Goal: Information Seeking & Learning: Learn about a topic

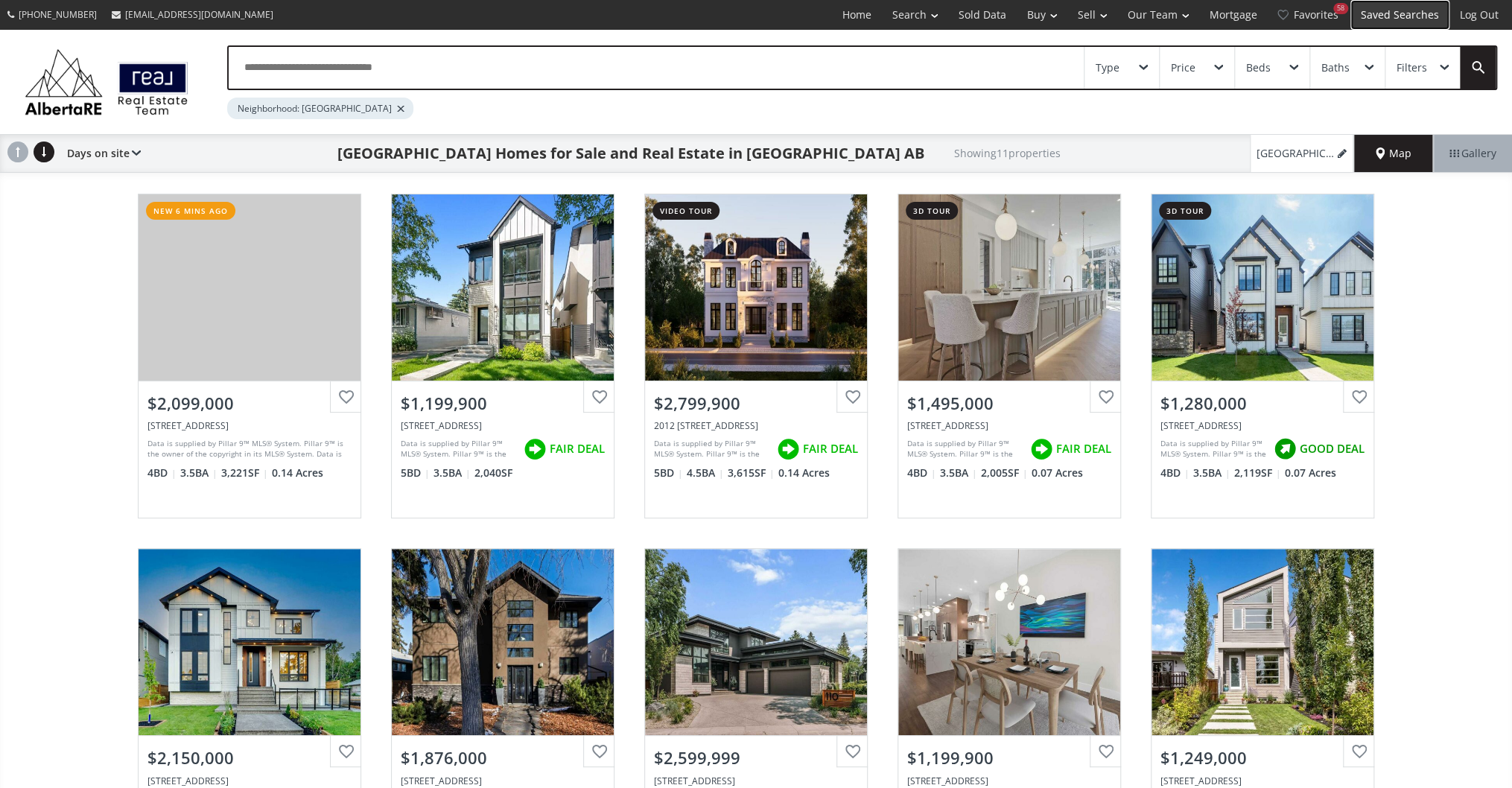
click at [1395, 20] on link "Saved Searches" at bounding box center [1400, 15] width 99 height 30
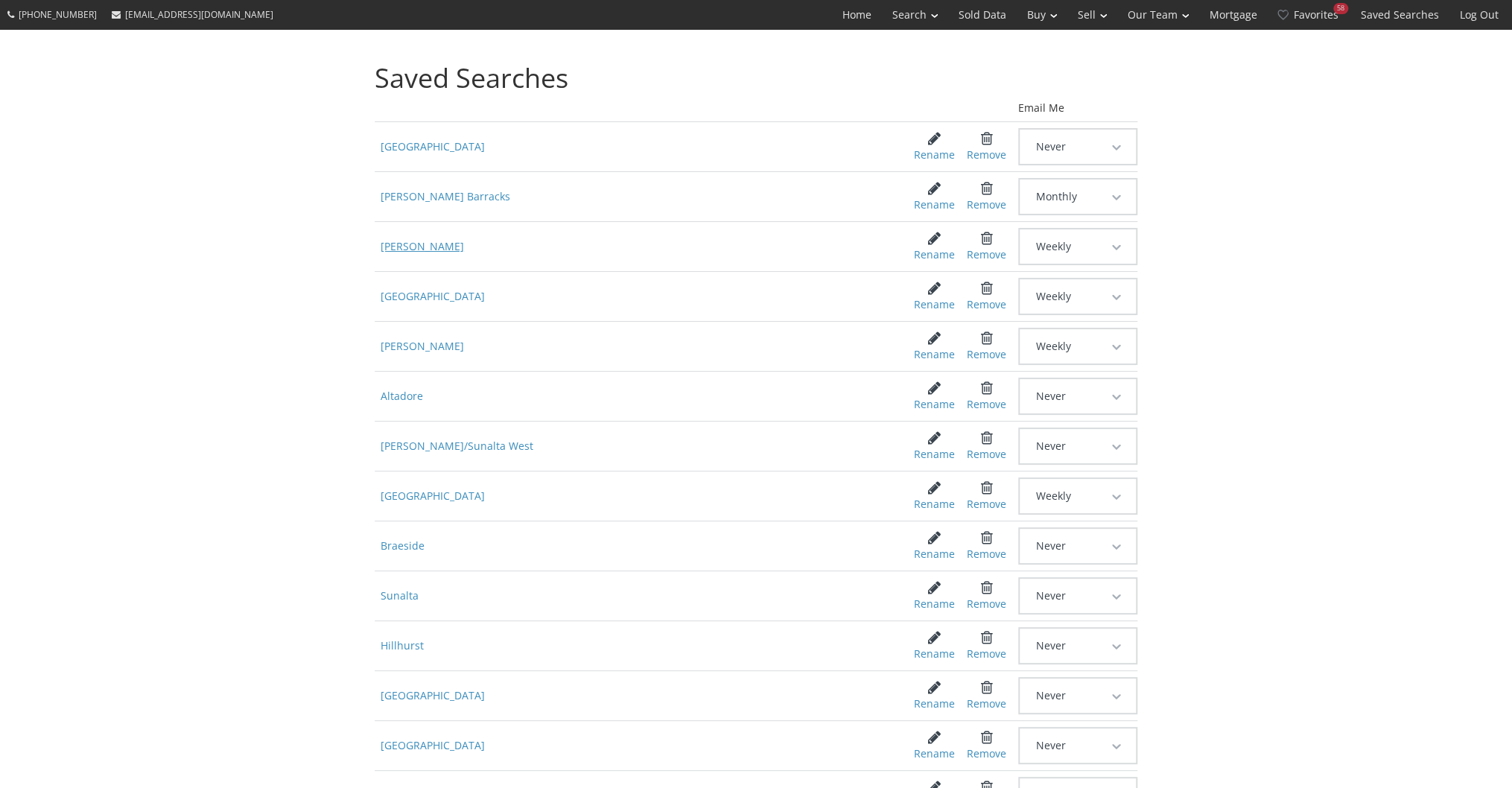
click at [423, 248] on span "[PERSON_NAME]" at bounding box center [633, 247] width 517 height 27
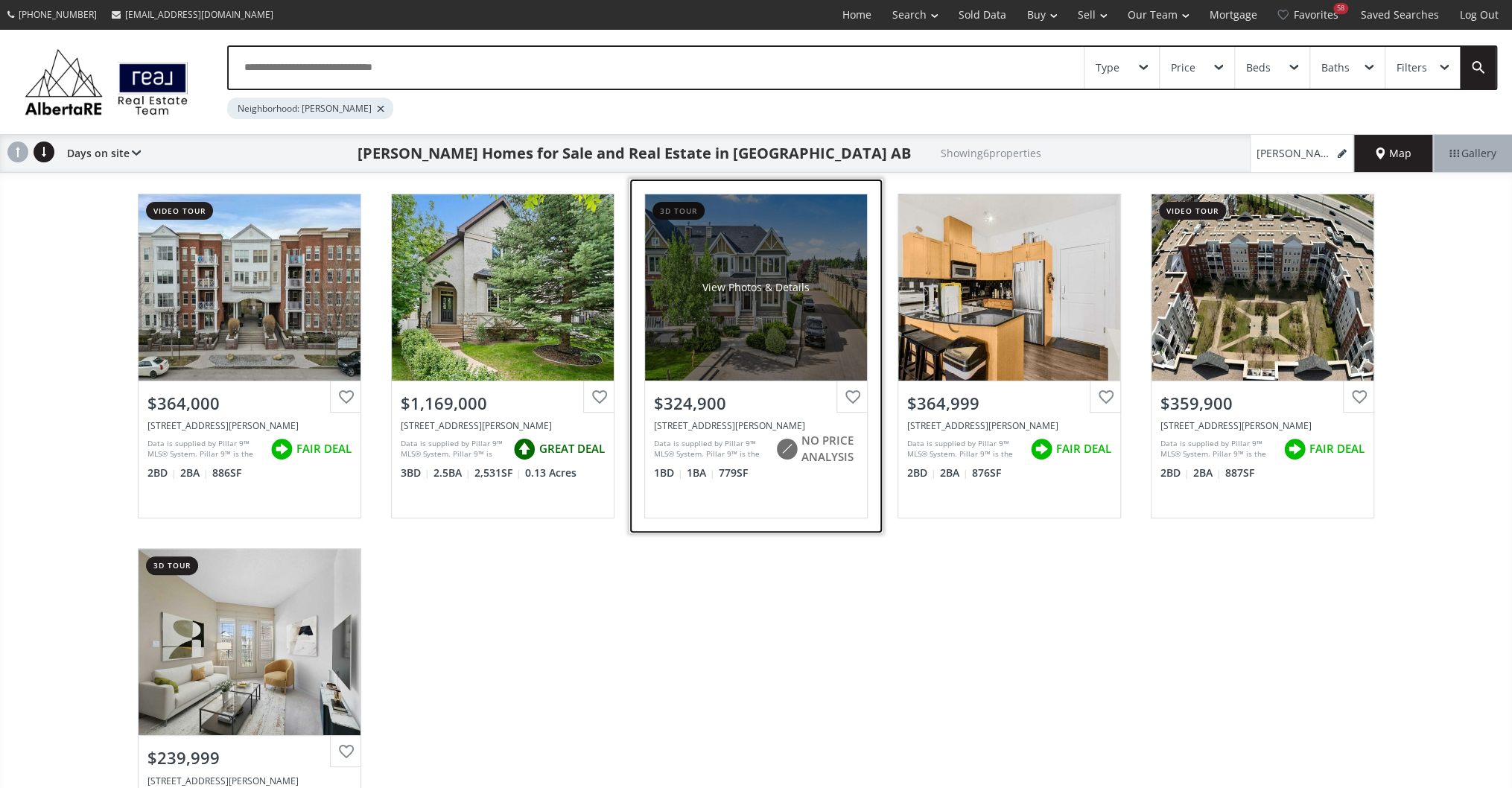
click at [754, 338] on div "View Photos & Details" at bounding box center [756, 287] width 222 height 186
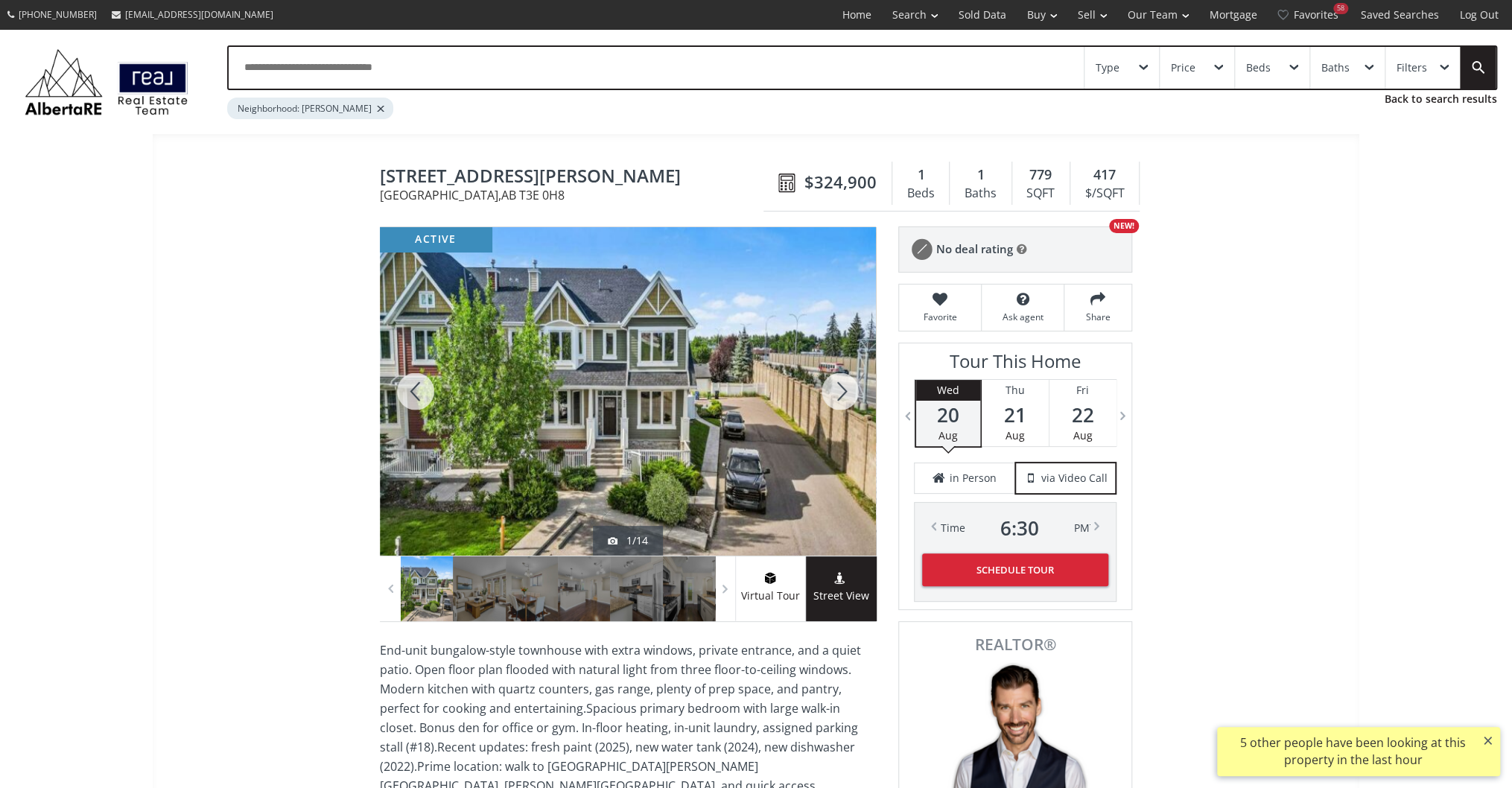
drag, startPoint x: 14, startPoint y: 0, endPoint x: 1, endPoint y: 244, distance: 244.3
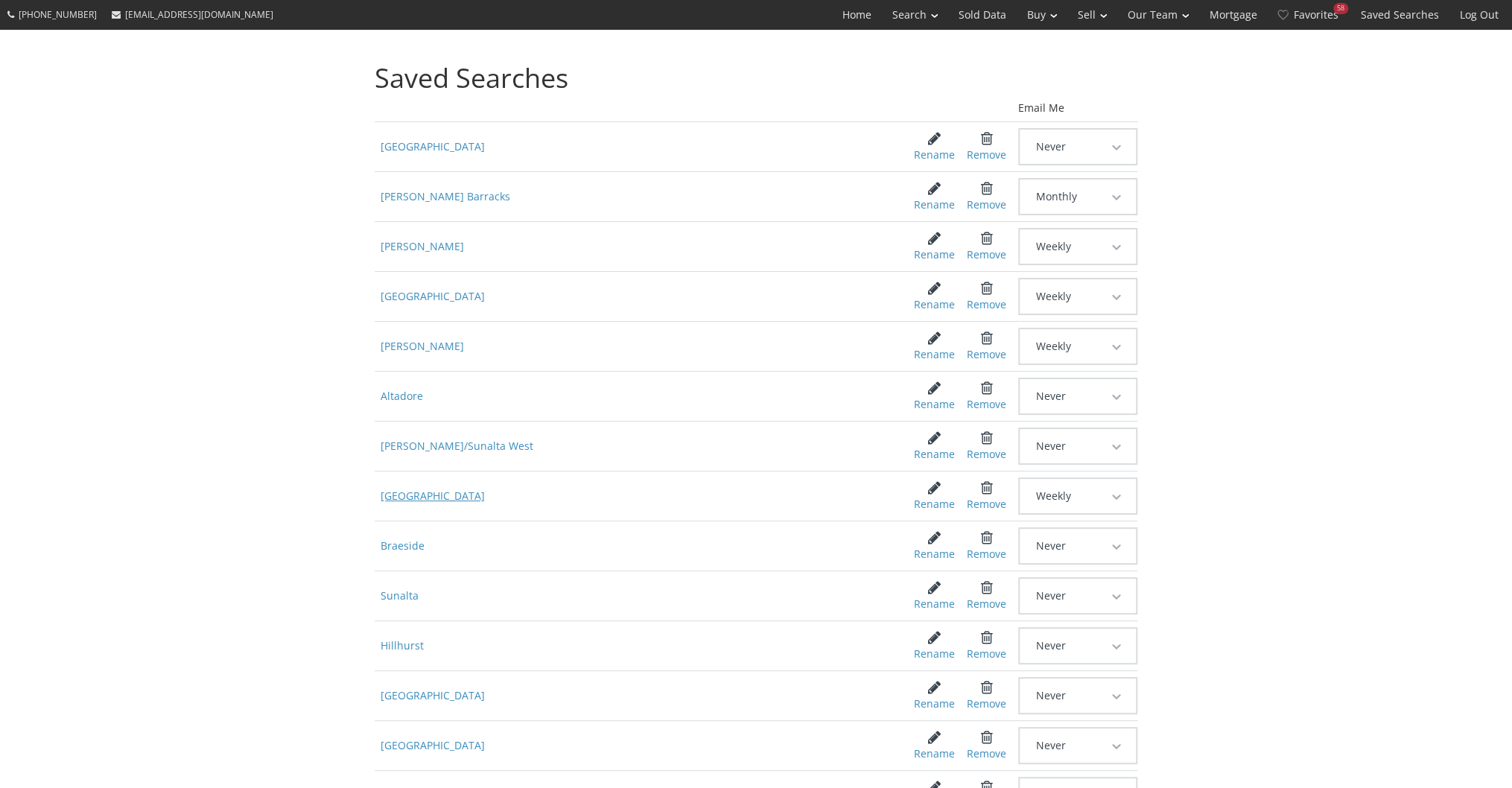
click at [402, 493] on span "[GEOGRAPHIC_DATA]" at bounding box center [633, 496] width 517 height 27
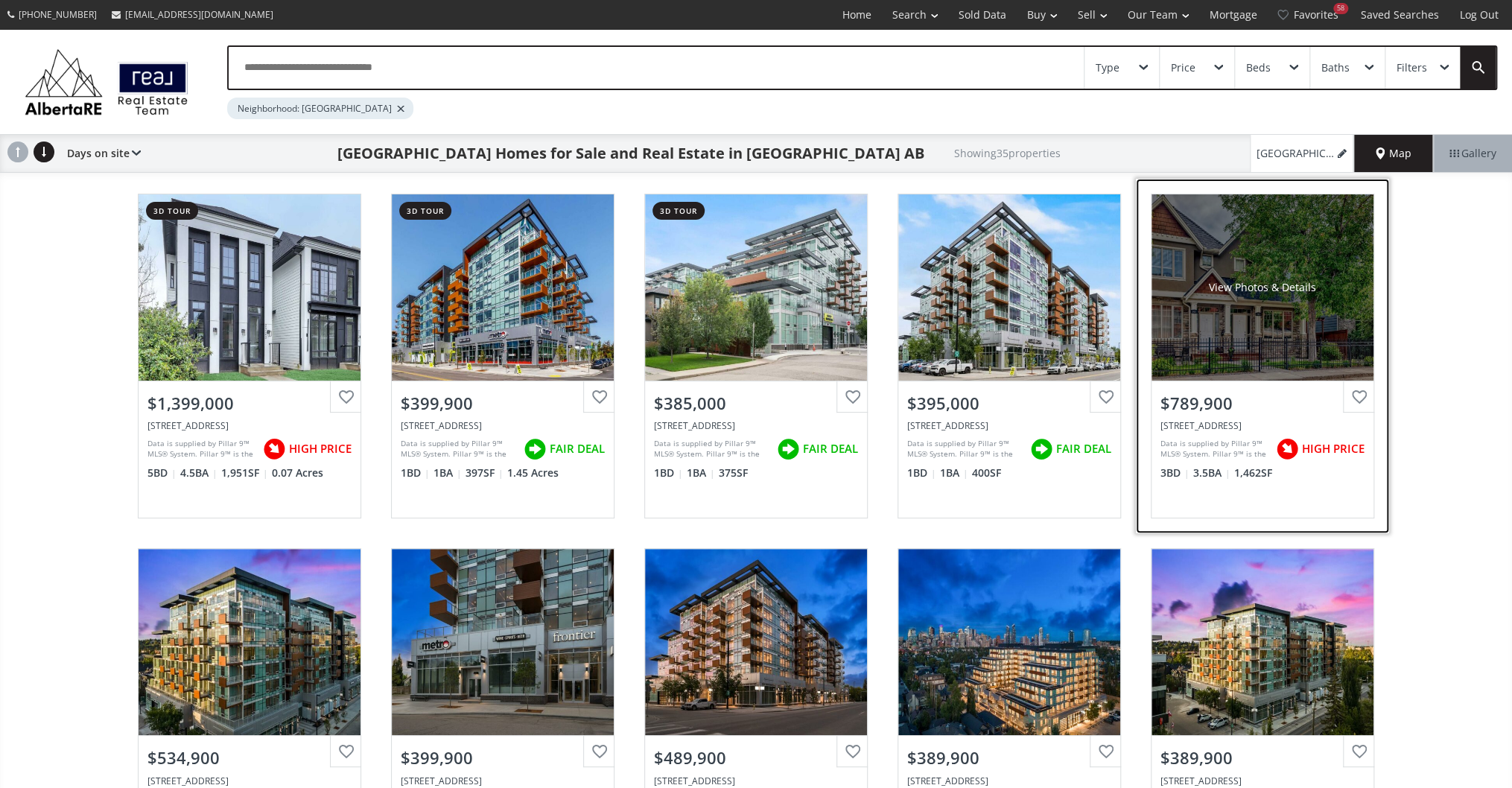
click at [1224, 294] on div "View Photos & Details" at bounding box center [1262, 287] width 107 height 15
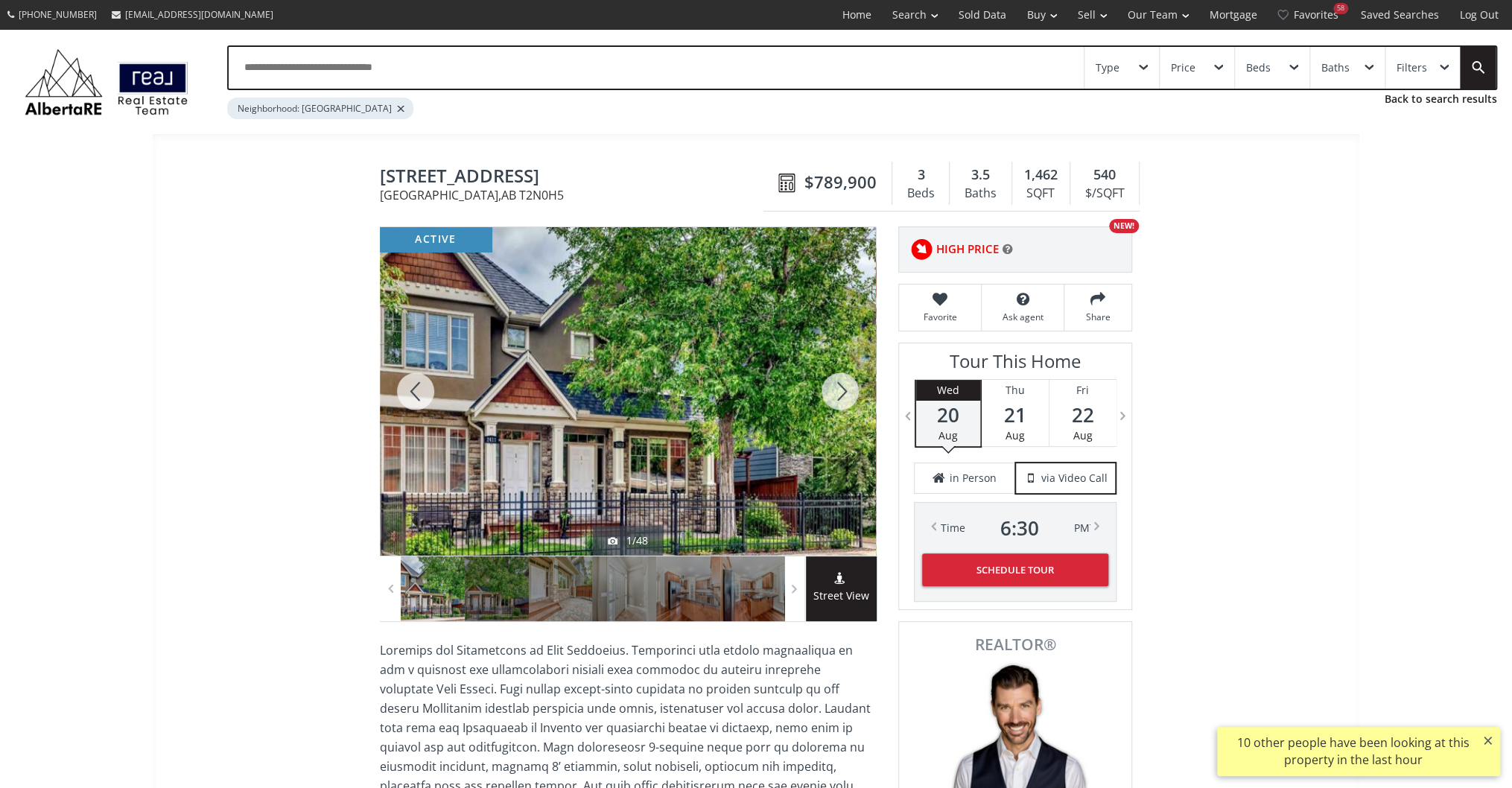
click at [841, 403] on div at bounding box center [839, 392] width 71 height 329
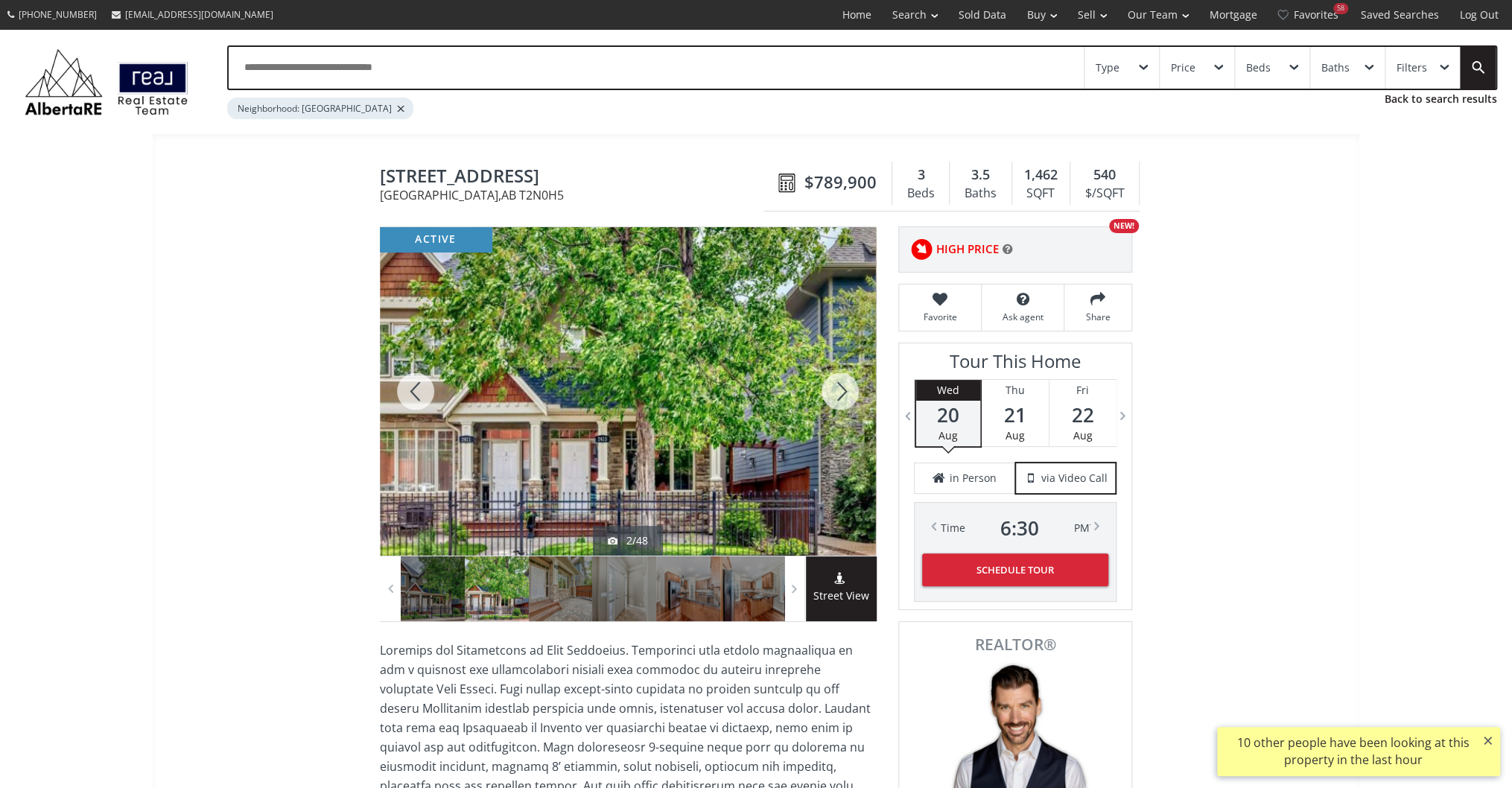
click at [841, 403] on div at bounding box center [839, 392] width 71 height 329
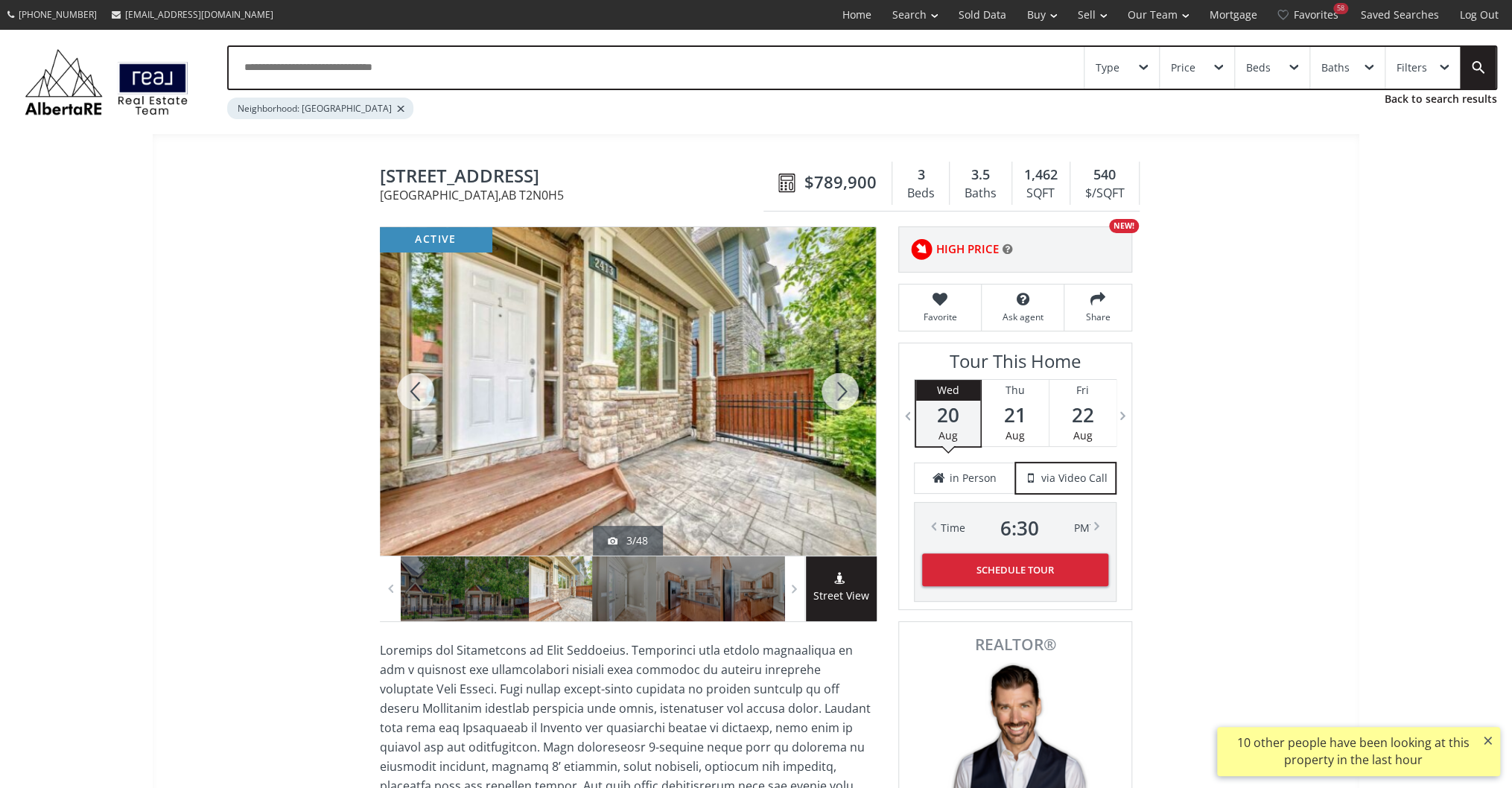
click at [841, 403] on div at bounding box center [839, 392] width 71 height 329
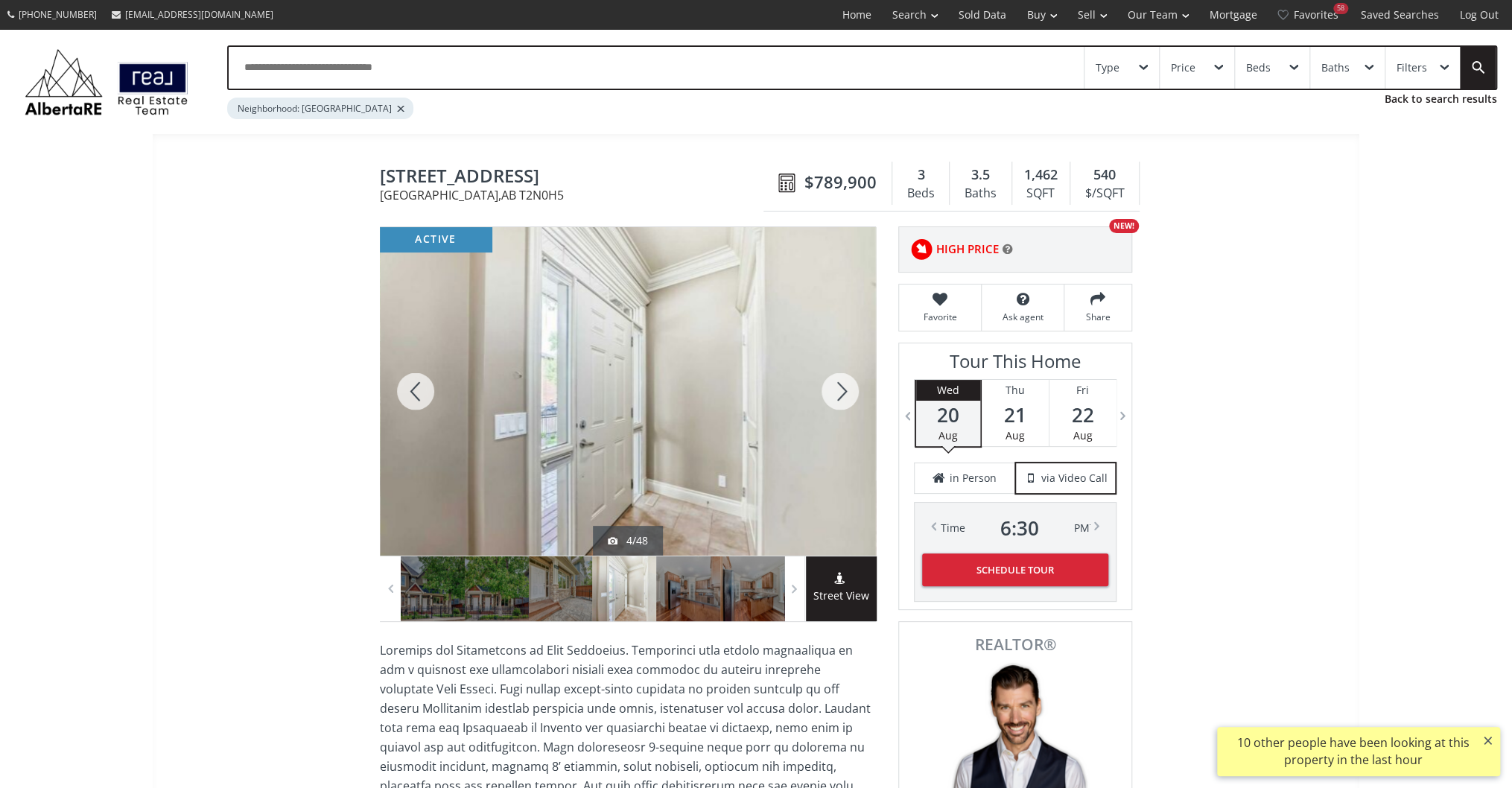
click at [841, 403] on div at bounding box center [839, 392] width 71 height 329
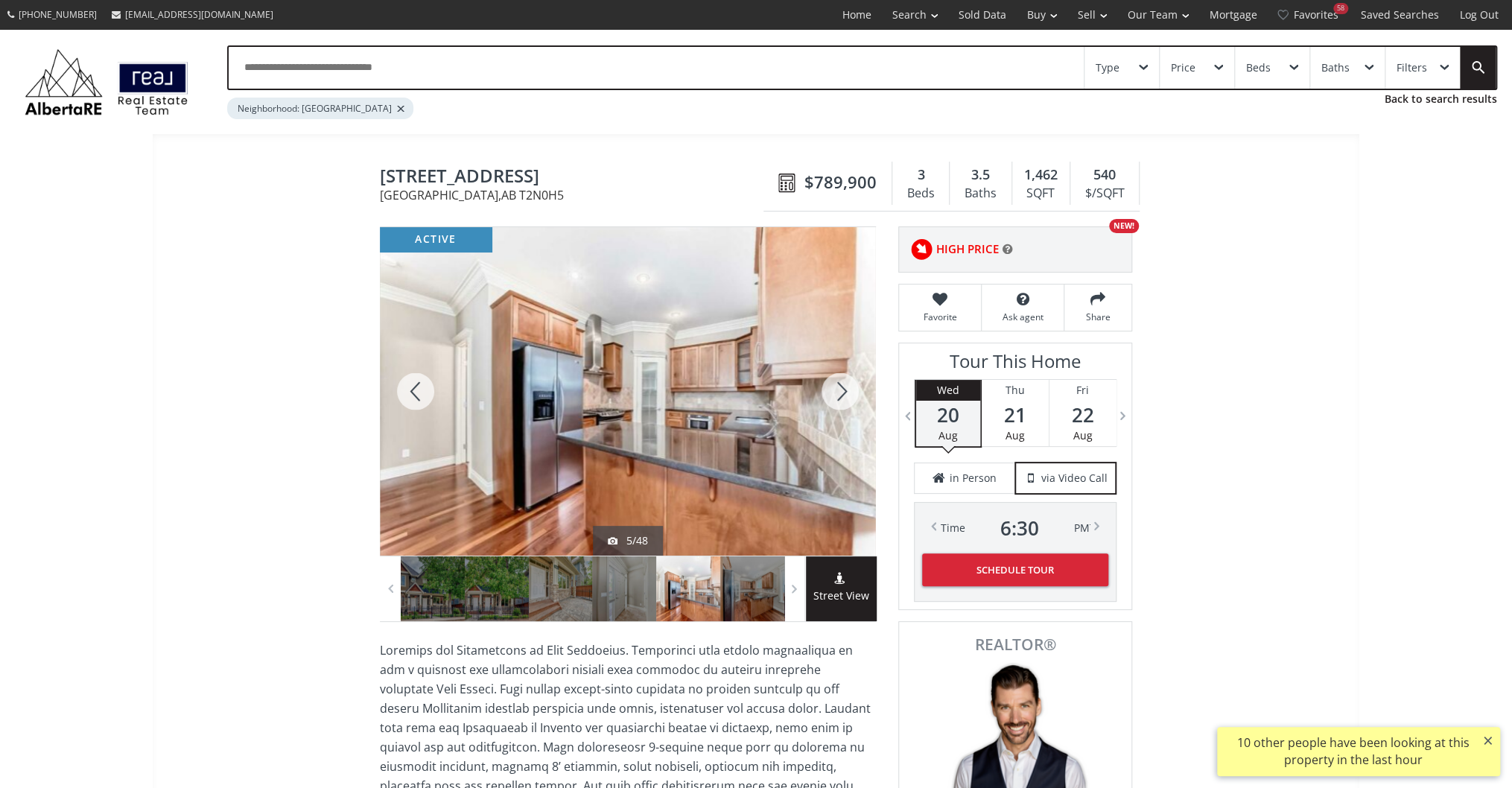
click at [841, 403] on div at bounding box center [839, 392] width 71 height 329
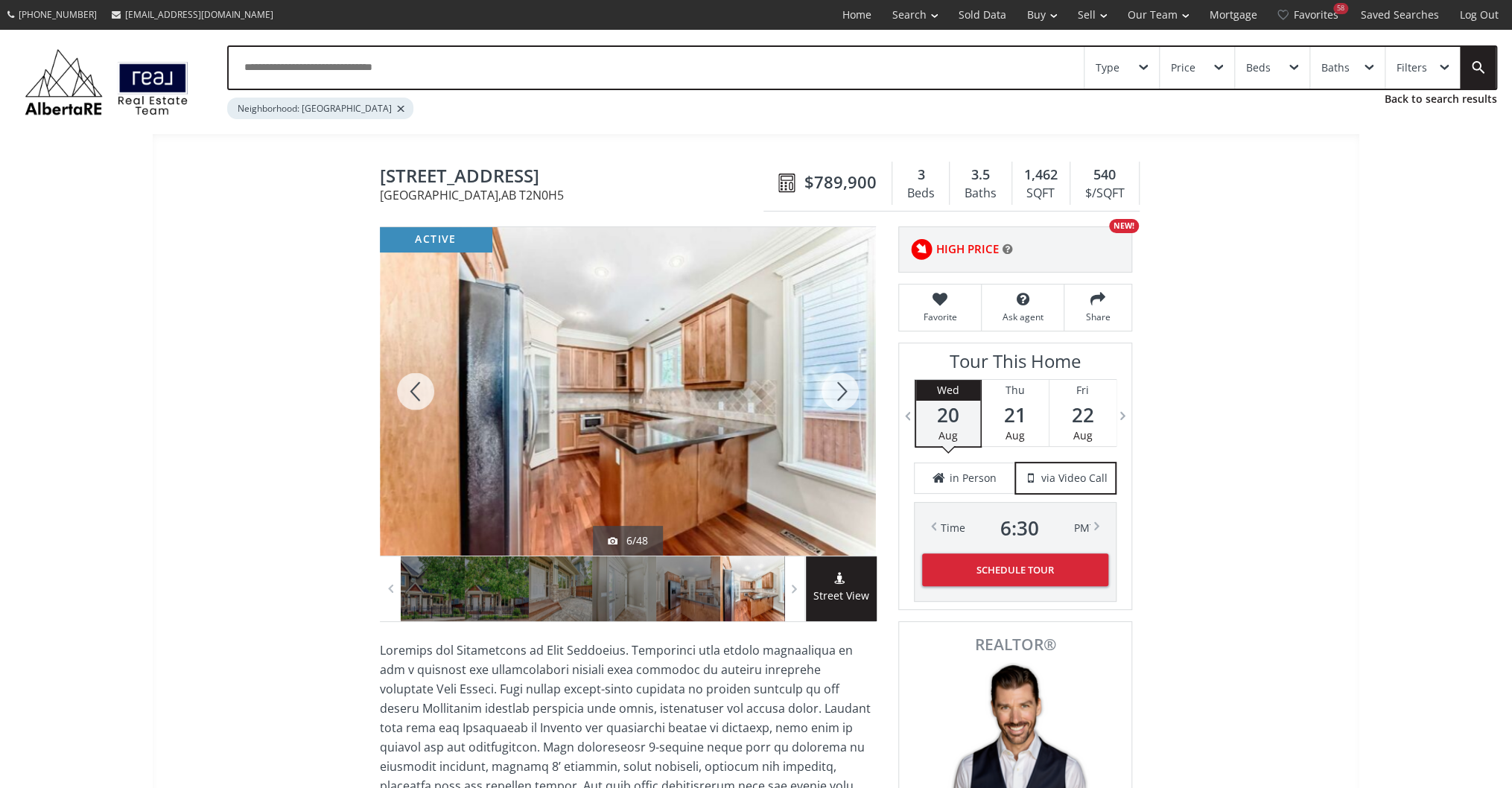
click at [821, 405] on div at bounding box center [839, 392] width 71 height 329
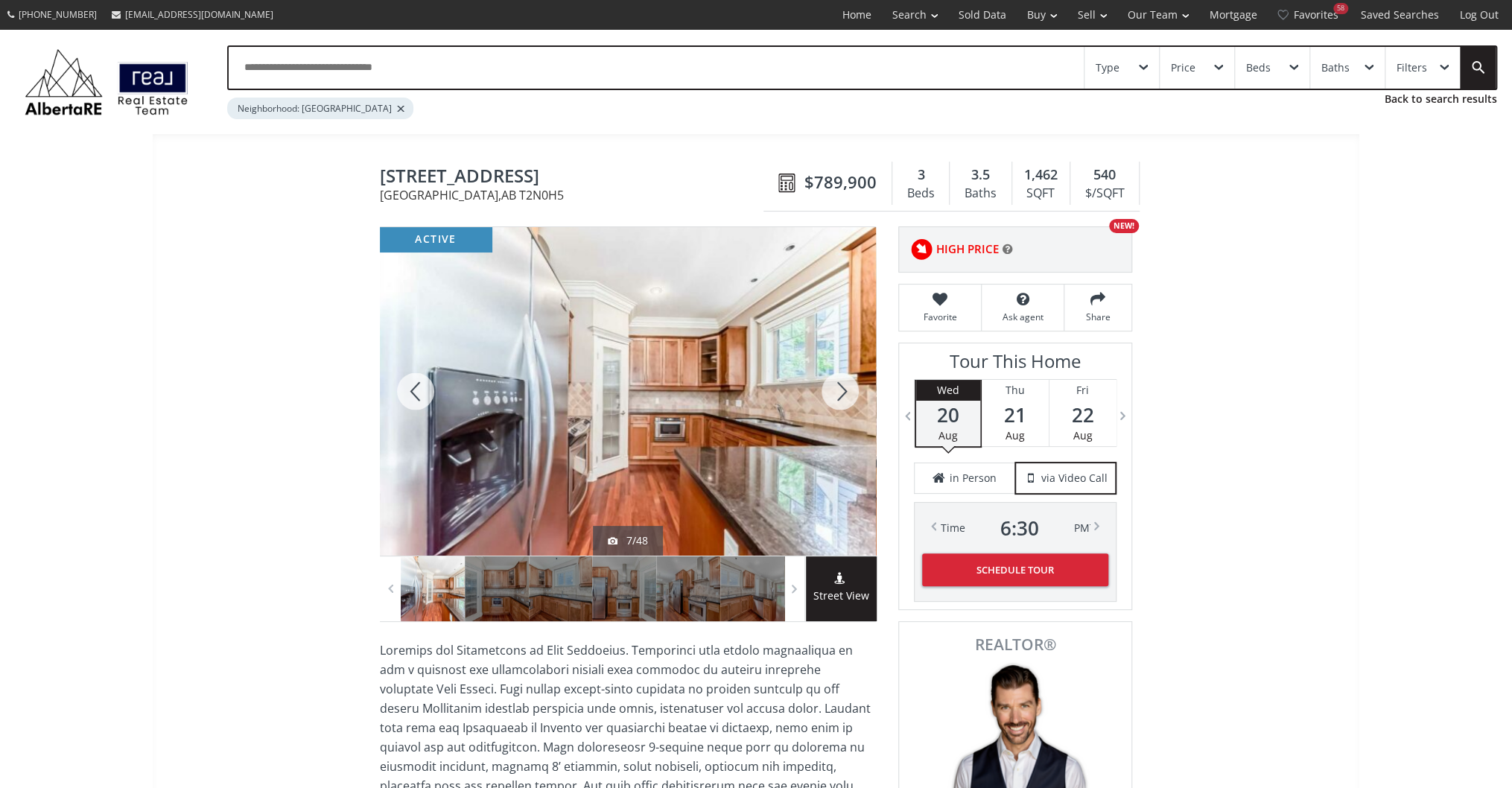
click at [850, 405] on div at bounding box center [839, 392] width 71 height 329
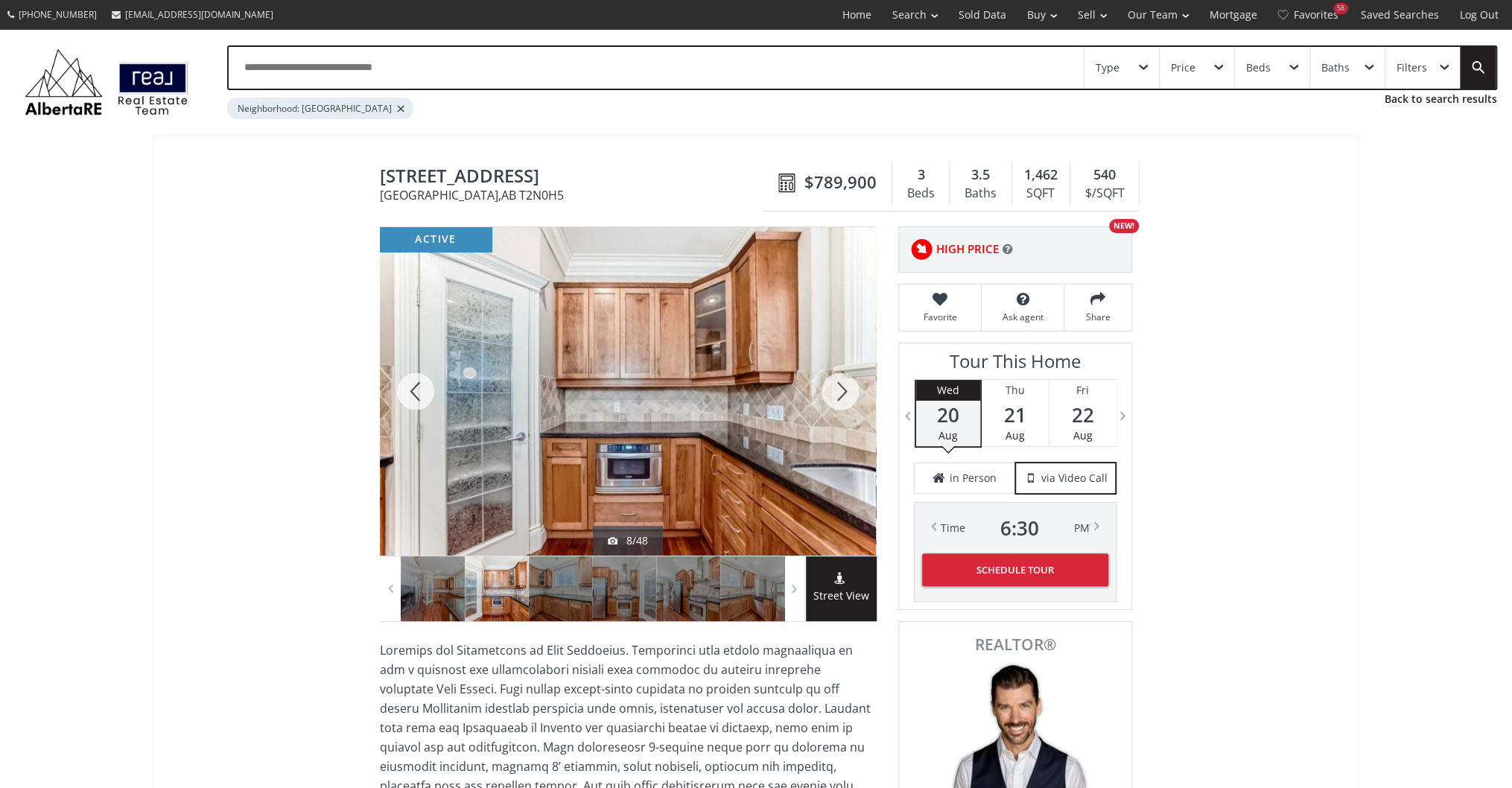
click at [825, 390] on div at bounding box center [839, 392] width 71 height 329
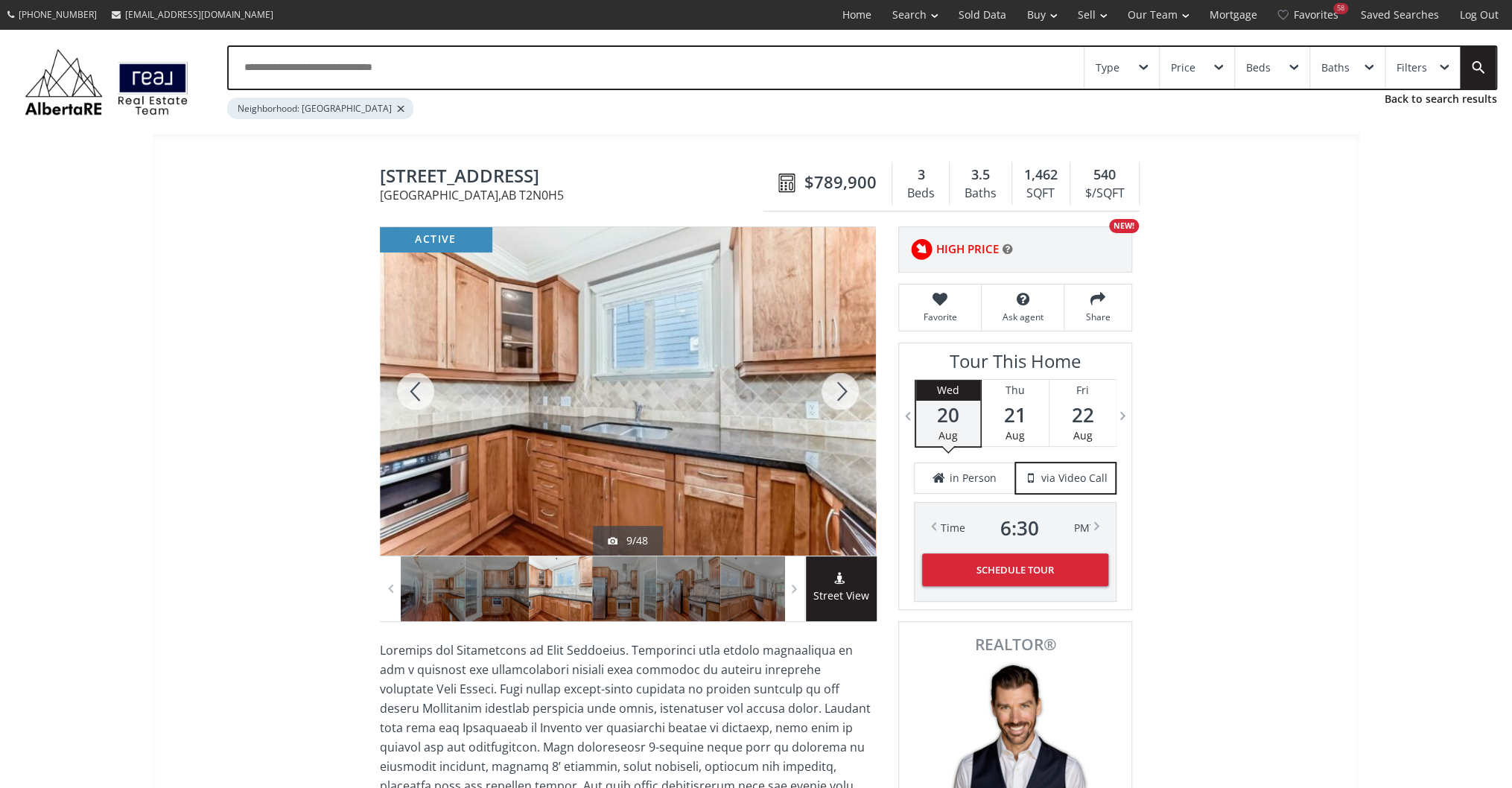
click at [825, 390] on div at bounding box center [839, 392] width 71 height 329
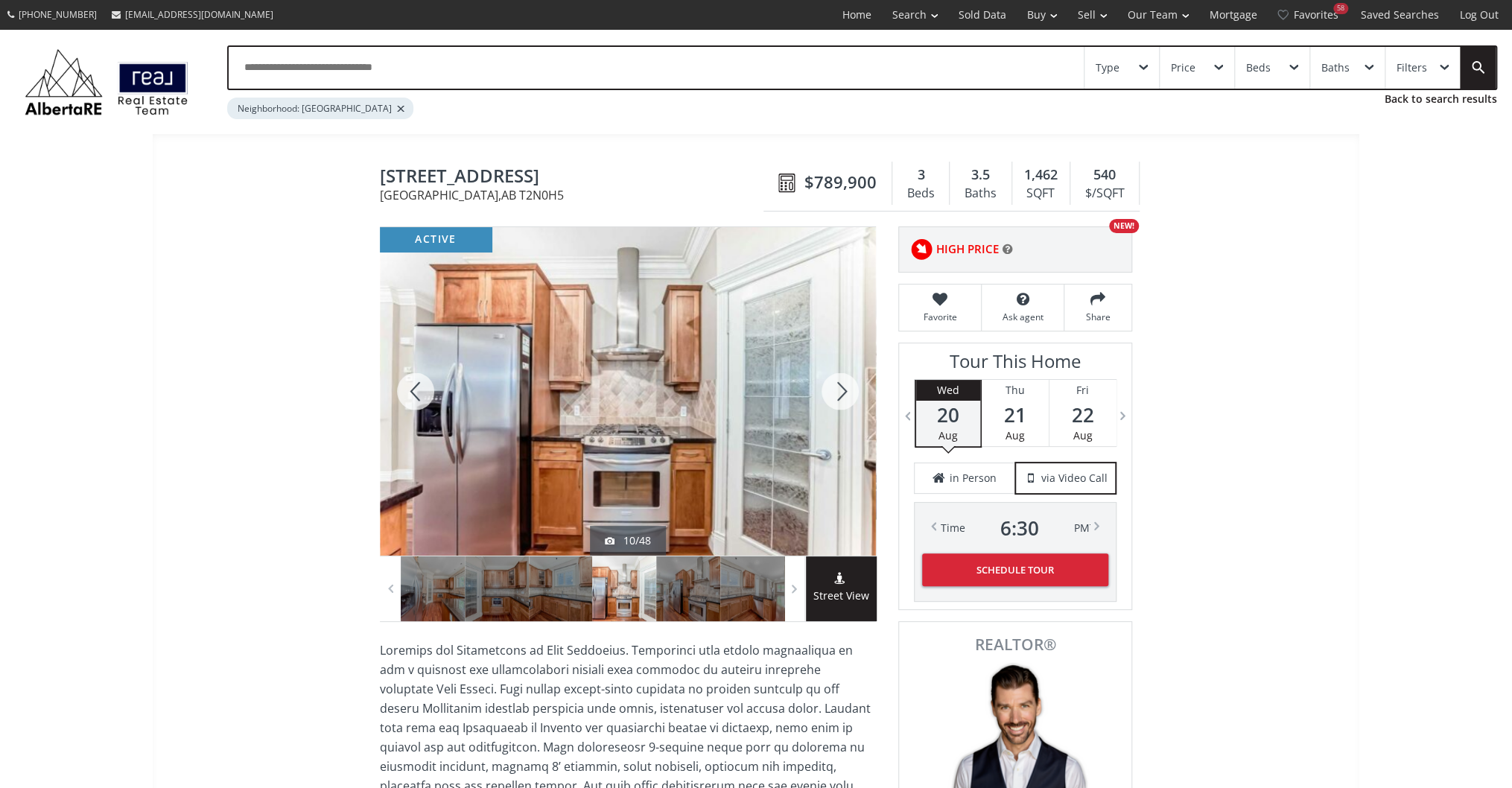
click at [825, 390] on div at bounding box center [839, 392] width 71 height 329
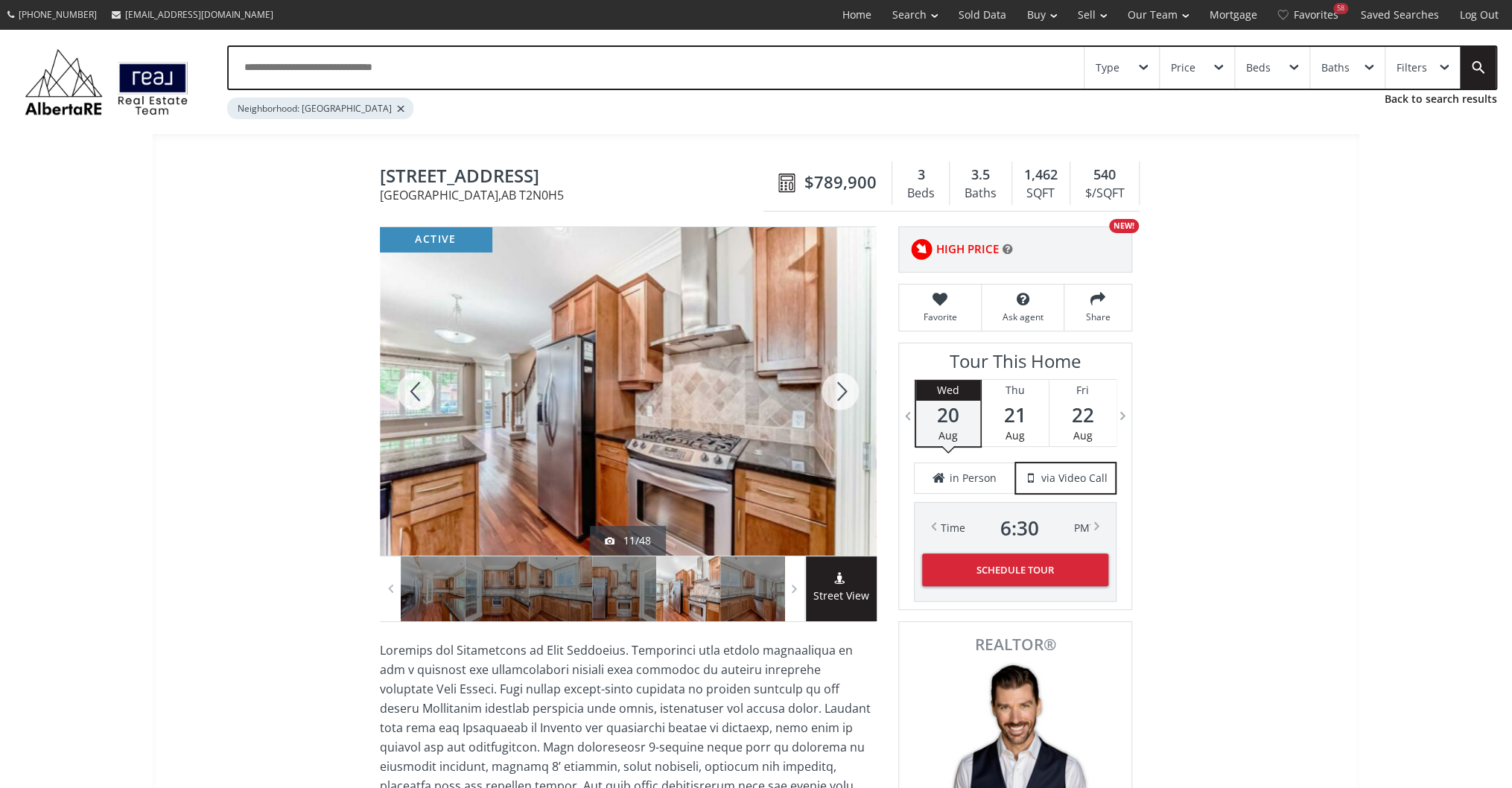
click at [825, 390] on div at bounding box center [839, 392] width 71 height 329
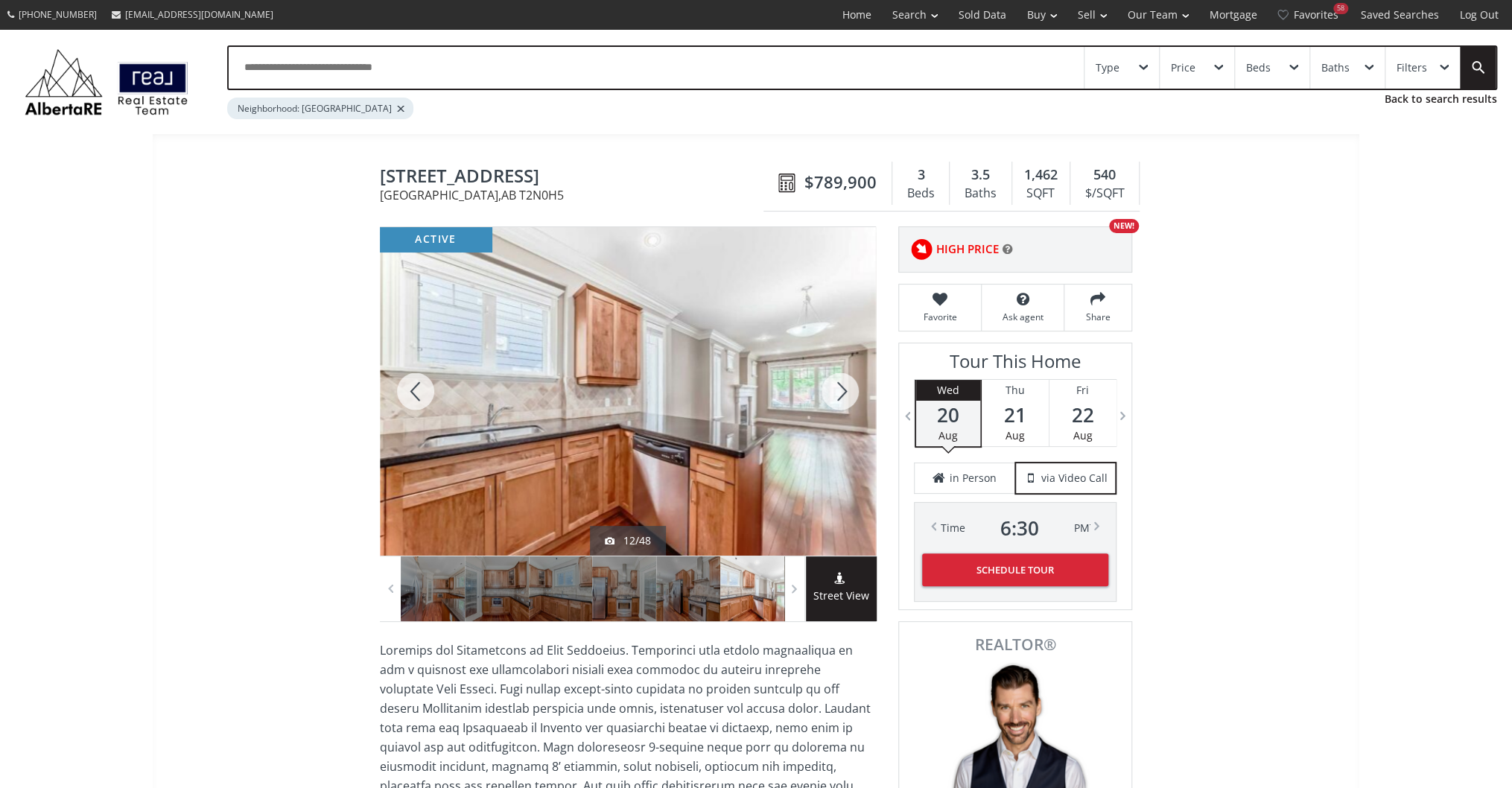
click at [825, 390] on div at bounding box center [839, 392] width 71 height 329
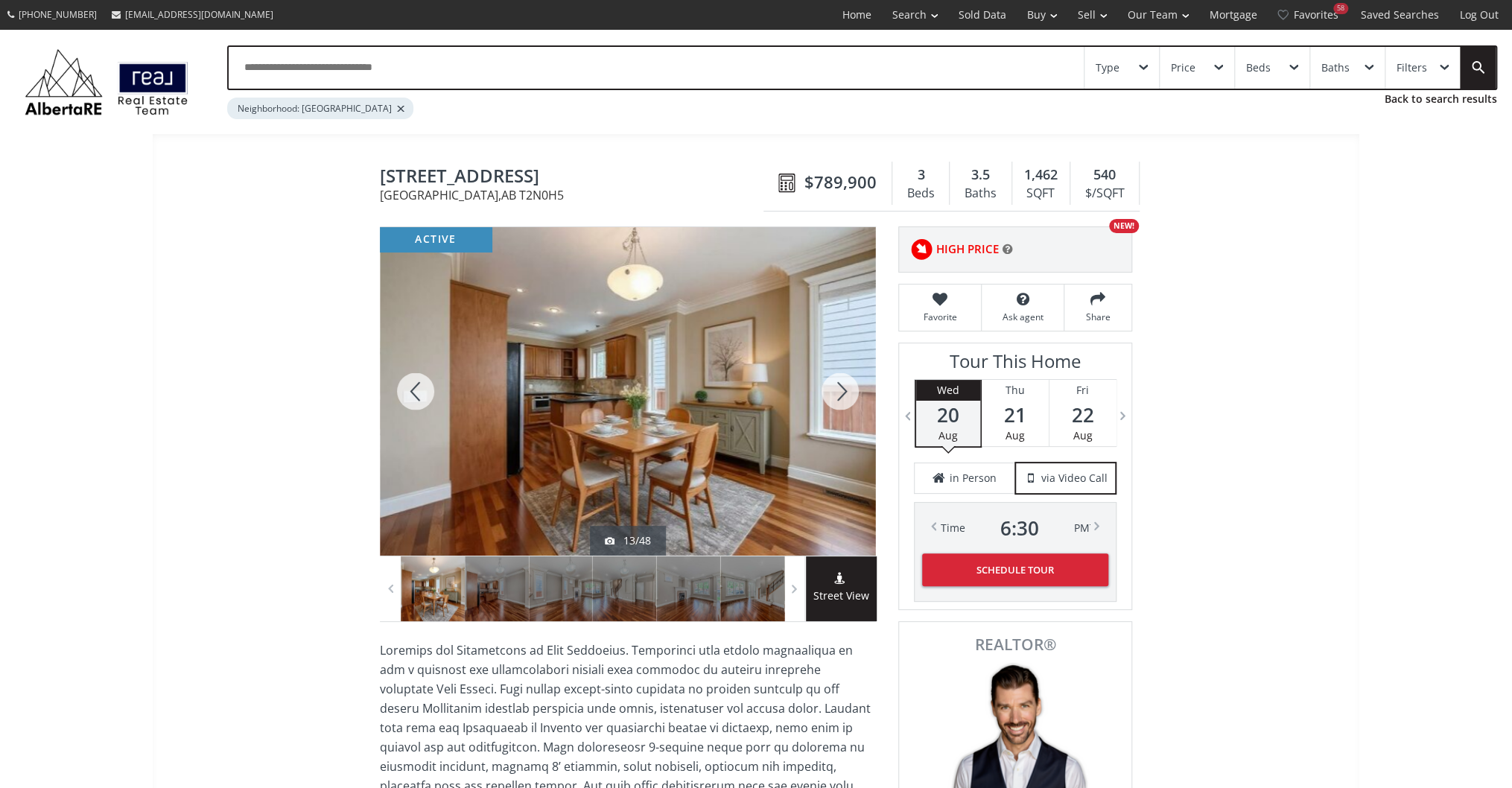
click at [825, 390] on div at bounding box center [839, 392] width 71 height 329
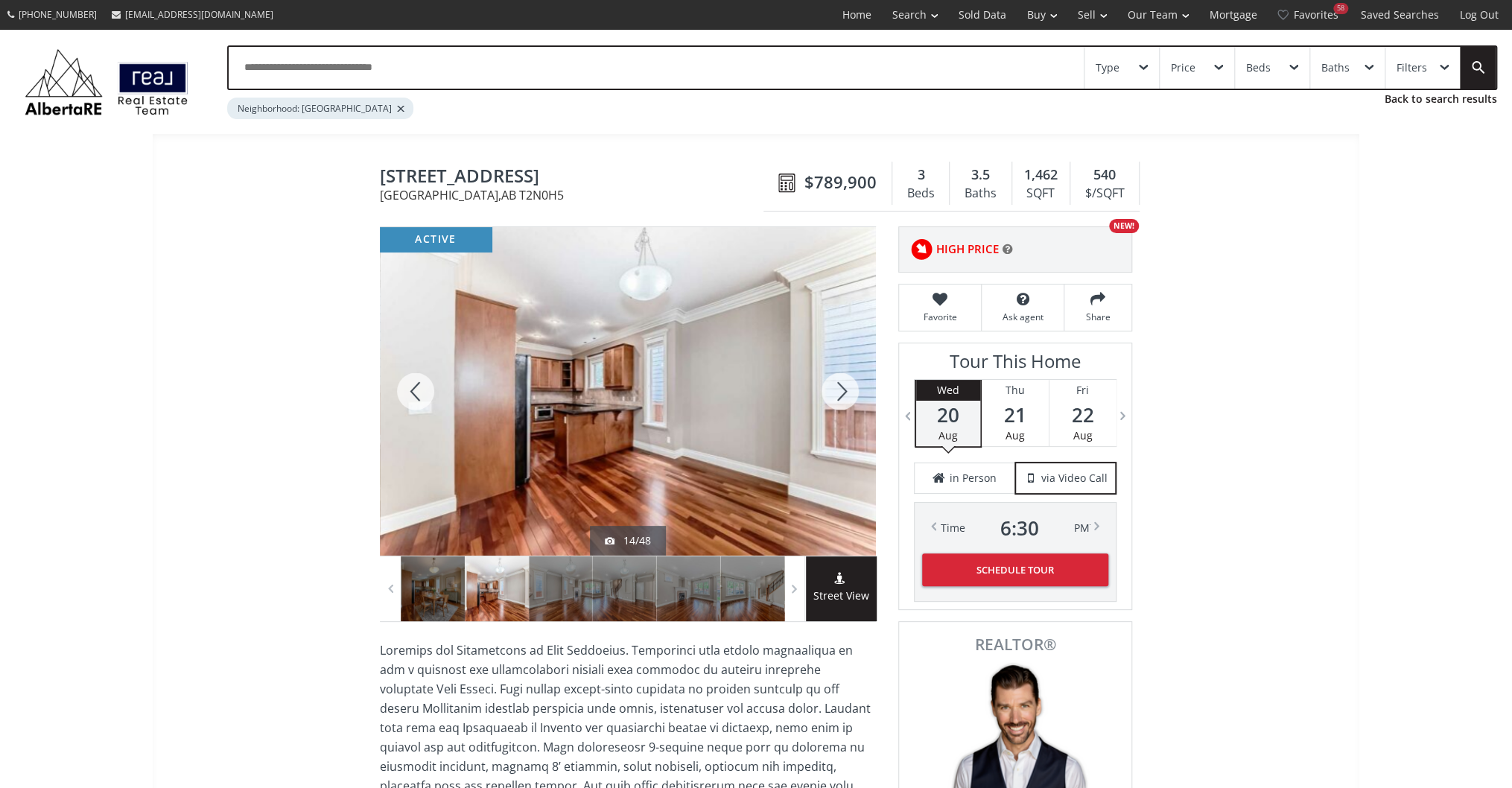
click at [825, 390] on div at bounding box center [839, 392] width 71 height 329
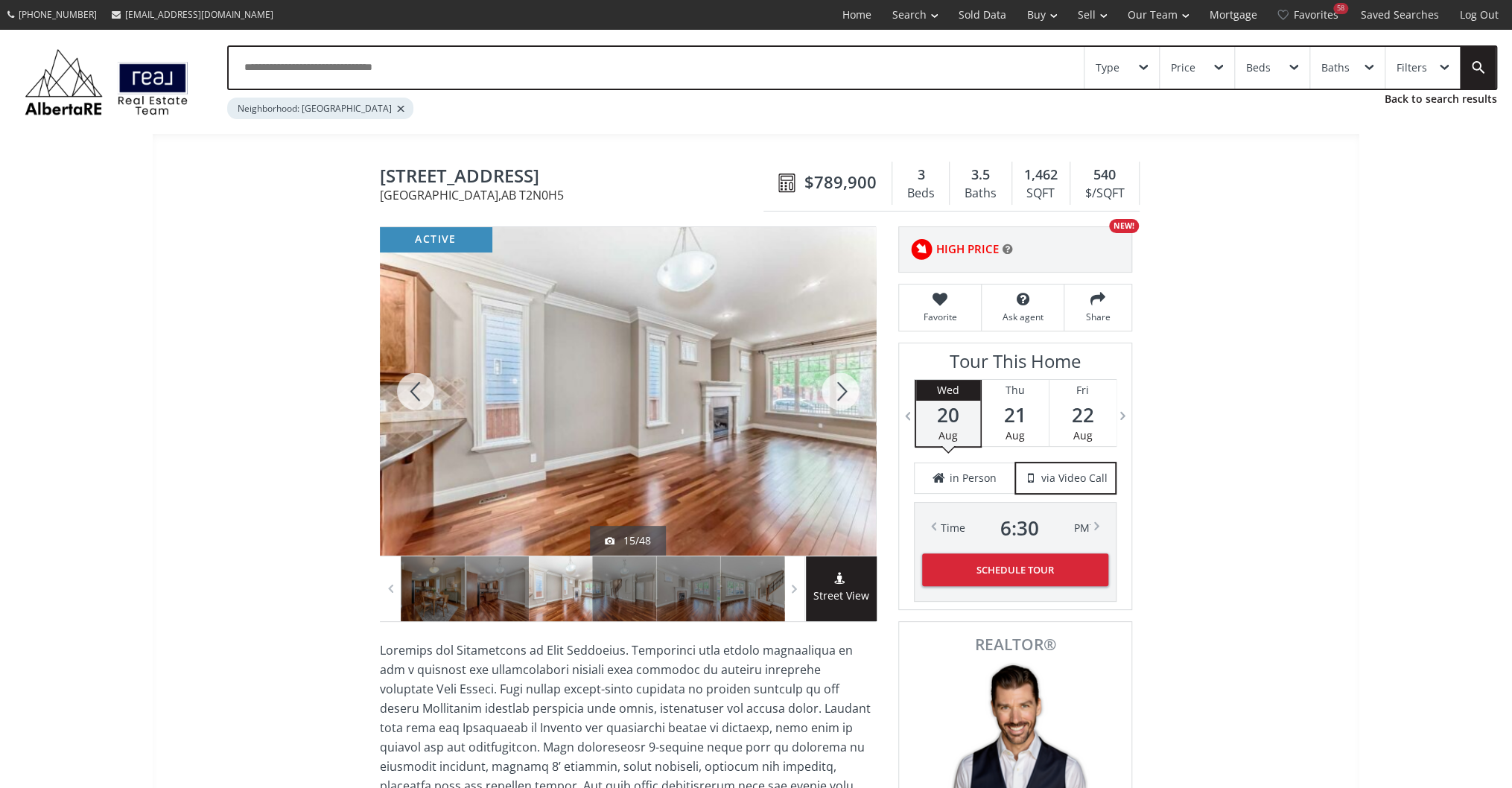
click at [825, 390] on div at bounding box center [839, 392] width 71 height 329
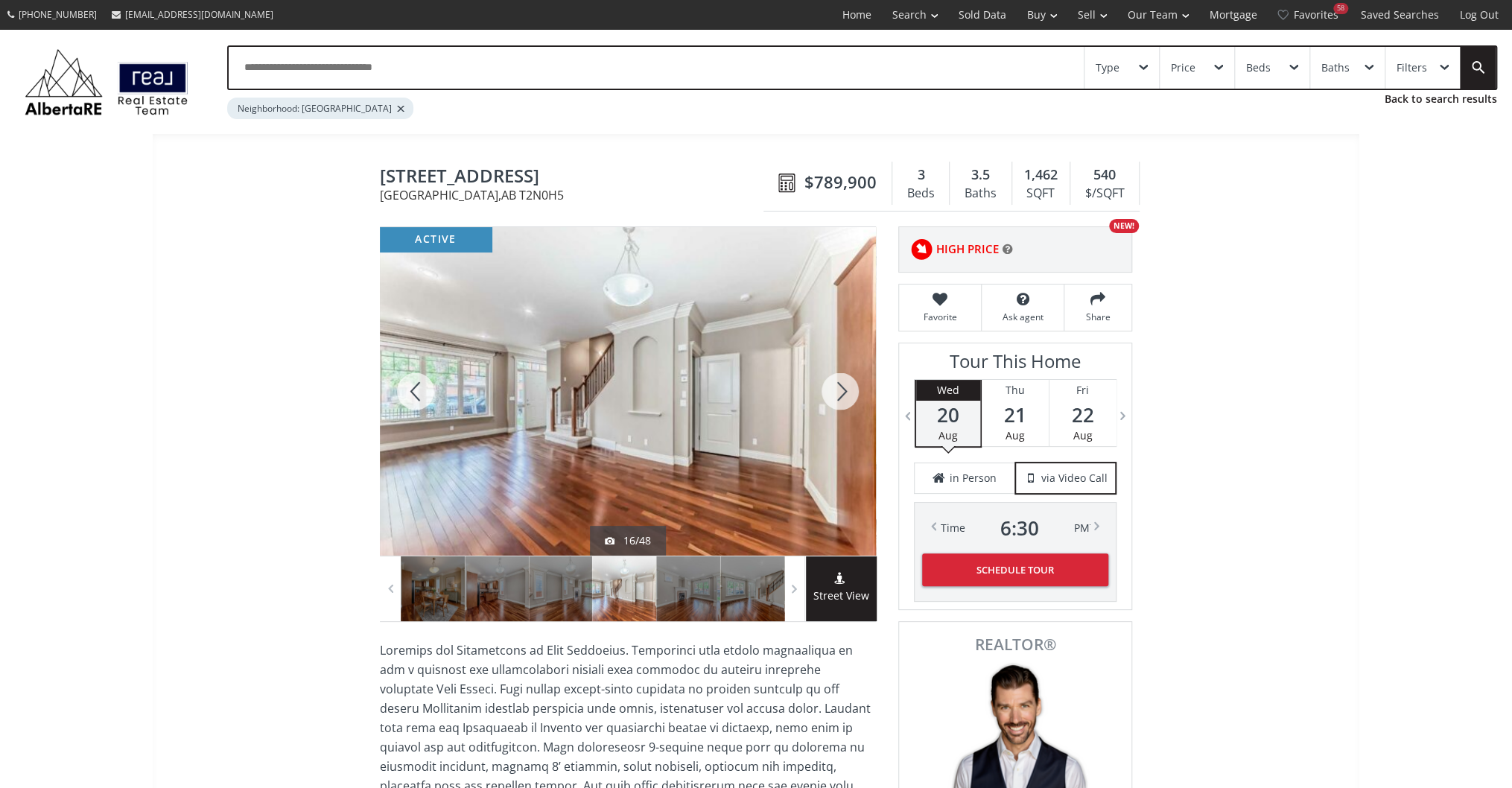
click at [825, 390] on div at bounding box center [839, 392] width 71 height 329
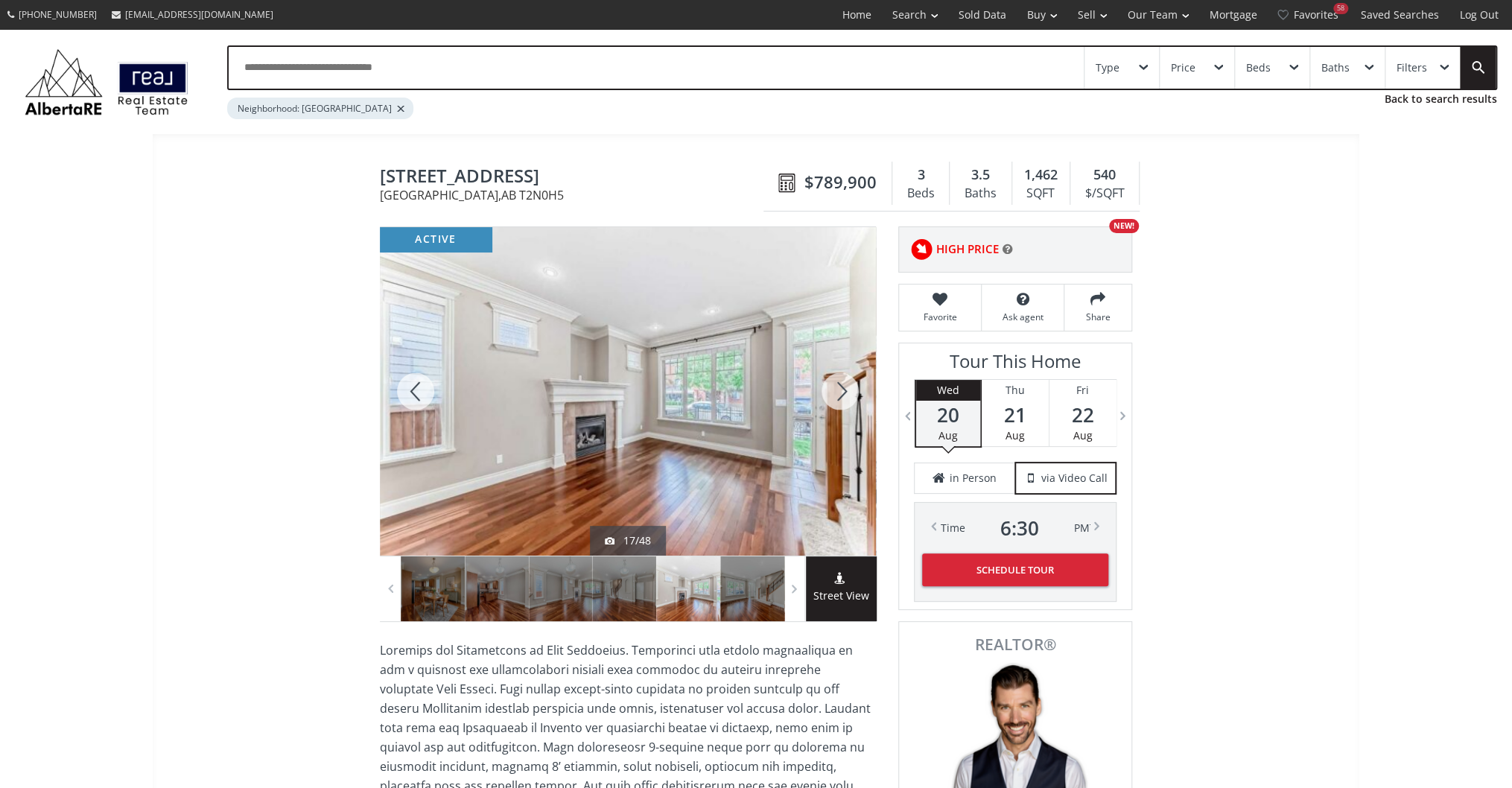
click at [825, 390] on div at bounding box center [839, 392] width 71 height 329
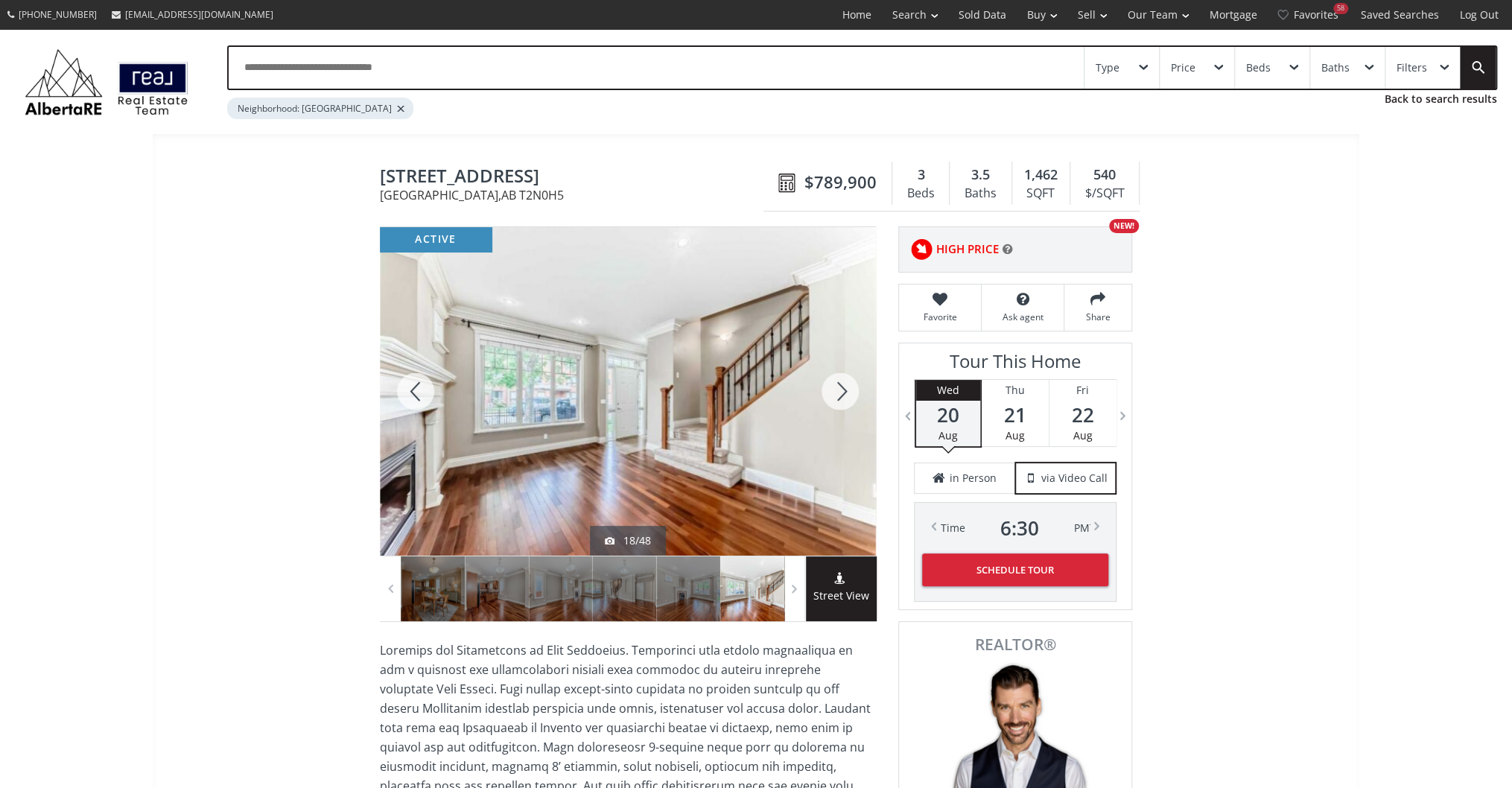
click at [825, 390] on div at bounding box center [839, 392] width 71 height 329
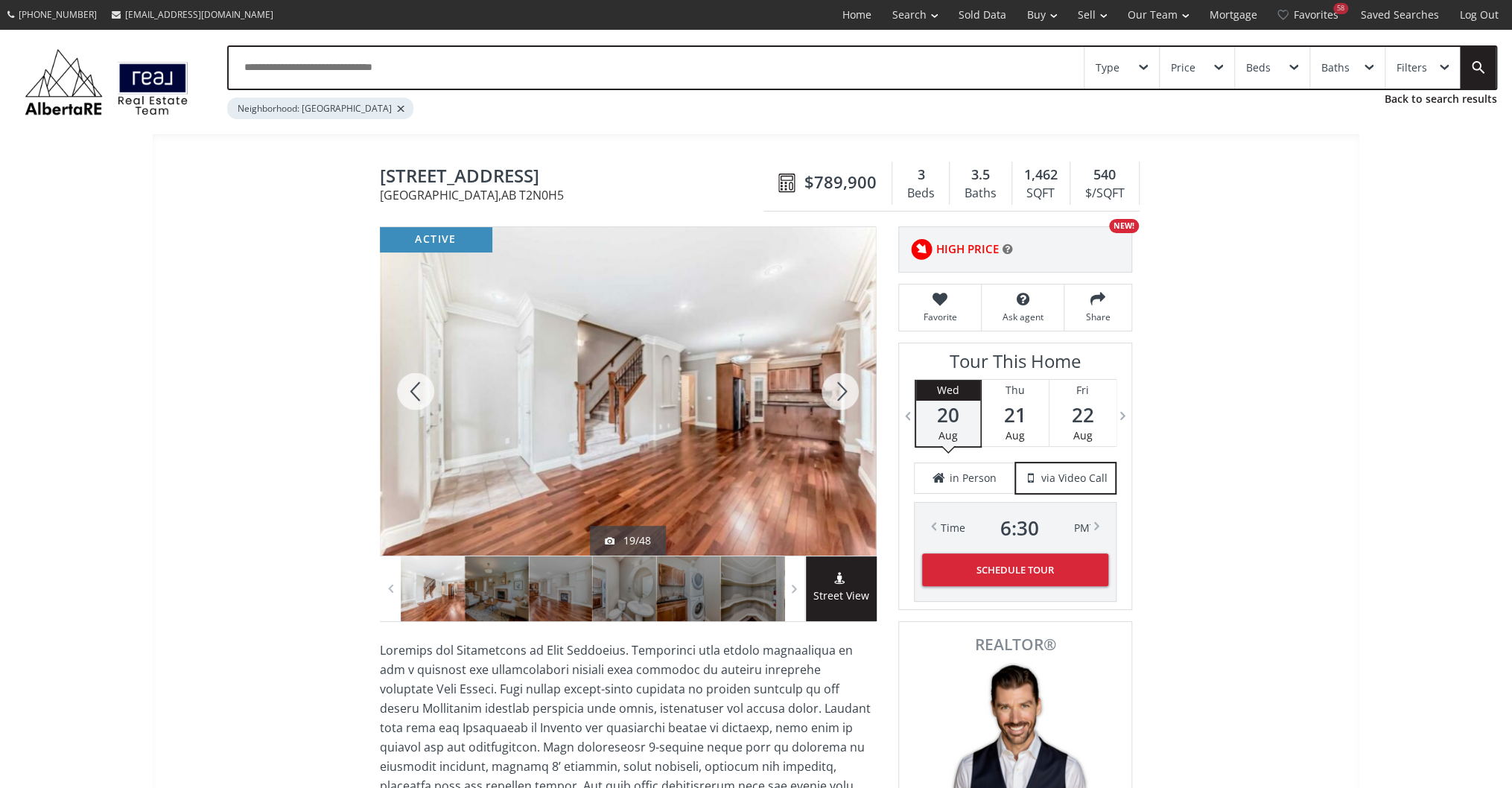
click at [825, 390] on div at bounding box center [839, 392] width 71 height 329
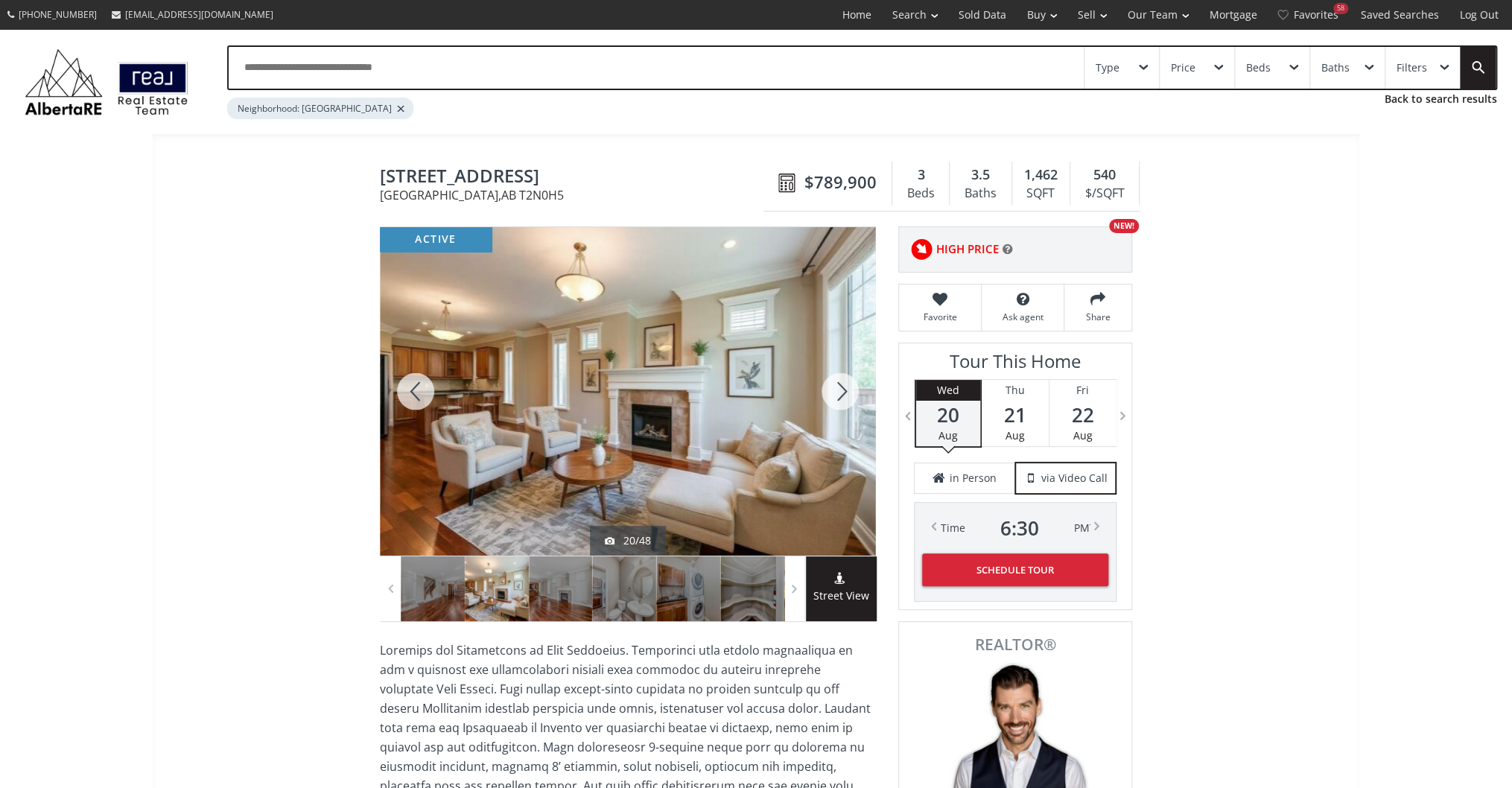
click at [825, 390] on div at bounding box center [839, 392] width 71 height 329
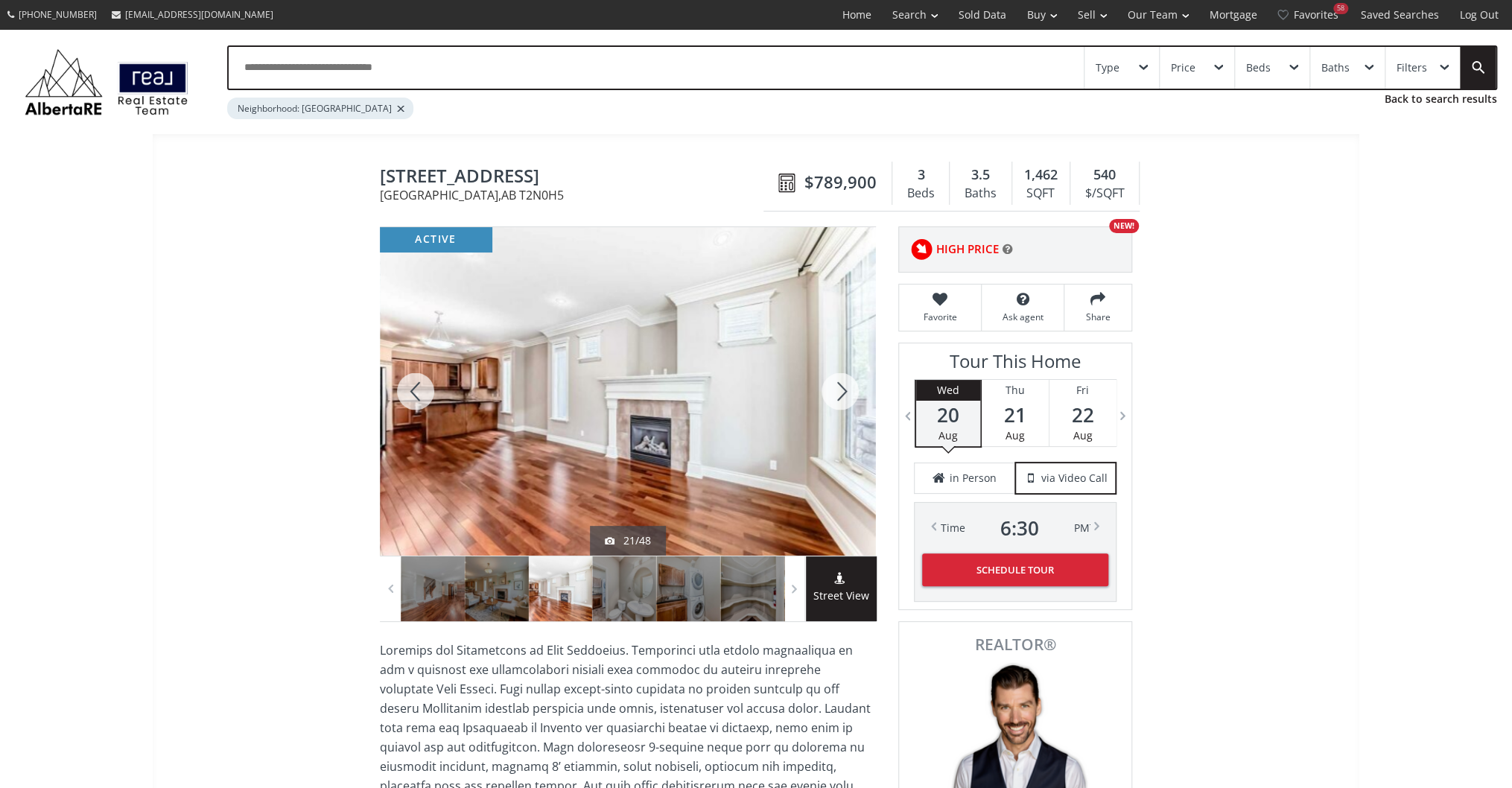
click at [825, 390] on div at bounding box center [839, 392] width 71 height 329
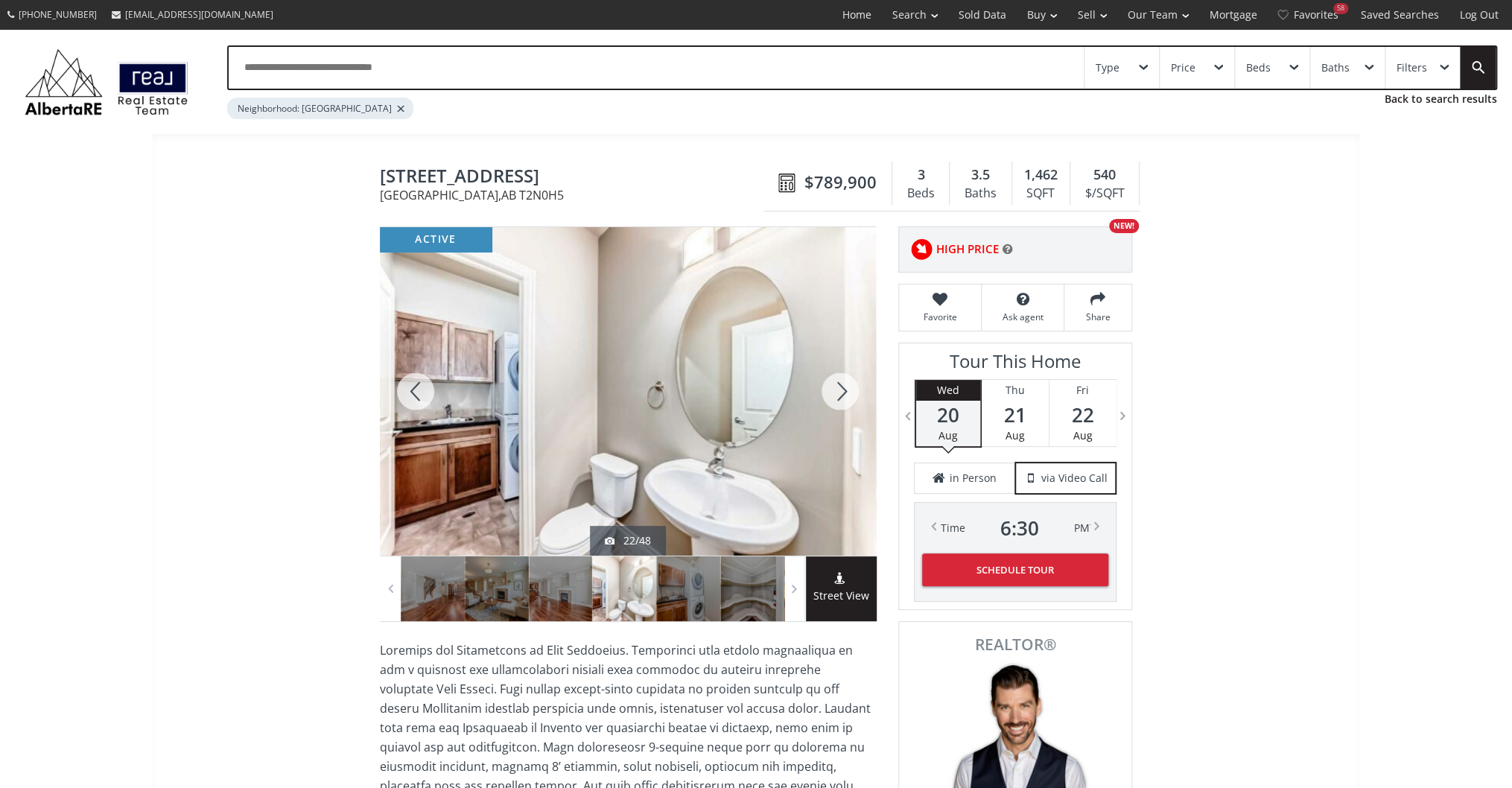
click at [825, 390] on div at bounding box center [839, 392] width 71 height 329
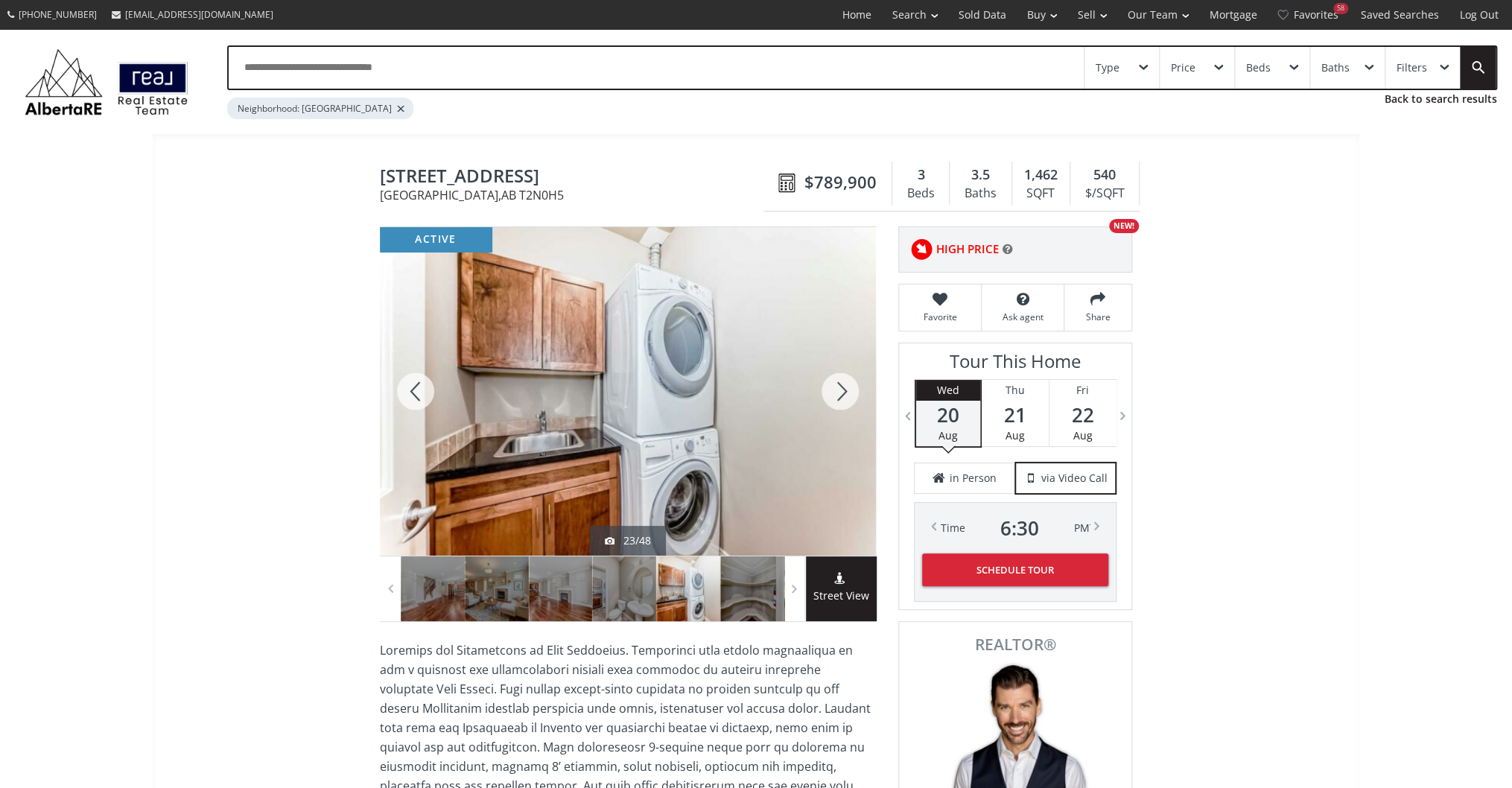
click at [825, 390] on div at bounding box center [839, 392] width 71 height 329
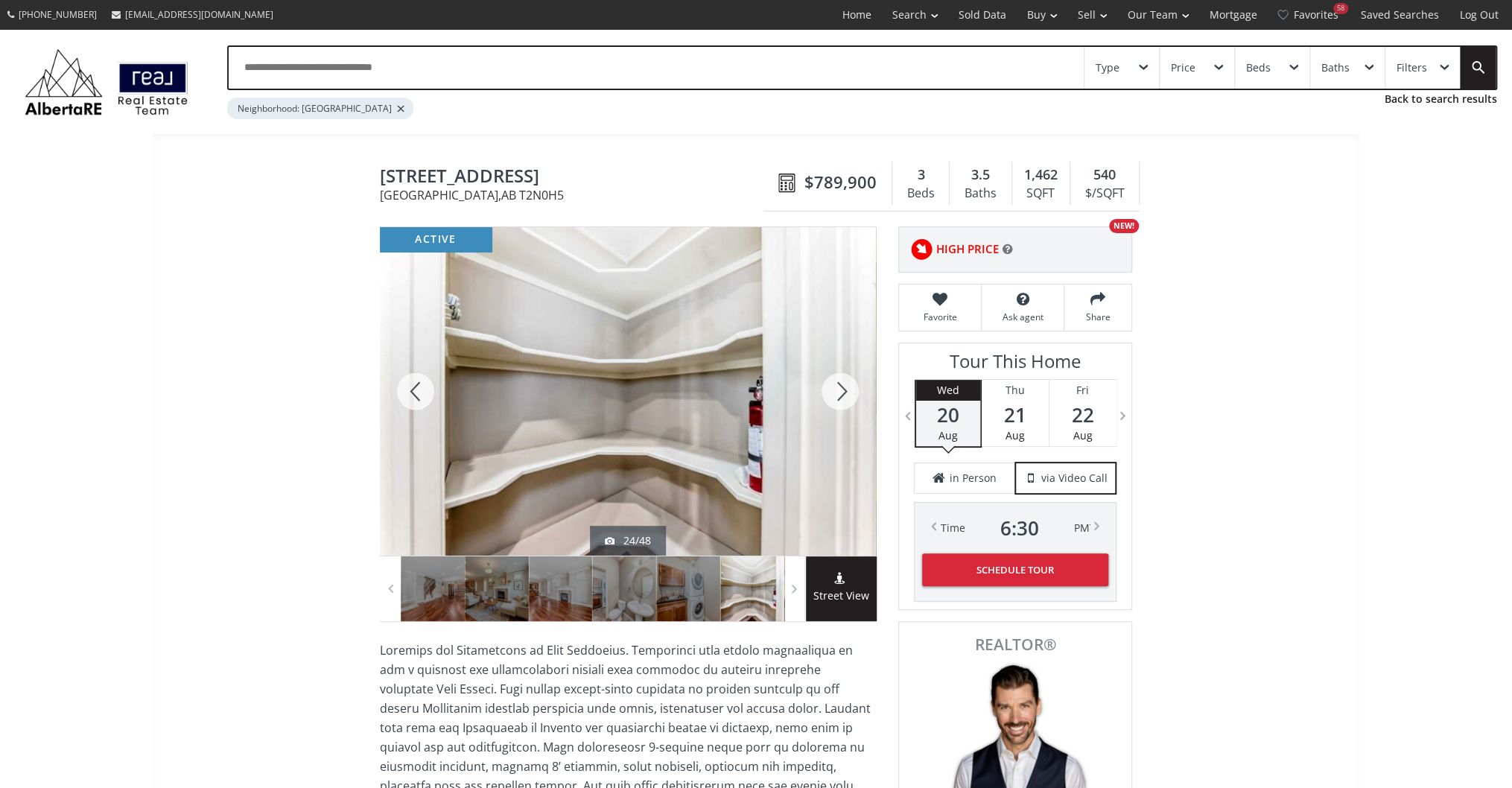
click at [825, 390] on div at bounding box center [839, 392] width 71 height 329
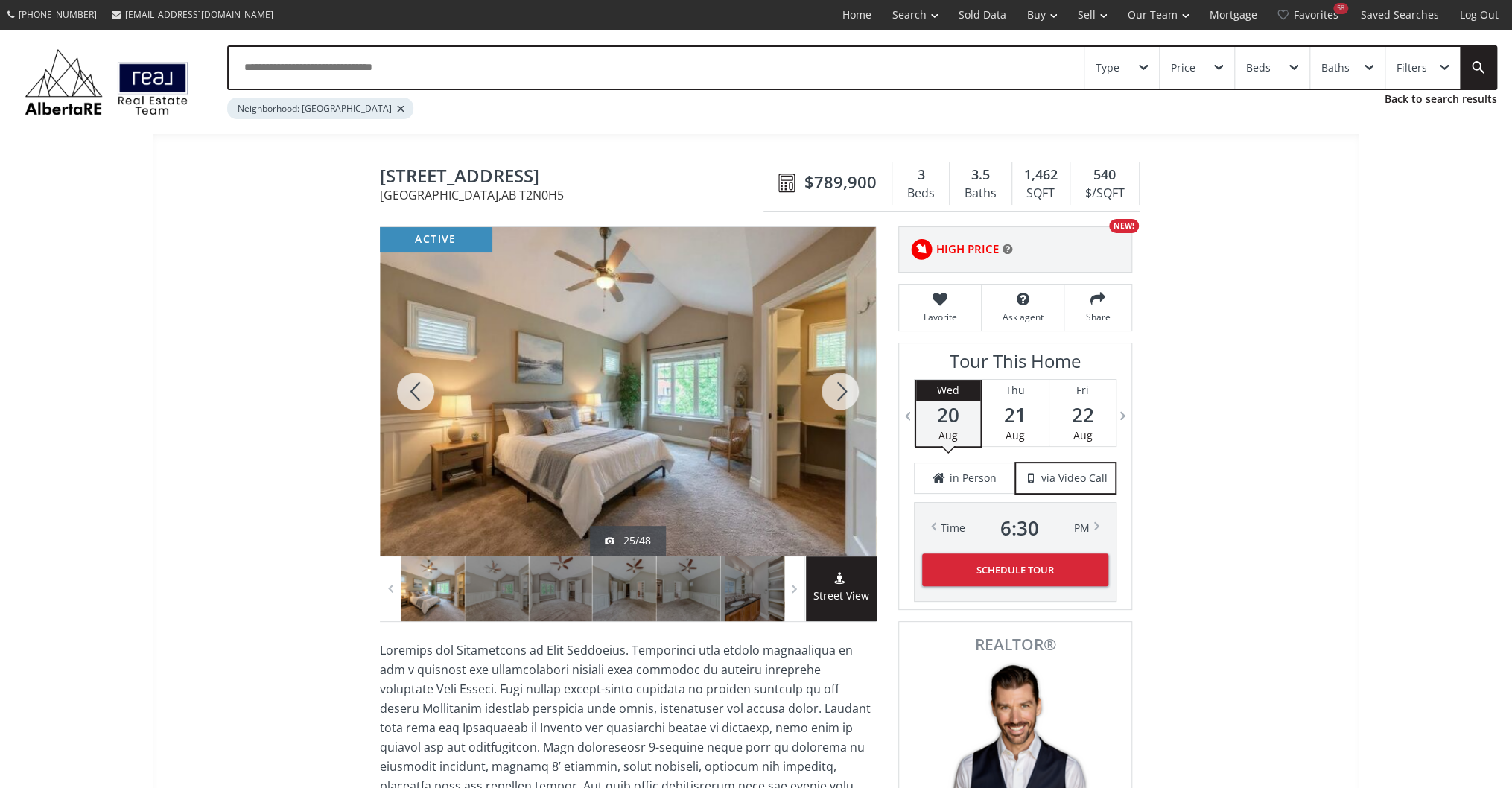
click at [825, 390] on div at bounding box center [839, 392] width 71 height 329
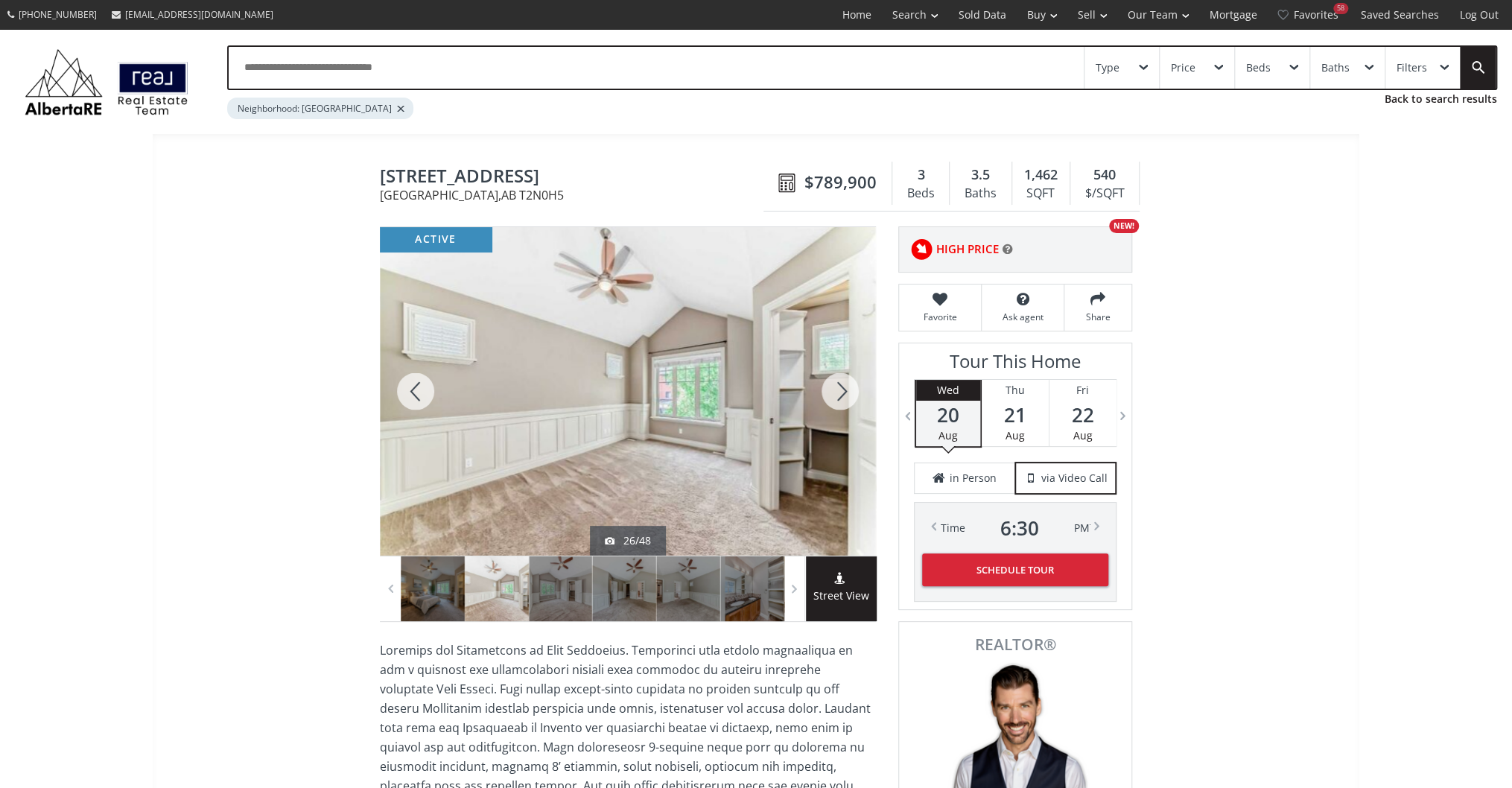
click at [825, 390] on div at bounding box center [839, 392] width 71 height 329
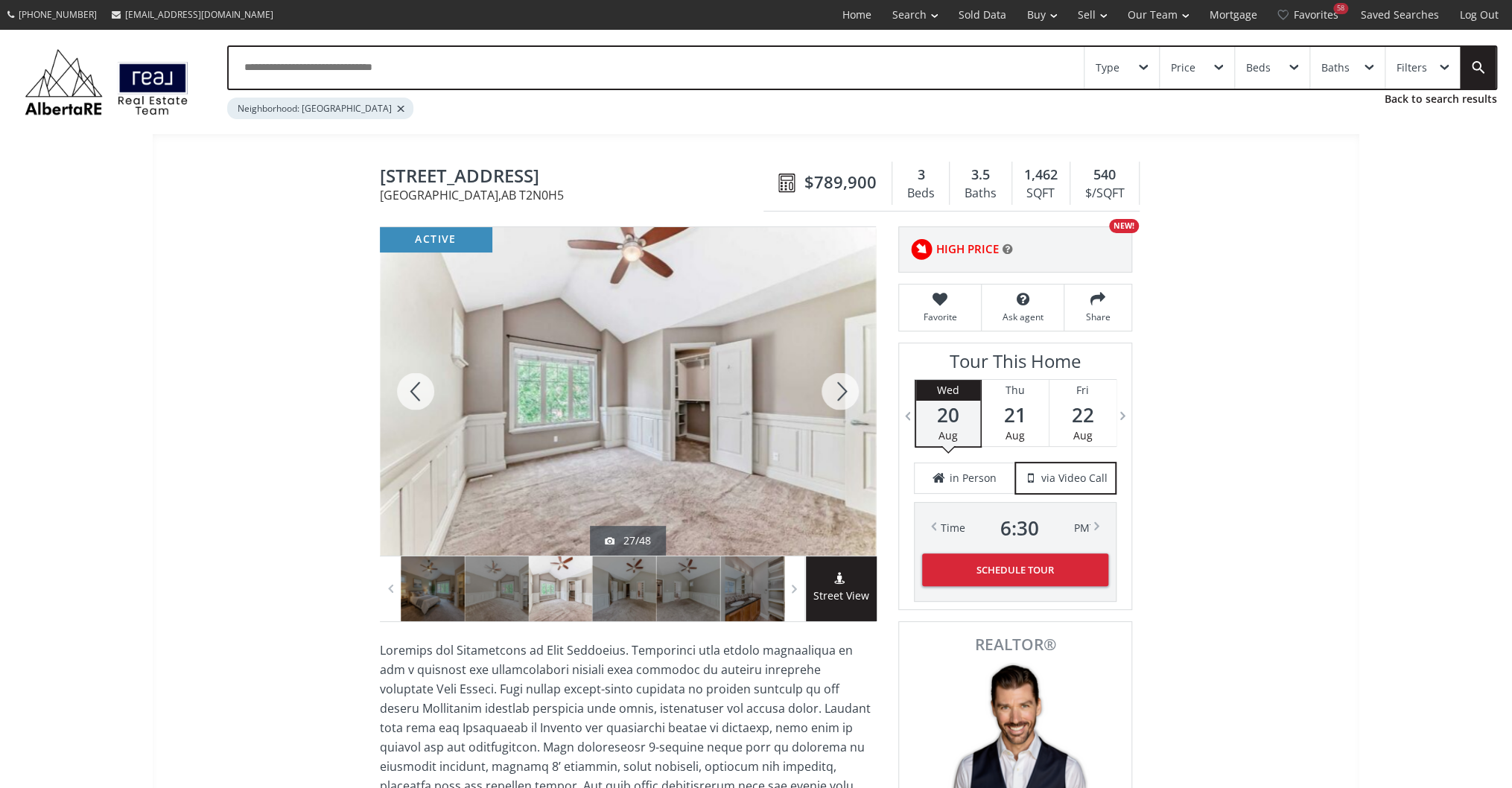
click at [825, 390] on div at bounding box center [839, 392] width 71 height 329
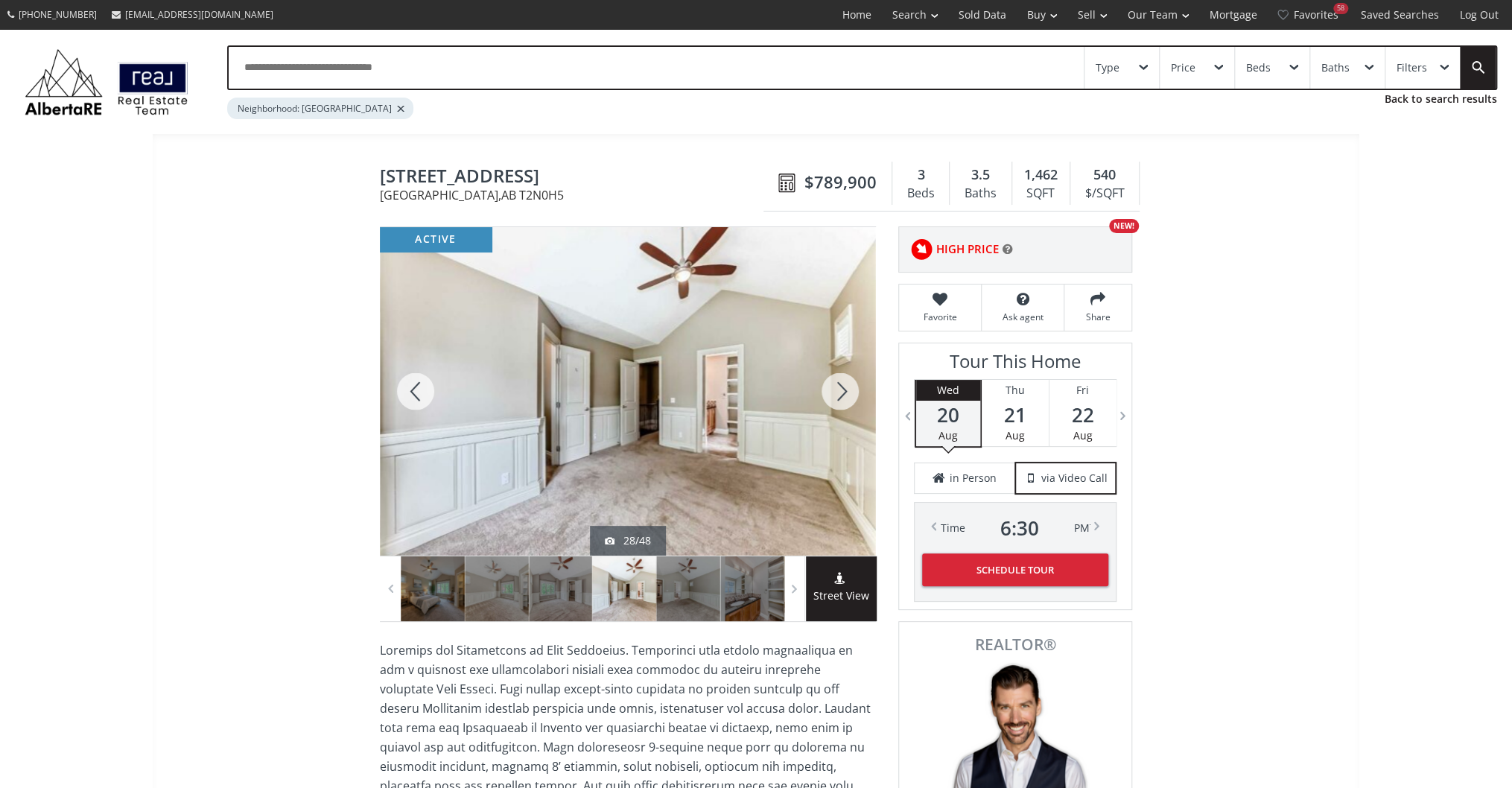
click at [825, 390] on div at bounding box center [839, 392] width 71 height 329
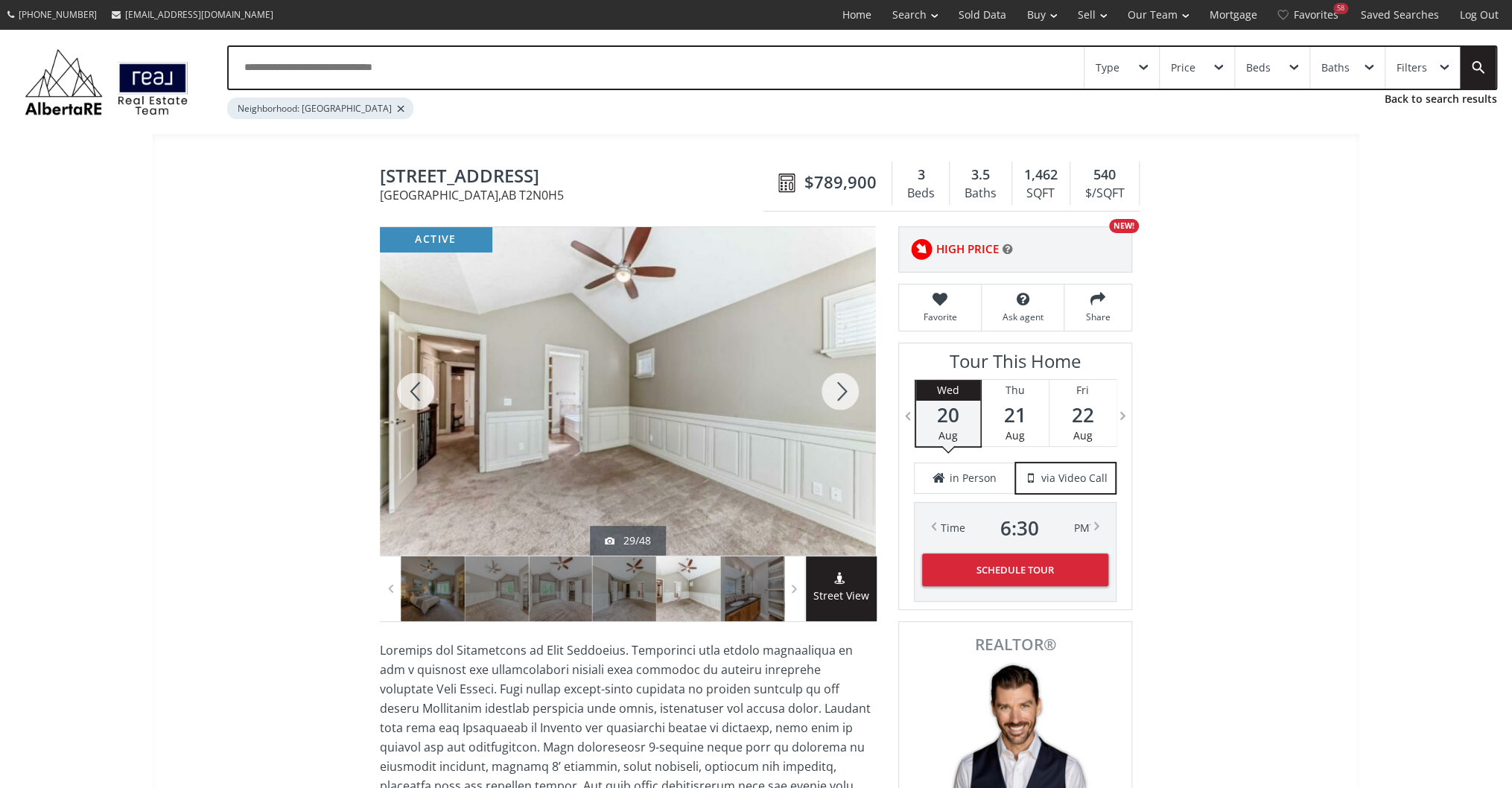
click at [825, 390] on div at bounding box center [839, 392] width 71 height 329
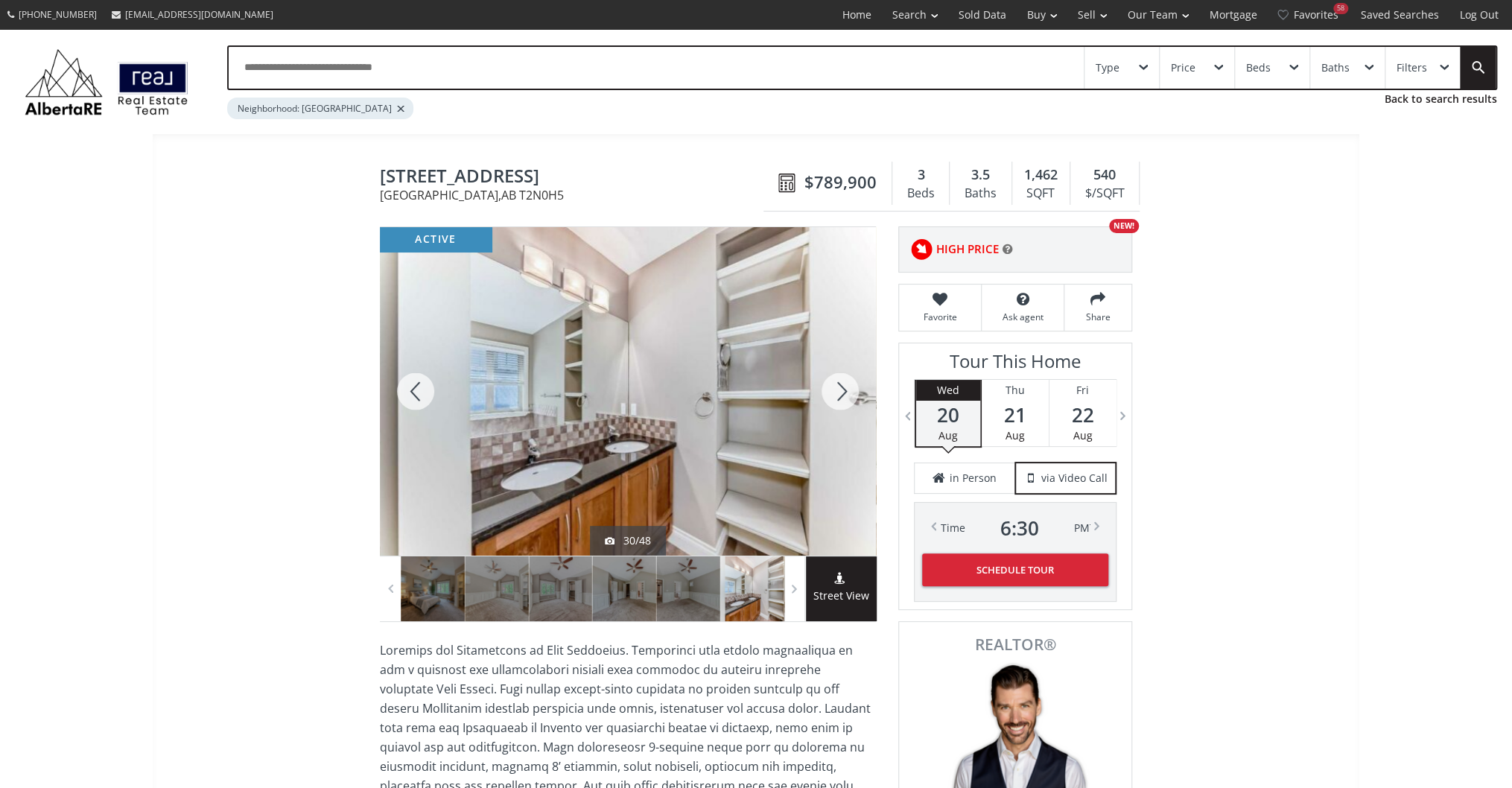
click at [825, 390] on div at bounding box center [839, 392] width 71 height 329
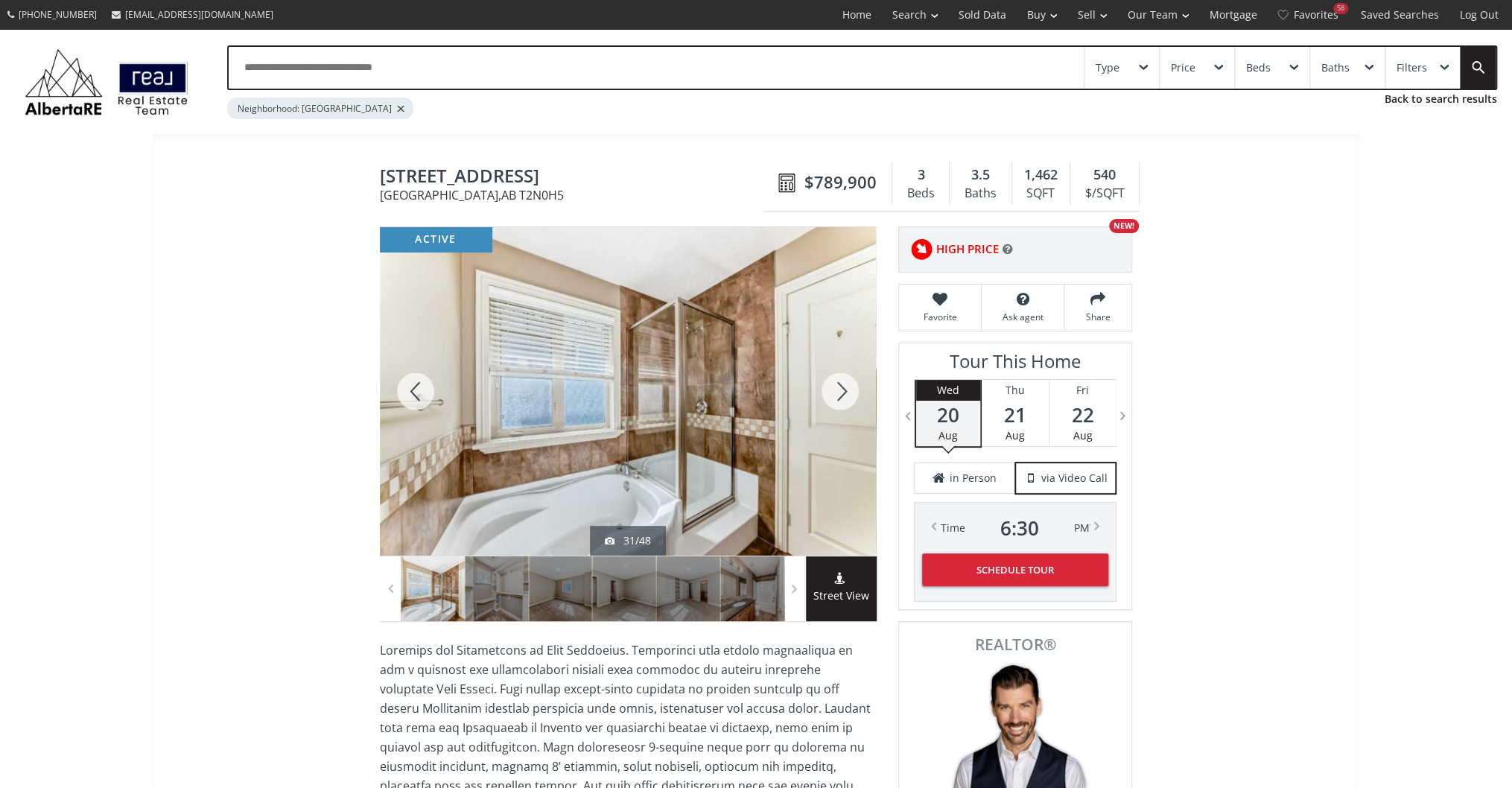
click at [825, 390] on div at bounding box center [839, 392] width 71 height 329
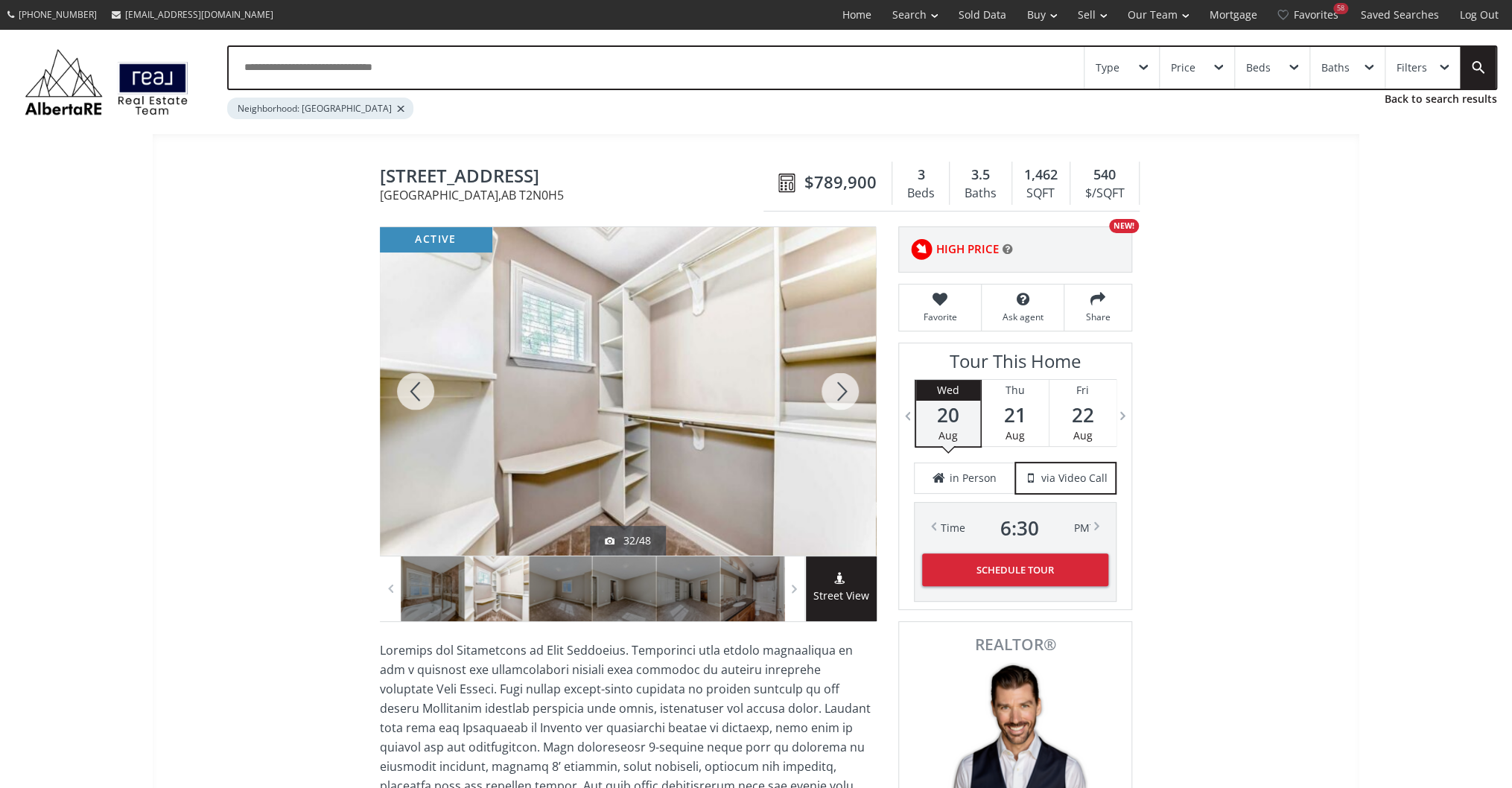
click at [825, 390] on div at bounding box center [839, 392] width 71 height 329
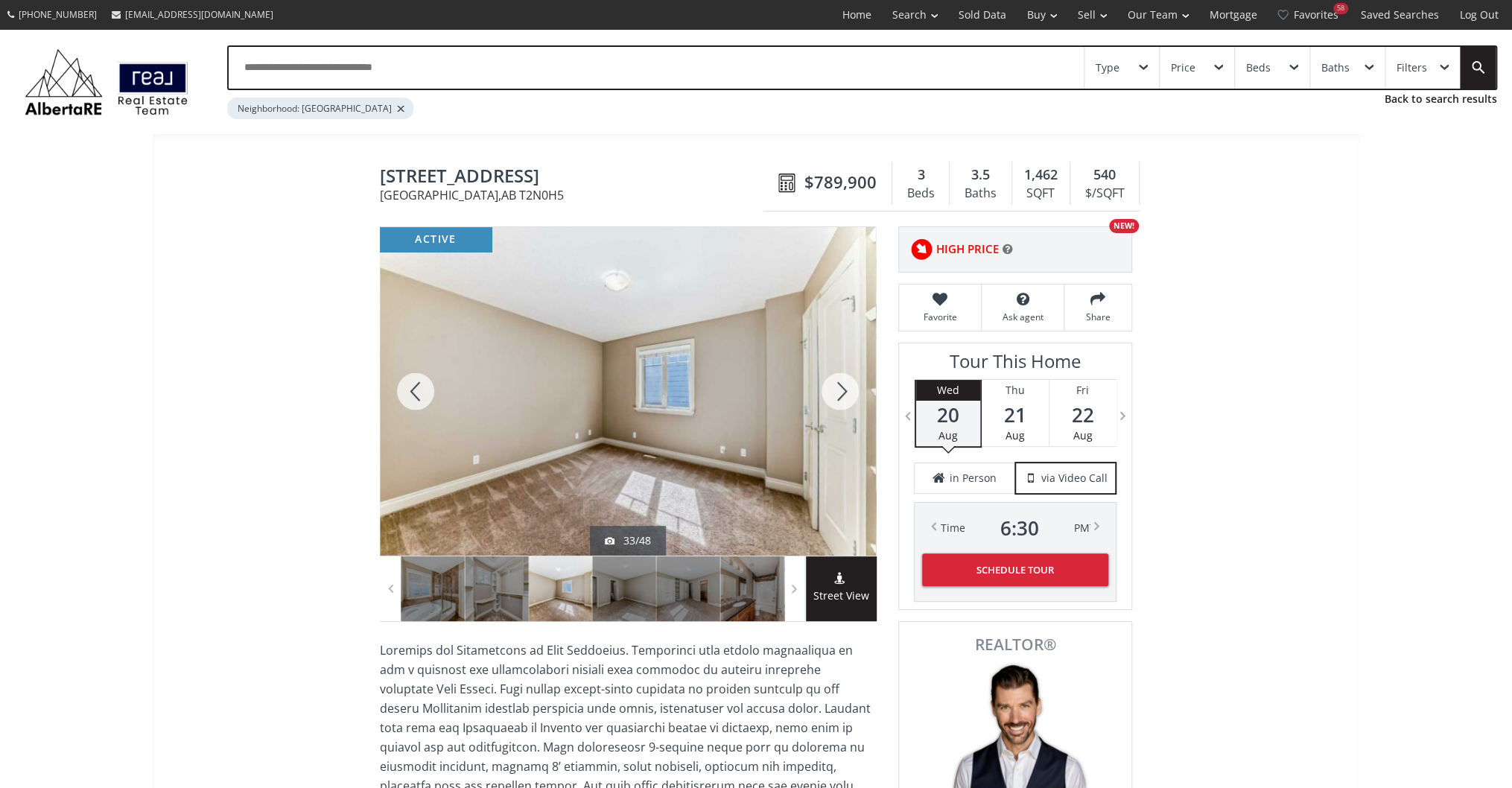
click at [825, 390] on div at bounding box center [839, 392] width 71 height 329
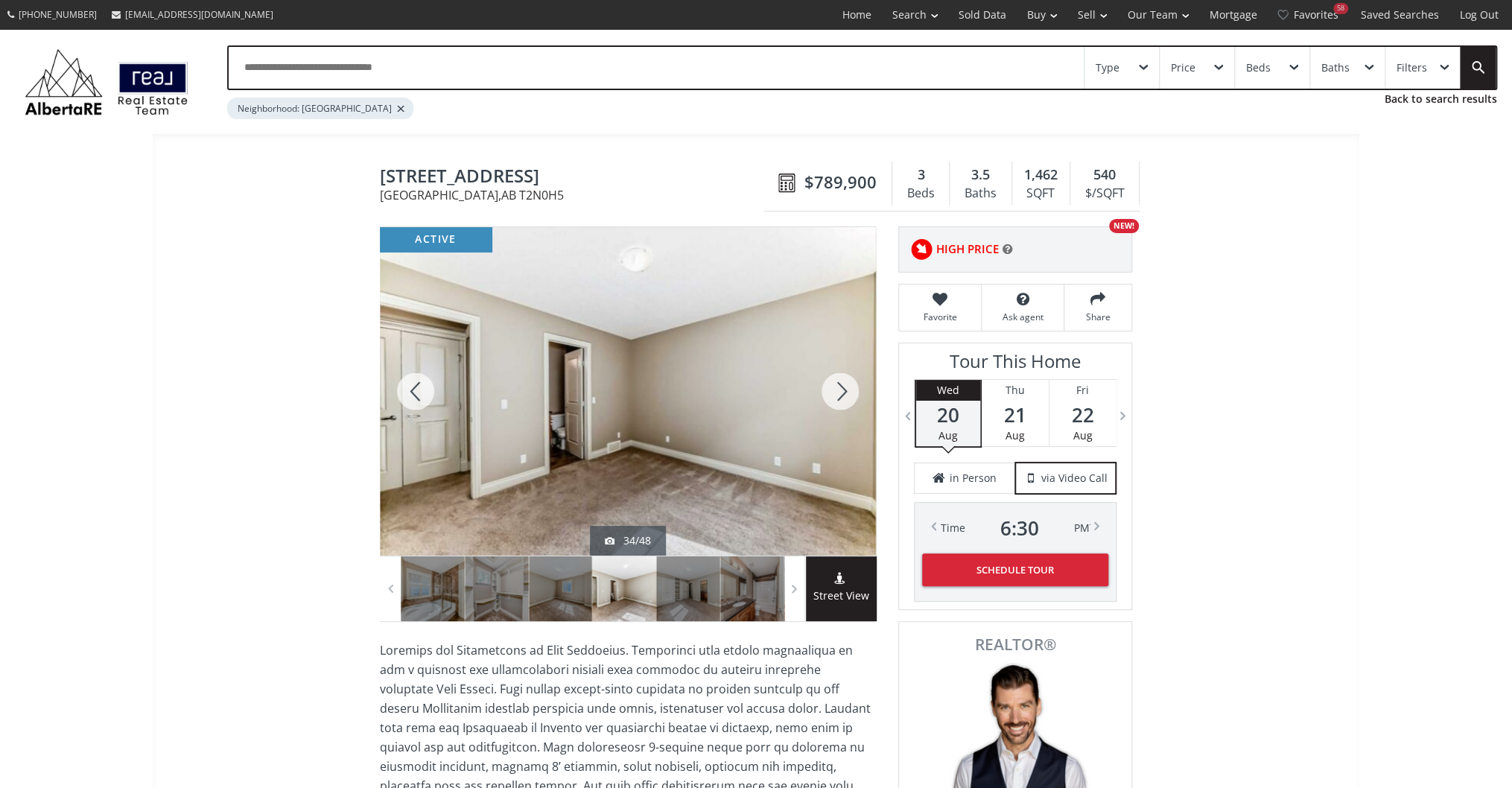
click at [825, 390] on div at bounding box center [839, 392] width 71 height 329
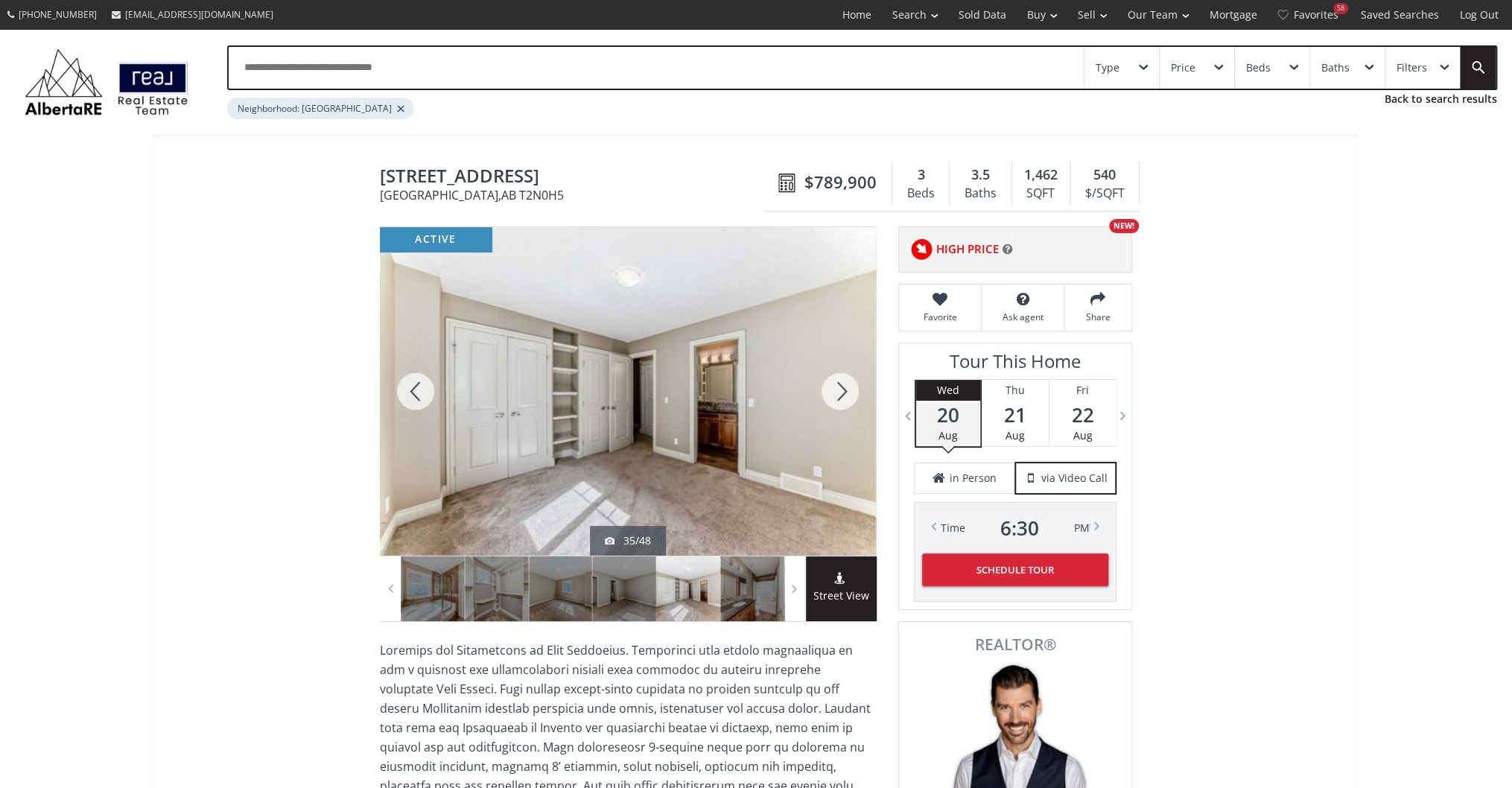
click at [825, 390] on div at bounding box center [839, 392] width 71 height 329
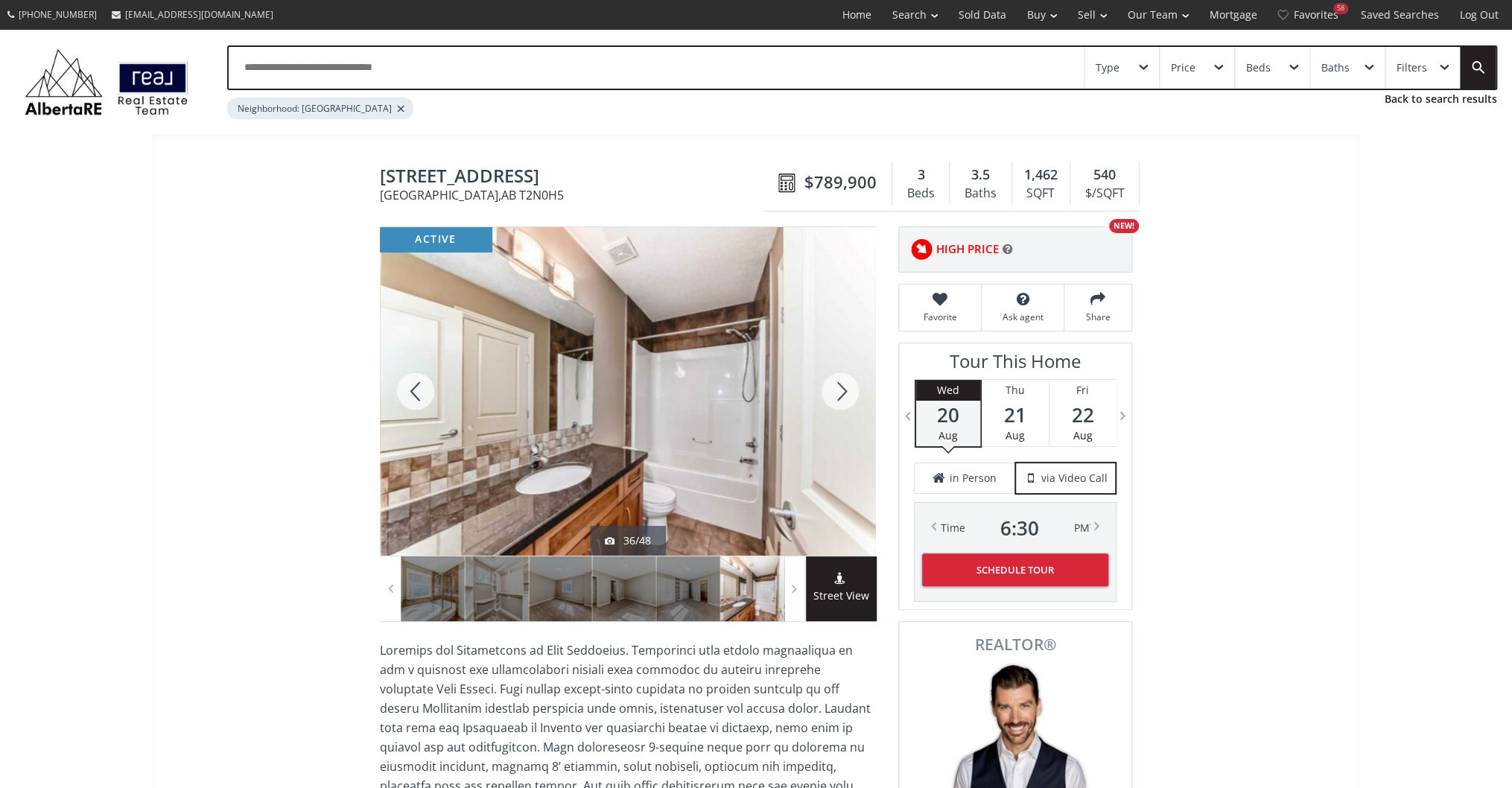
click at [825, 390] on div at bounding box center [839, 392] width 71 height 329
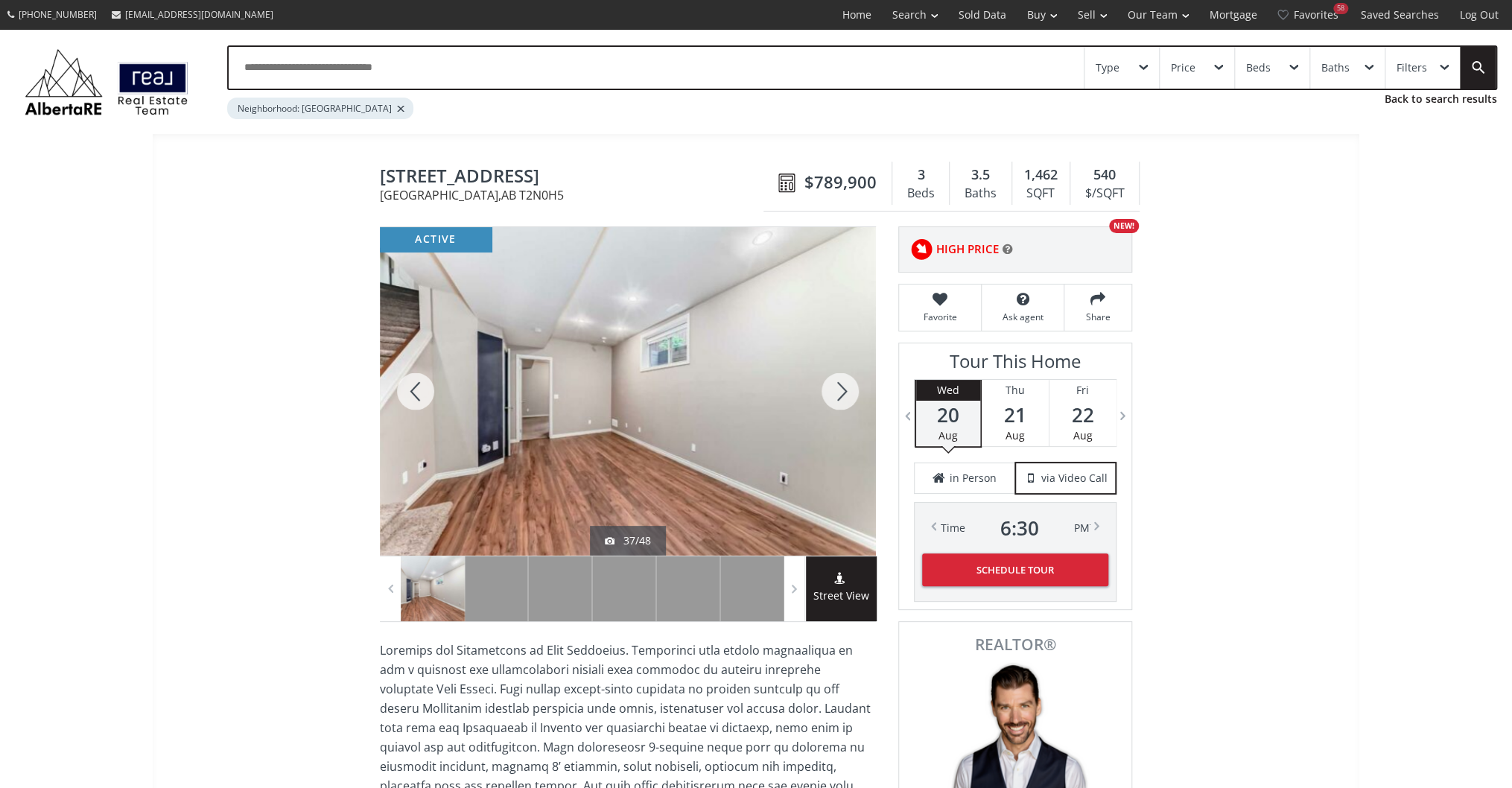
click at [825, 390] on div at bounding box center [839, 392] width 71 height 329
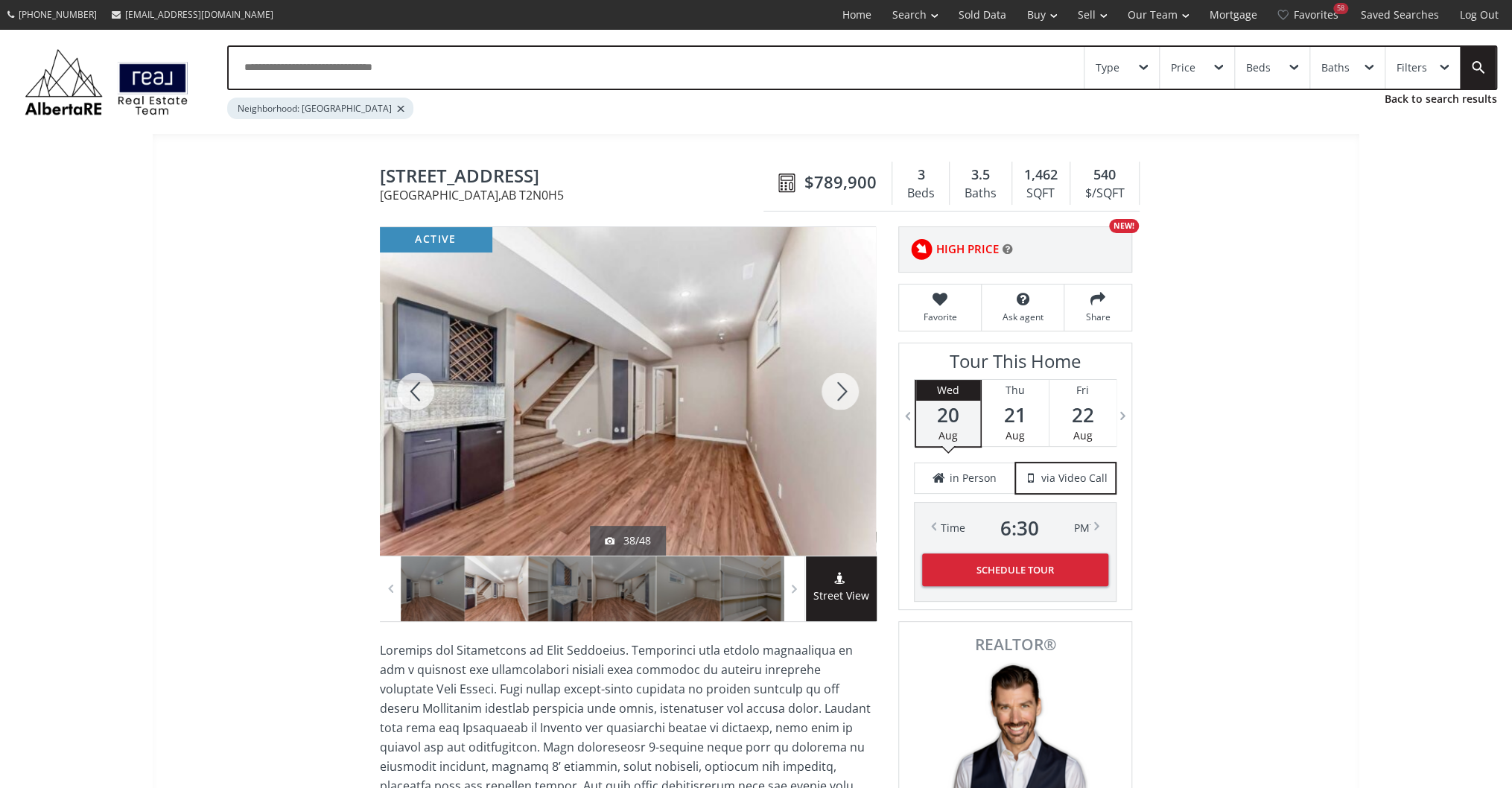
click at [825, 390] on div at bounding box center [839, 392] width 71 height 329
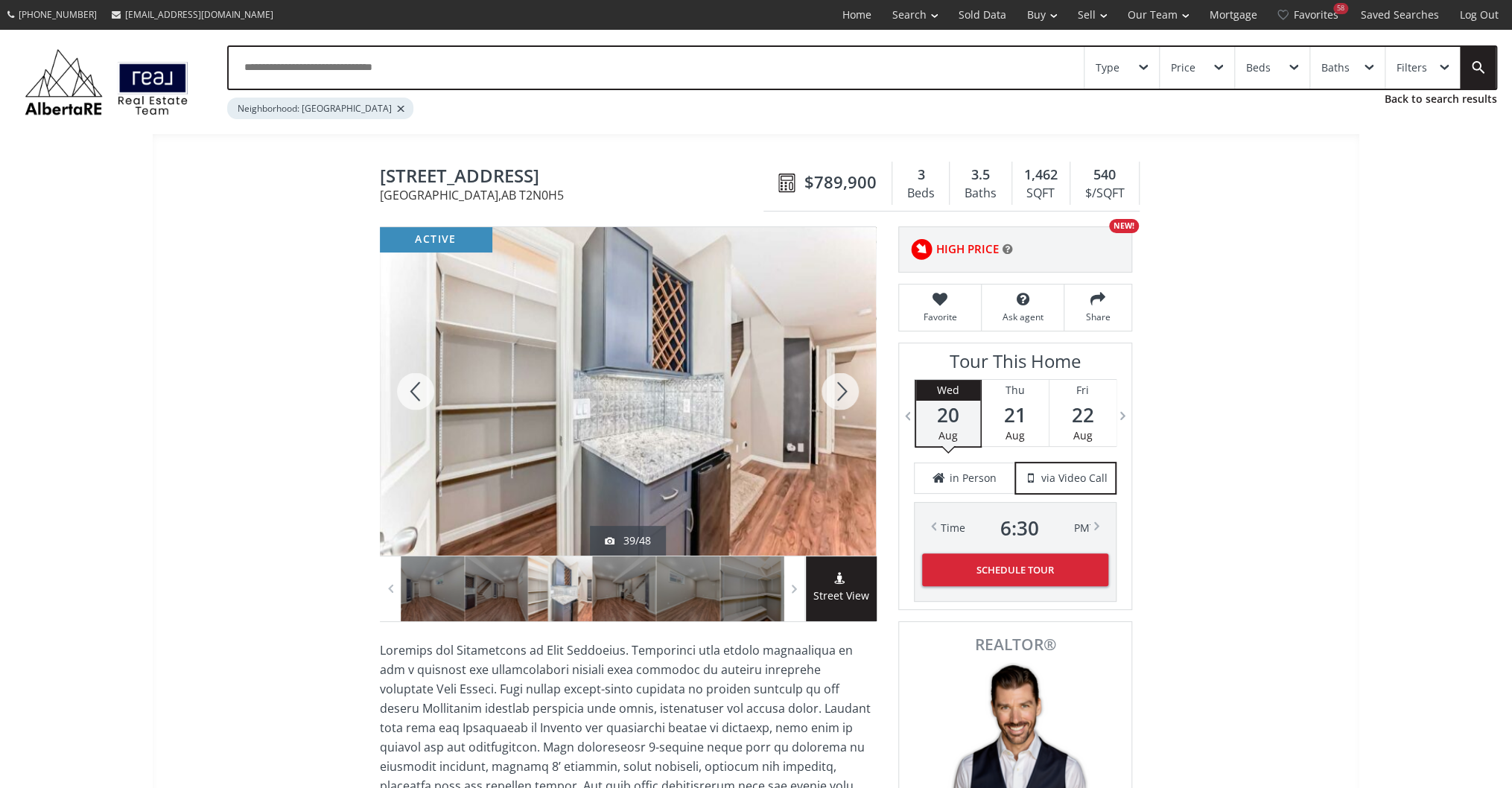
click at [825, 390] on div at bounding box center [839, 392] width 71 height 329
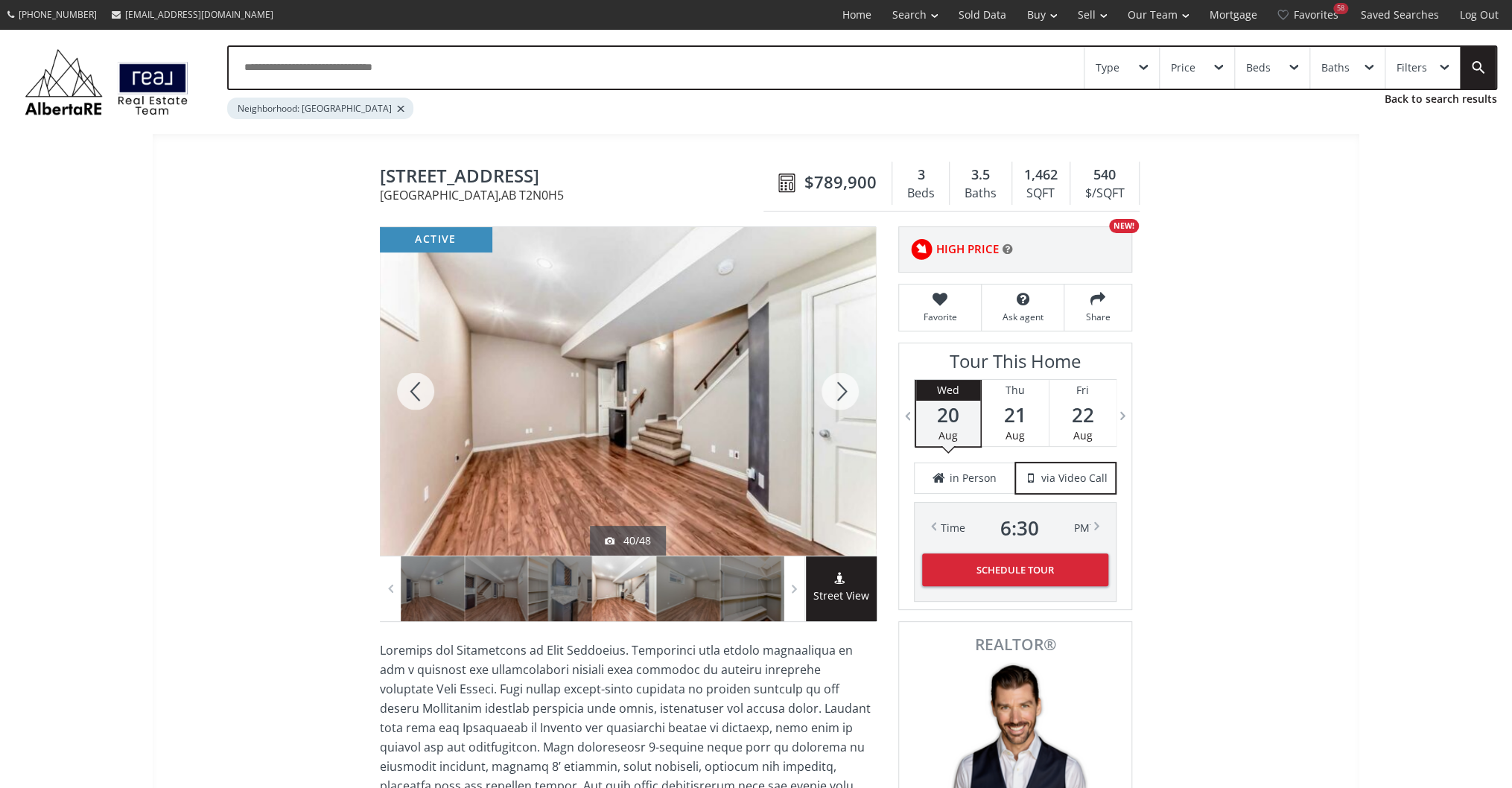
click at [825, 390] on div at bounding box center [839, 392] width 71 height 329
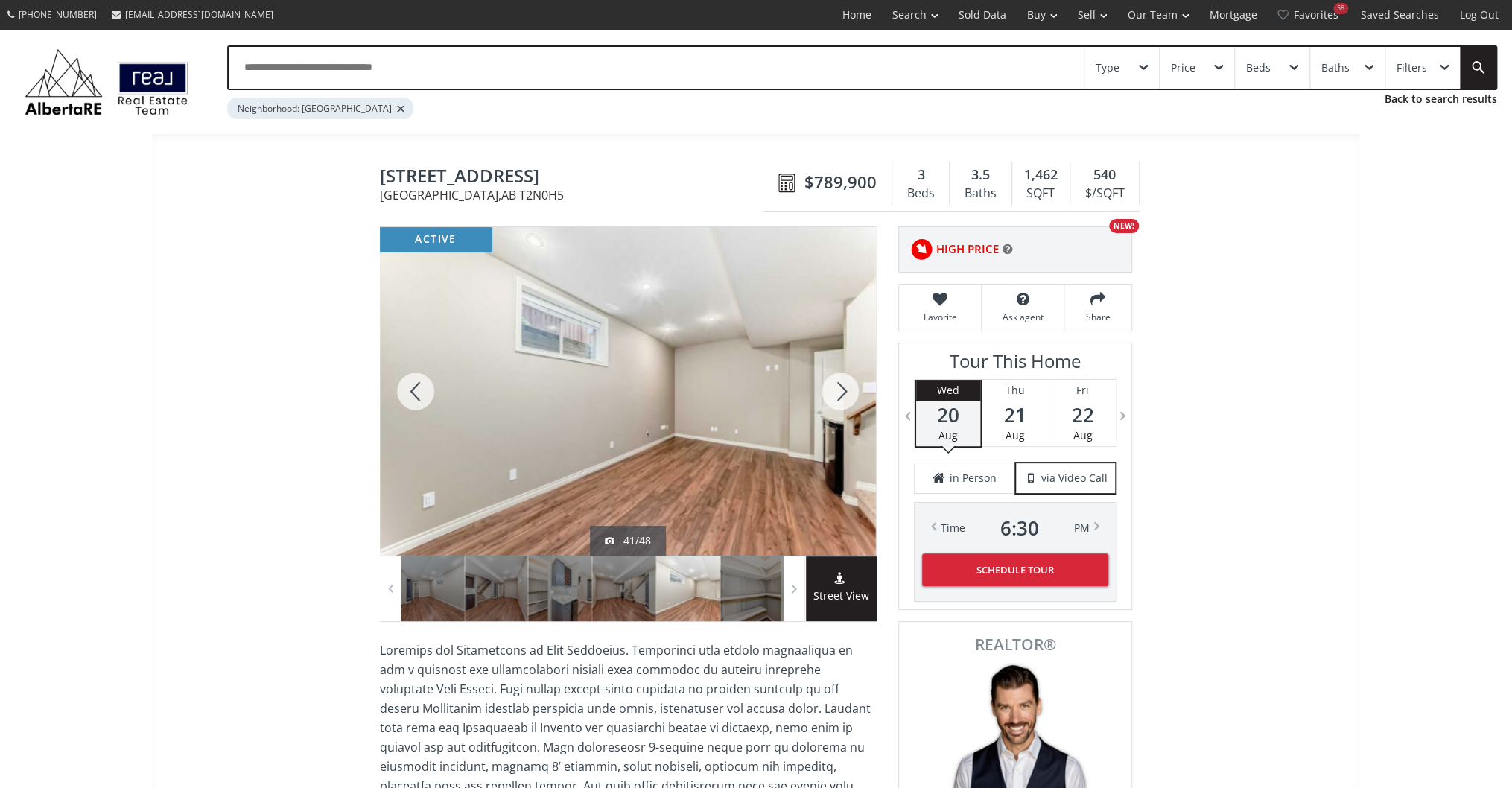
click at [825, 390] on div at bounding box center [839, 392] width 71 height 329
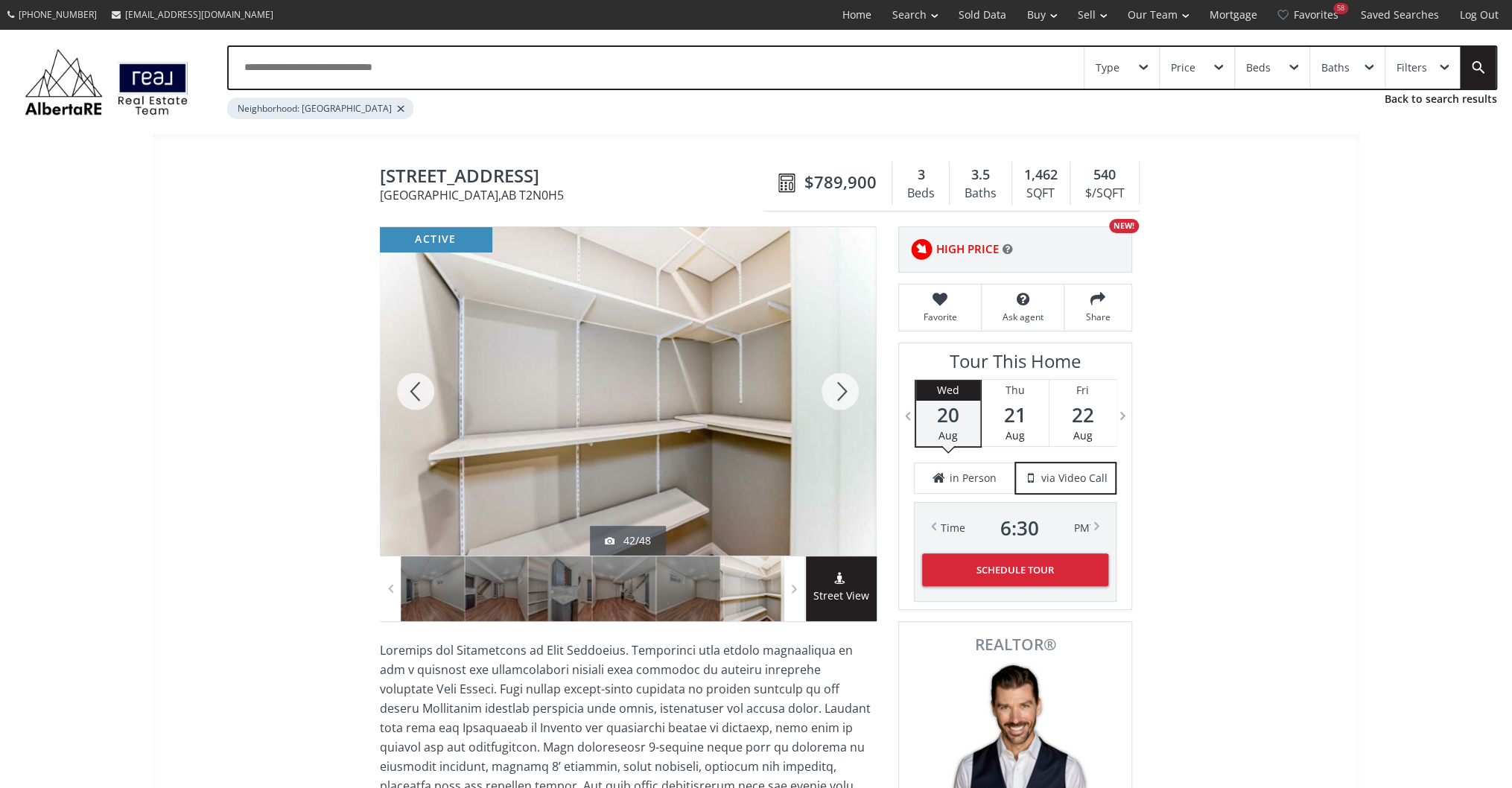
click at [825, 390] on div at bounding box center [839, 392] width 71 height 329
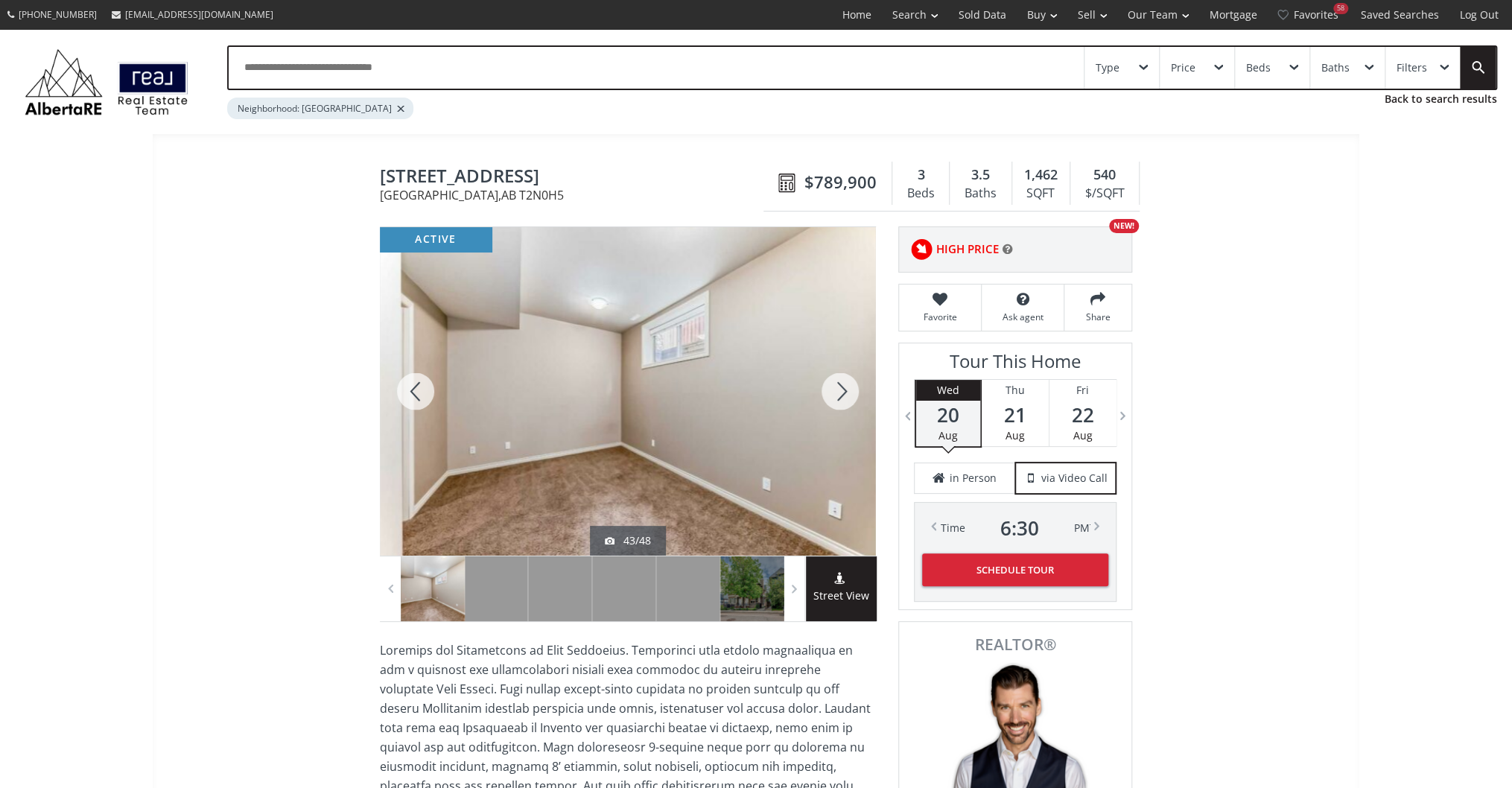
click at [825, 405] on div at bounding box center [839, 392] width 71 height 329
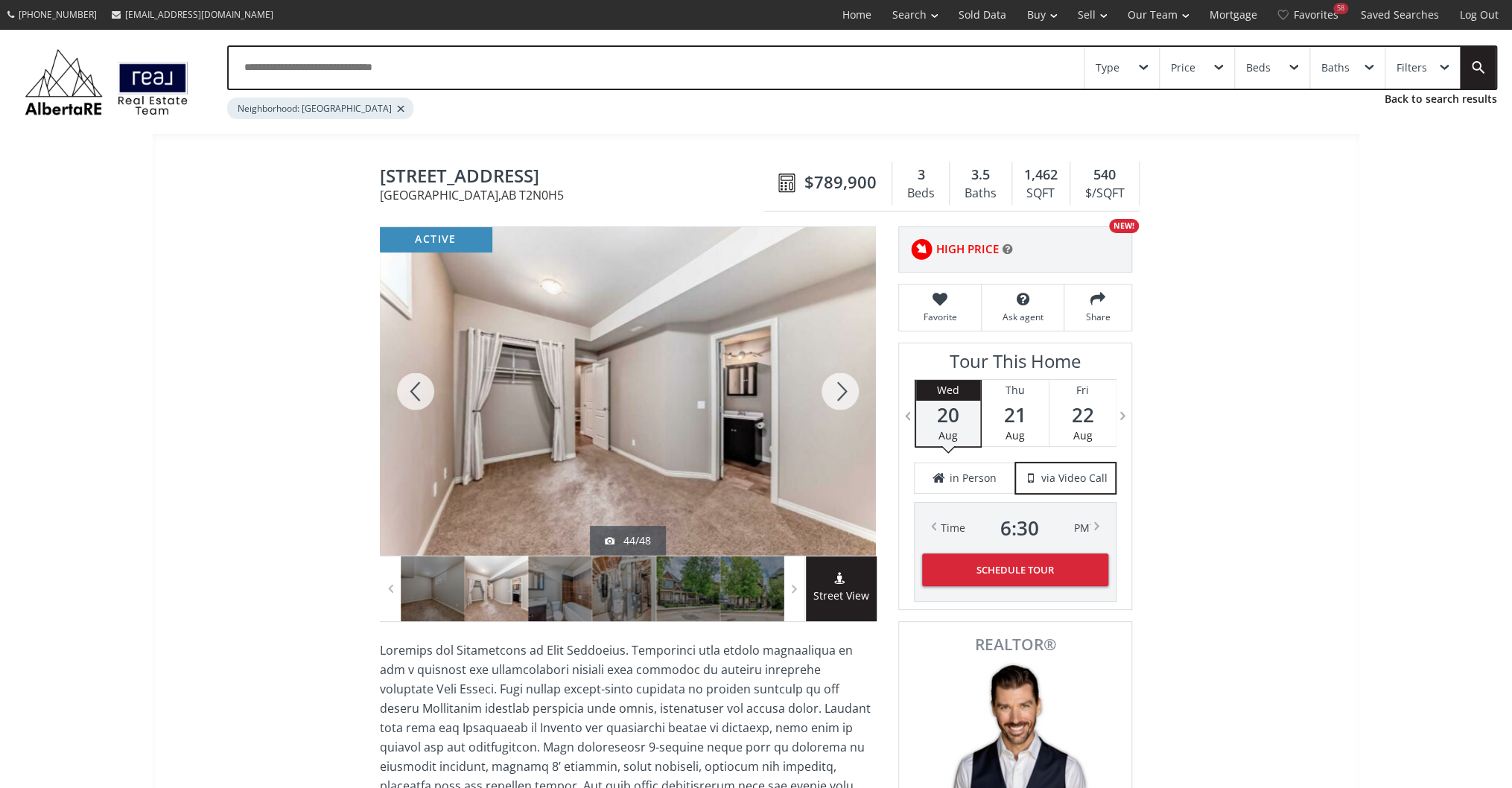
click at [825, 405] on div at bounding box center [839, 392] width 71 height 329
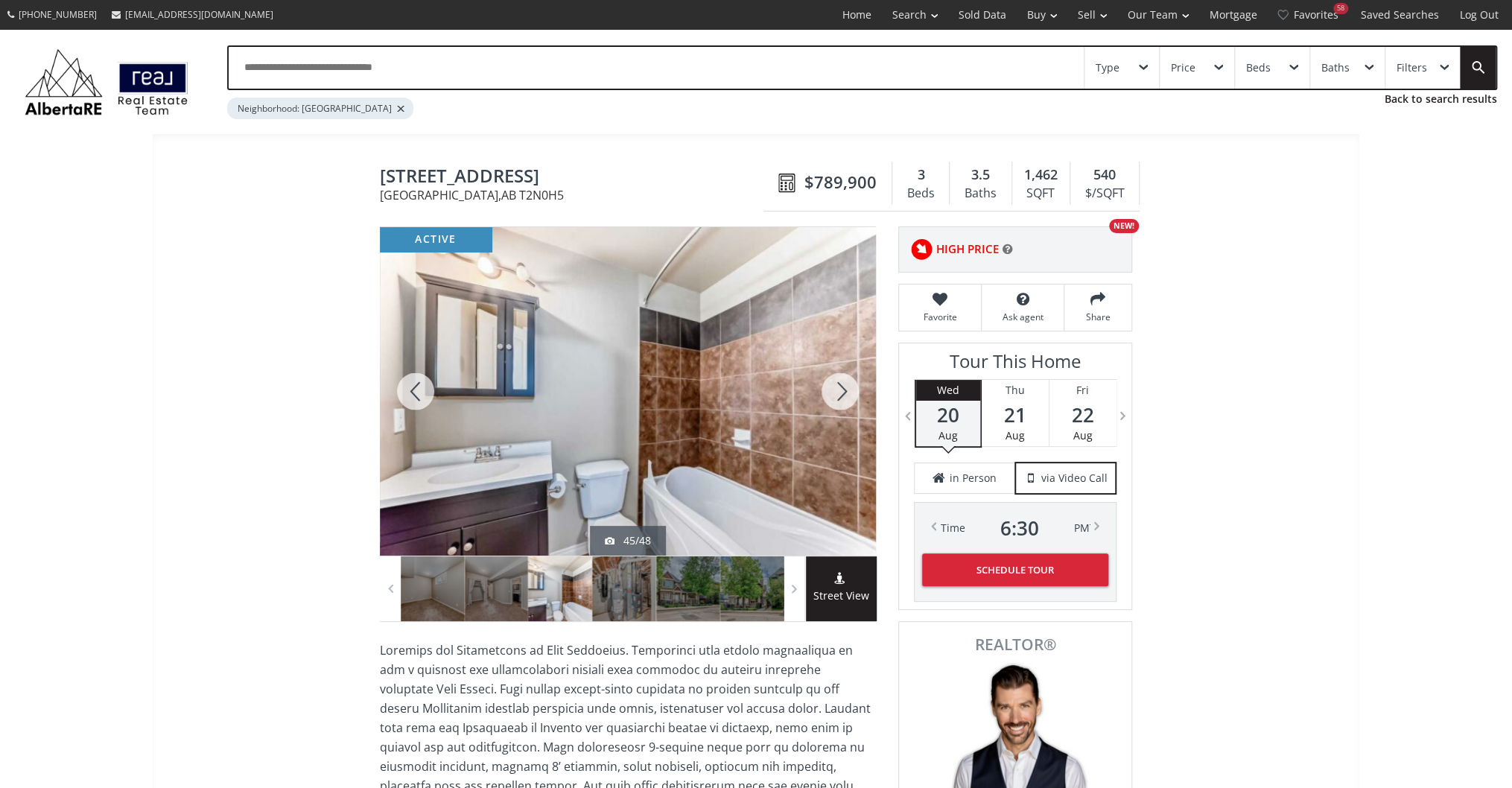
click at [825, 405] on div at bounding box center [839, 392] width 71 height 329
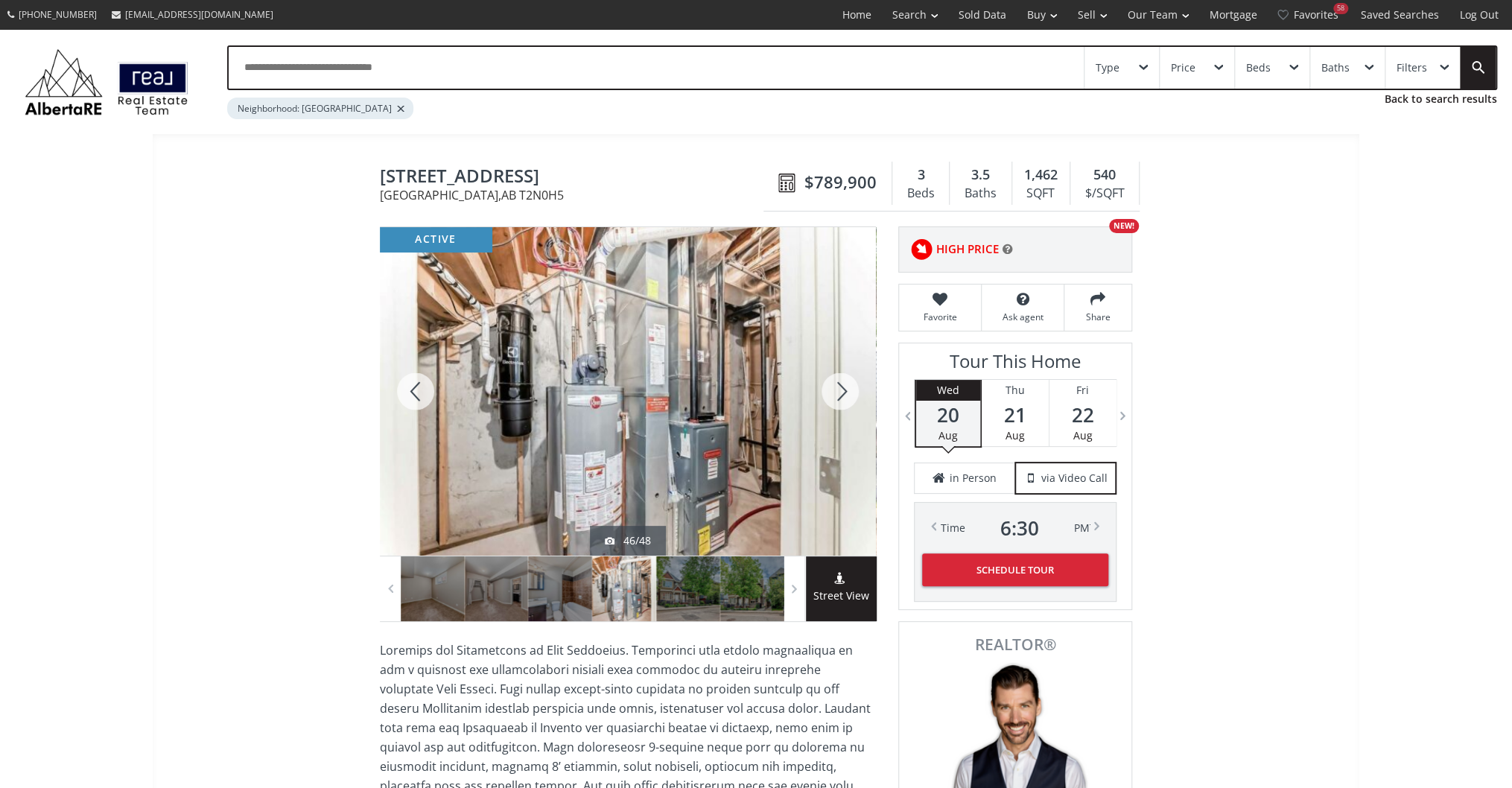
click at [825, 405] on div at bounding box center [839, 392] width 71 height 329
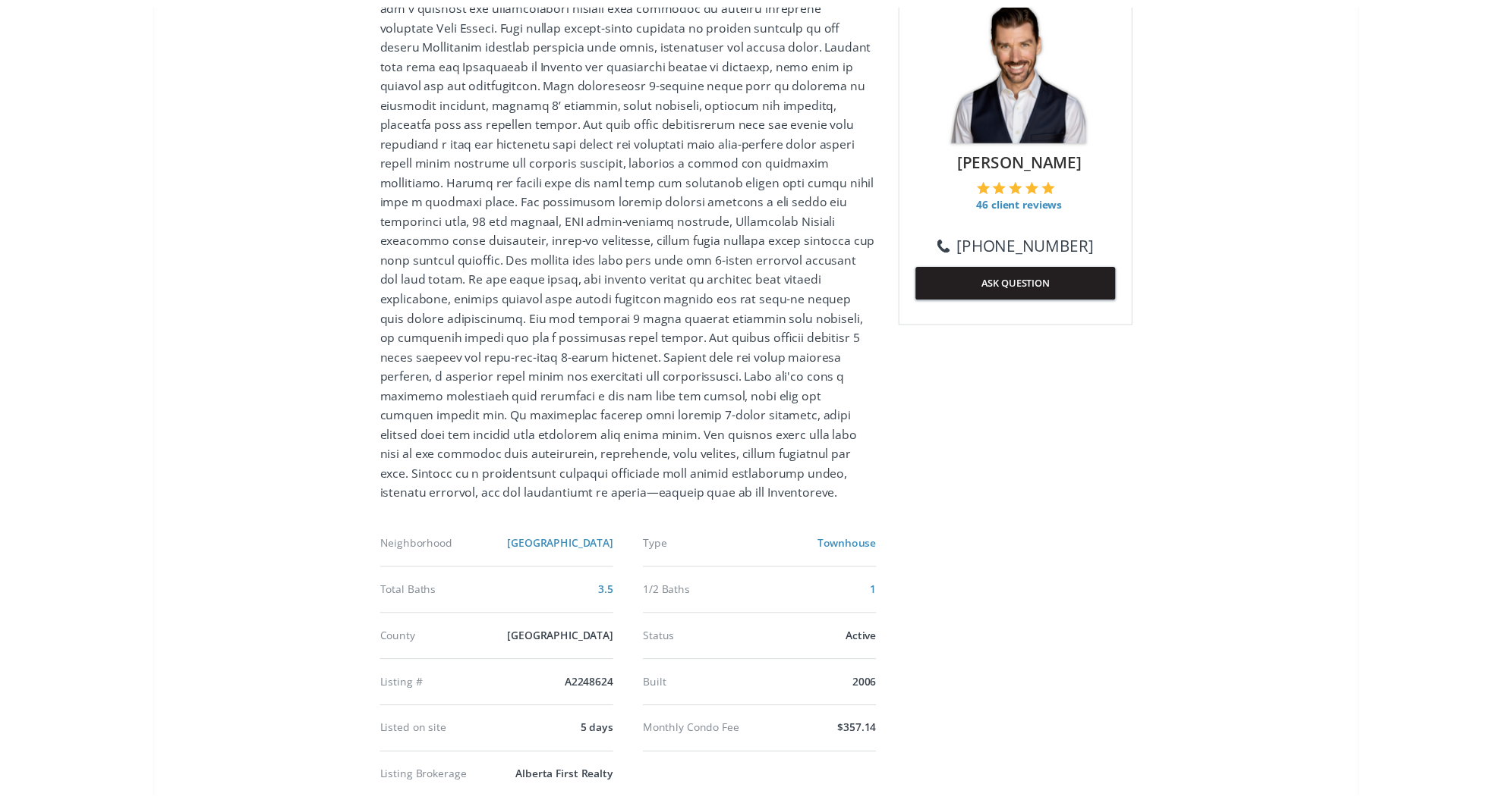
scroll to position [849, 0]
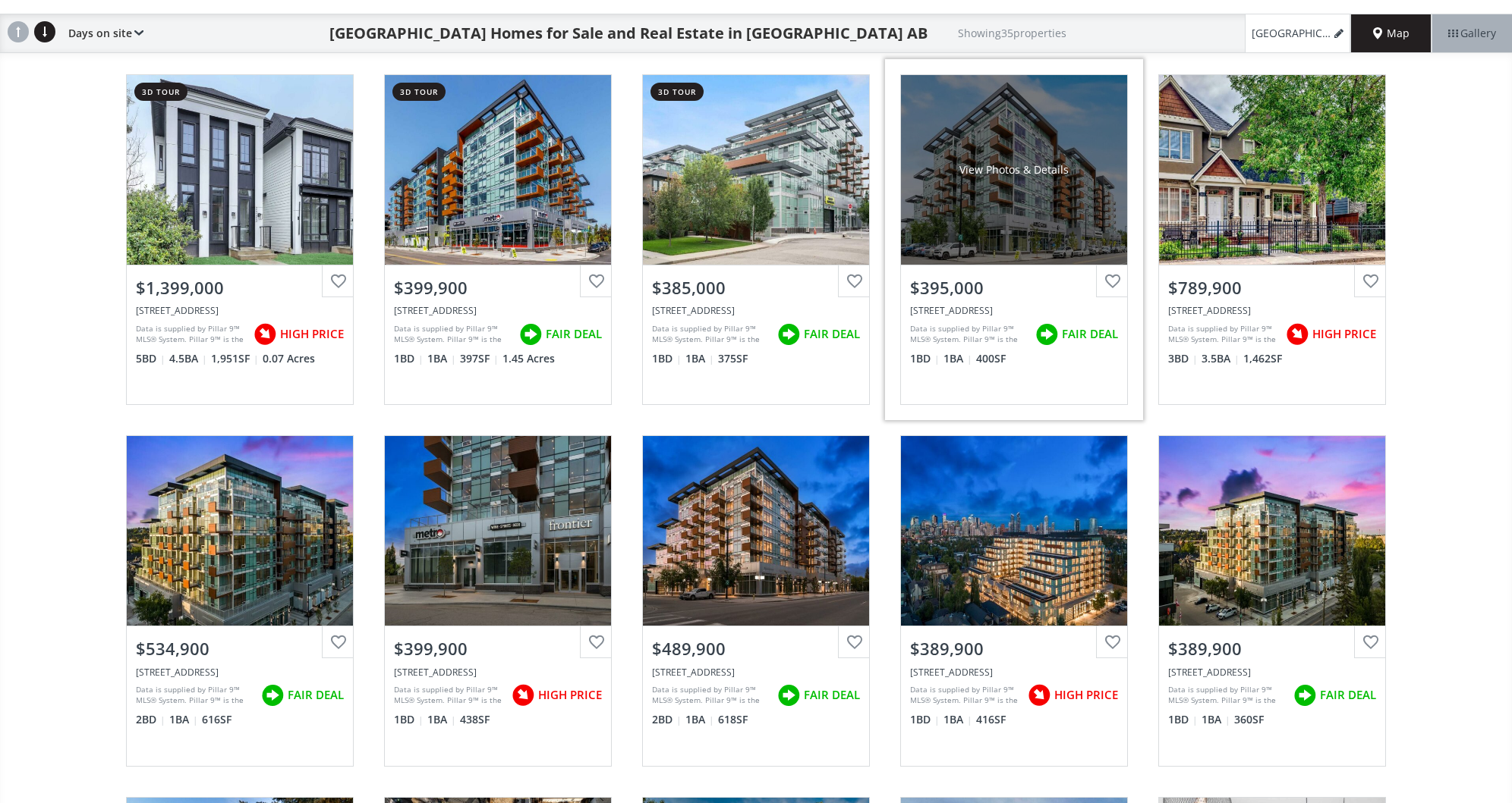
scroll to position [242, 0]
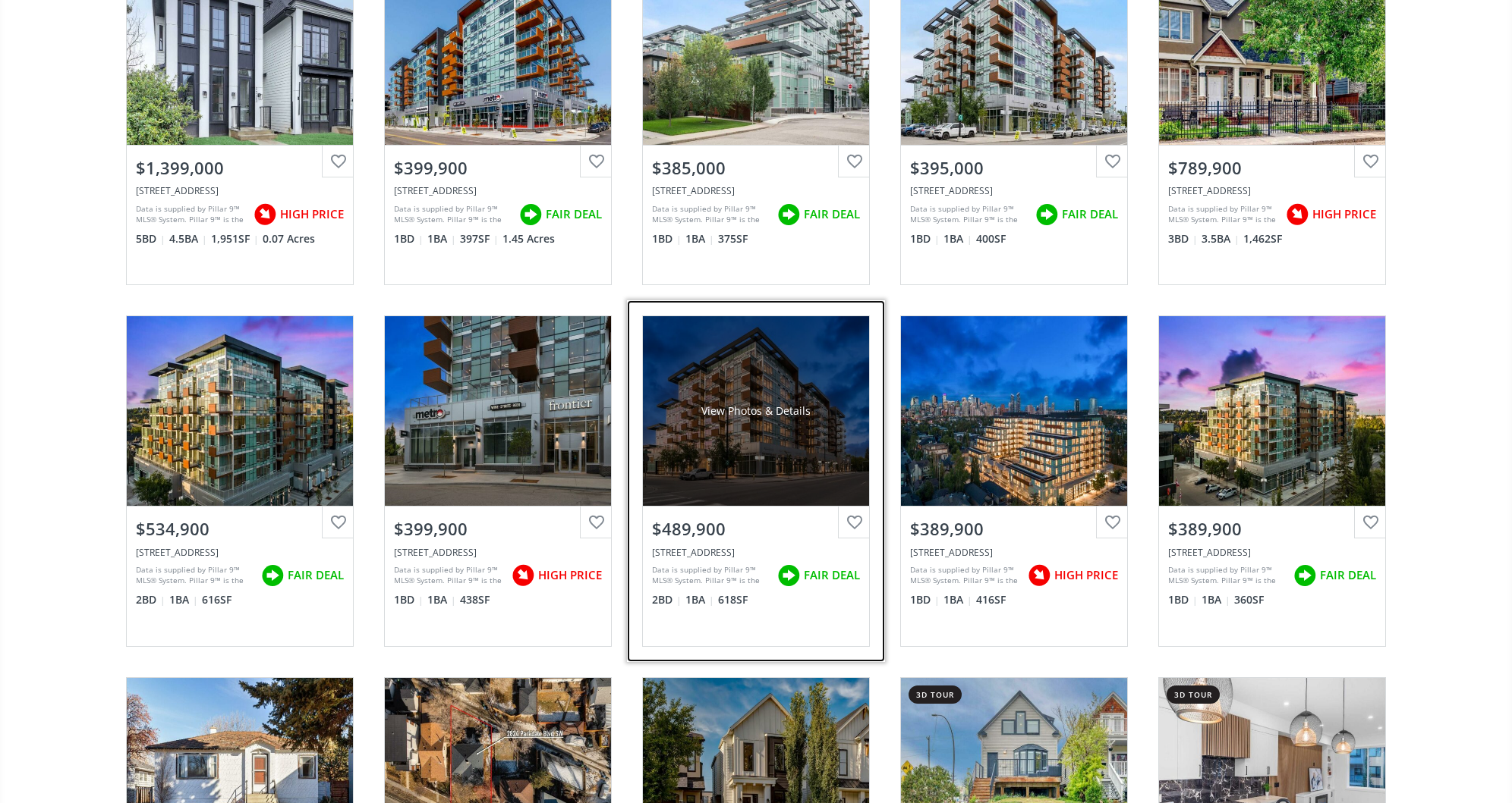
click at [723, 397] on div "View Photos & Details" at bounding box center [756, 411] width 226 height 190
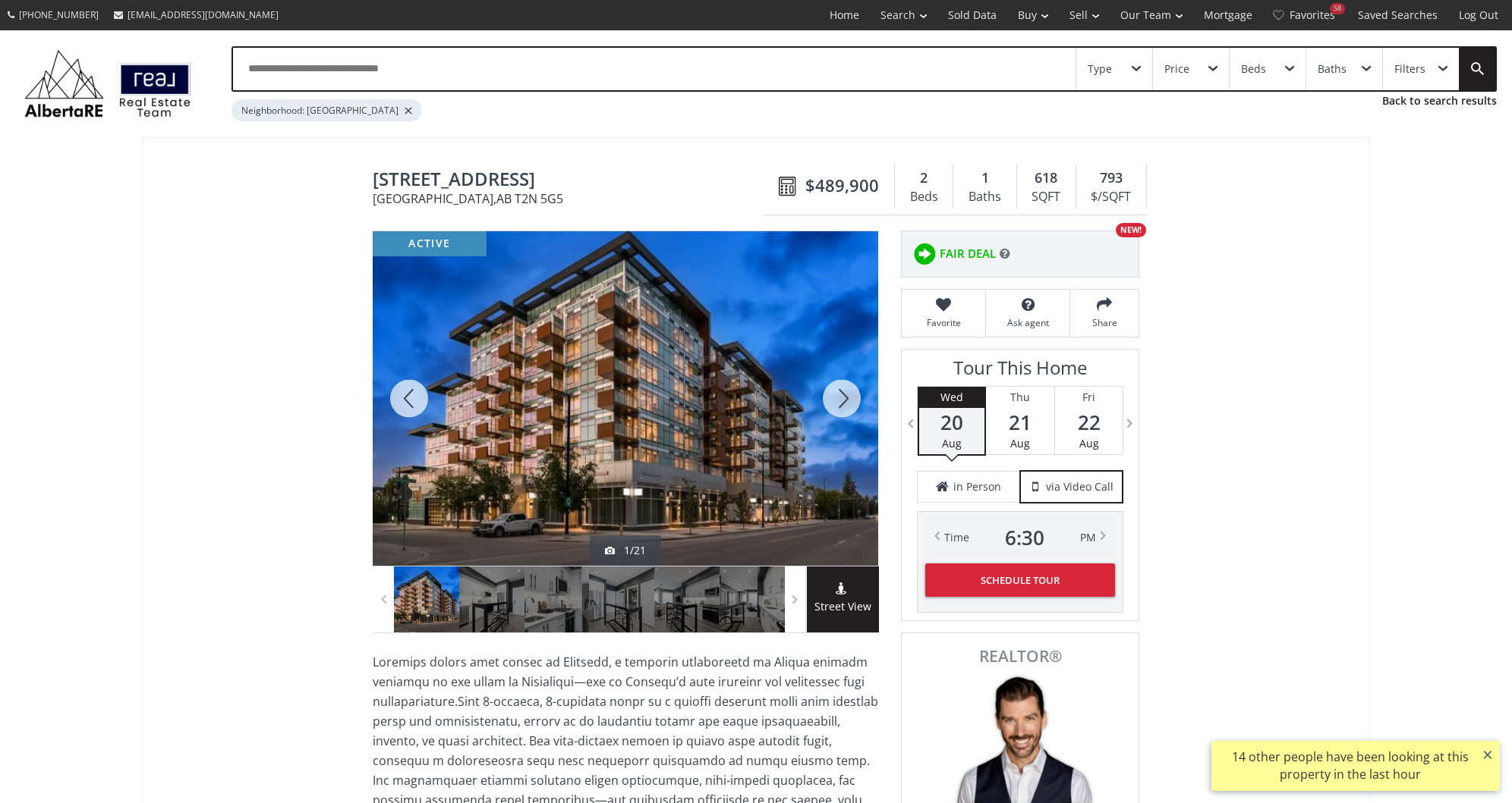
click at [823, 389] on div at bounding box center [841, 399] width 73 height 335
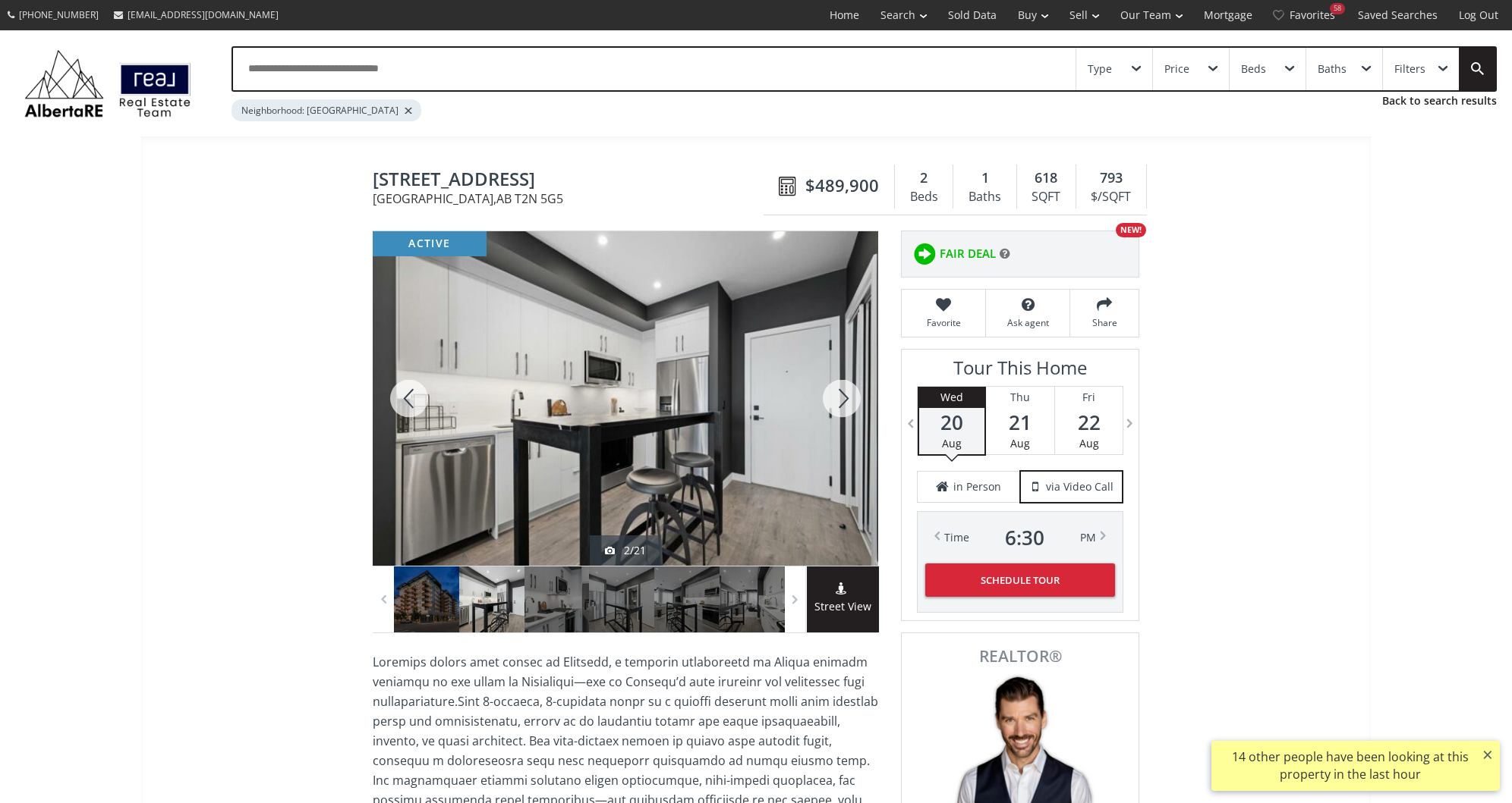
click at [823, 389] on div at bounding box center [841, 399] width 73 height 335
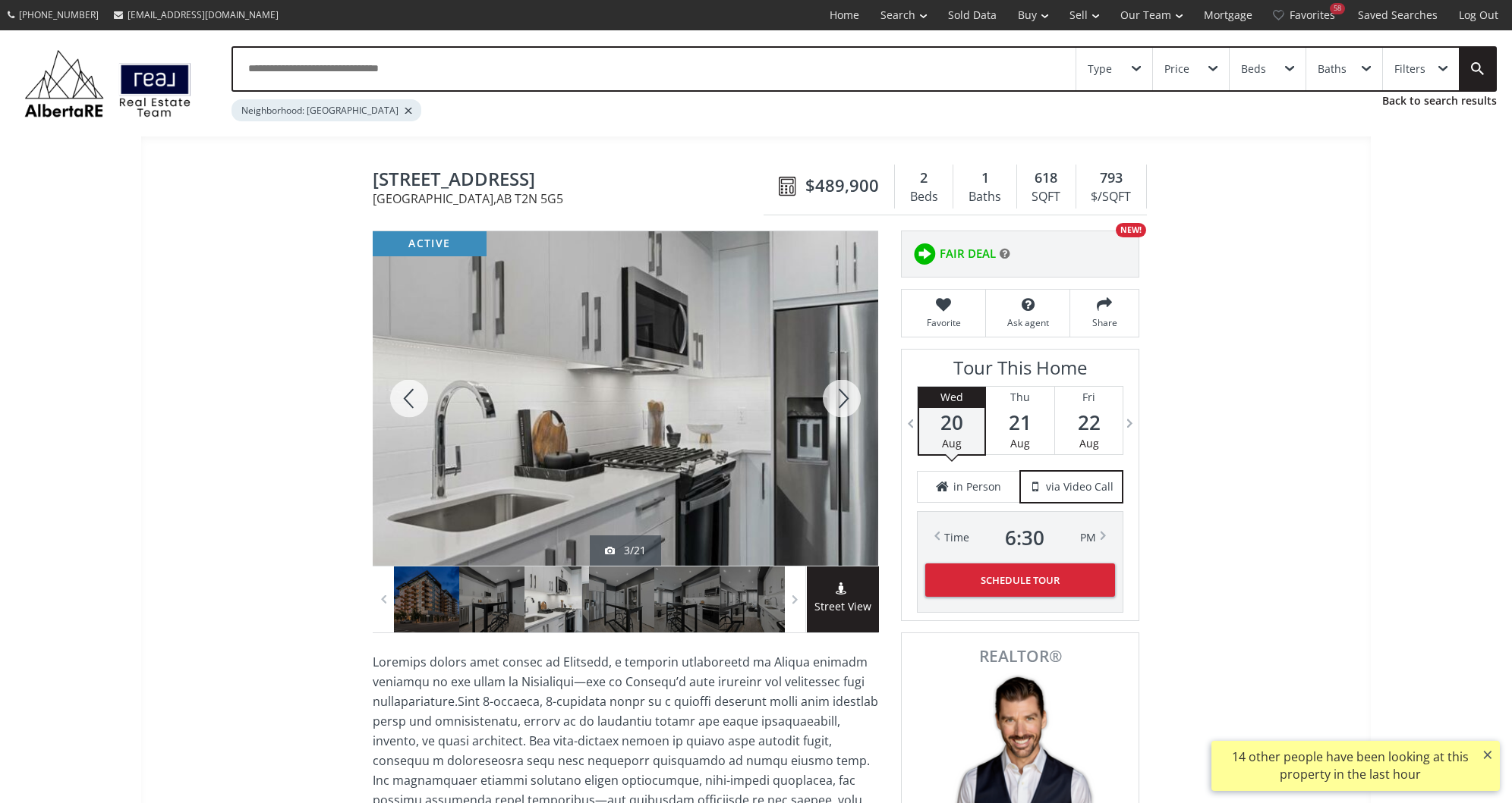
click at [823, 389] on div at bounding box center [841, 399] width 73 height 335
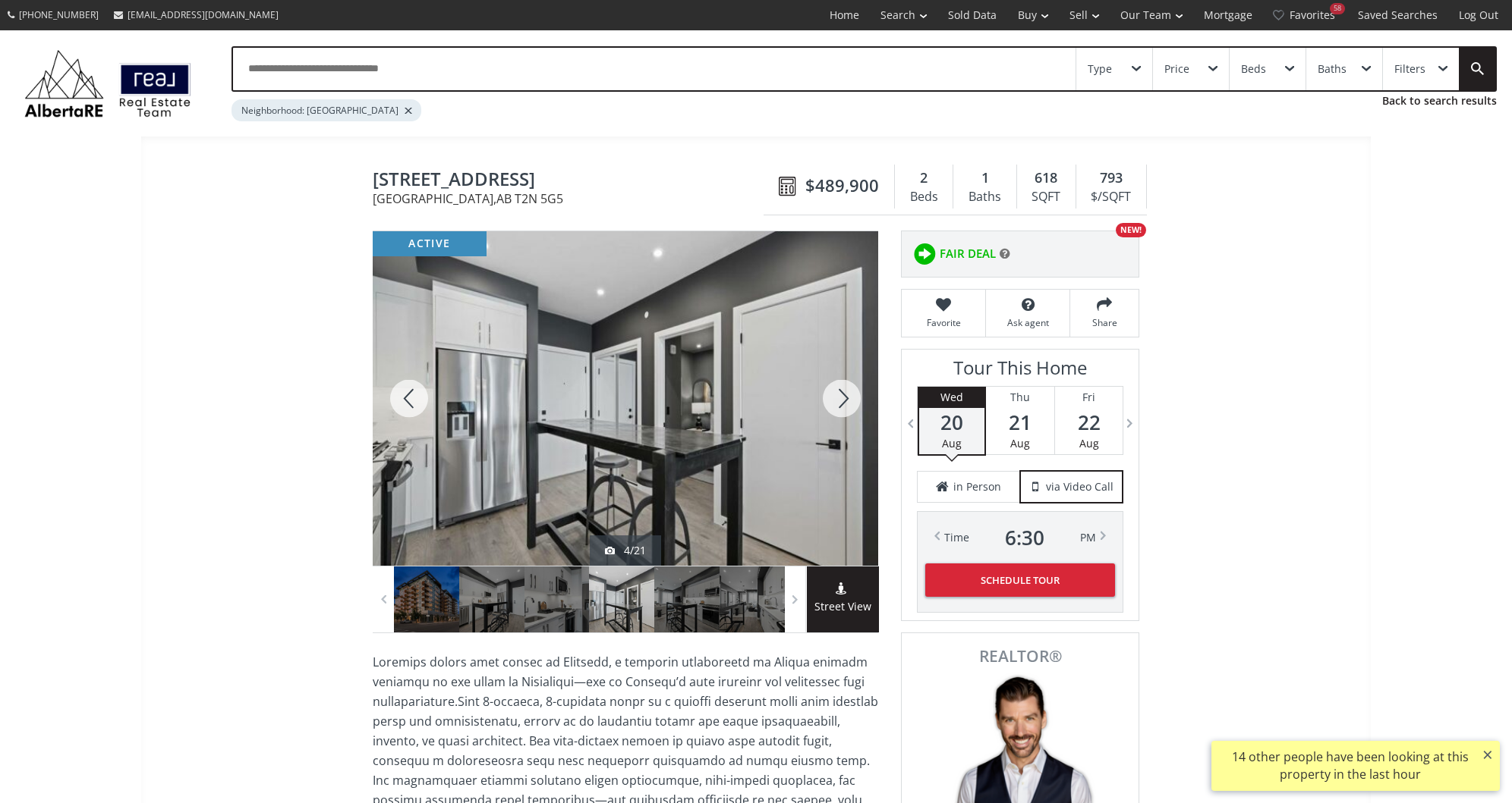
click at [823, 389] on div at bounding box center [841, 399] width 73 height 335
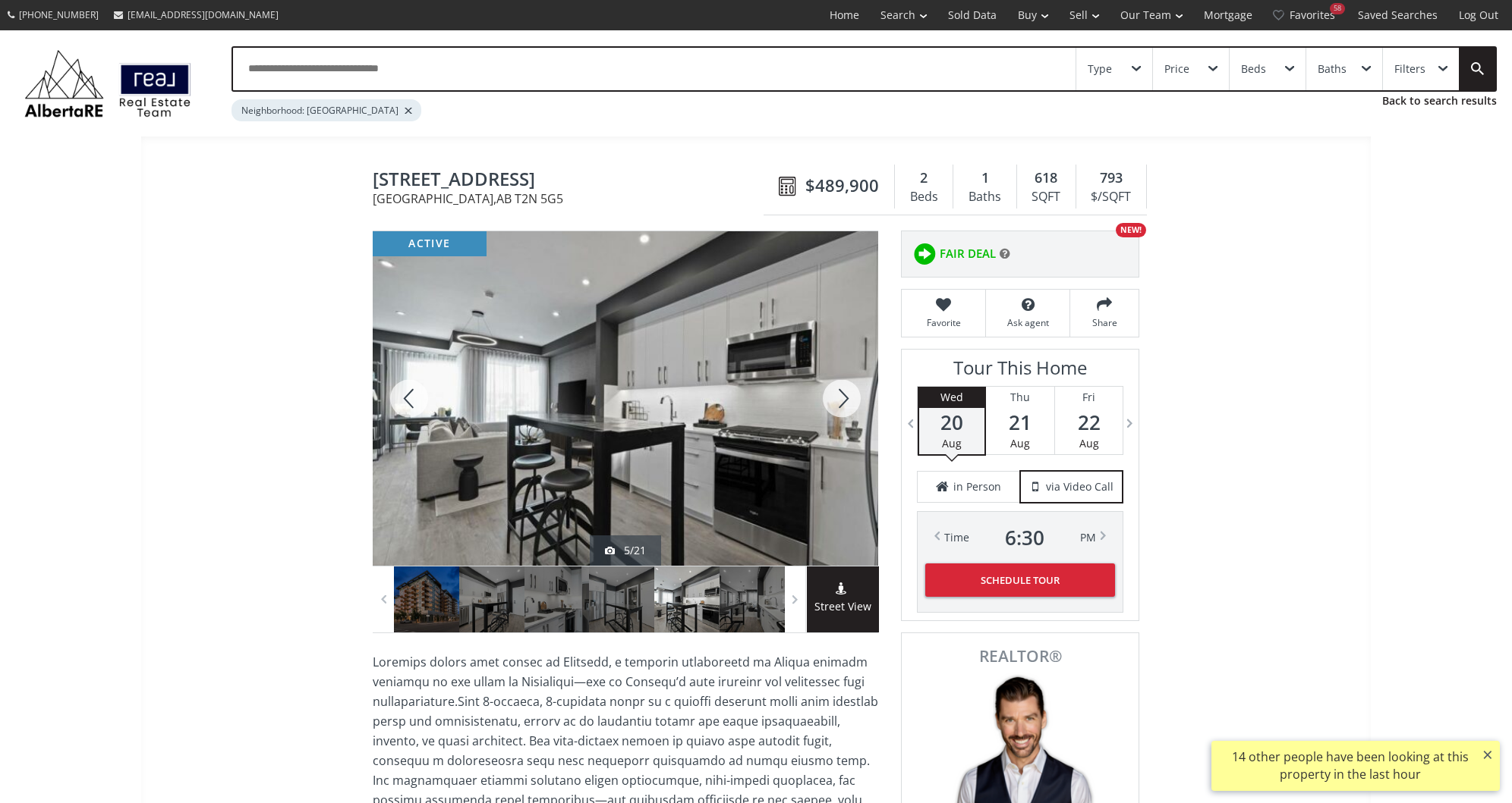
click at [823, 389] on div at bounding box center [841, 399] width 73 height 335
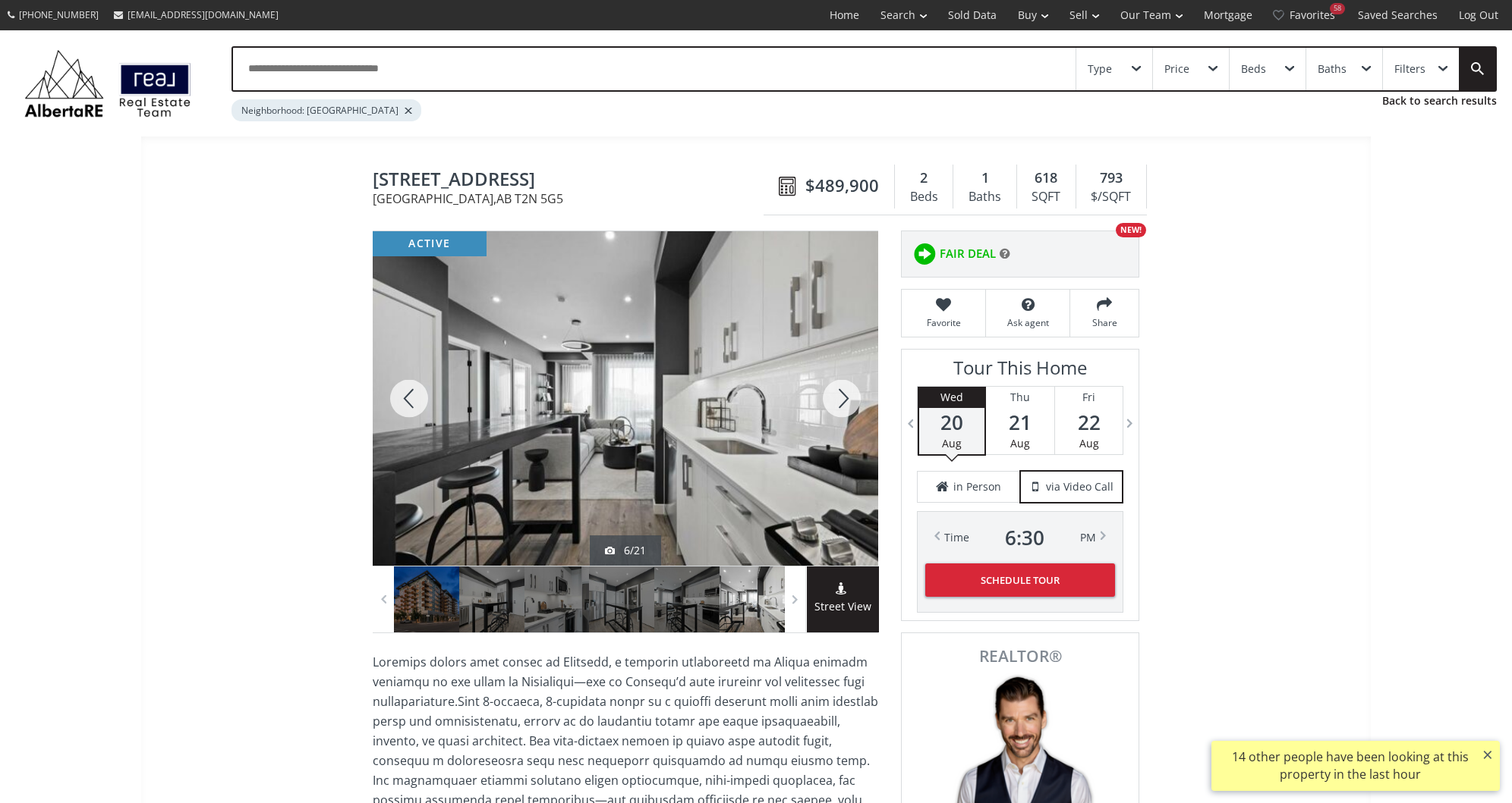
click at [823, 389] on div at bounding box center [841, 399] width 73 height 335
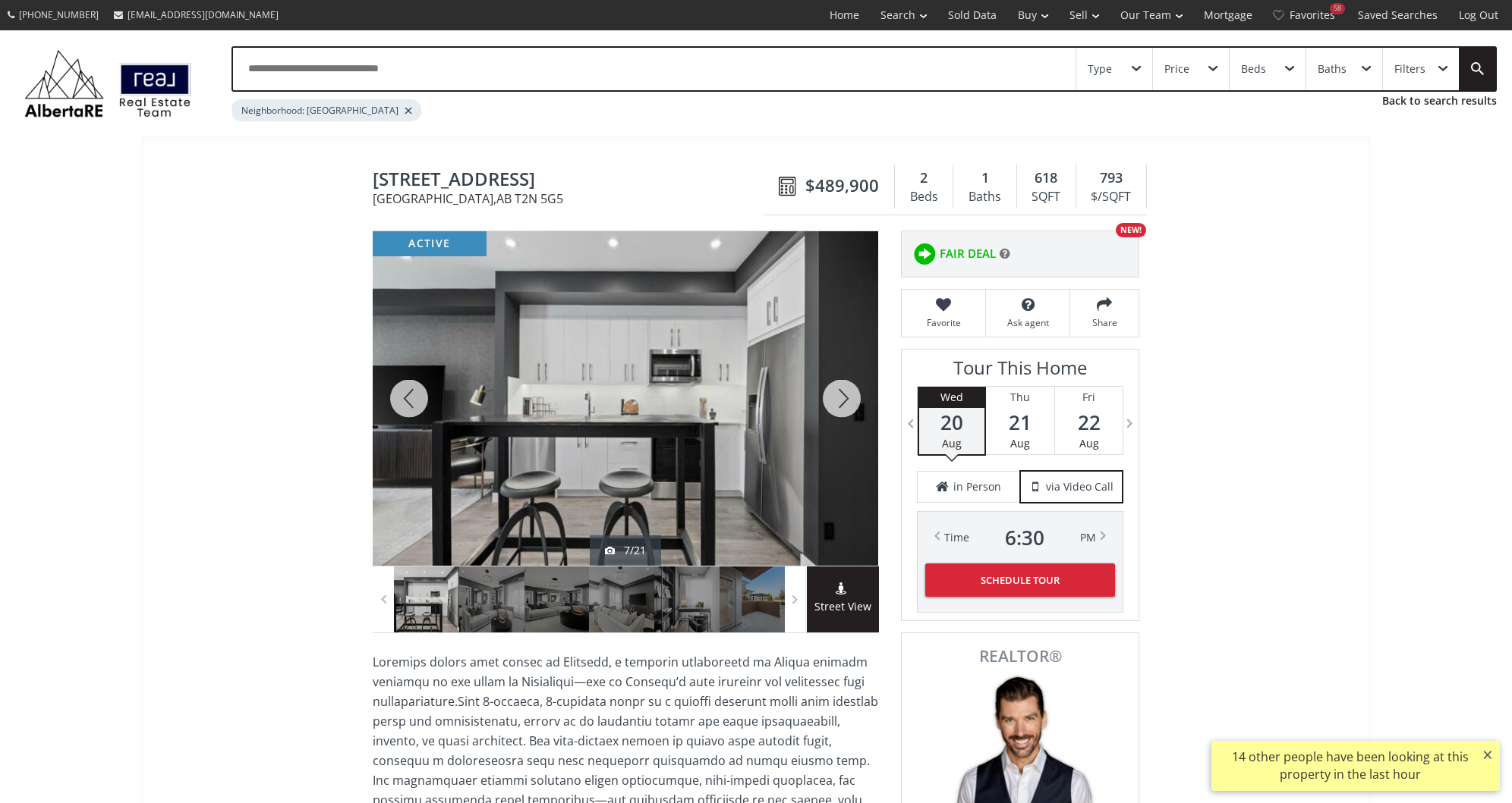
click at [823, 389] on div at bounding box center [841, 399] width 73 height 335
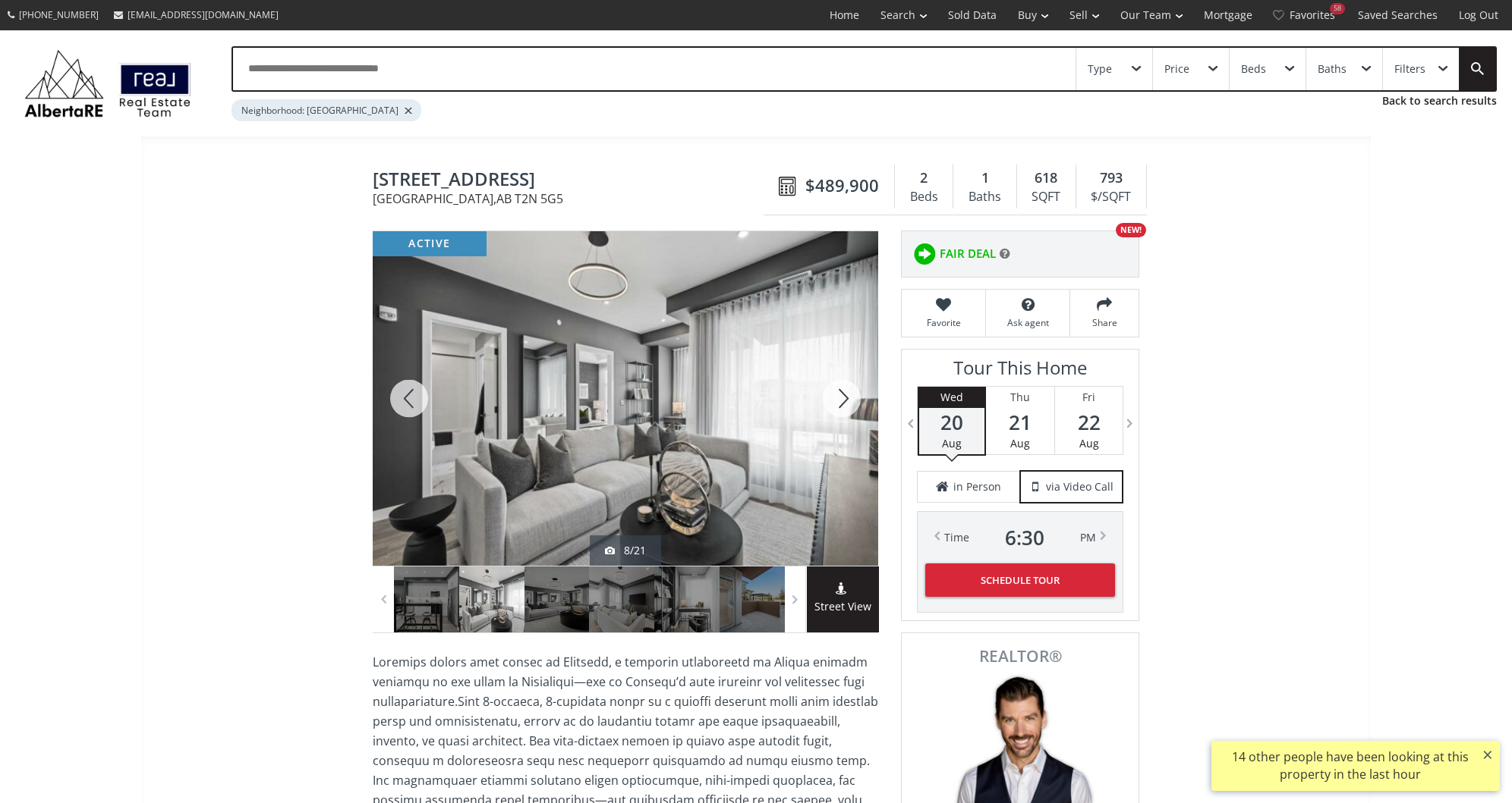
click at [823, 389] on div at bounding box center [841, 399] width 73 height 335
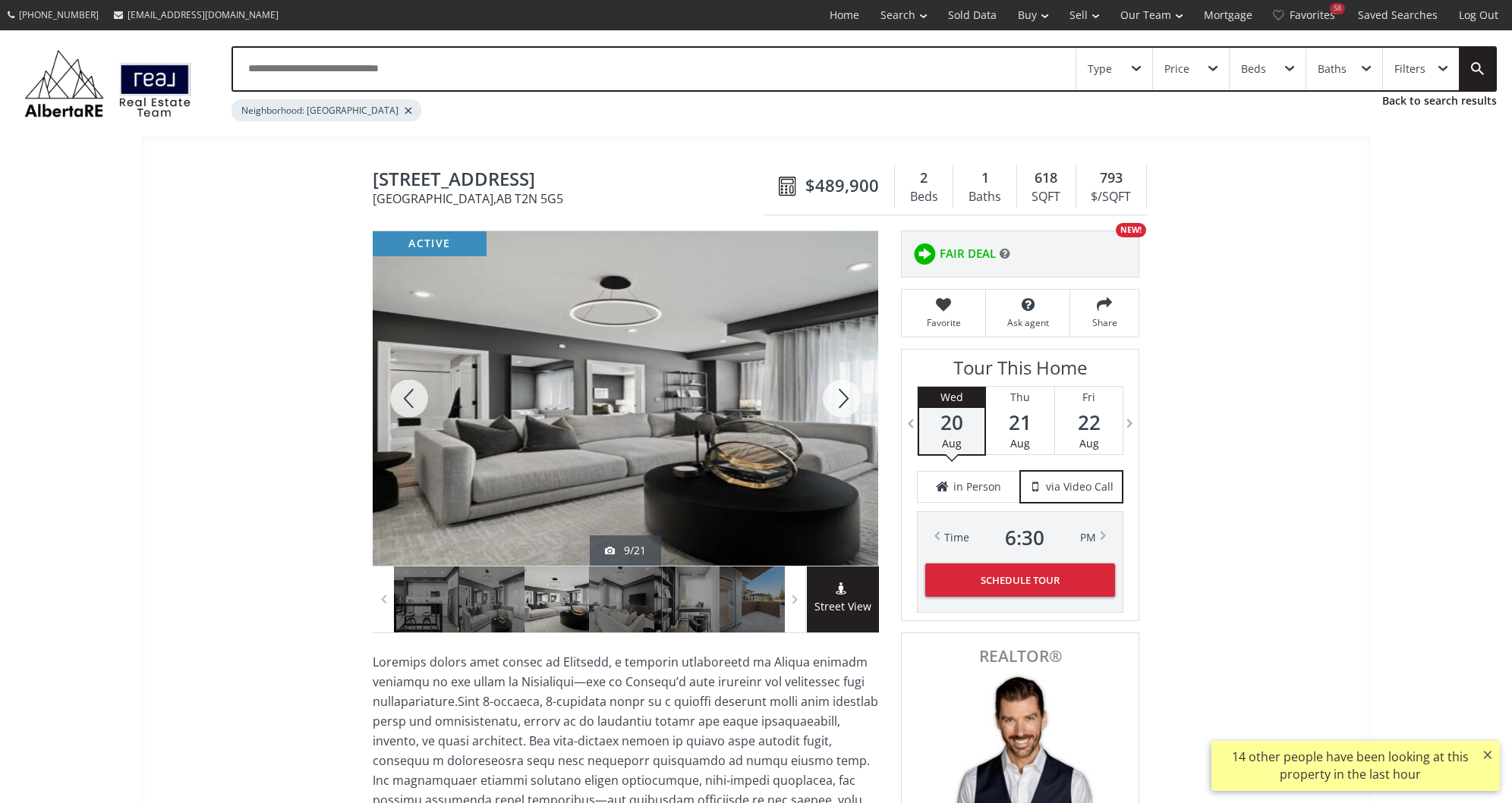
click at [823, 389] on div at bounding box center [841, 399] width 73 height 335
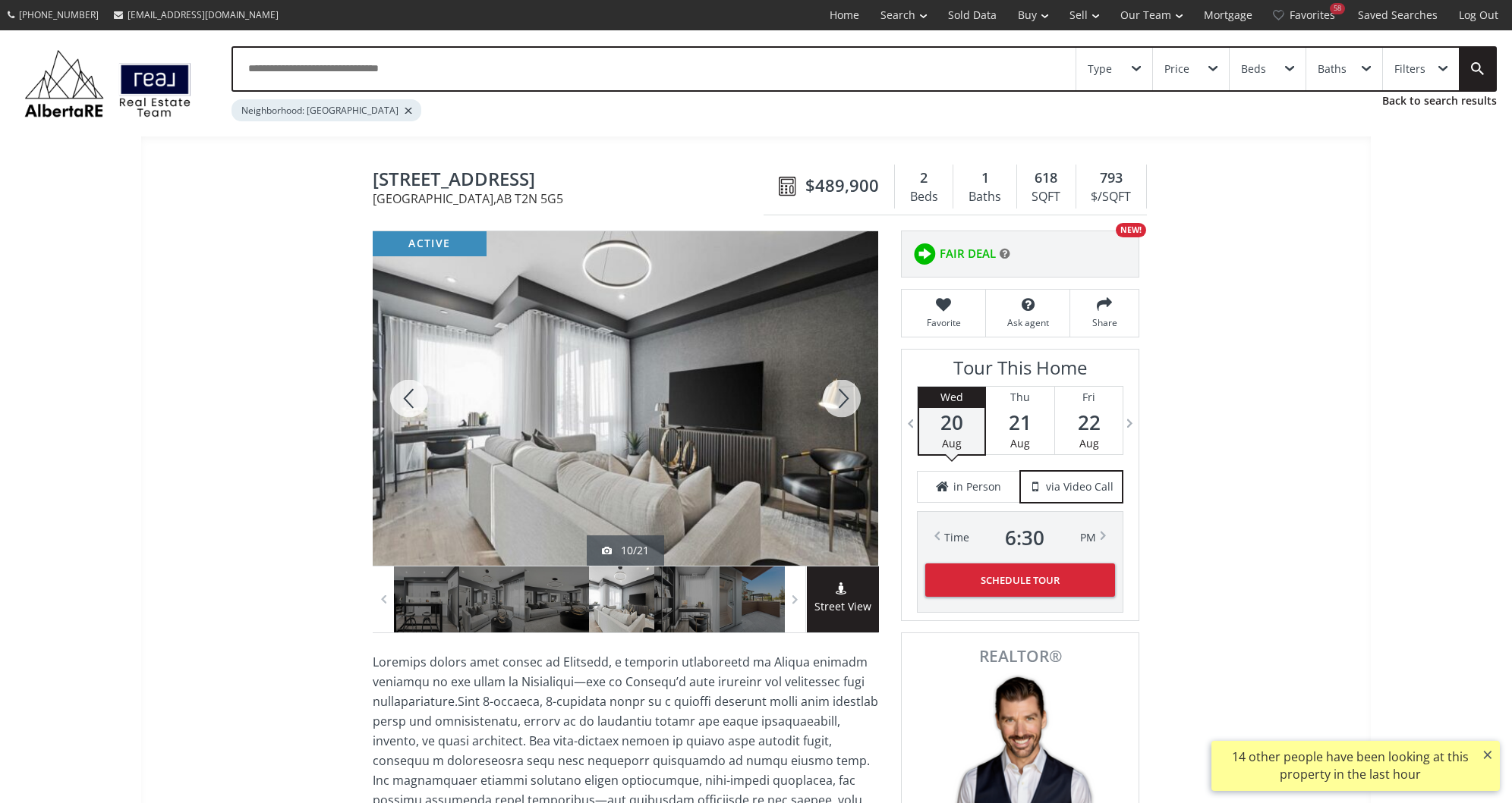
click at [823, 389] on div at bounding box center [841, 399] width 73 height 335
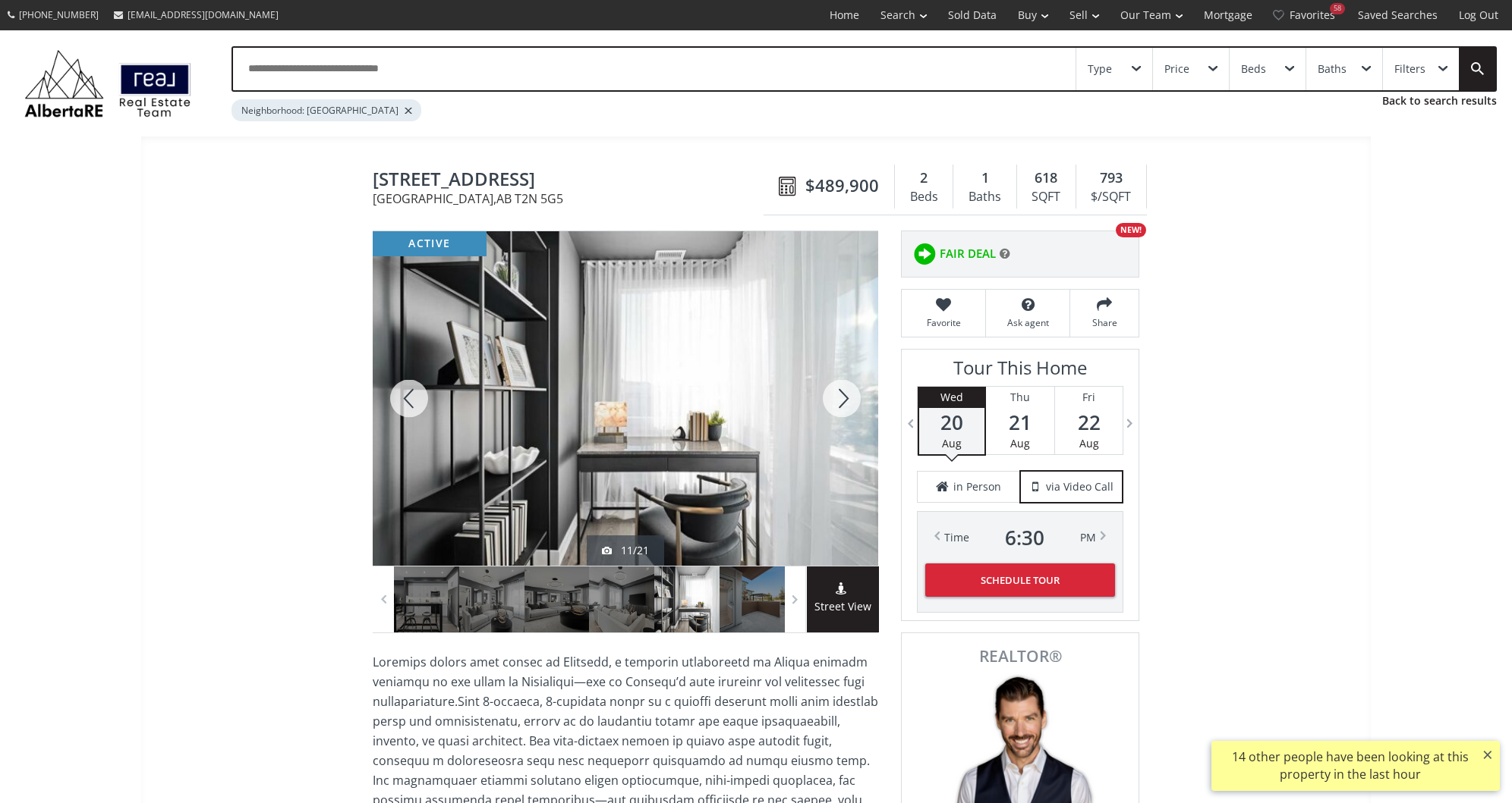
click at [823, 389] on div at bounding box center [841, 399] width 73 height 335
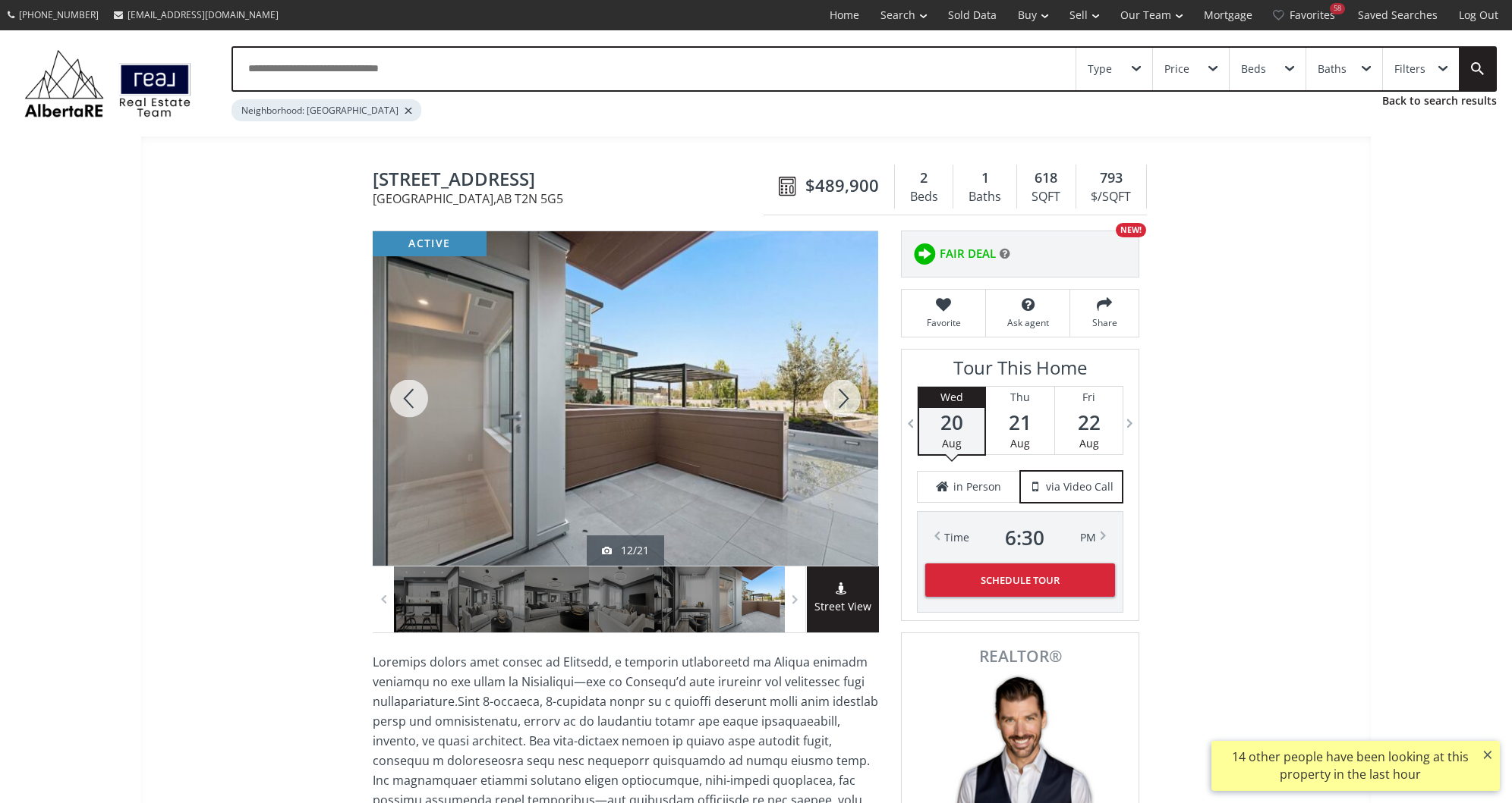
click at [823, 389] on div at bounding box center [841, 399] width 73 height 335
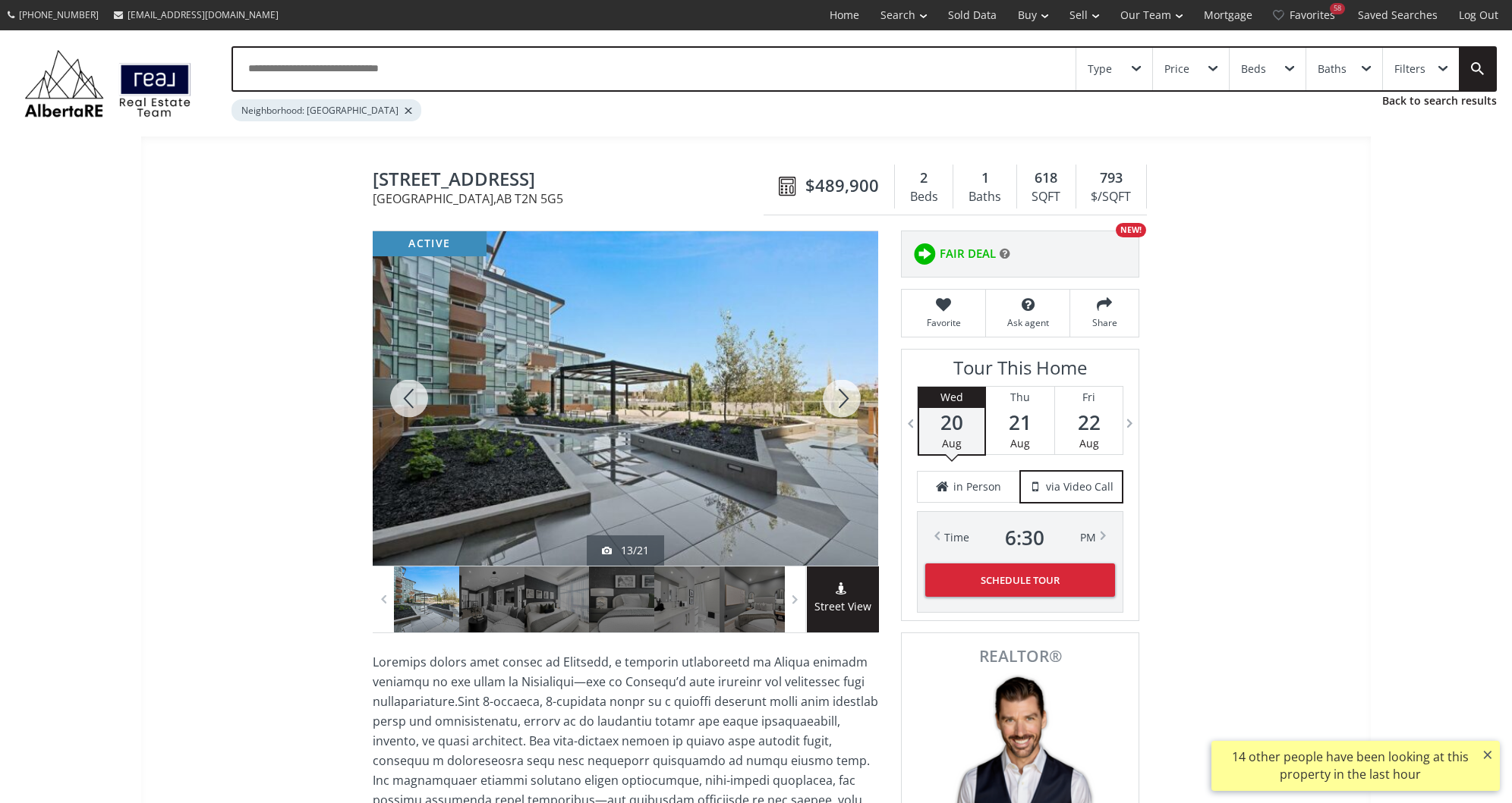
click at [823, 389] on div at bounding box center [841, 399] width 73 height 335
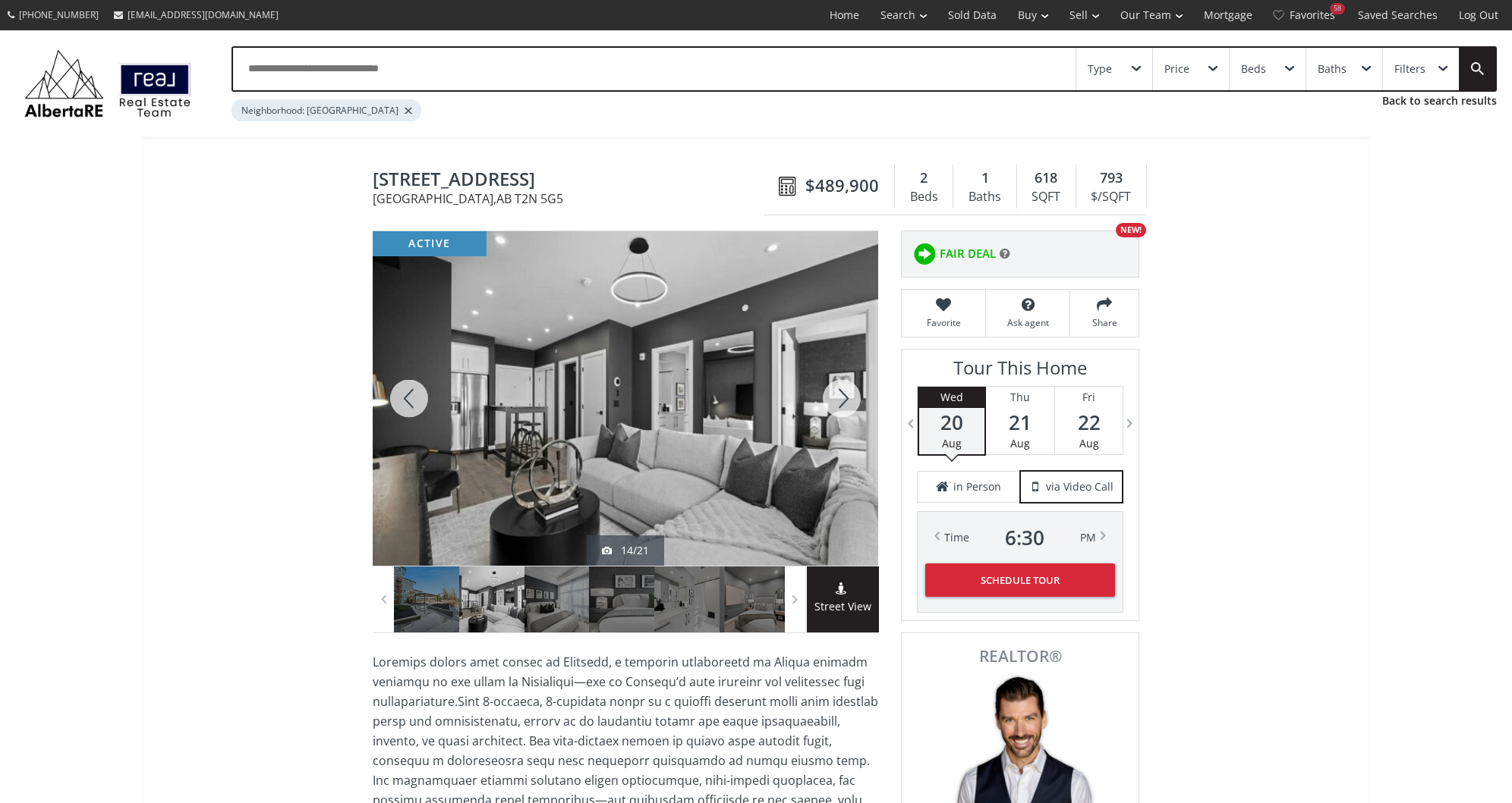
click at [823, 389] on div at bounding box center [841, 399] width 73 height 335
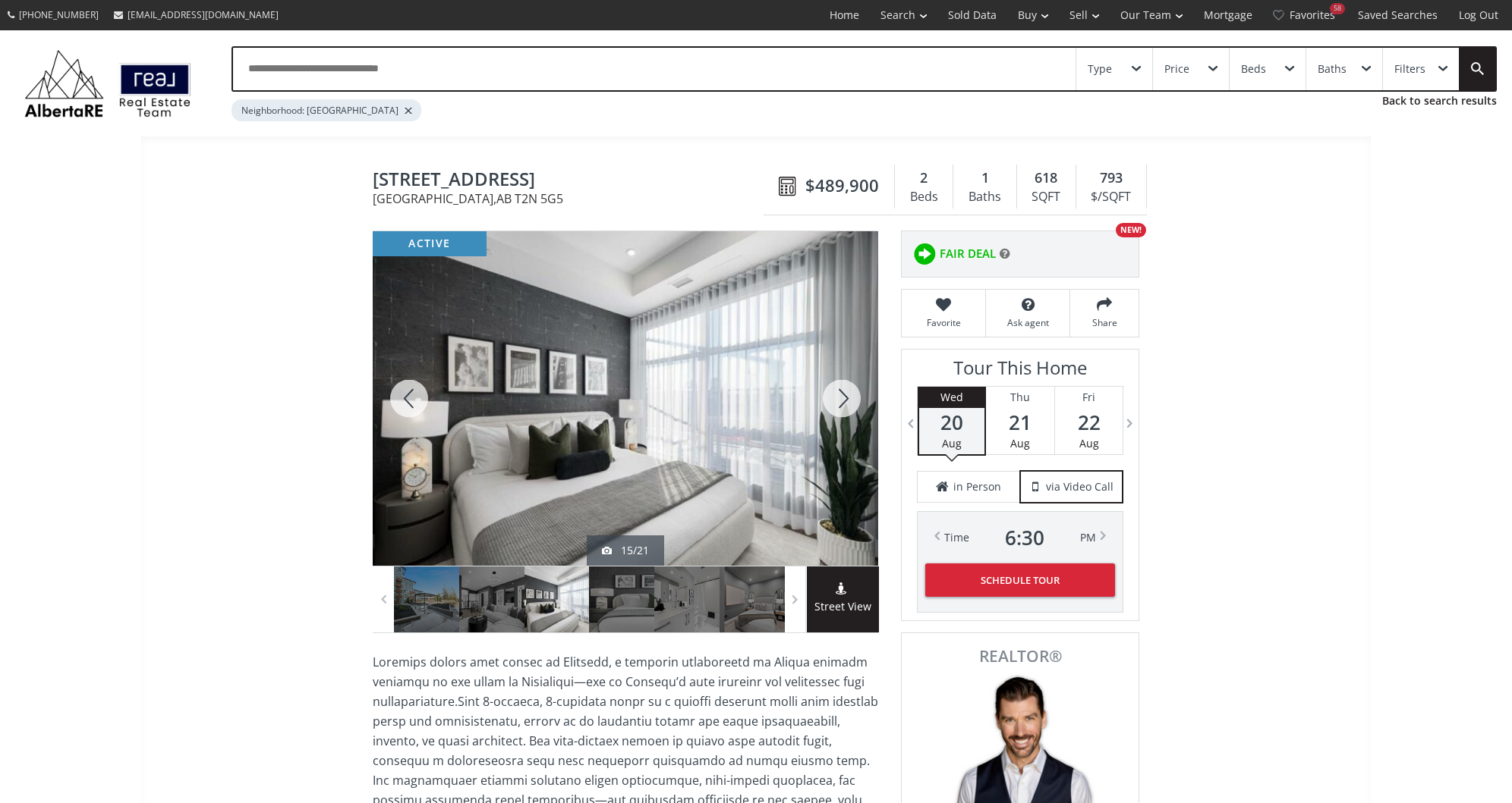
click at [823, 389] on div at bounding box center [841, 399] width 73 height 335
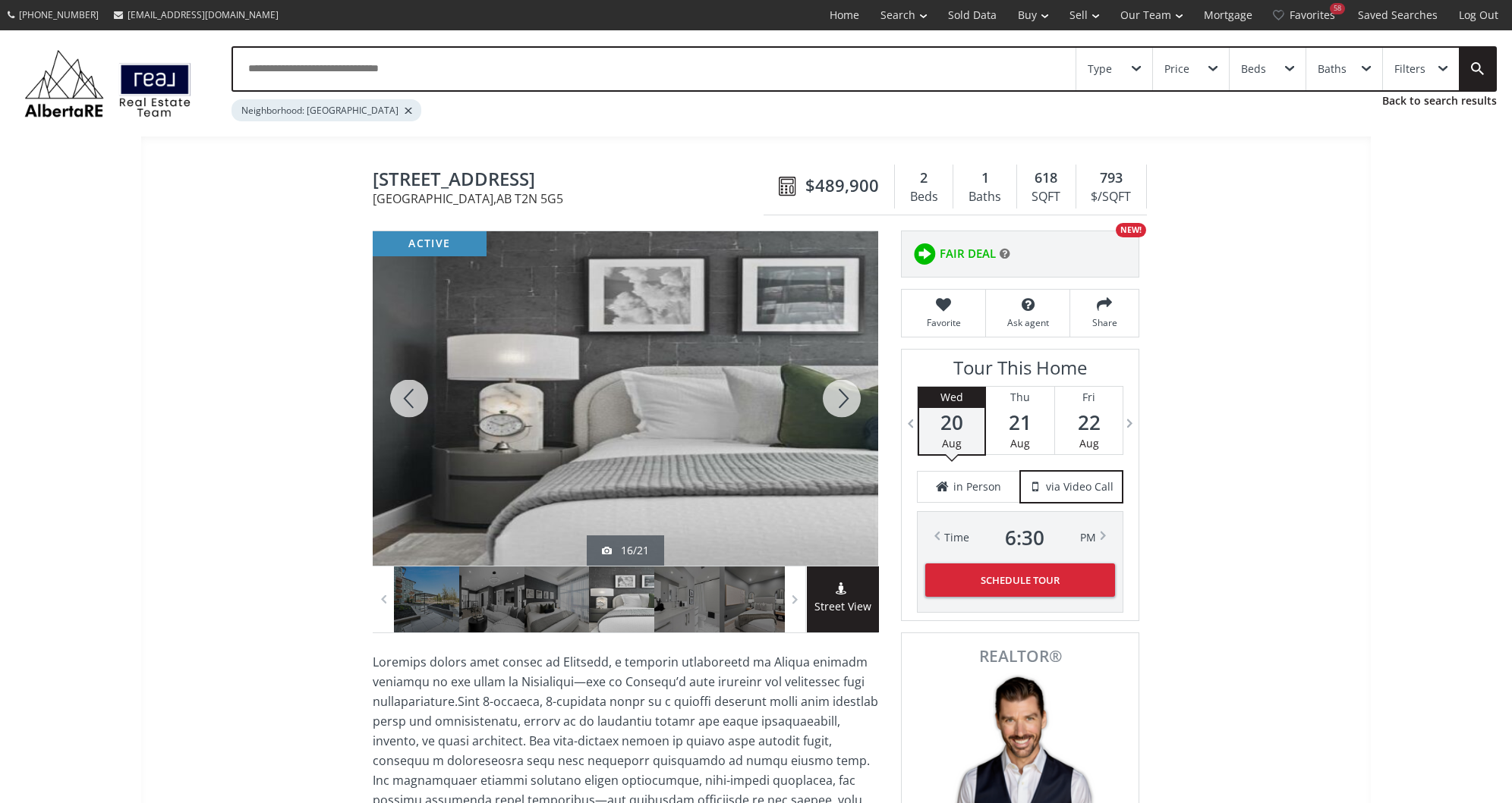
click at [823, 389] on div at bounding box center [841, 399] width 73 height 335
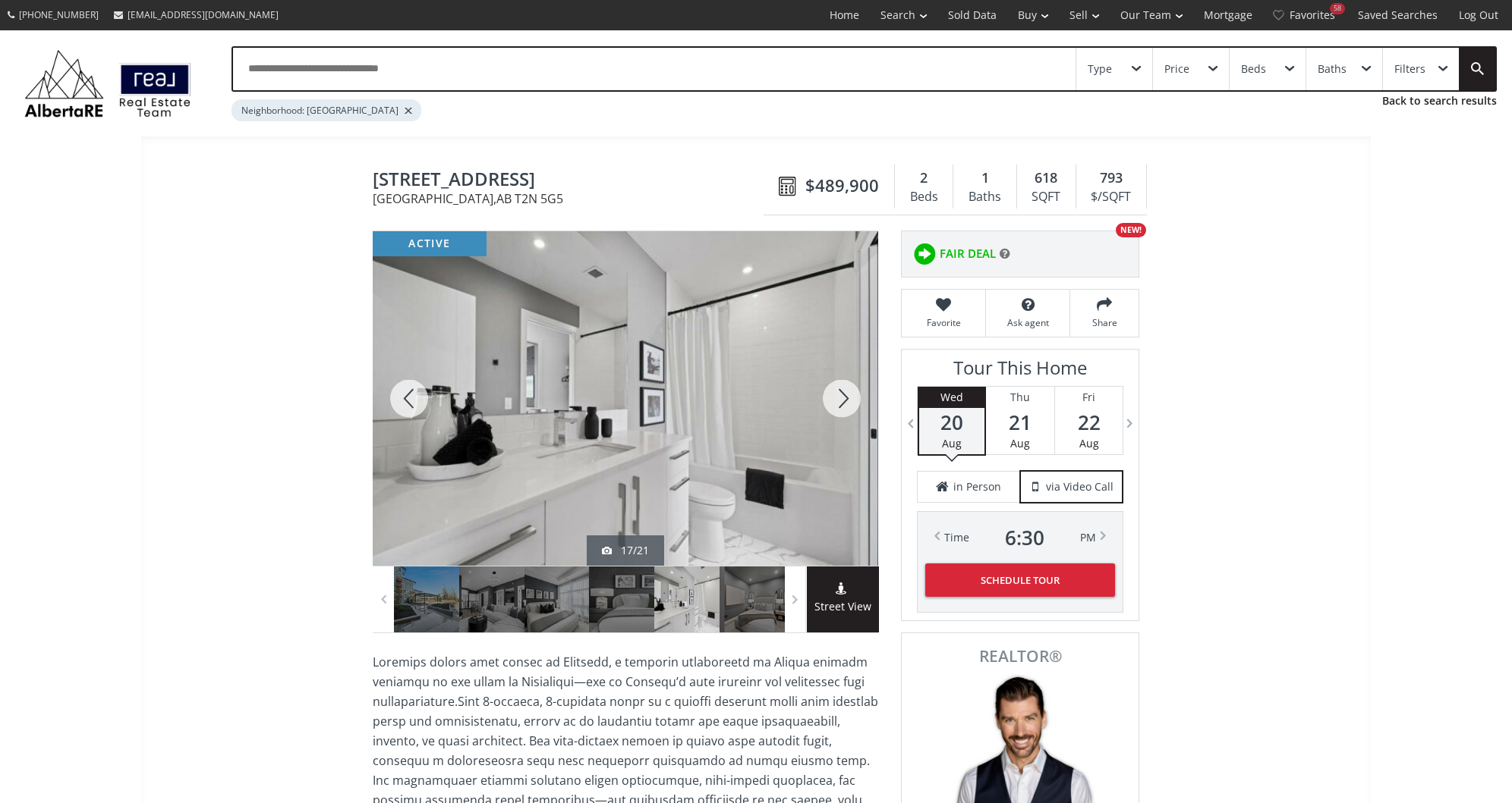
click at [823, 389] on div at bounding box center [841, 399] width 73 height 335
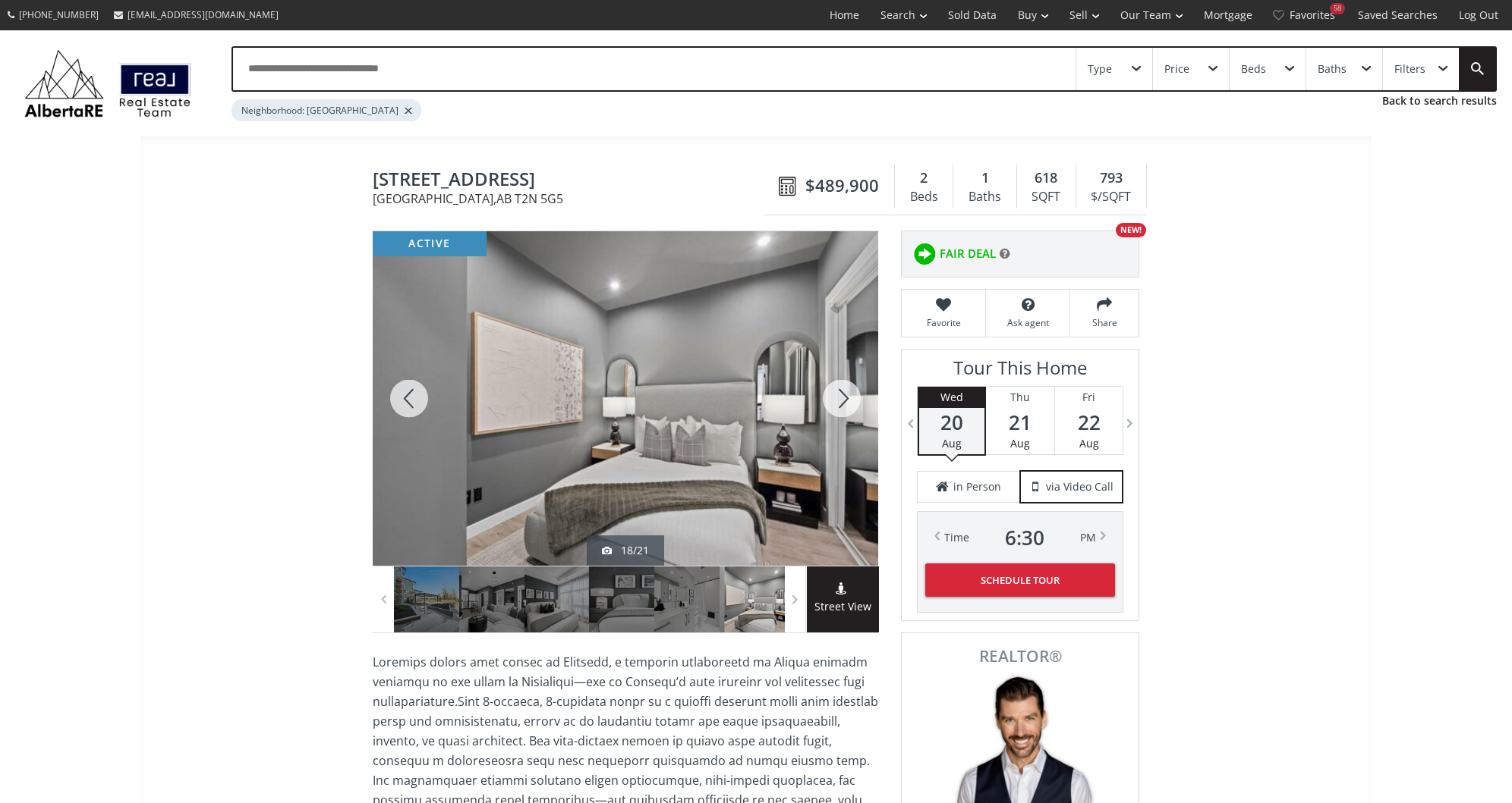
click at [823, 389] on div at bounding box center [841, 399] width 73 height 335
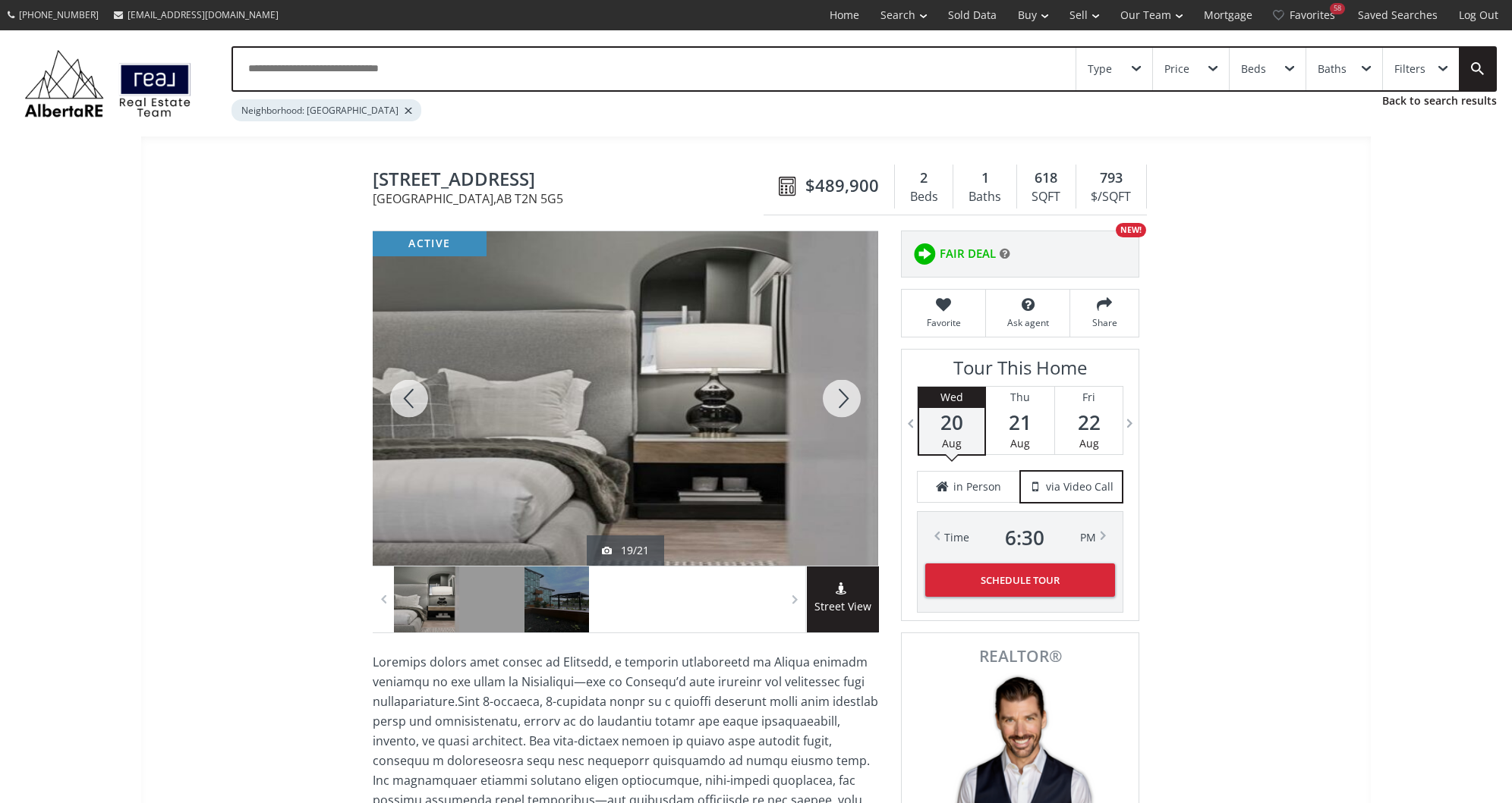
click at [823, 379] on div at bounding box center [841, 399] width 73 height 335
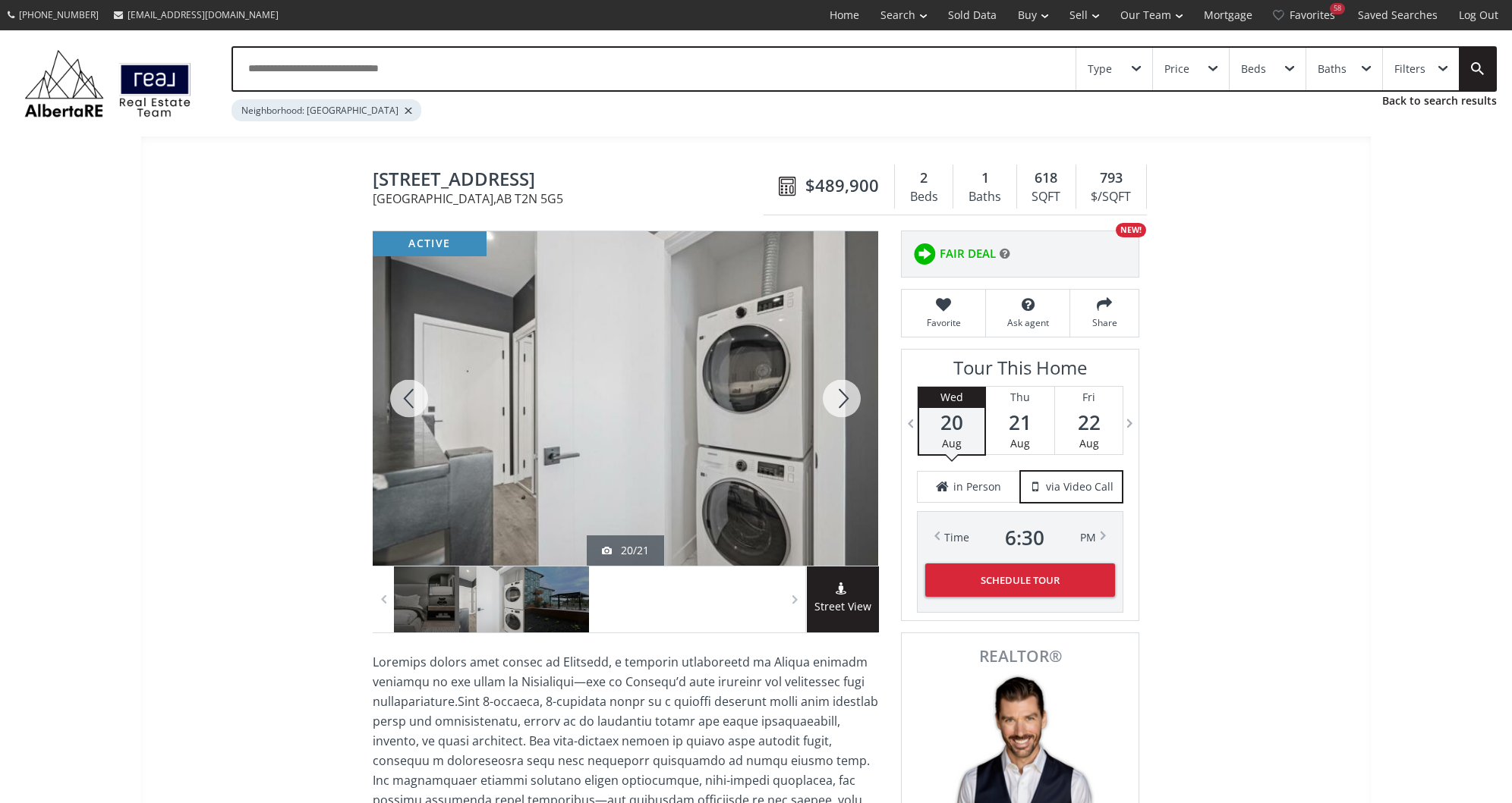
click at [823, 379] on div at bounding box center [841, 399] width 73 height 335
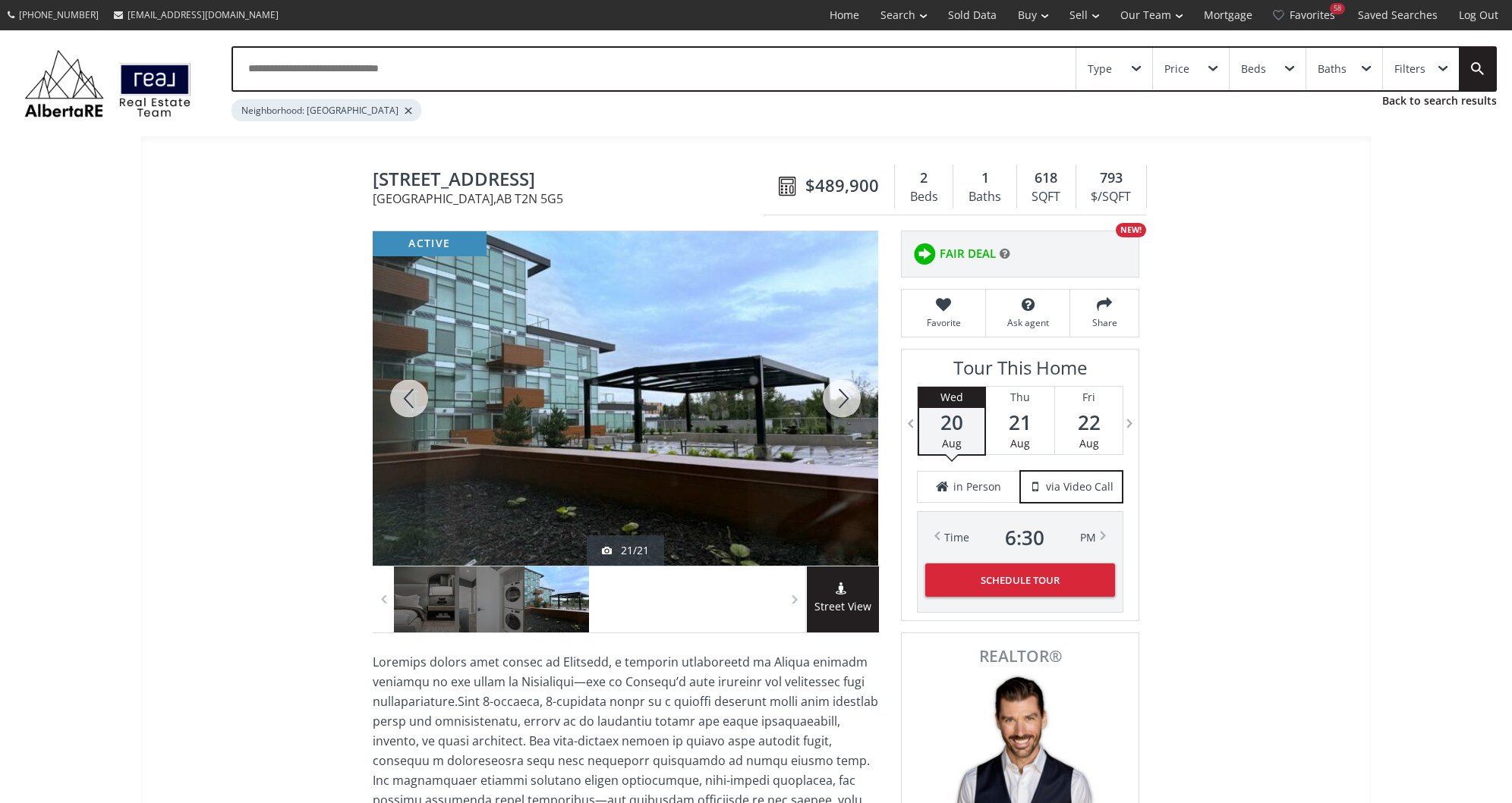
click at [823, 379] on div at bounding box center [841, 399] width 73 height 335
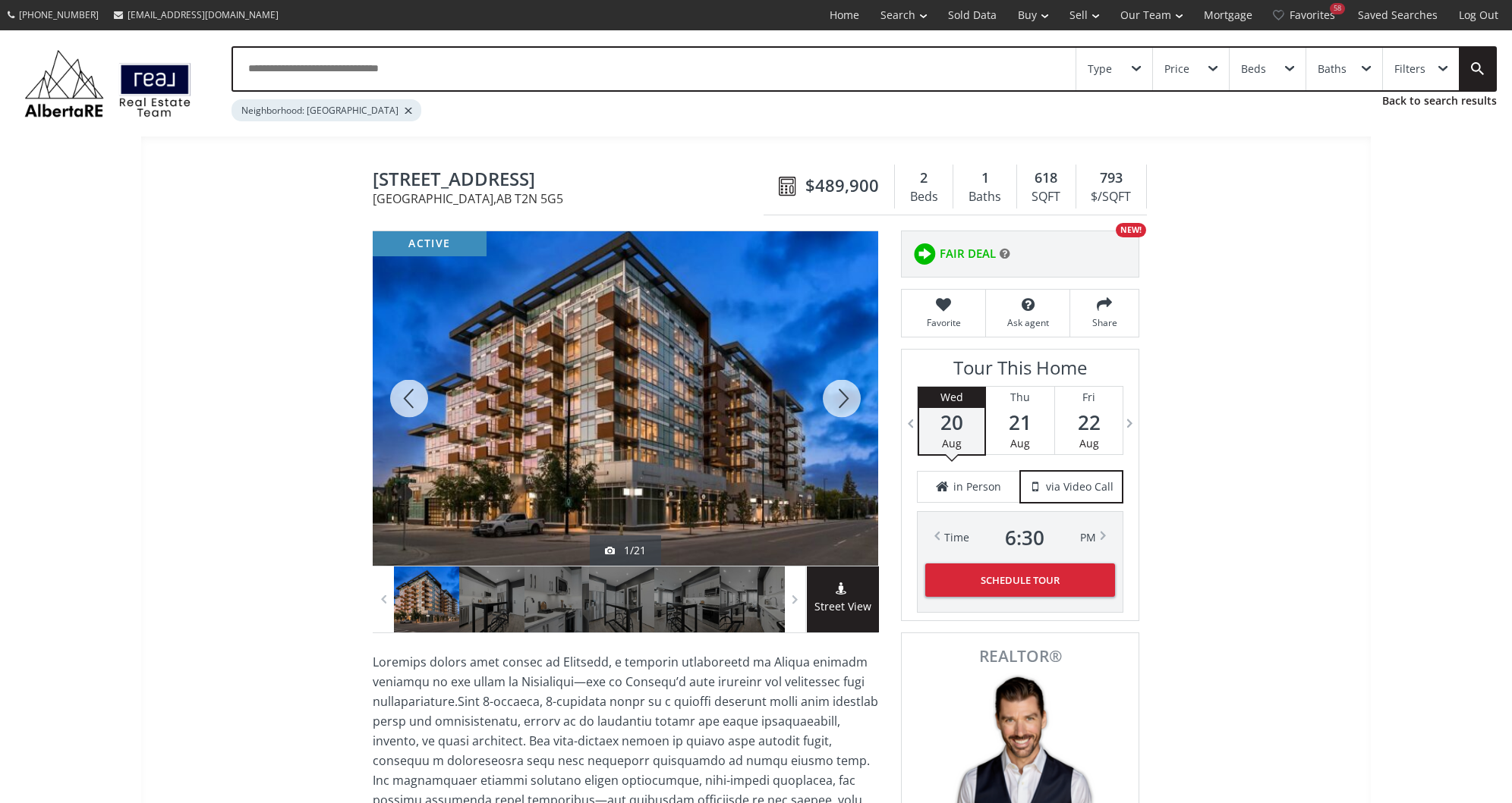
click at [823, 379] on div at bounding box center [841, 399] width 73 height 335
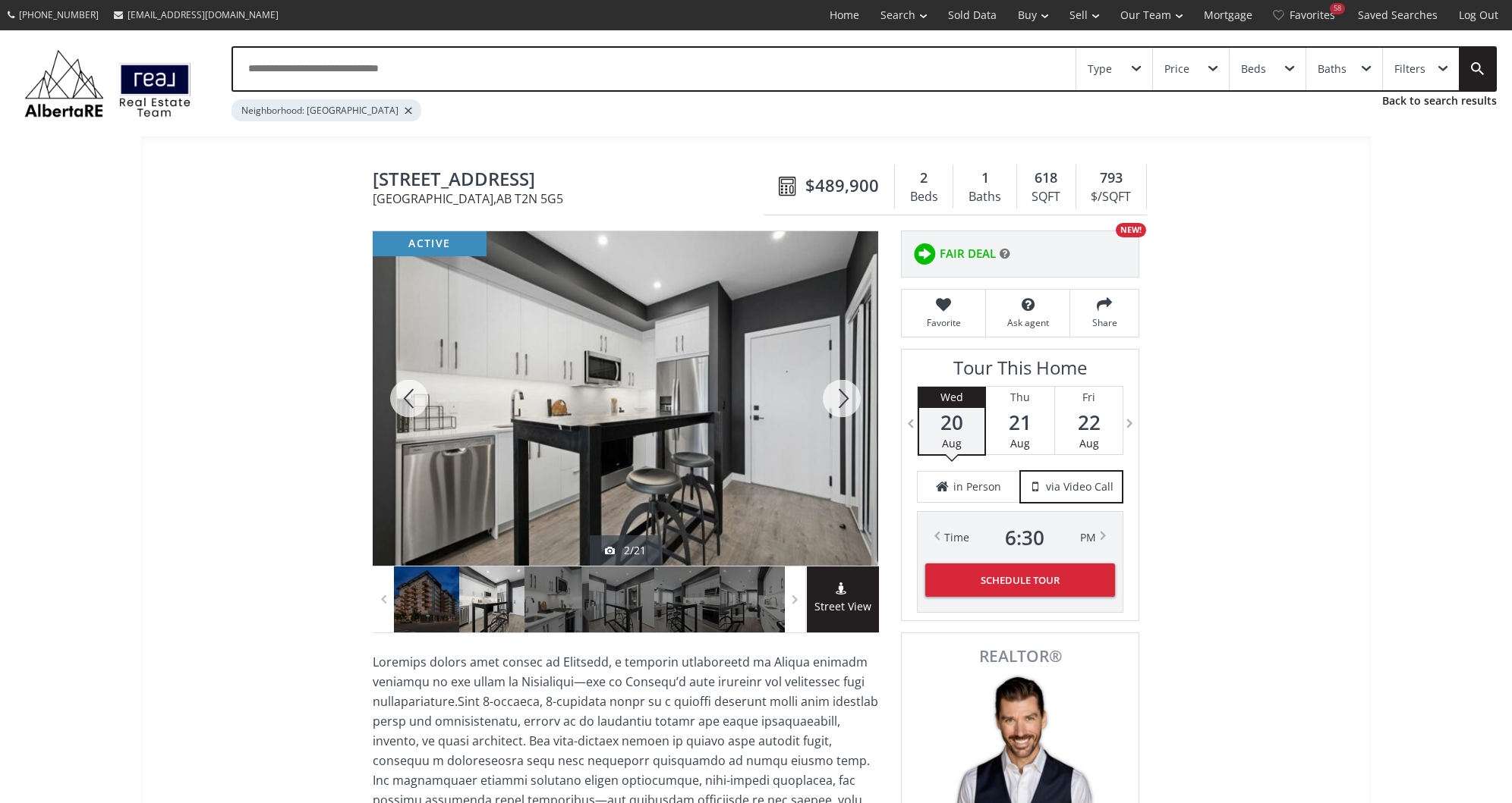
click at [823, 379] on div at bounding box center [841, 399] width 73 height 335
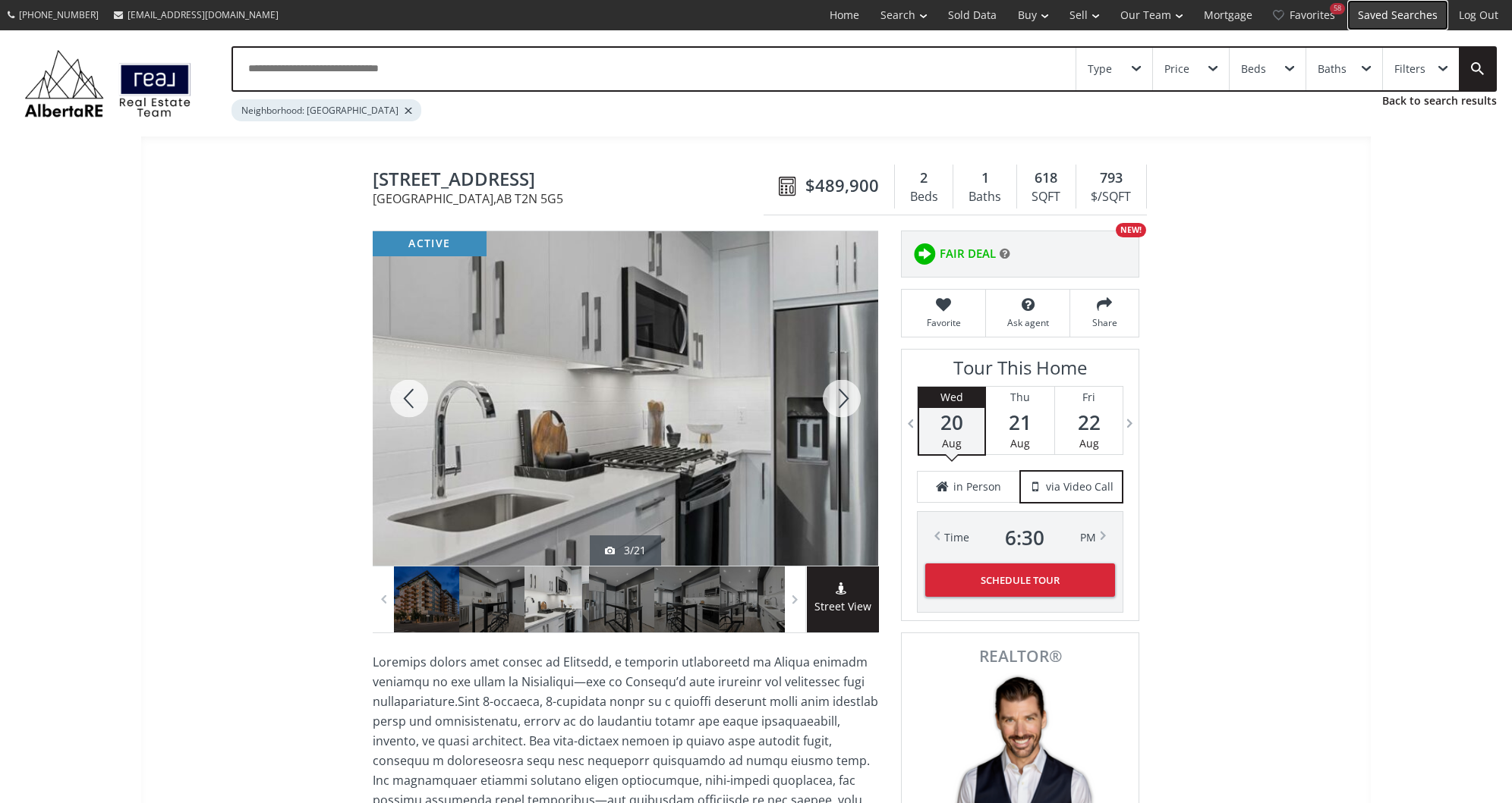
click at [1388, 14] on link "Saved Searches" at bounding box center [1397, 15] width 101 height 30
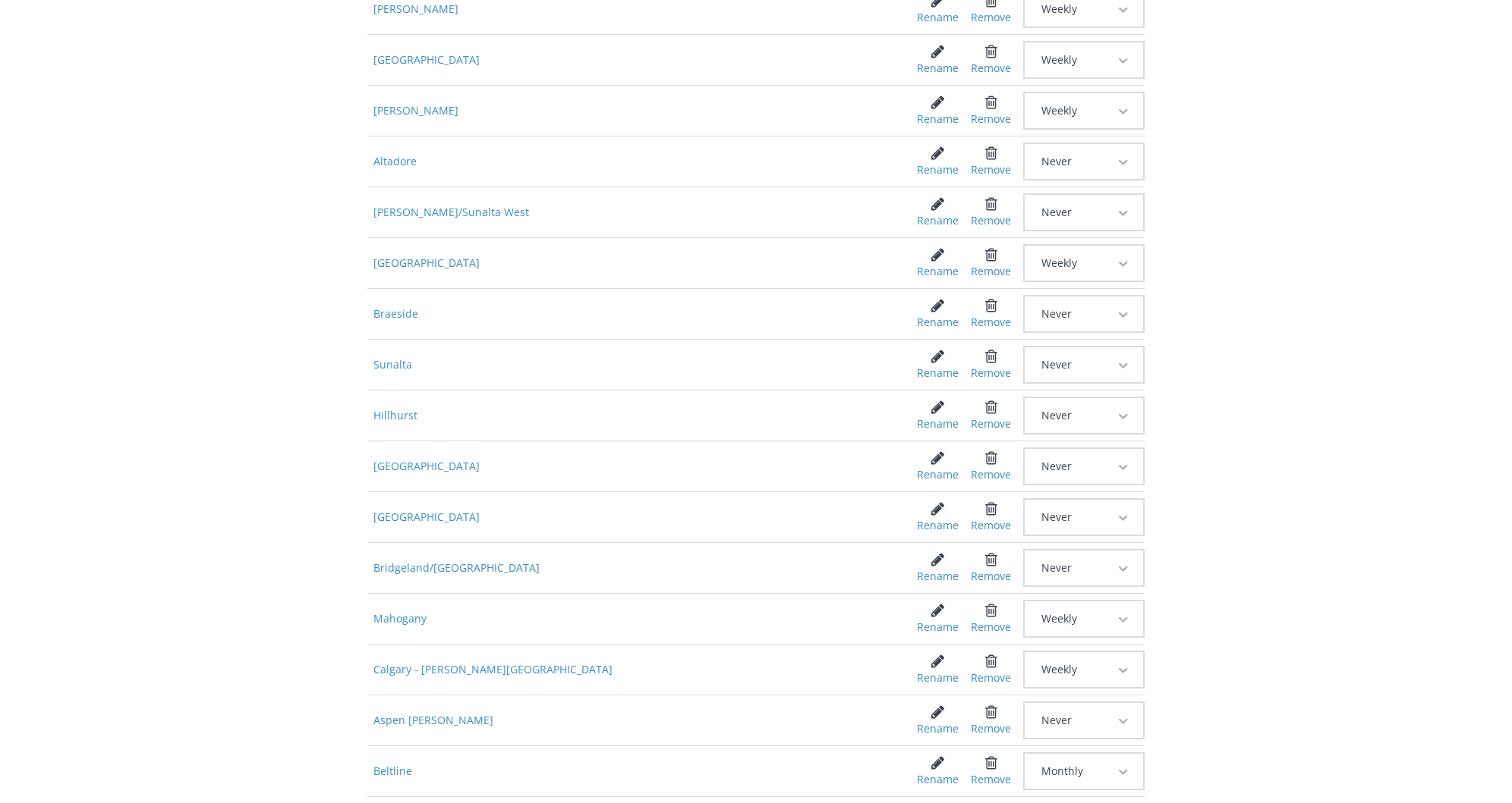
scroll to position [364, 0]
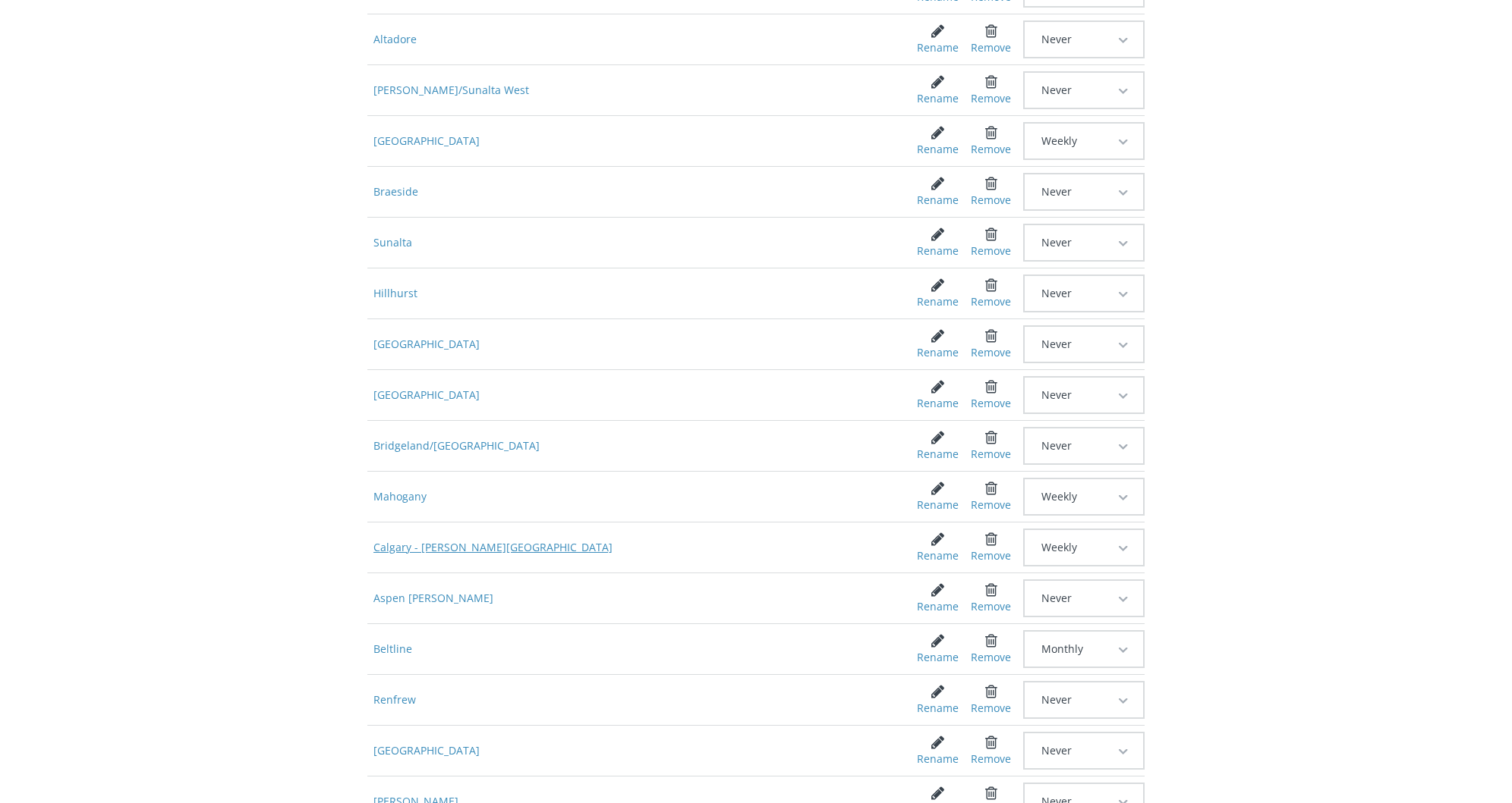
click at [451, 534] on span "Calgary - [PERSON_NAME][GEOGRAPHIC_DATA]" at bounding box center [630, 548] width 527 height 27
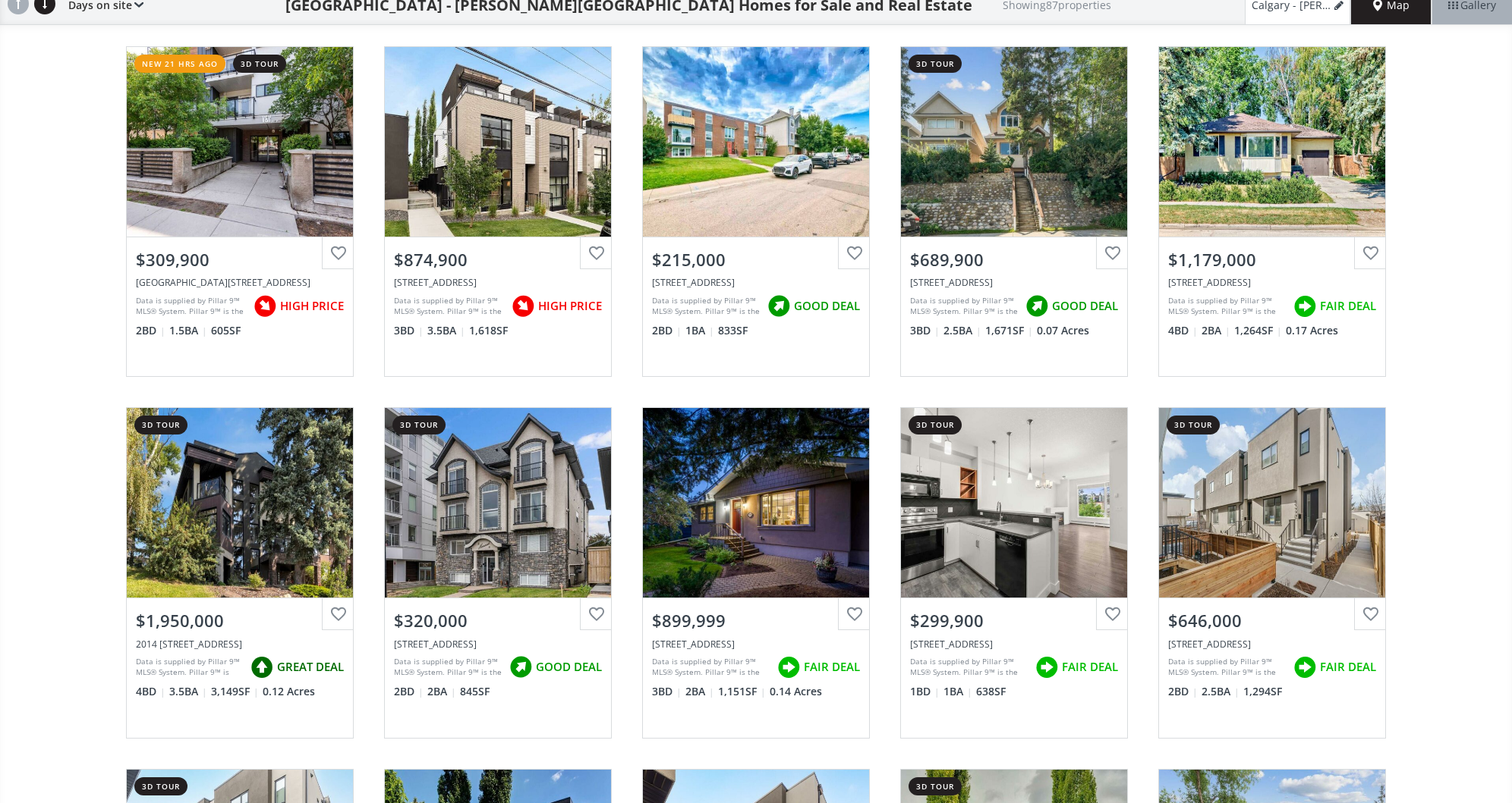
scroll to position [121, 0]
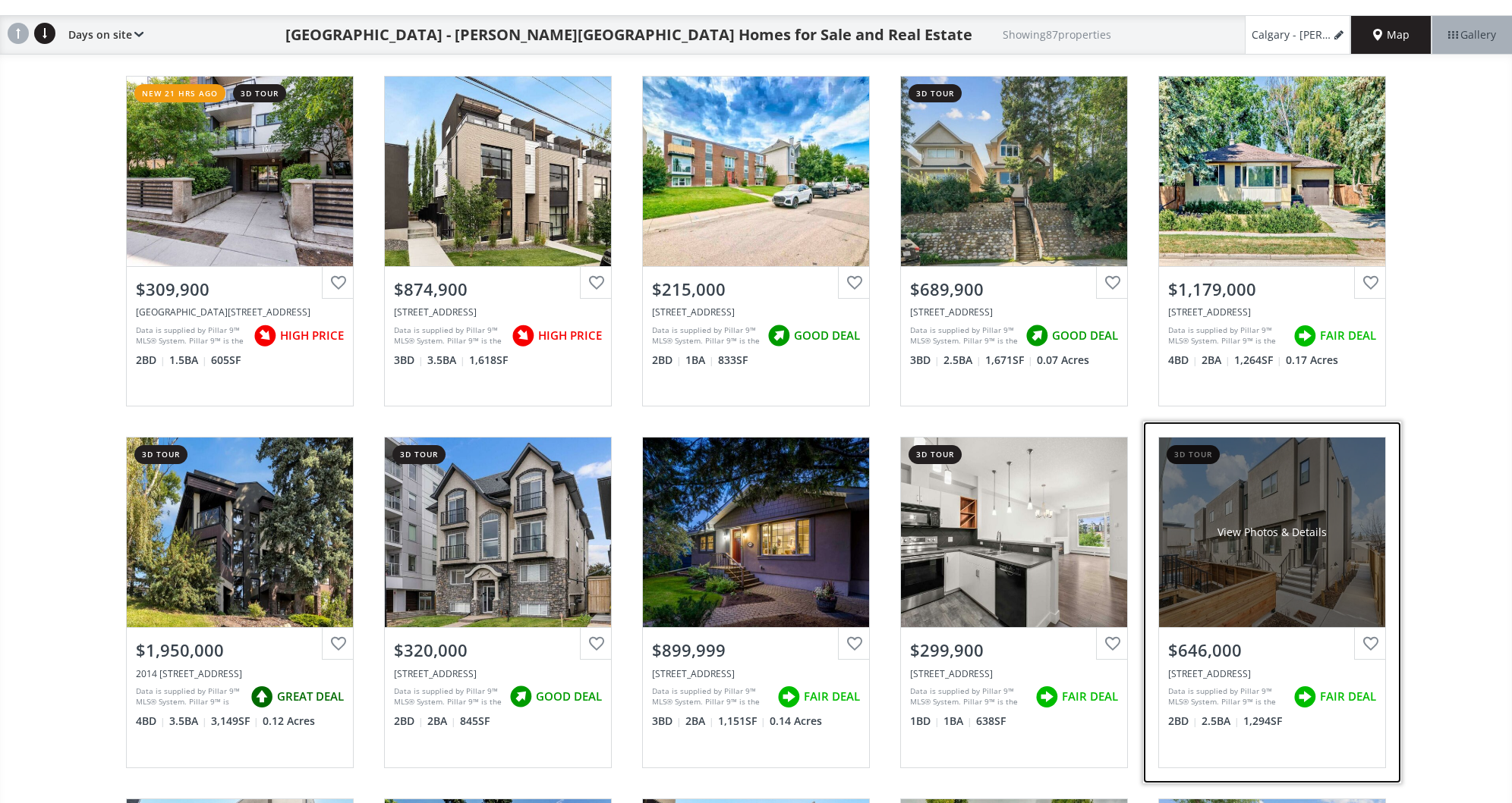
click at [1254, 490] on div "View Photos & Details" at bounding box center [1272, 533] width 226 height 190
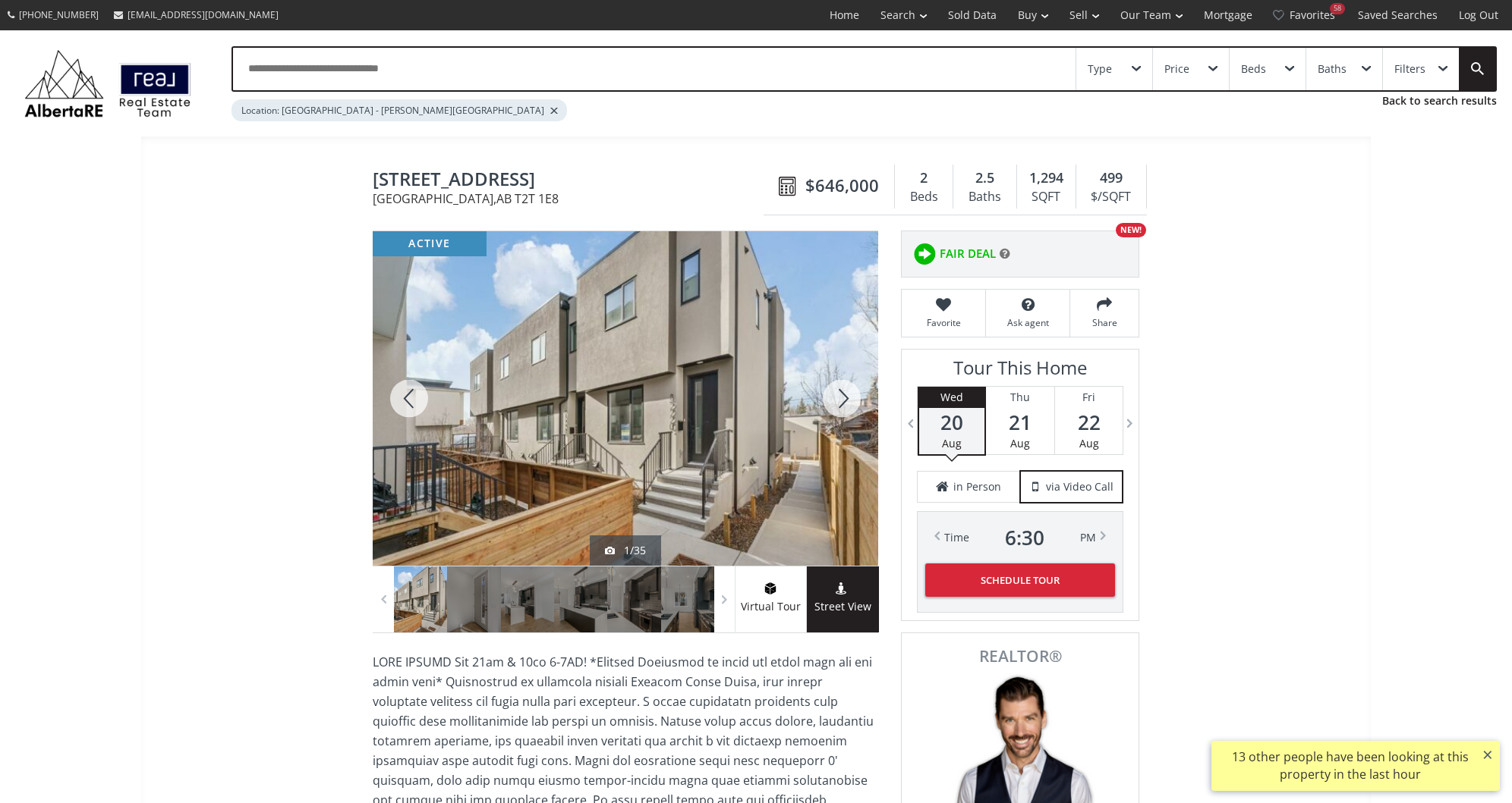
click at [843, 397] on div at bounding box center [841, 399] width 73 height 335
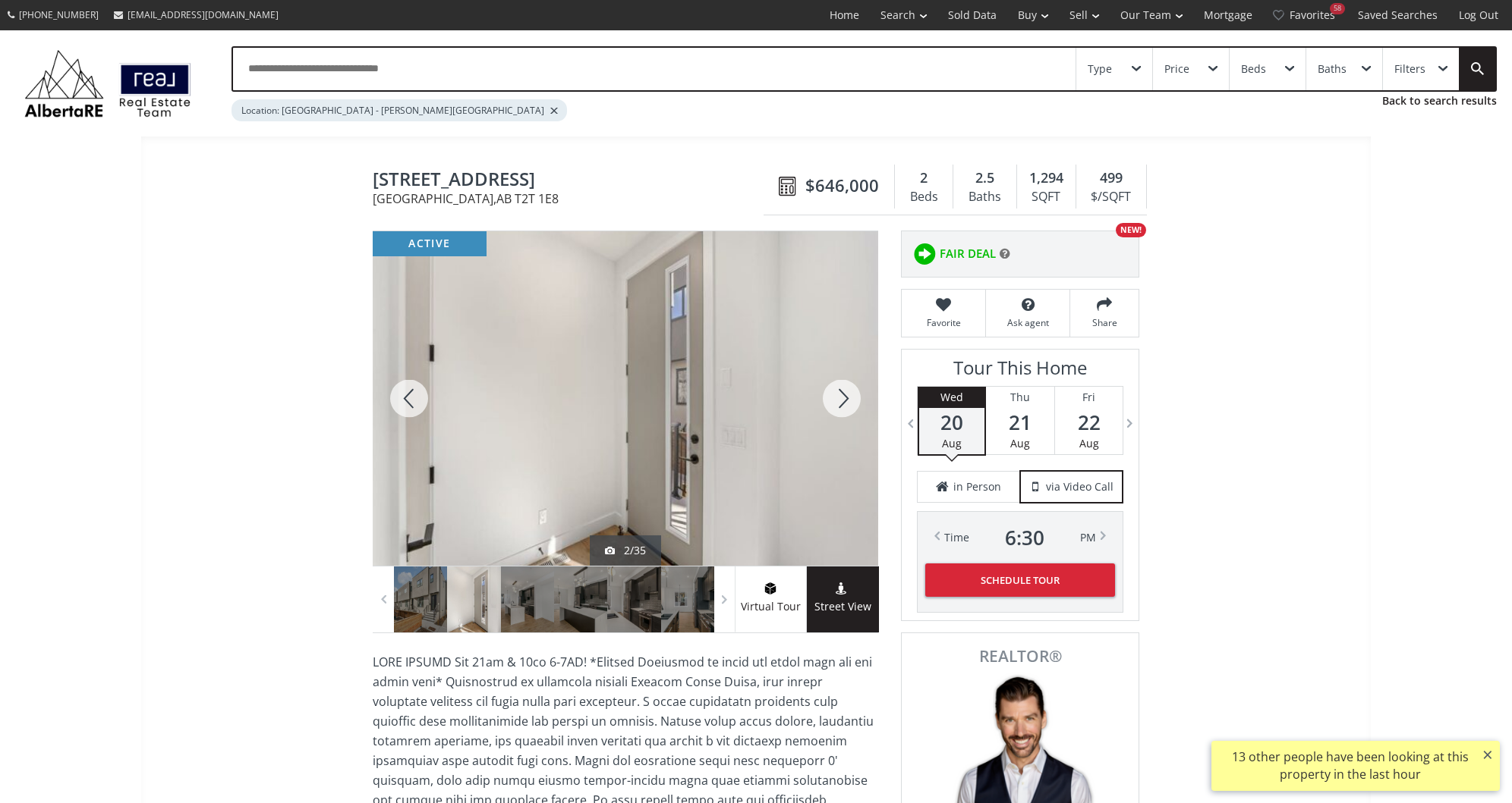
click at [843, 397] on div at bounding box center [841, 399] width 73 height 335
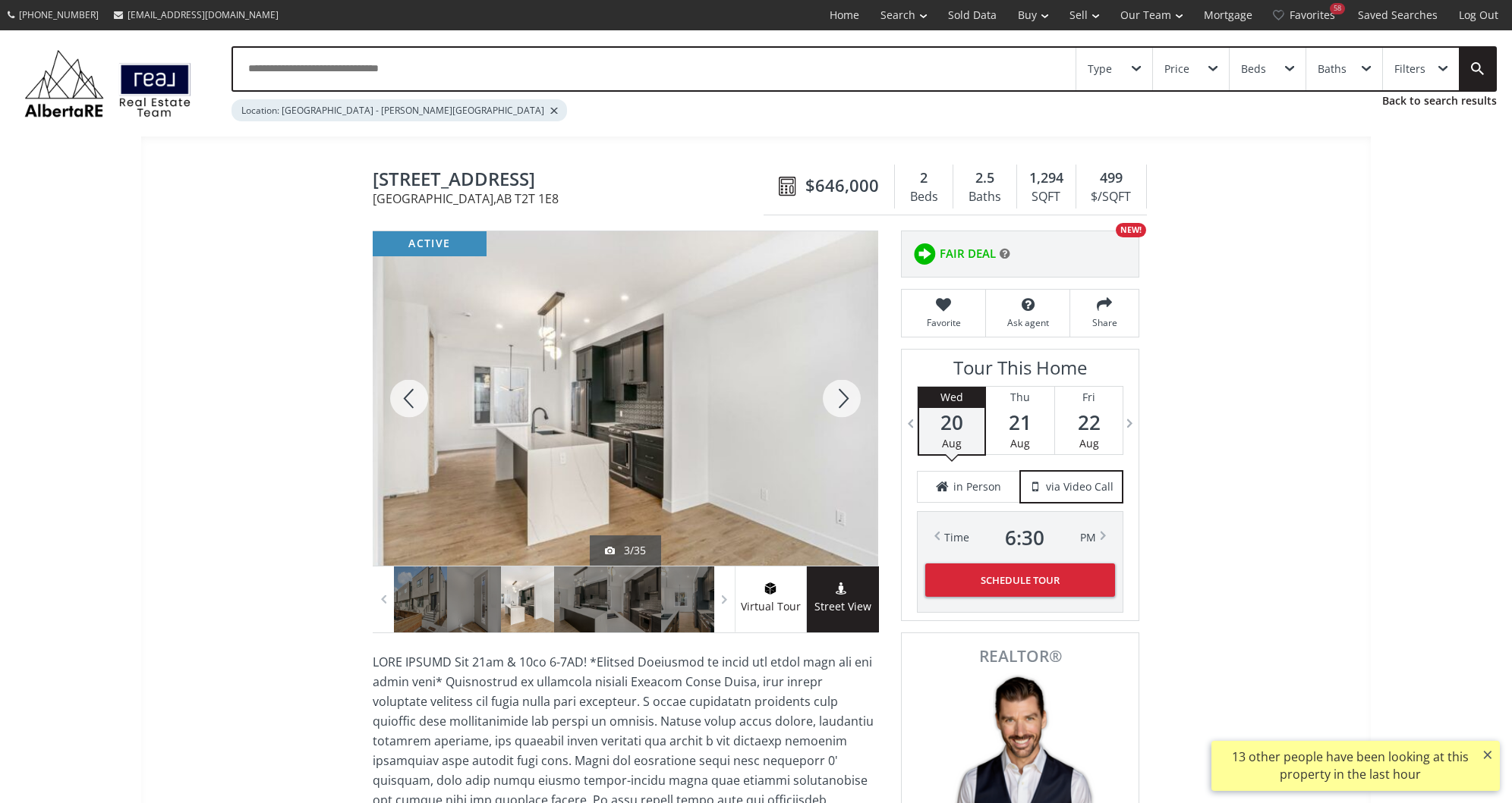
click at [843, 397] on div at bounding box center [841, 399] width 73 height 335
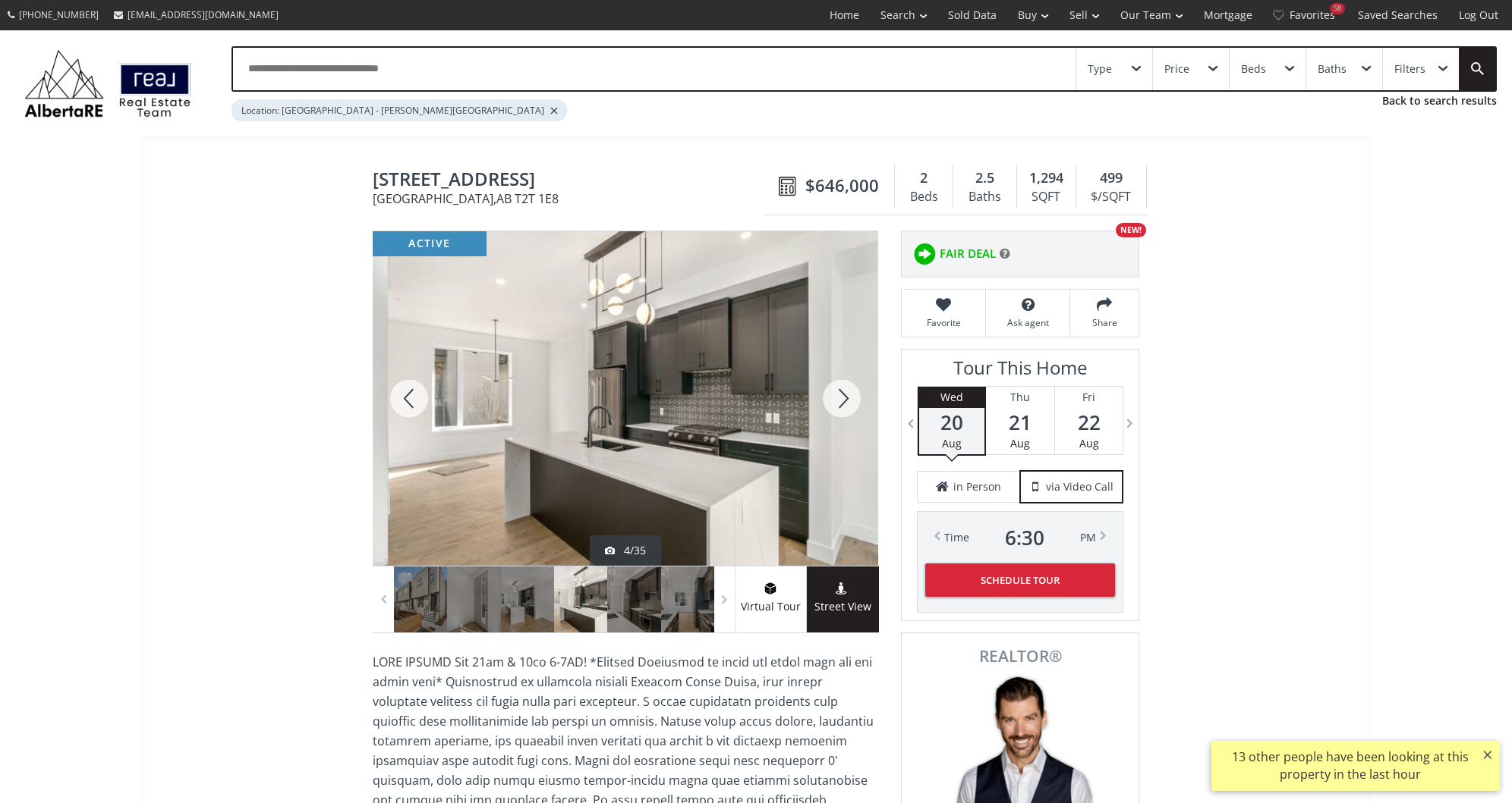
click at [843, 397] on div at bounding box center [841, 399] width 73 height 335
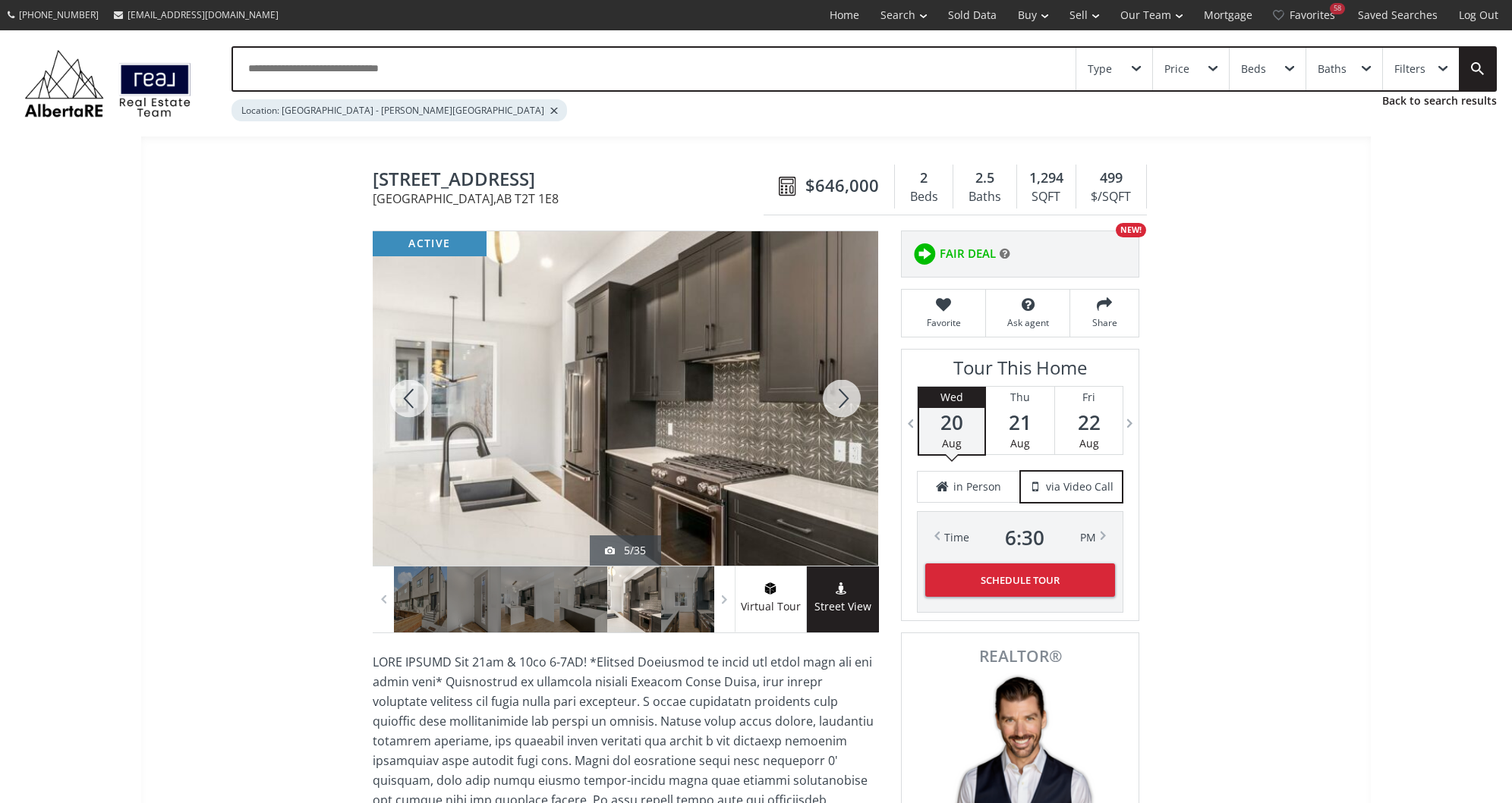
click at [843, 397] on div at bounding box center [841, 399] width 73 height 335
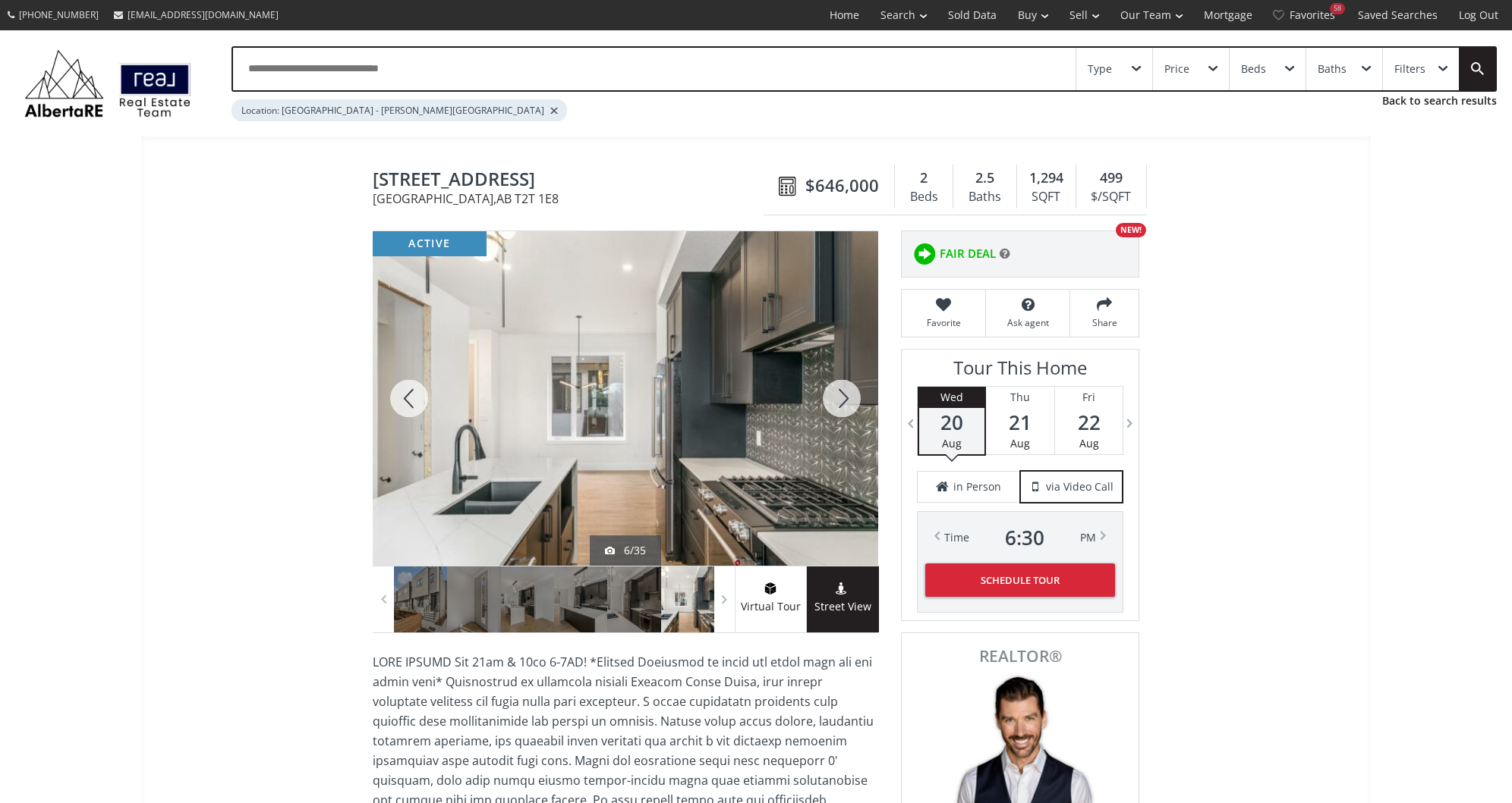
click at [843, 397] on div at bounding box center [841, 399] width 73 height 335
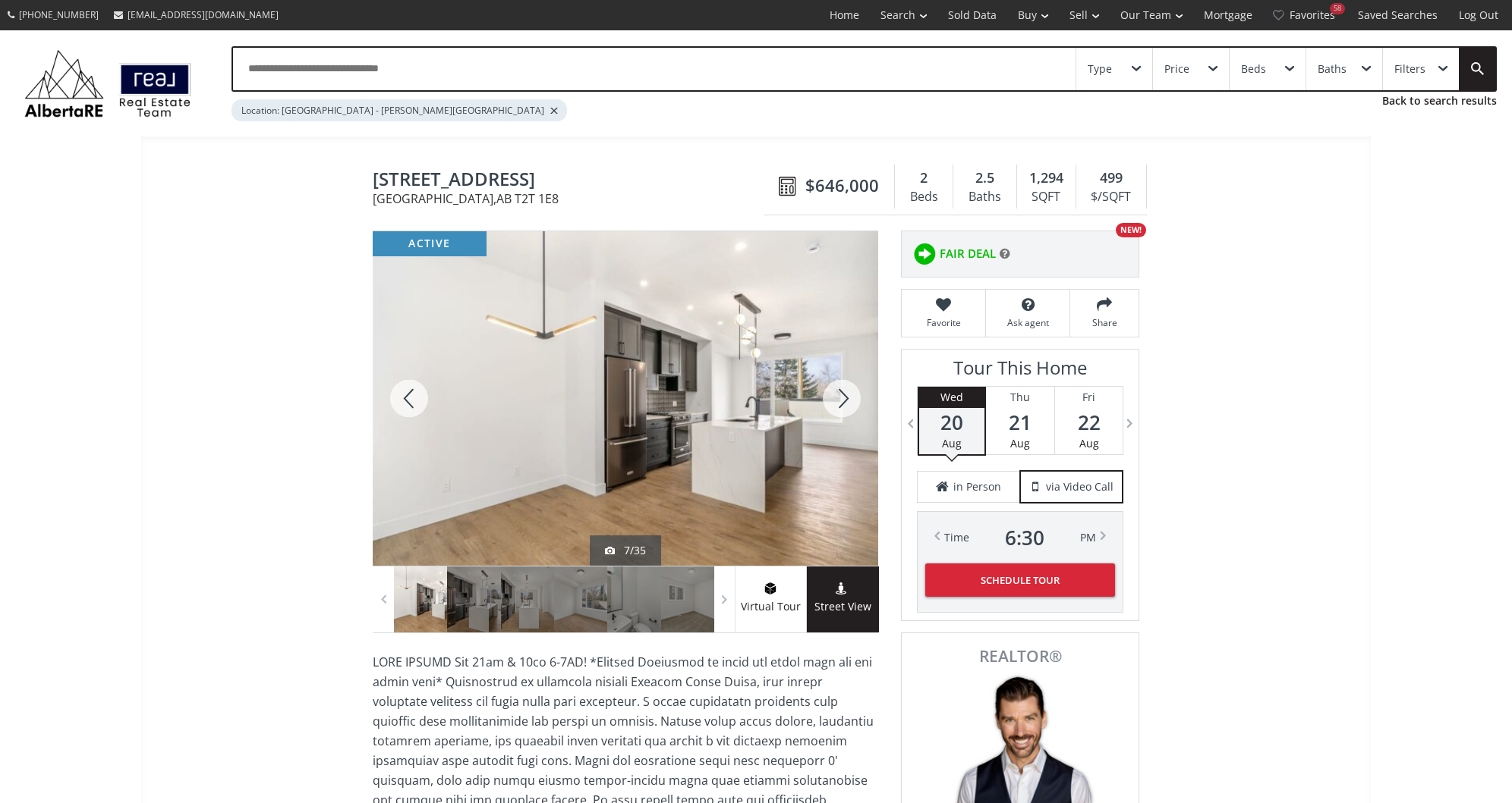
click at [843, 397] on div at bounding box center [841, 399] width 73 height 335
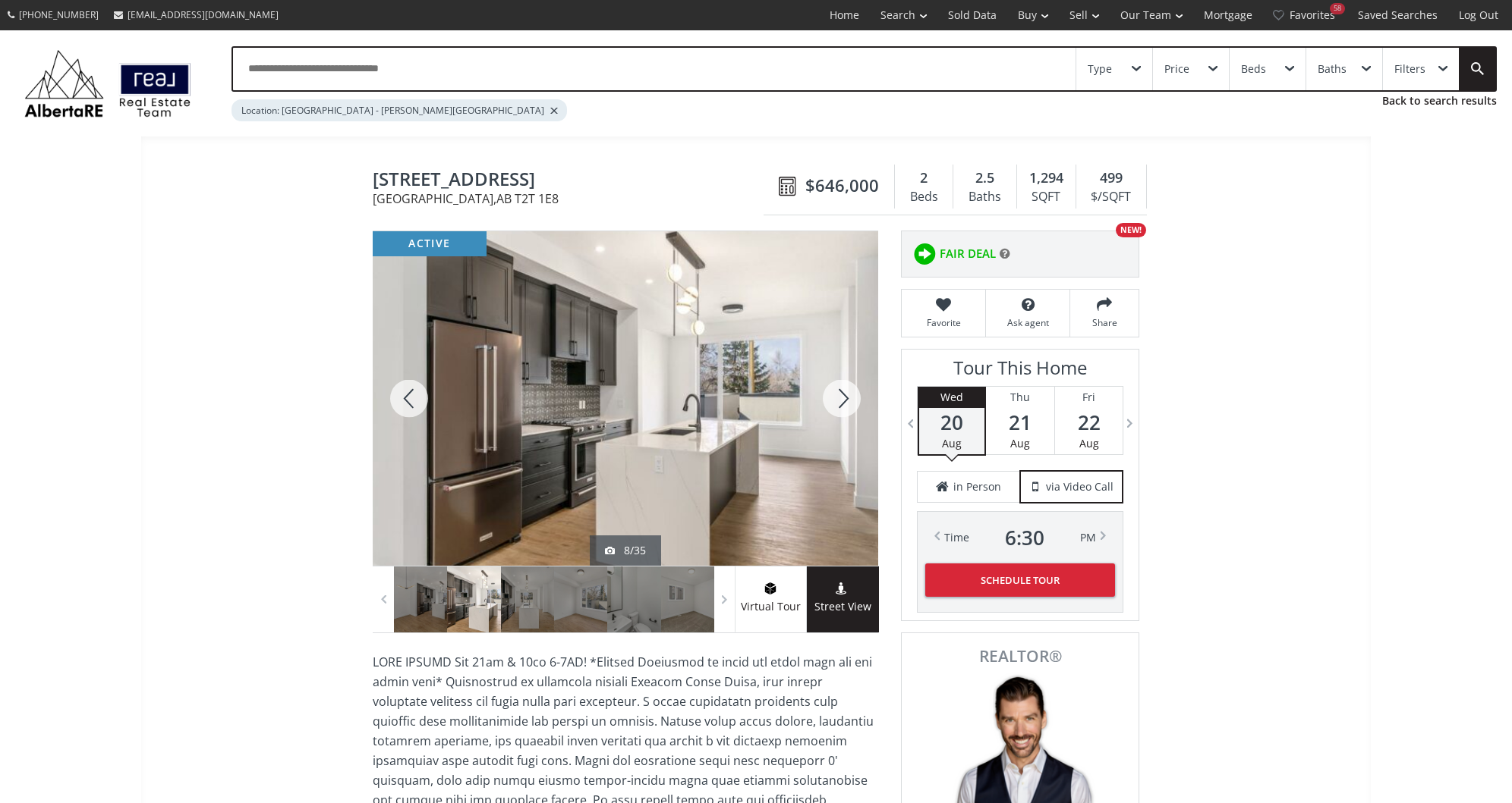
click at [843, 397] on div at bounding box center [841, 399] width 73 height 335
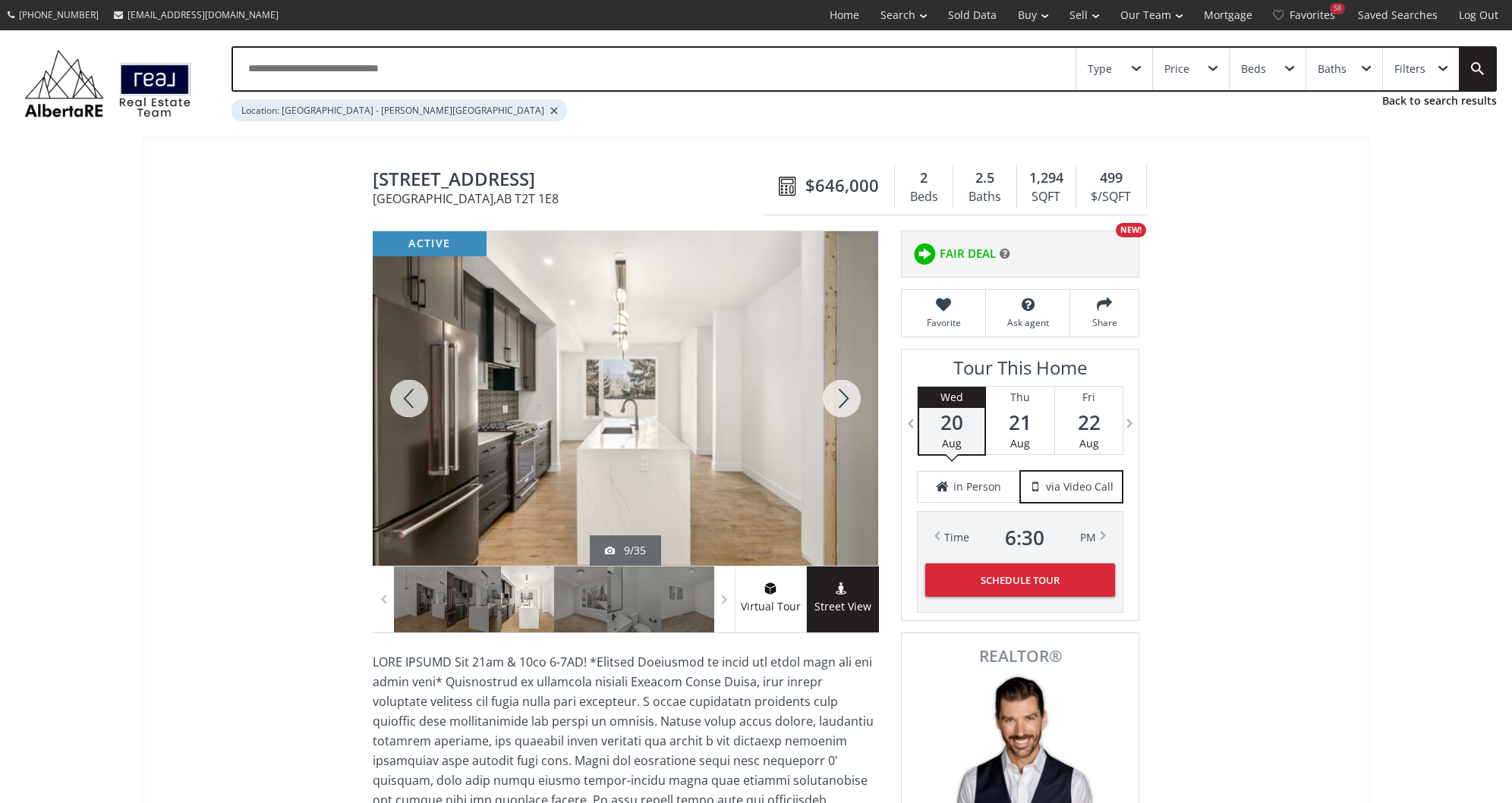
click at [846, 407] on div at bounding box center [841, 399] width 73 height 335
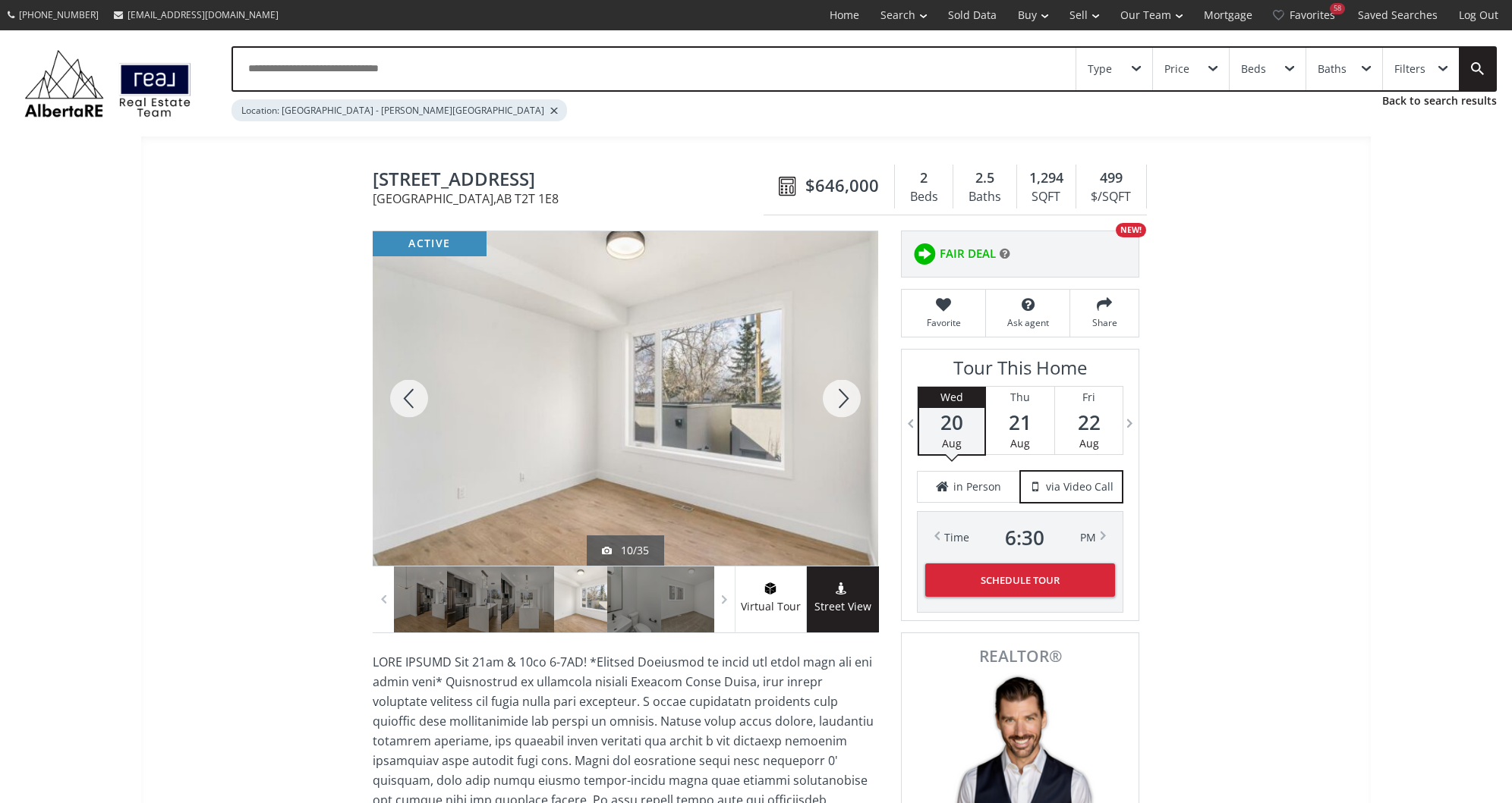
click at [846, 407] on div at bounding box center [841, 399] width 73 height 335
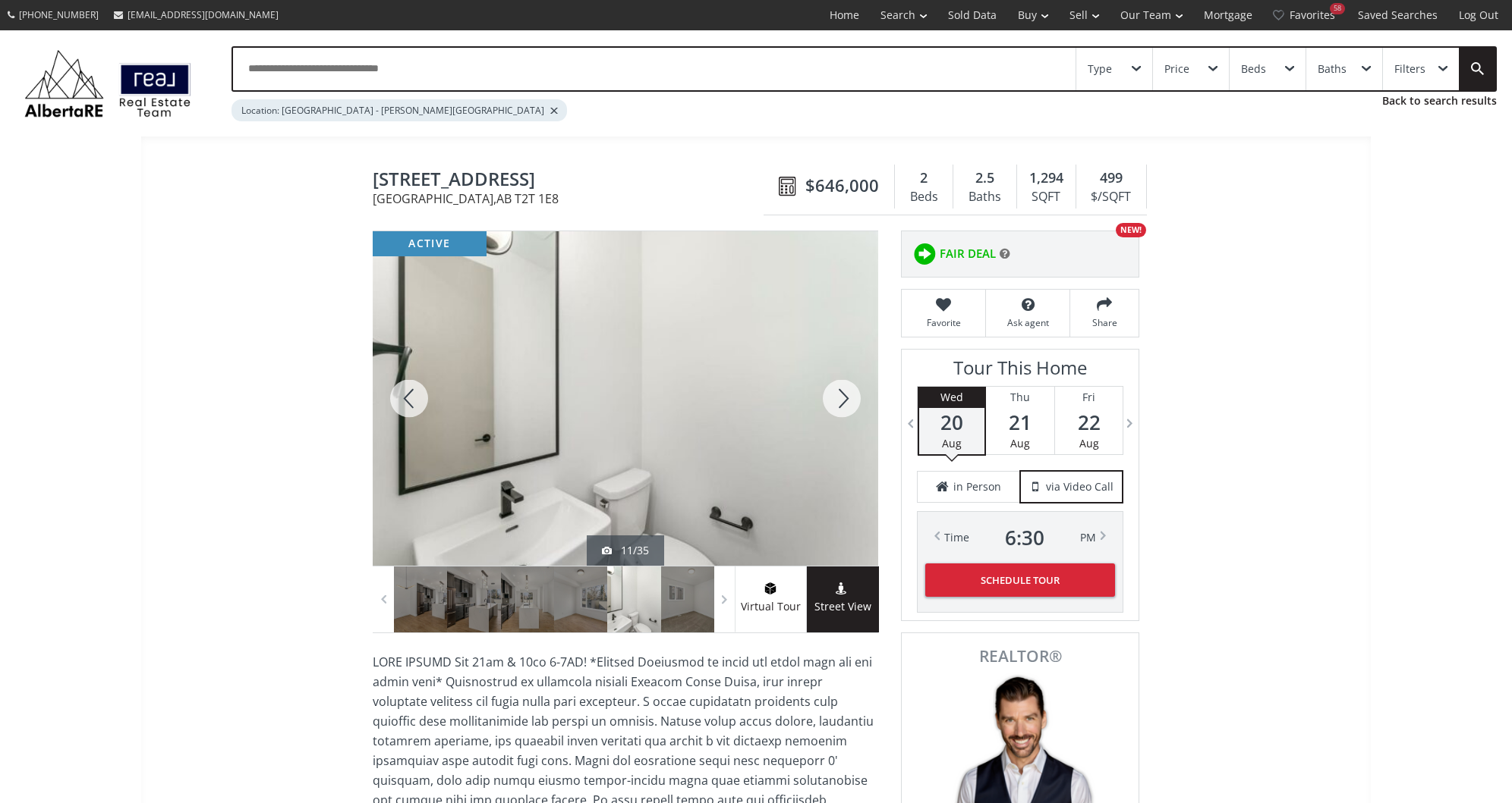
click at [846, 407] on div at bounding box center [841, 399] width 73 height 335
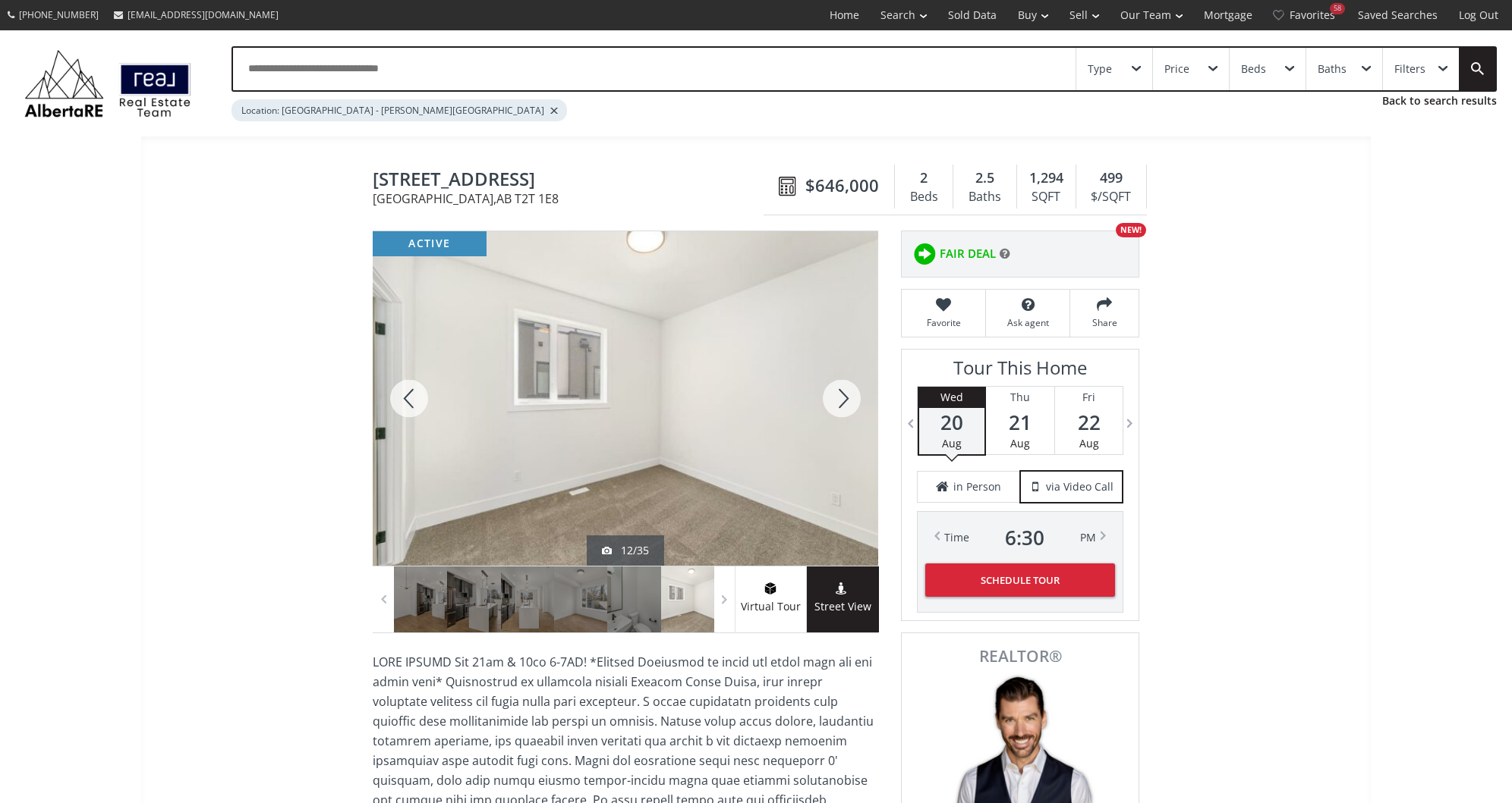
click at [846, 407] on div at bounding box center [841, 399] width 73 height 335
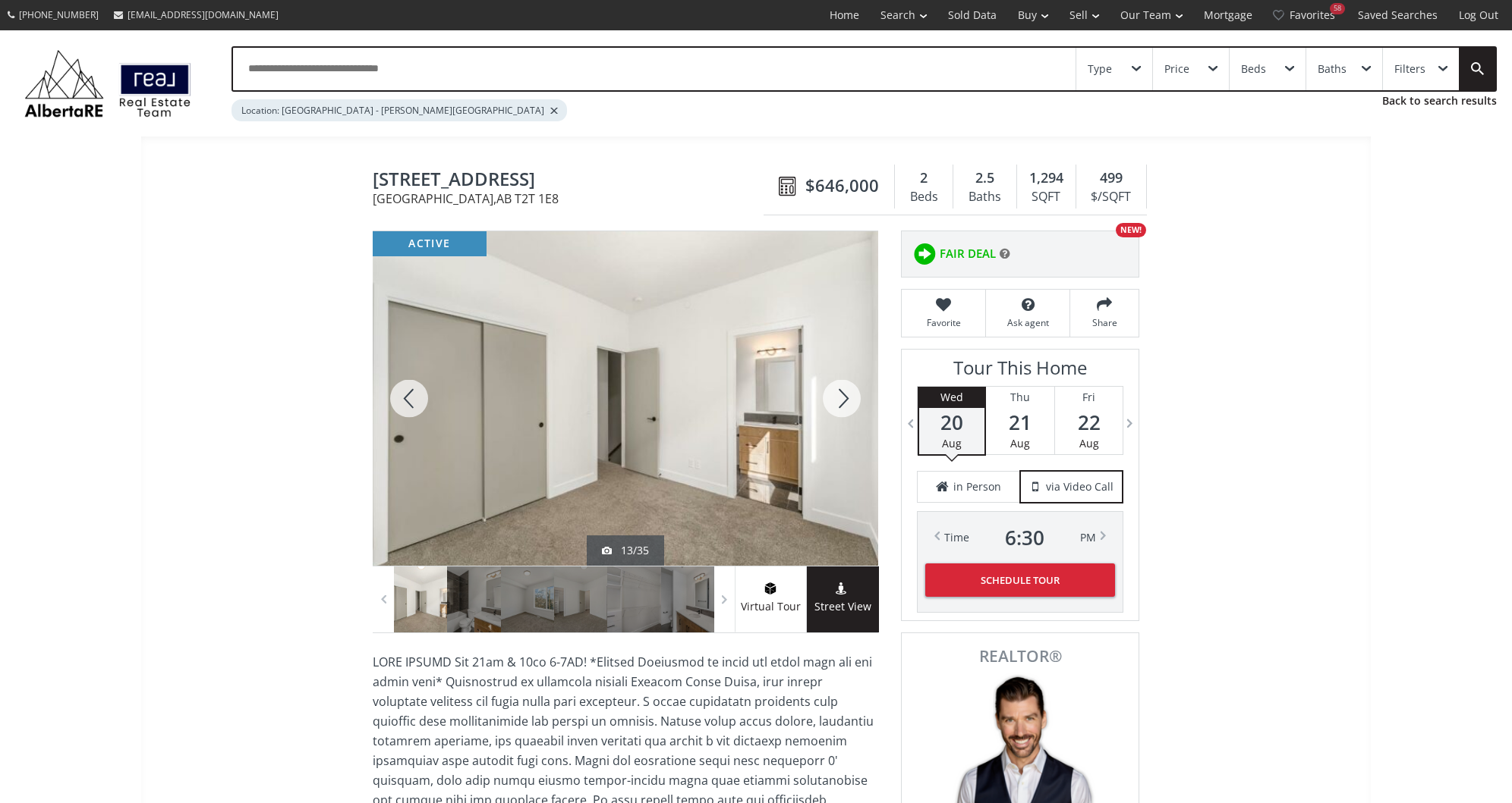
click at [846, 407] on div at bounding box center [841, 399] width 73 height 335
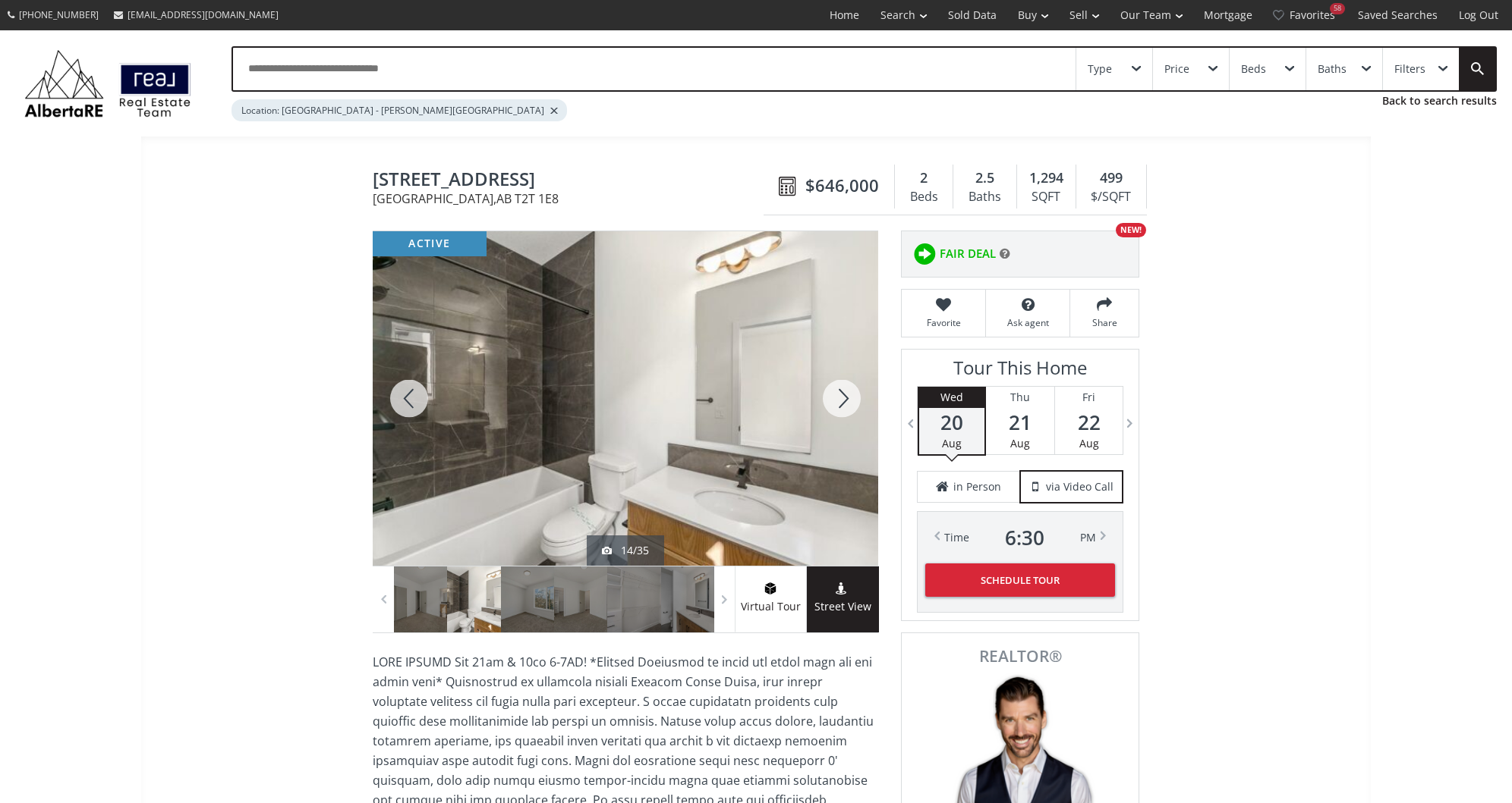
click at [846, 407] on div at bounding box center [841, 399] width 73 height 335
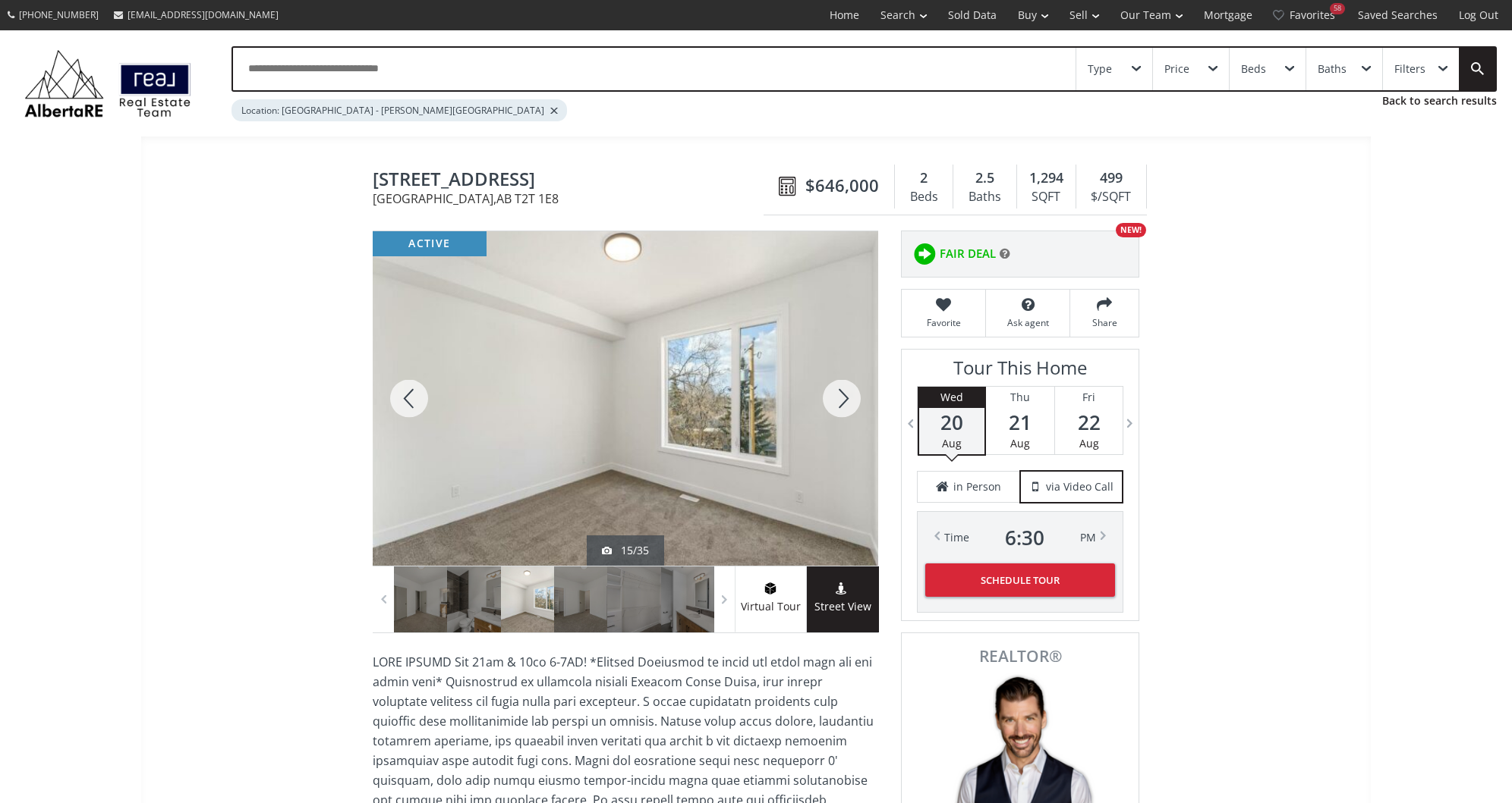
click at [846, 407] on div at bounding box center [841, 399] width 73 height 335
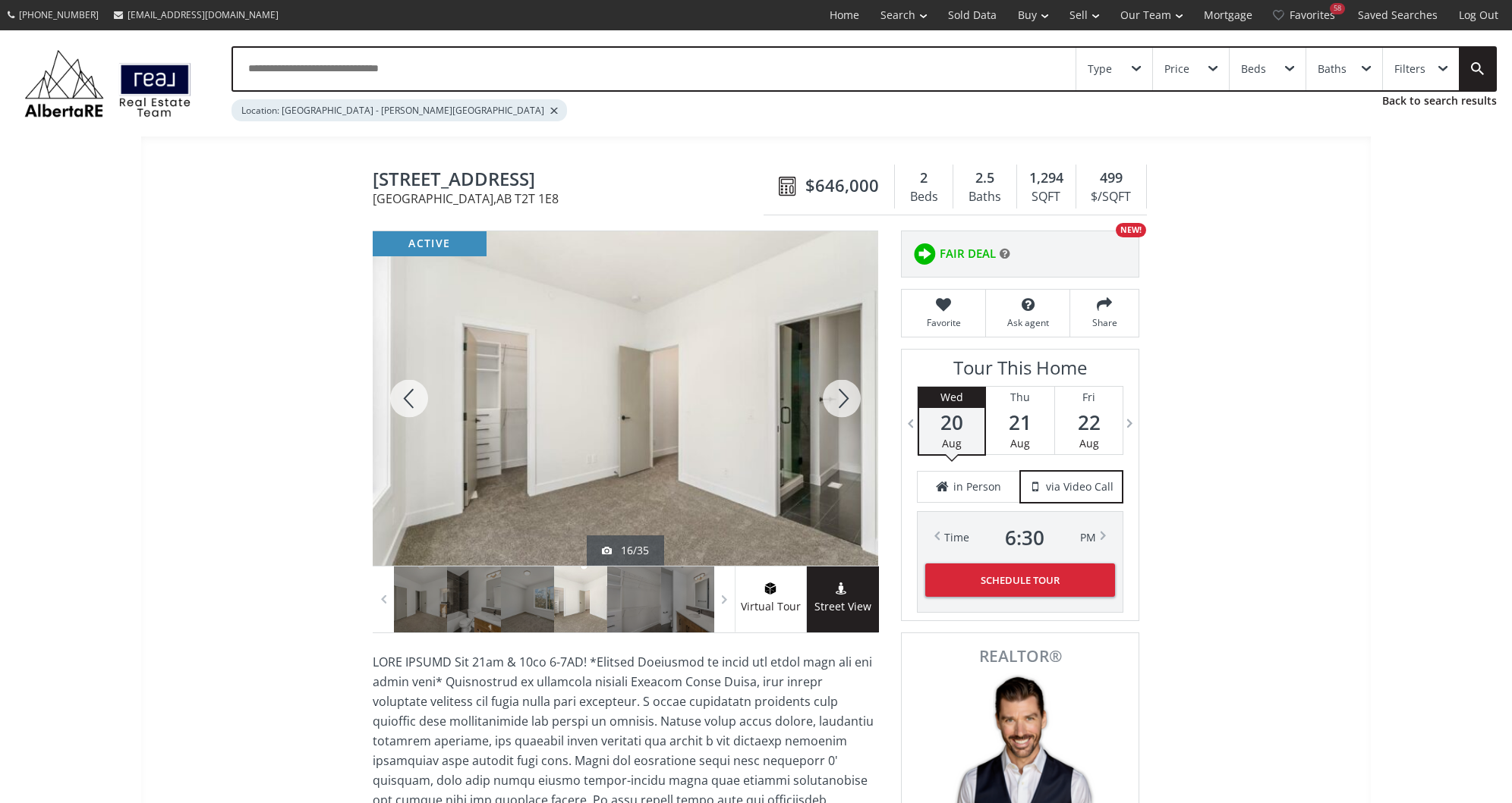
click at [846, 407] on div at bounding box center [841, 399] width 73 height 335
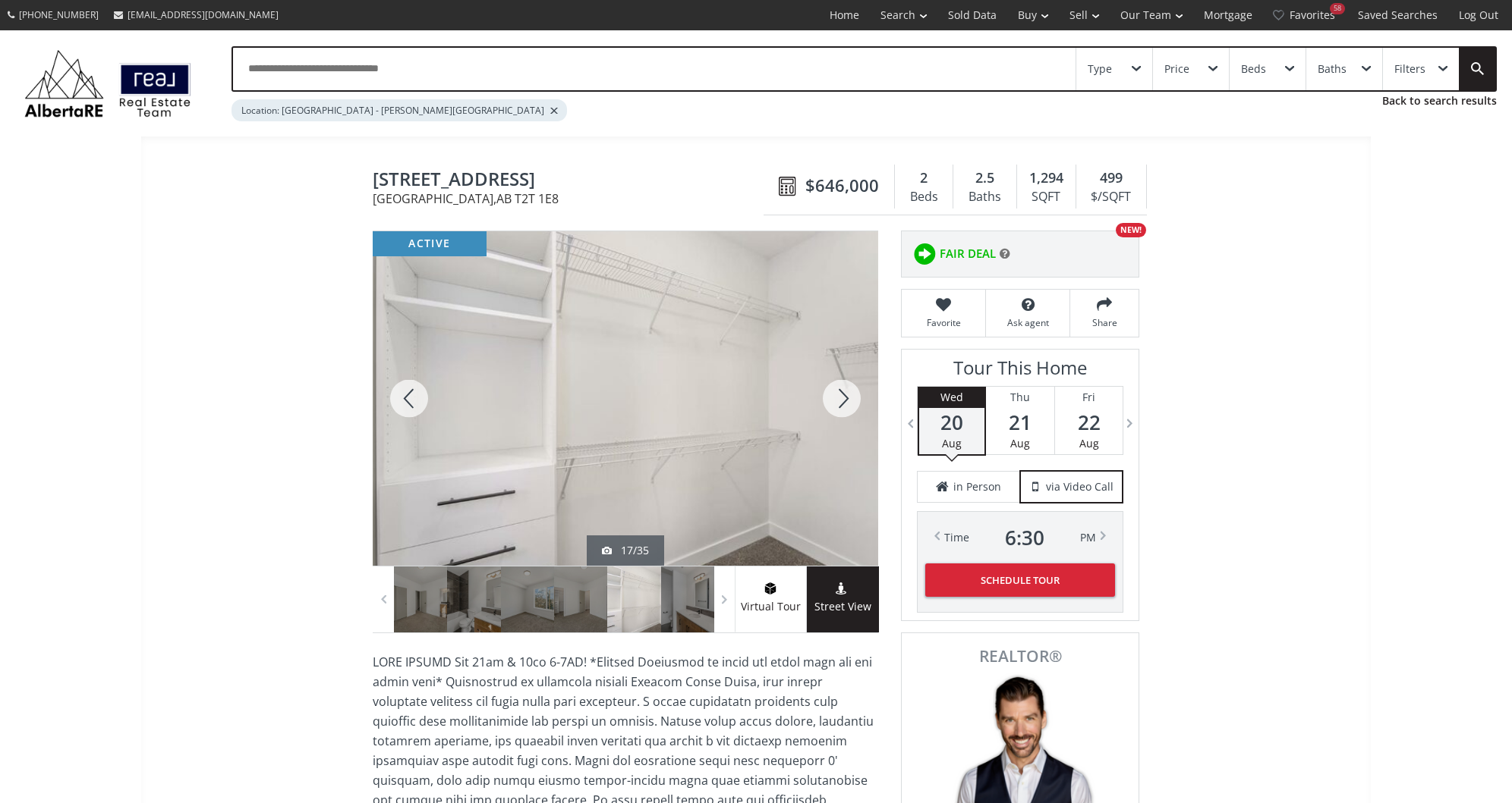
click at [846, 407] on div at bounding box center [841, 399] width 73 height 335
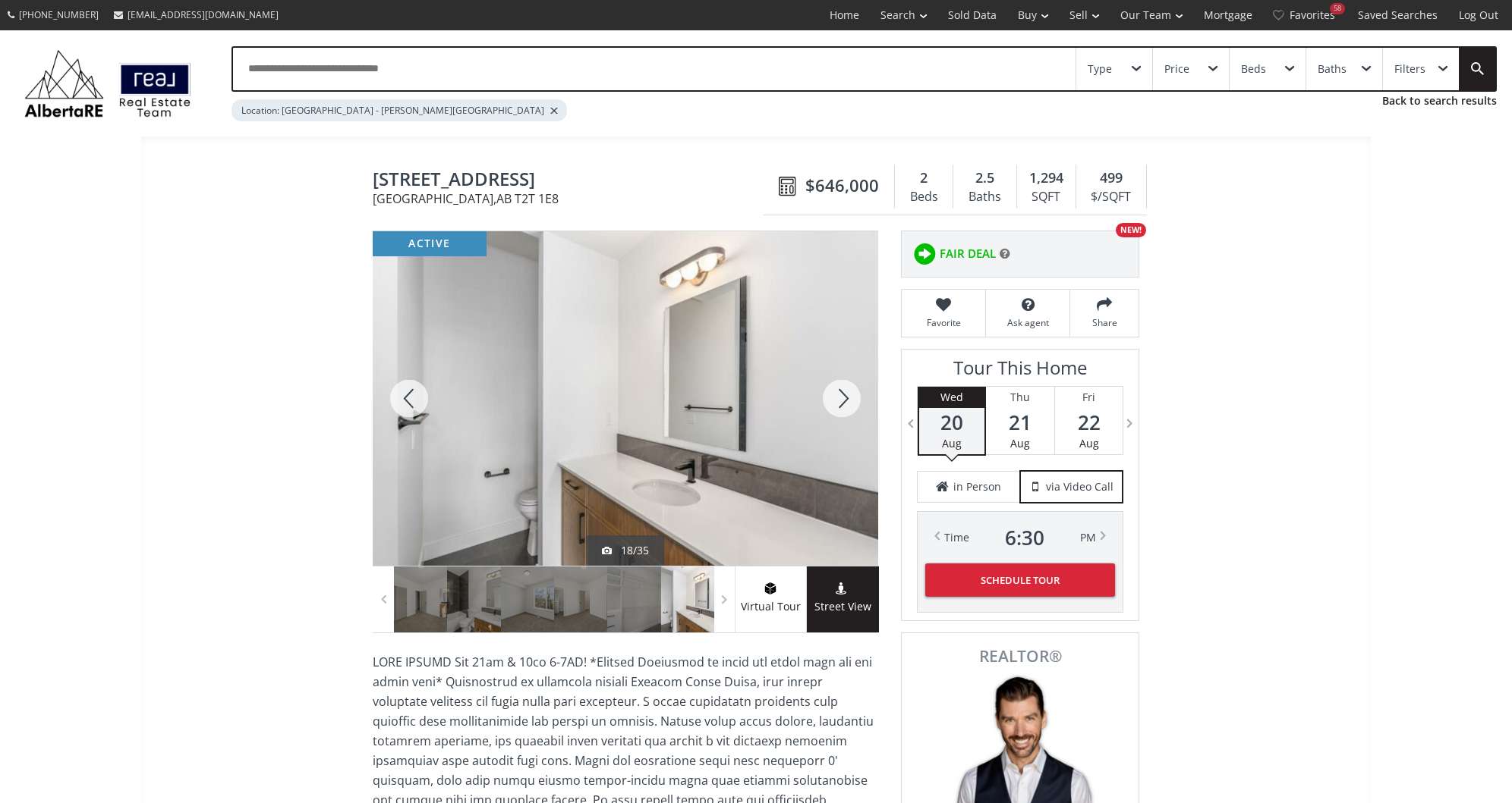
click at [846, 407] on div at bounding box center [841, 399] width 73 height 335
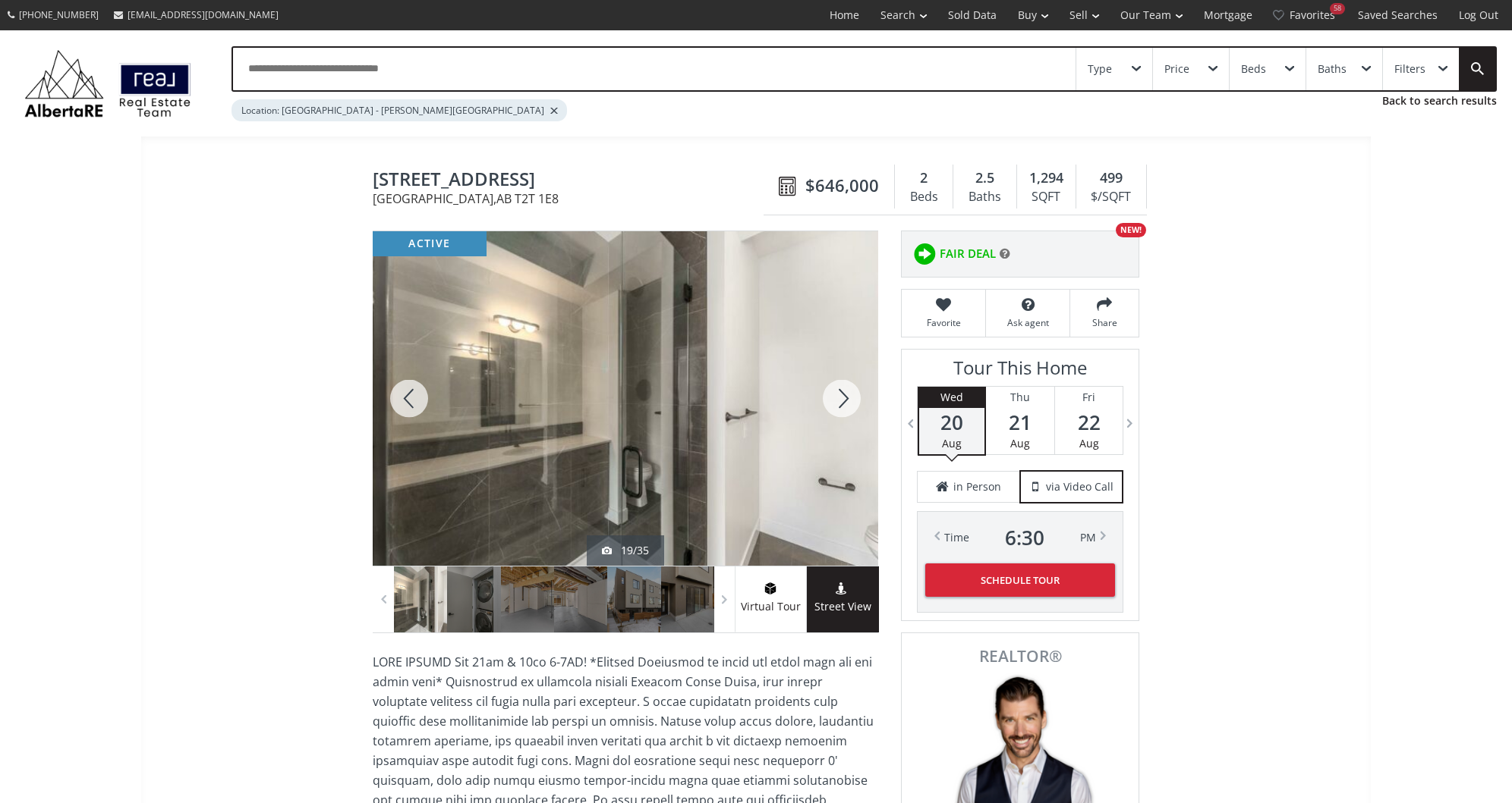
click at [846, 407] on div at bounding box center [841, 399] width 73 height 335
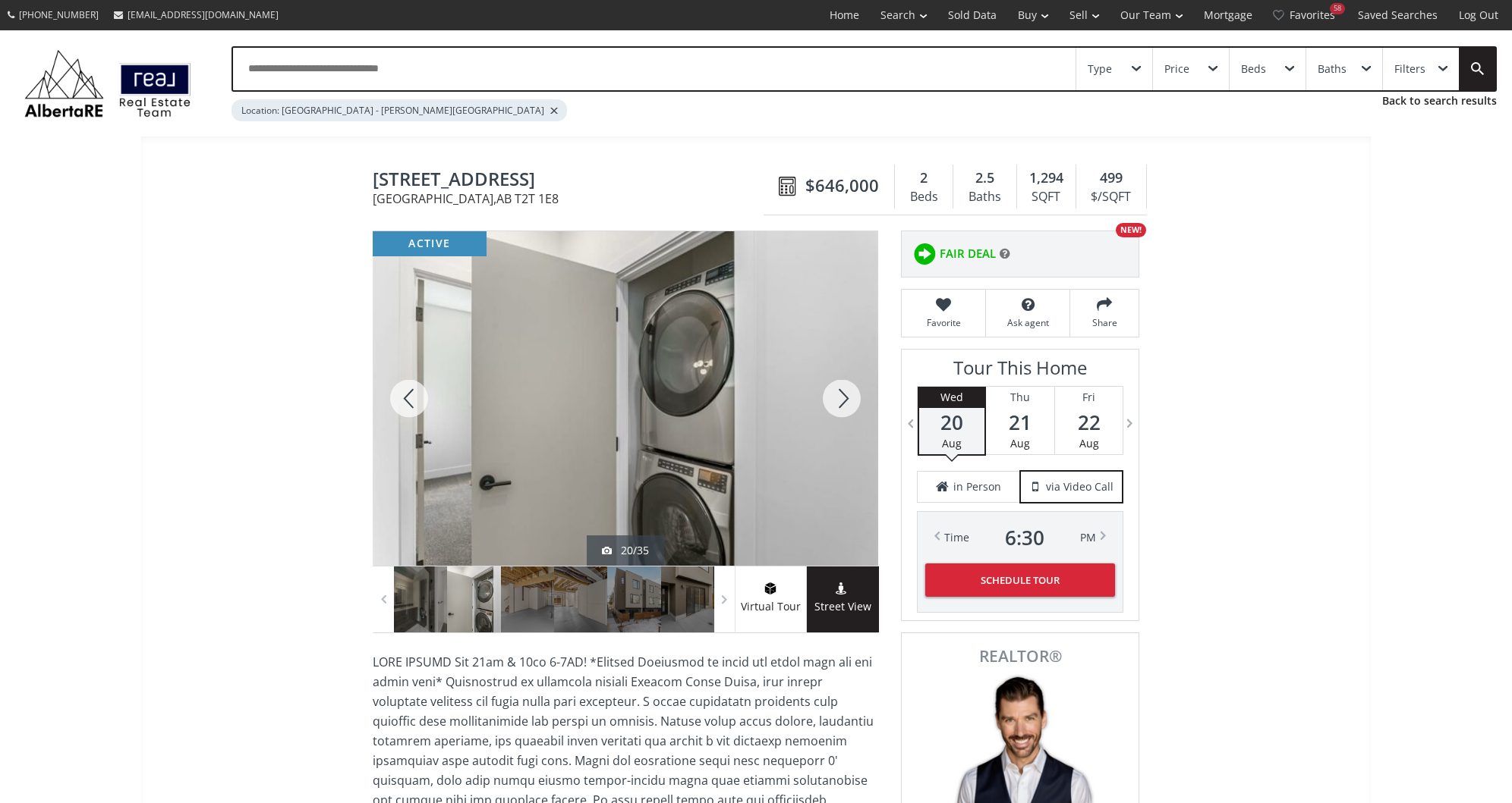
click at [846, 407] on div at bounding box center [841, 399] width 73 height 335
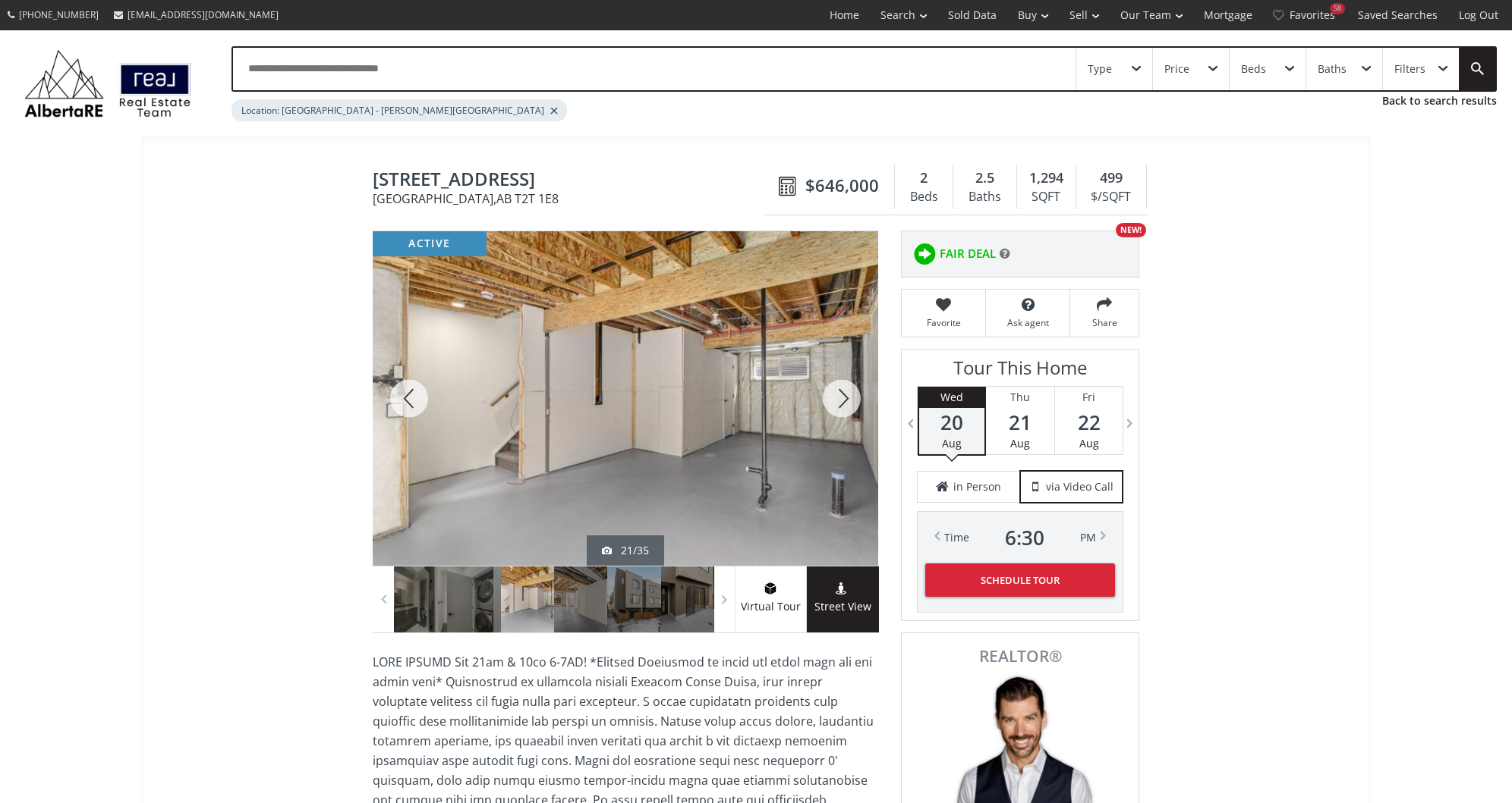
click at [846, 407] on div at bounding box center [841, 399] width 73 height 335
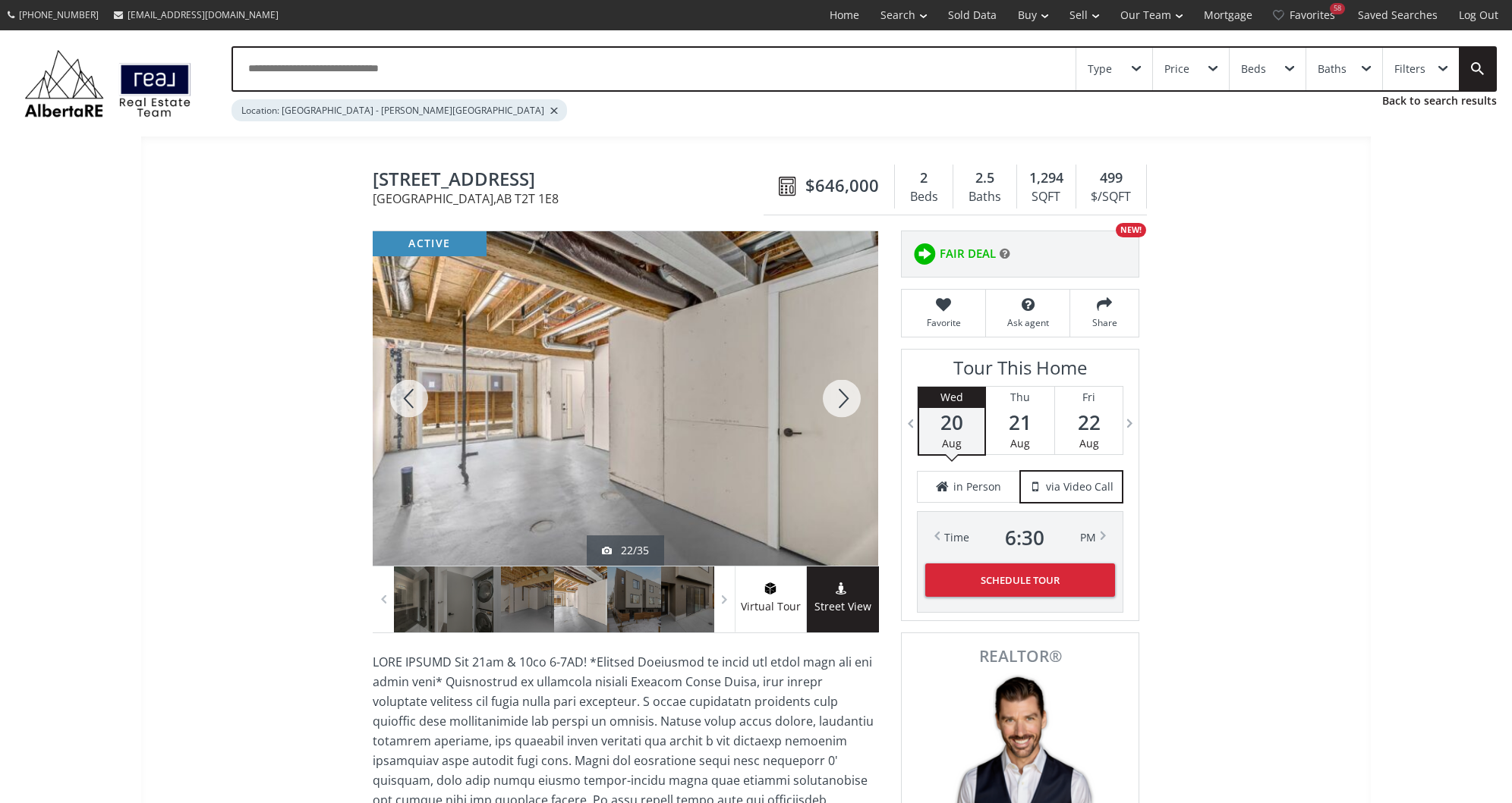
click at [846, 407] on div at bounding box center [841, 399] width 73 height 335
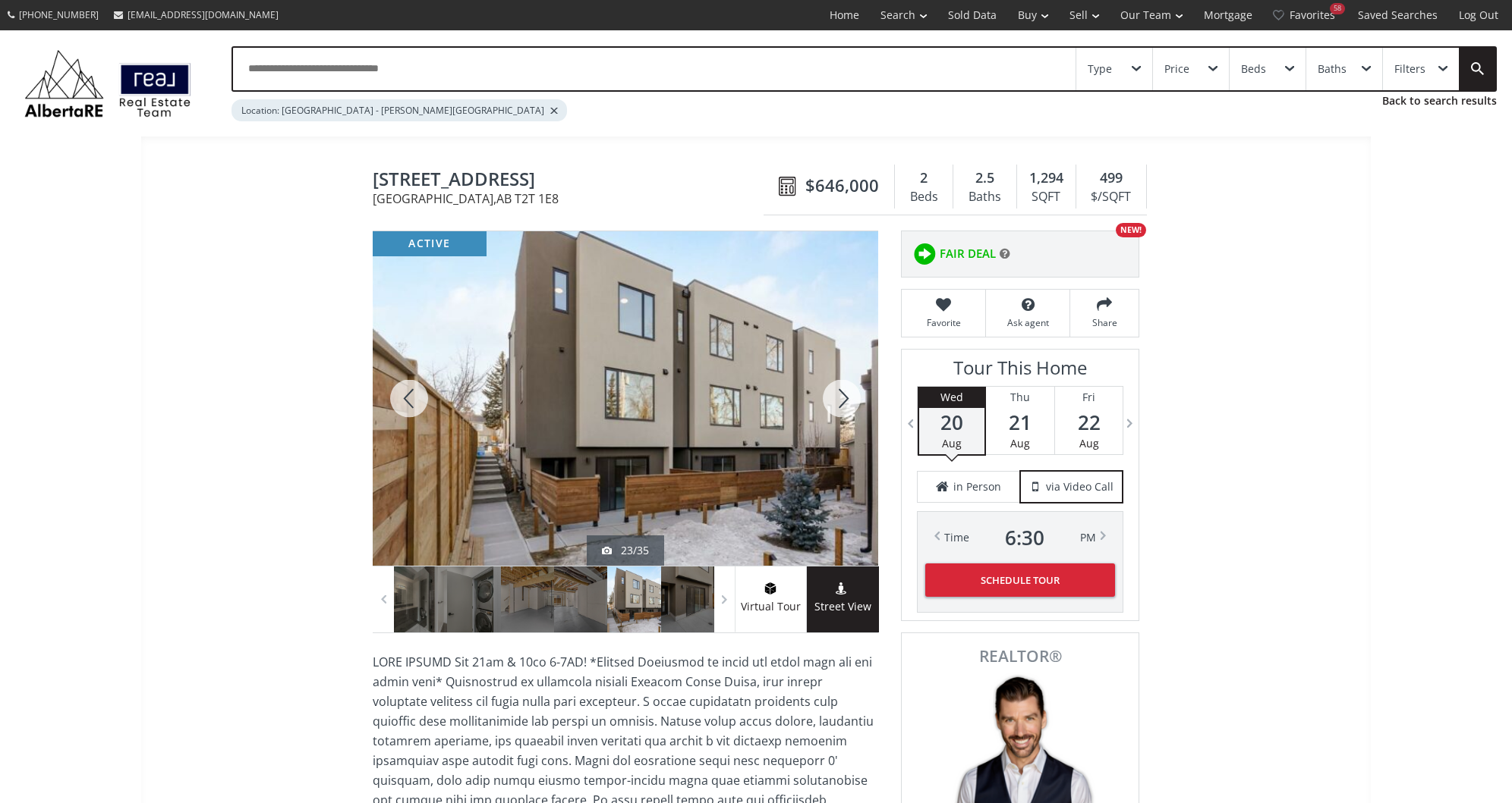
click at [846, 407] on div at bounding box center [841, 399] width 73 height 335
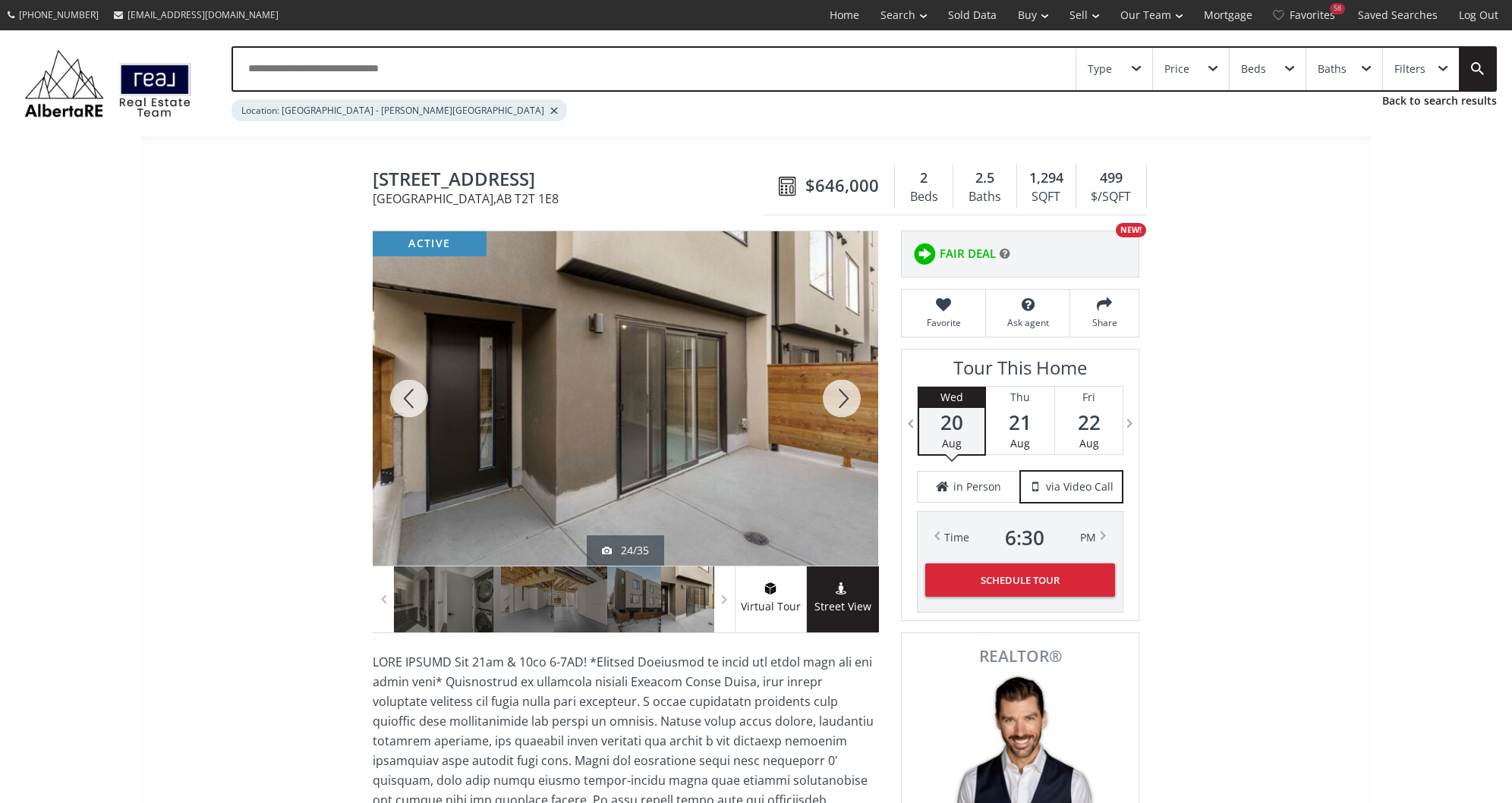
click at [846, 407] on div at bounding box center [841, 399] width 73 height 335
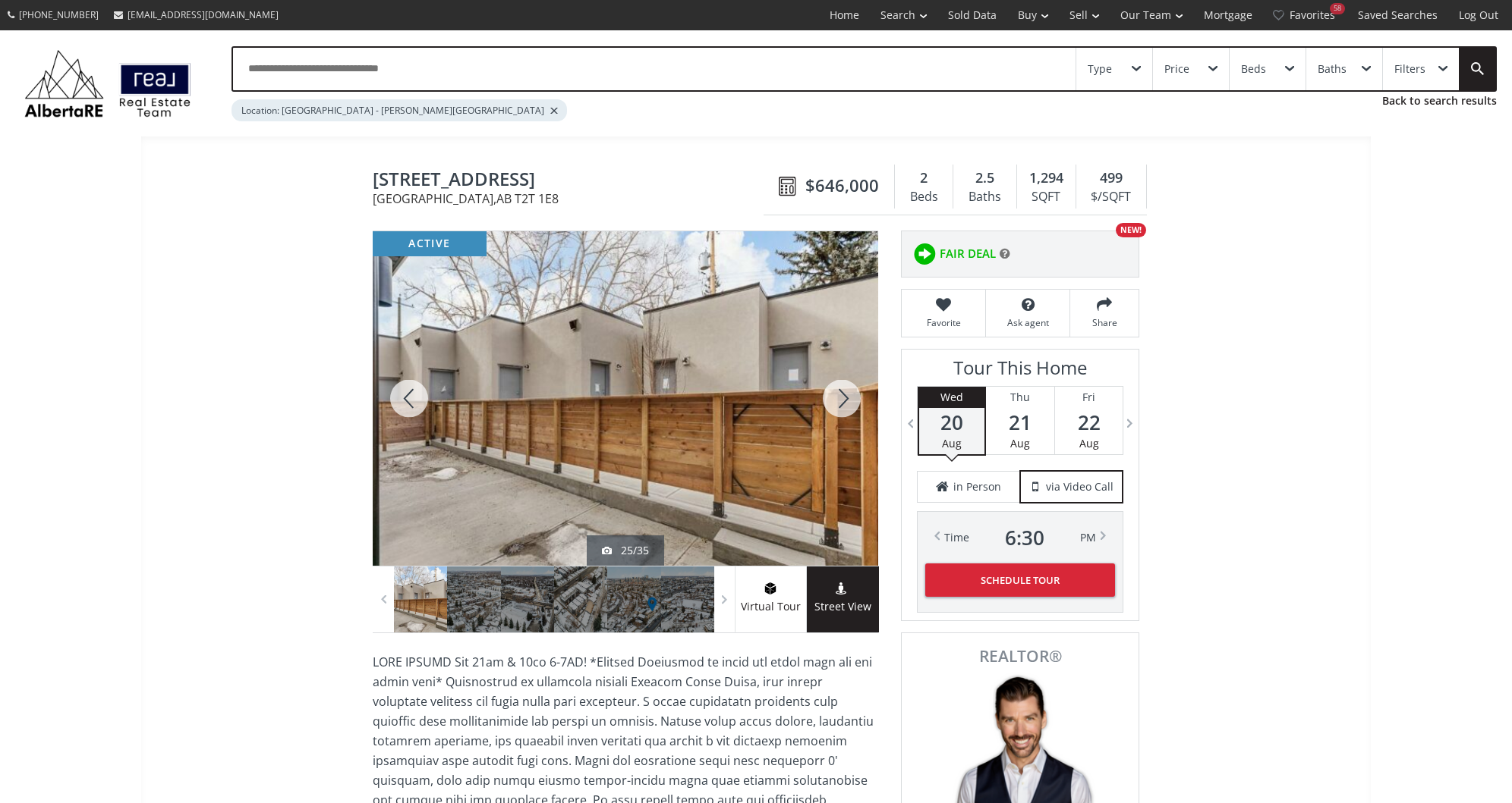
click at [846, 407] on div at bounding box center [841, 399] width 73 height 335
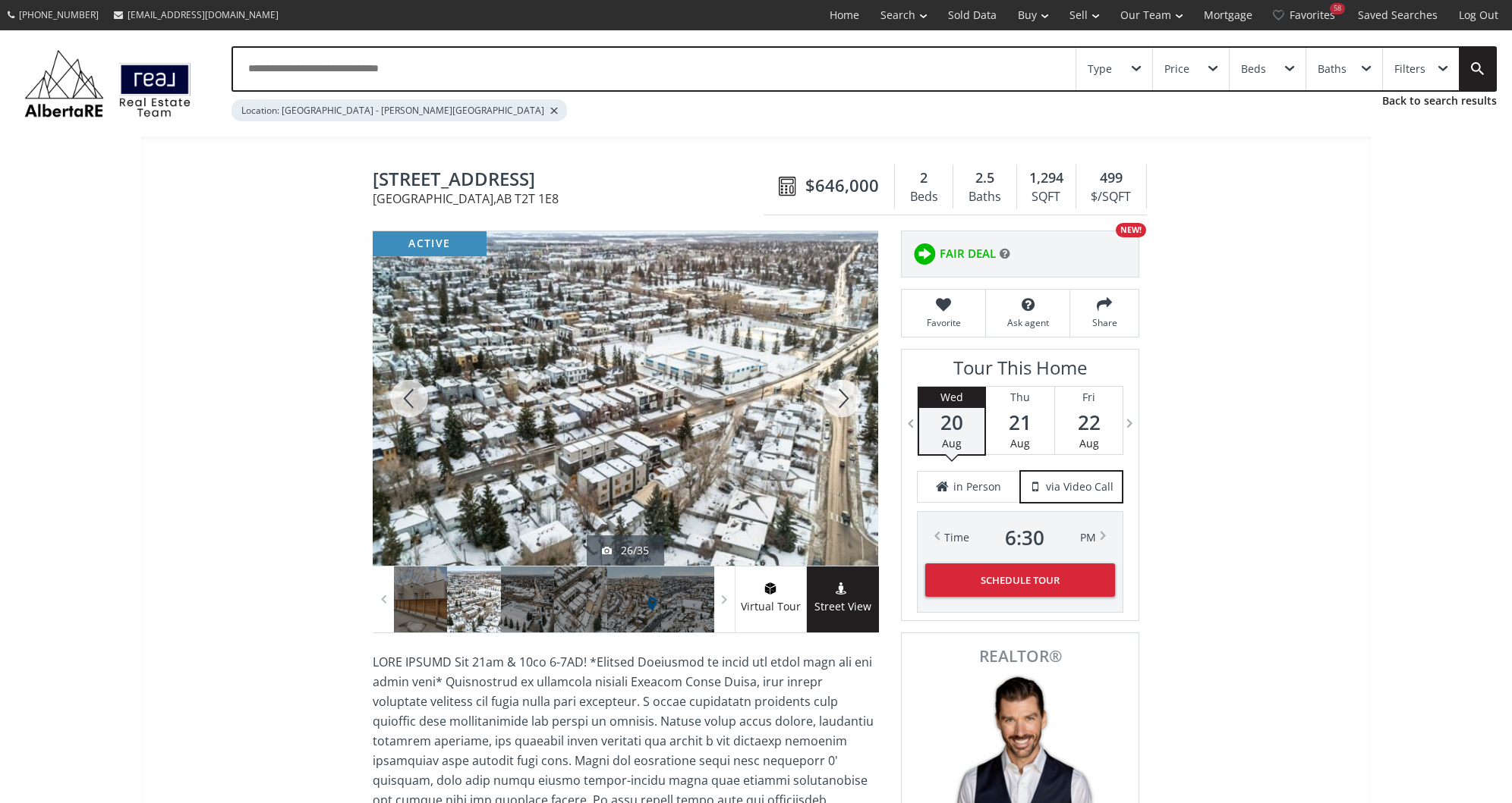
click at [846, 407] on div at bounding box center [841, 399] width 73 height 335
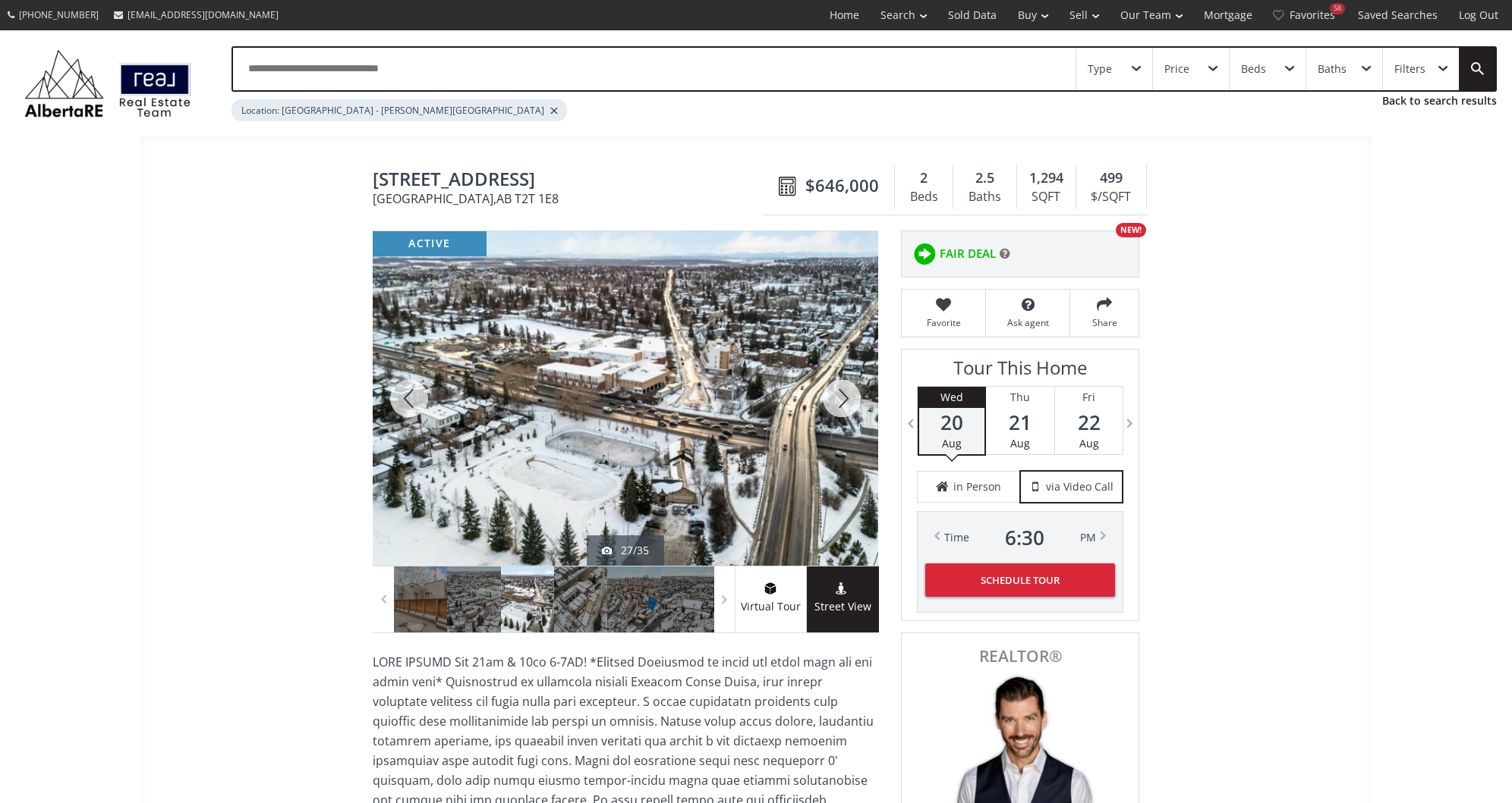
click at [846, 407] on div at bounding box center [841, 399] width 73 height 335
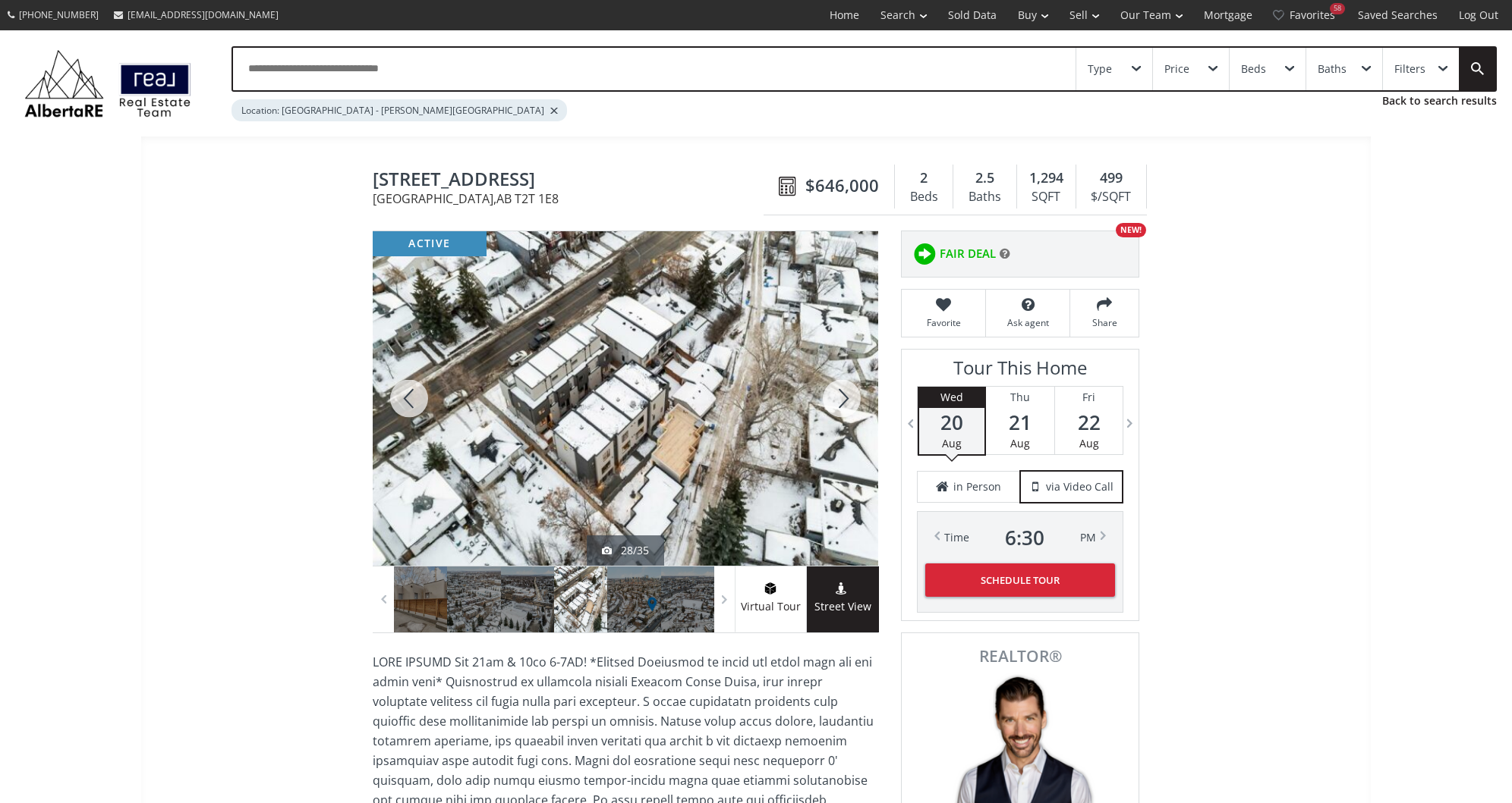
click at [846, 407] on div at bounding box center [841, 399] width 73 height 335
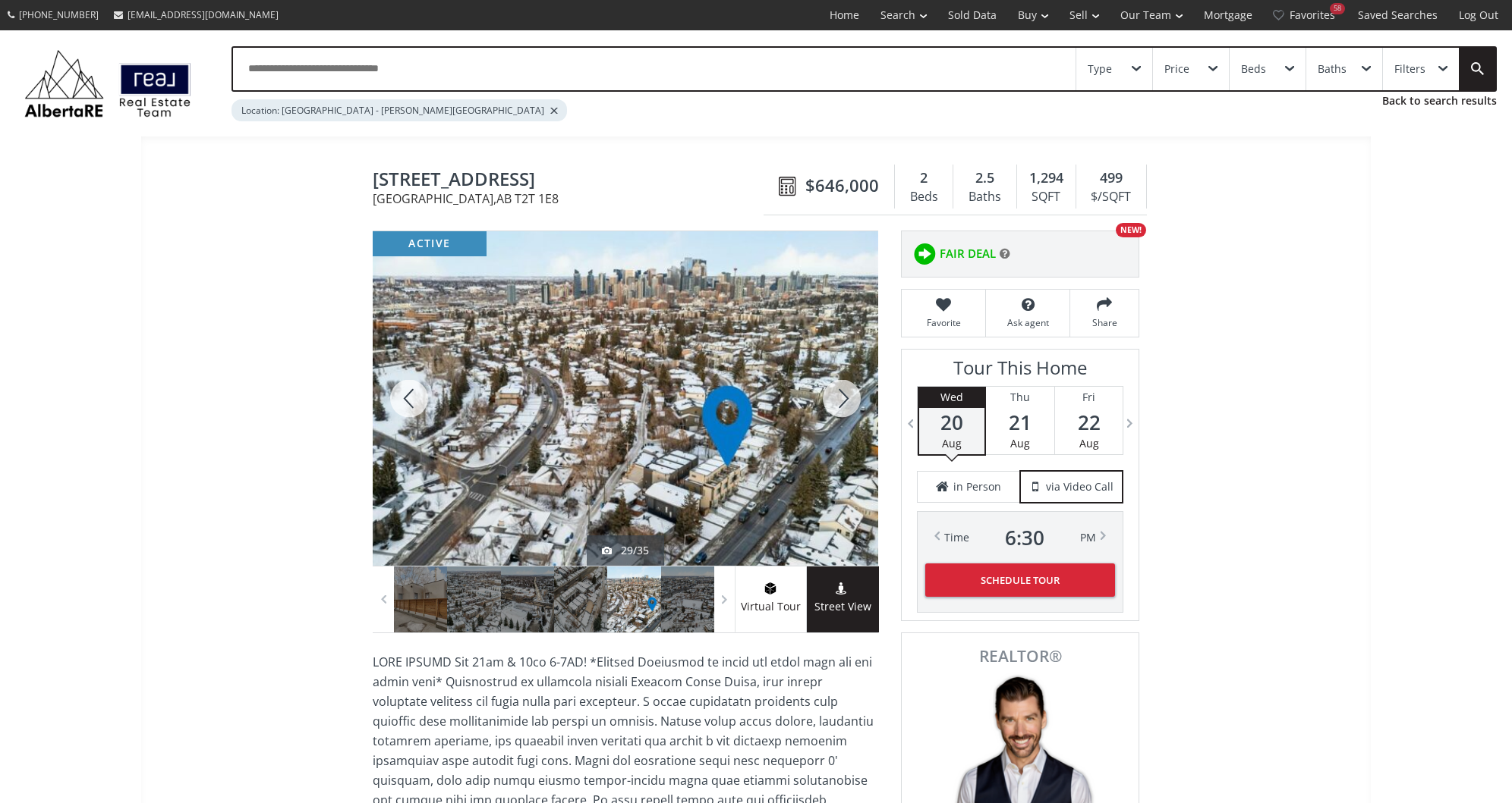
click at [846, 407] on div at bounding box center [841, 399] width 73 height 335
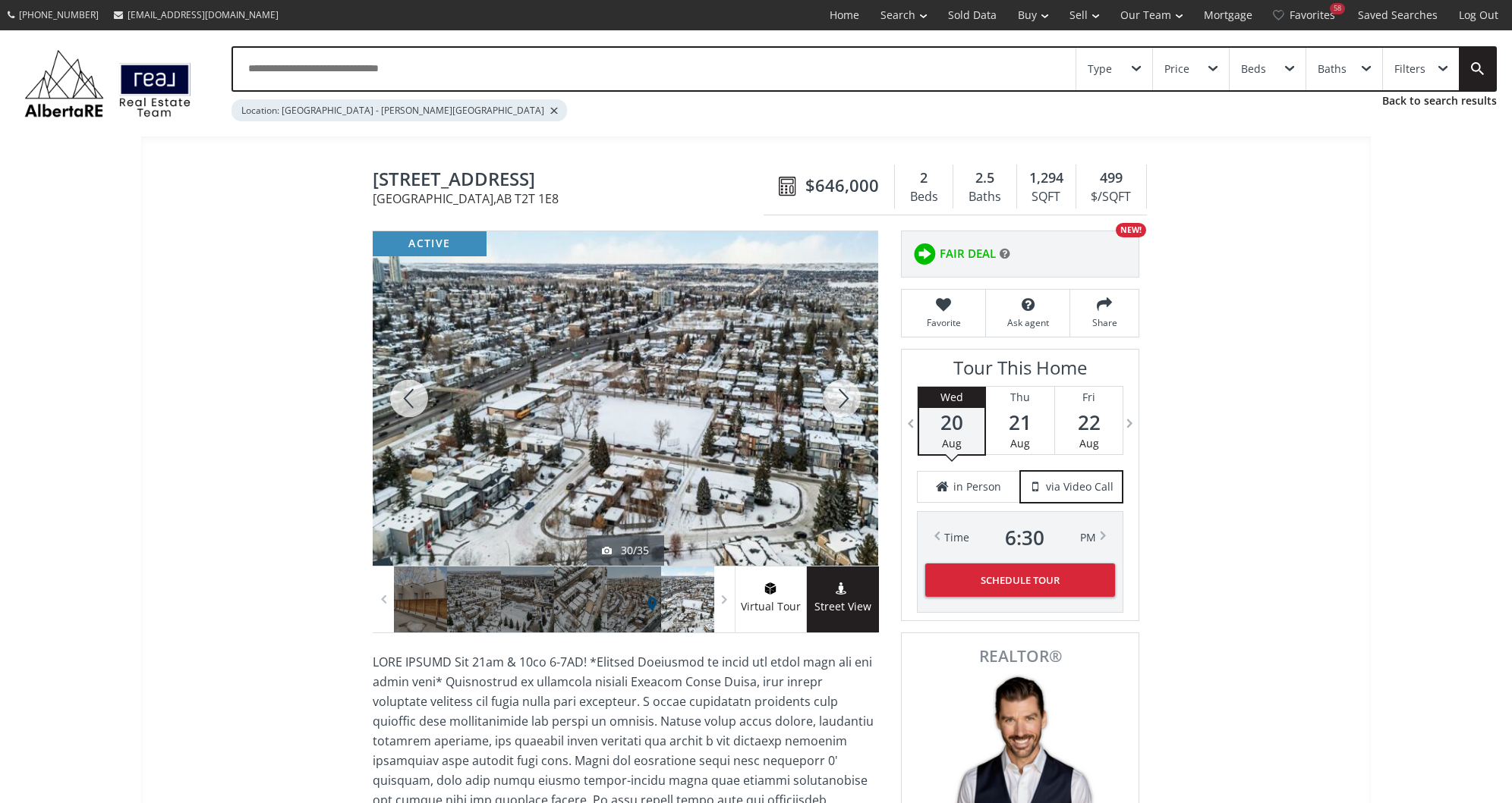
click at [846, 407] on div at bounding box center [841, 399] width 73 height 335
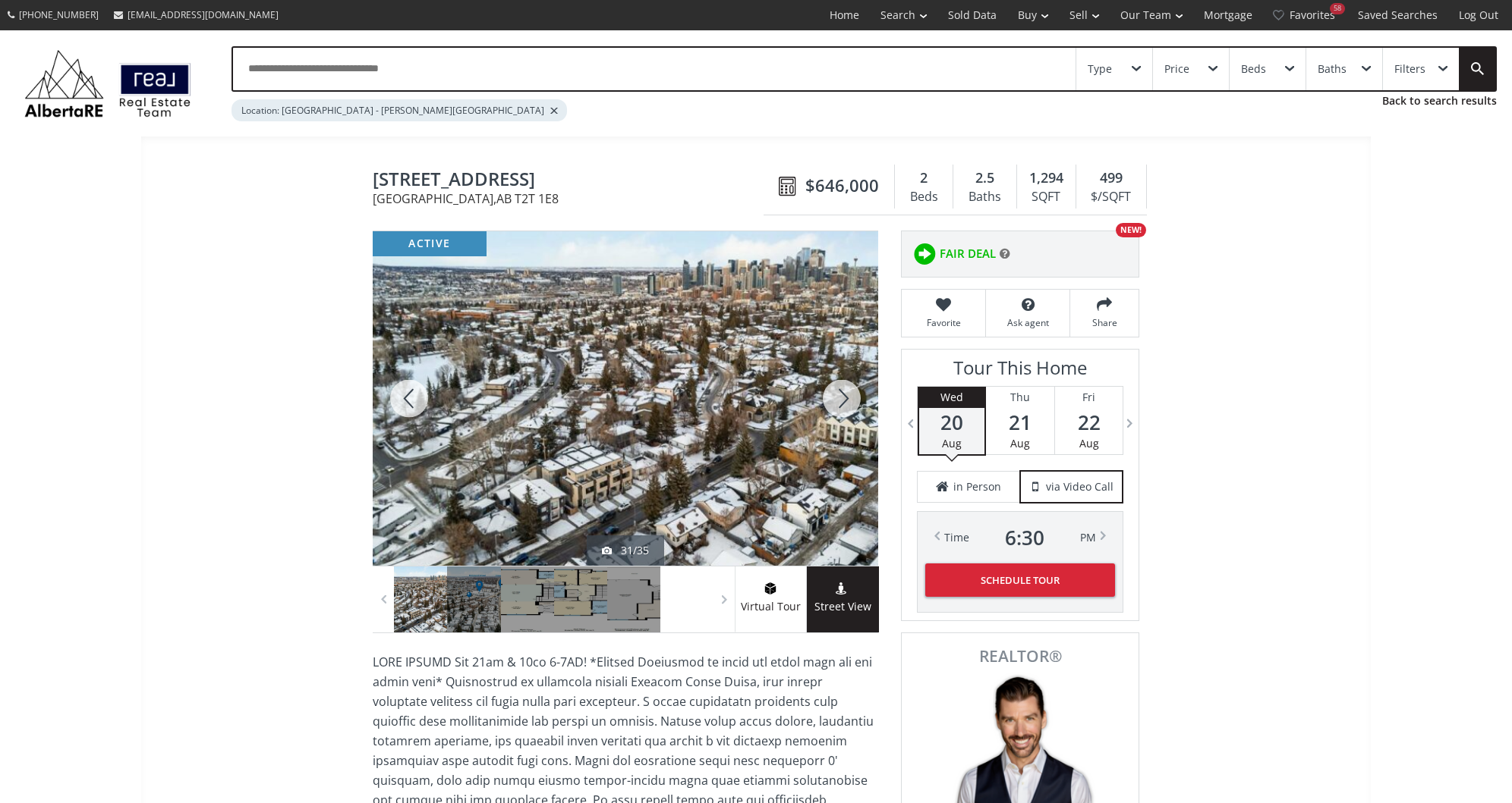
click at [843, 392] on div at bounding box center [841, 399] width 73 height 335
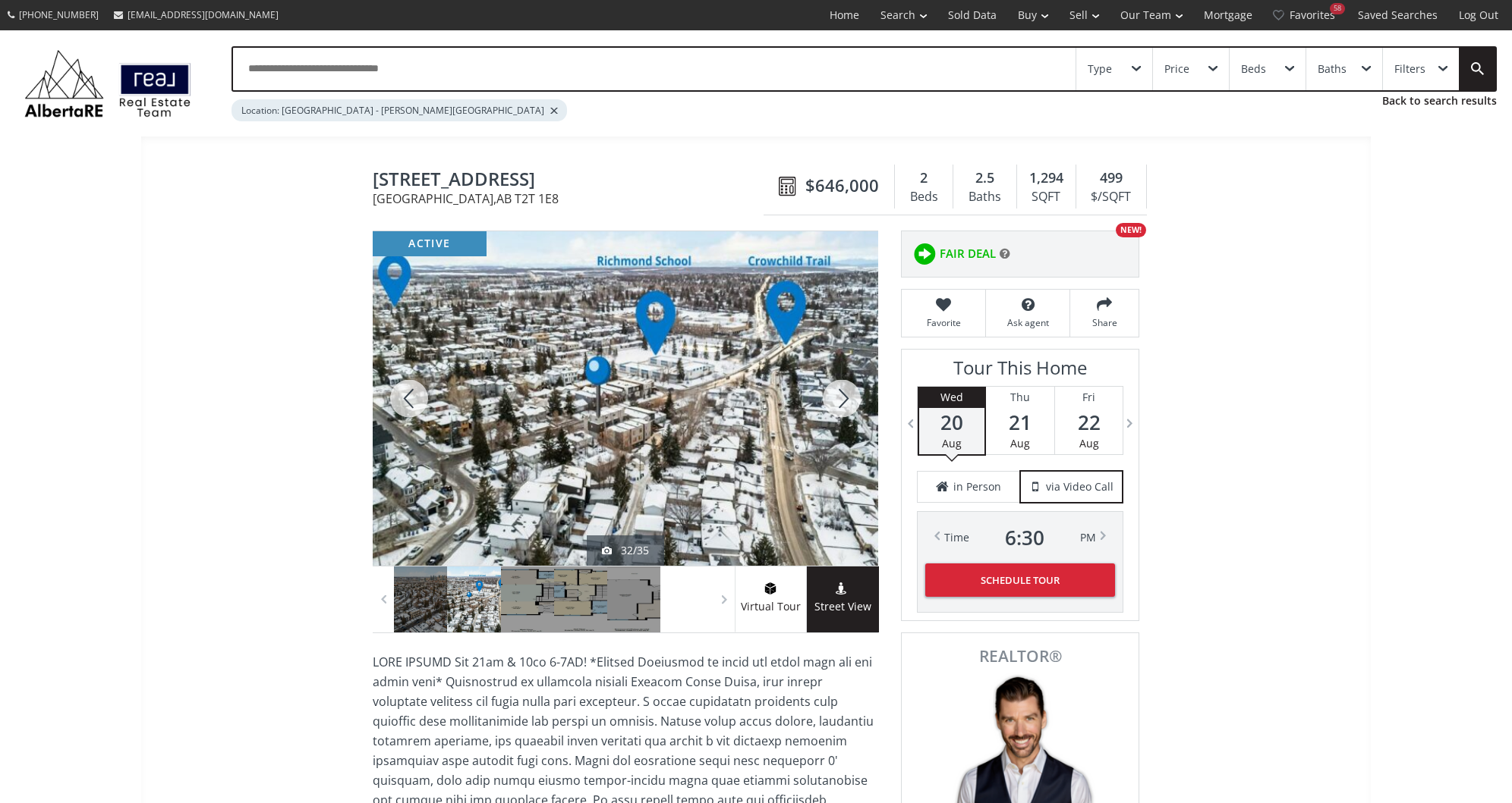
click at [843, 392] on div at bounding box center [841, 399] width 73 height 335
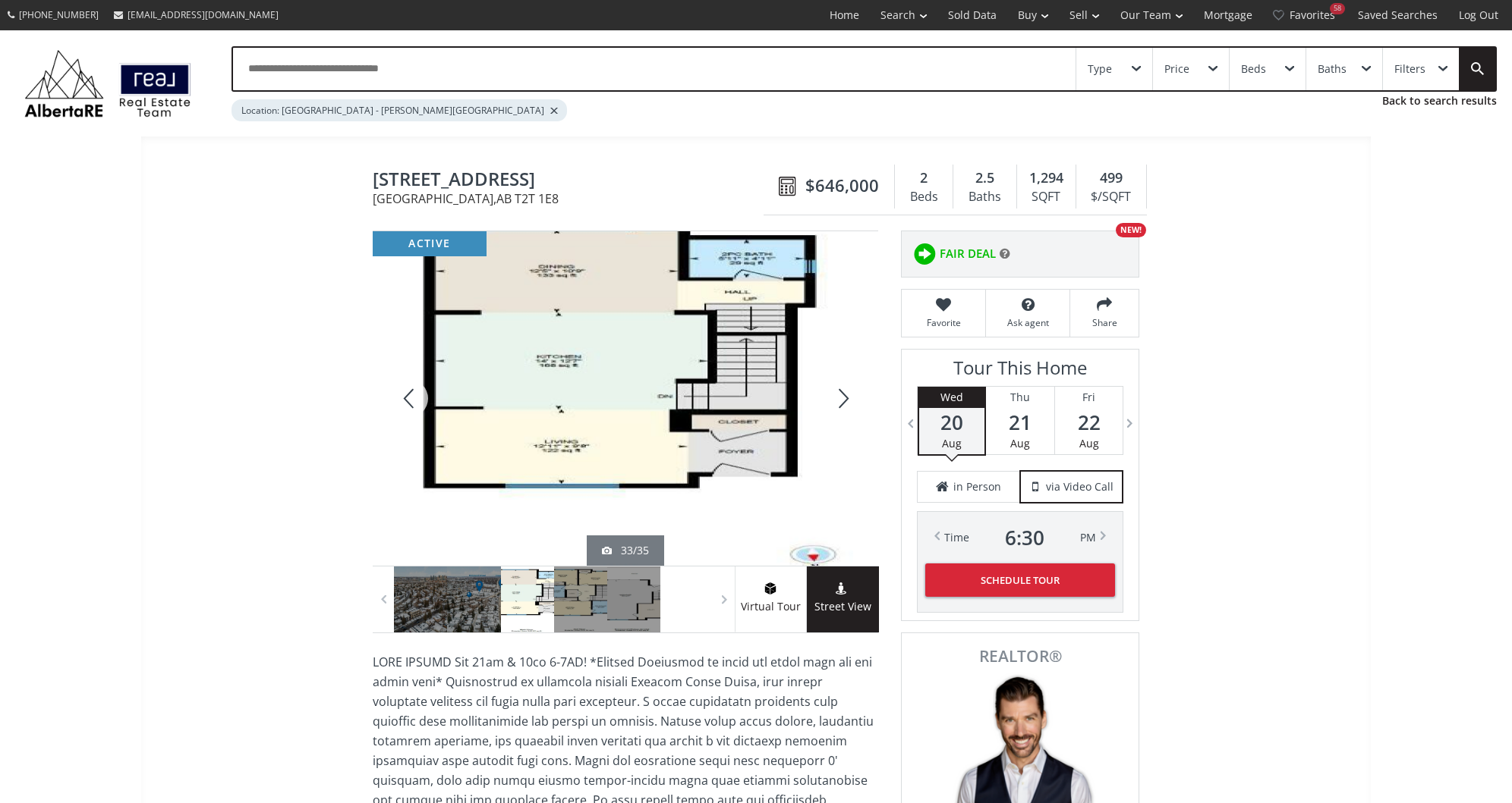
click at [843, 392] on div at bounding box center [841, 399] width 73 height 335
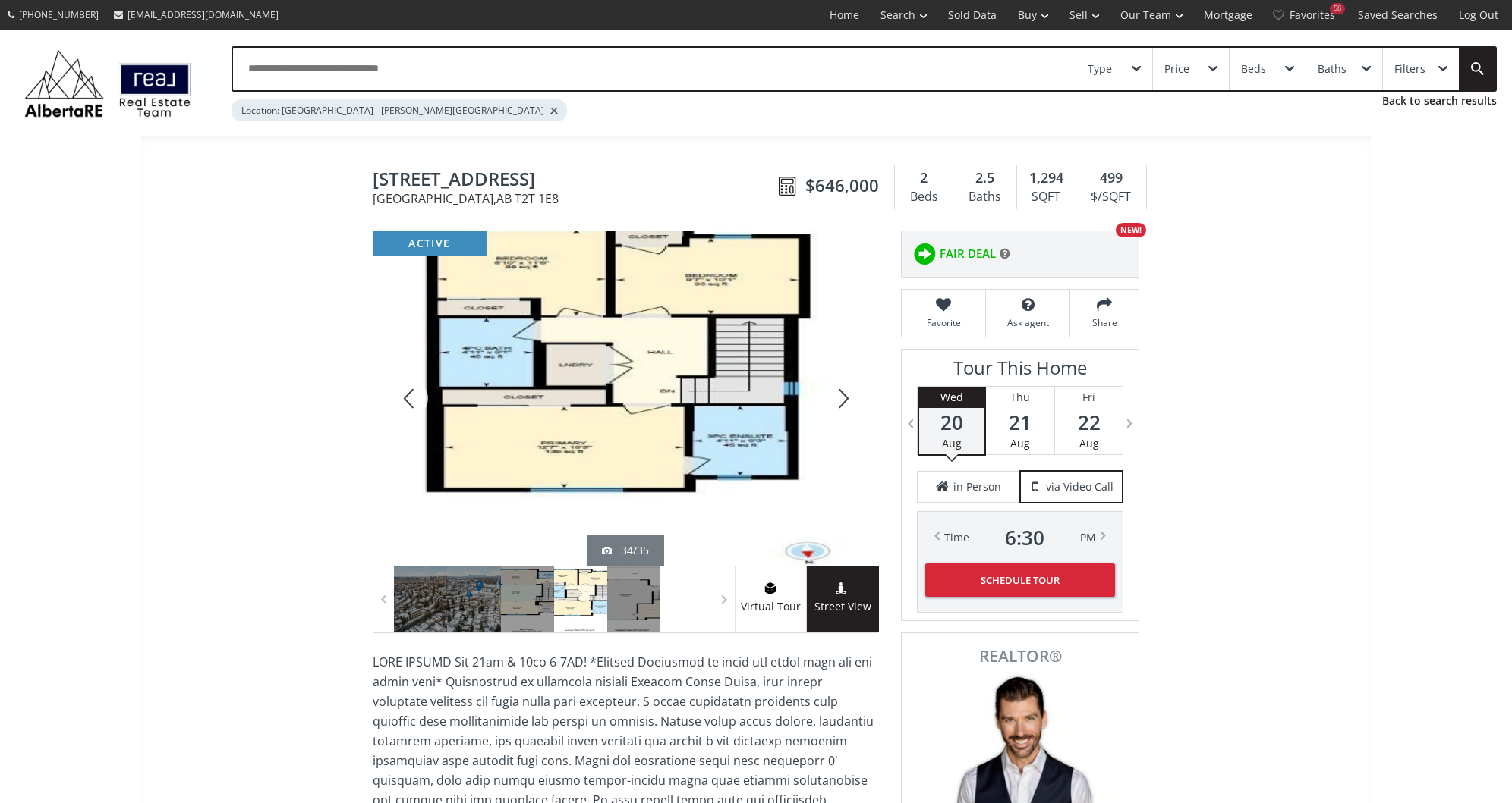
click at [843, 392] on div at bounding box center [841, 399] width 73 height 335
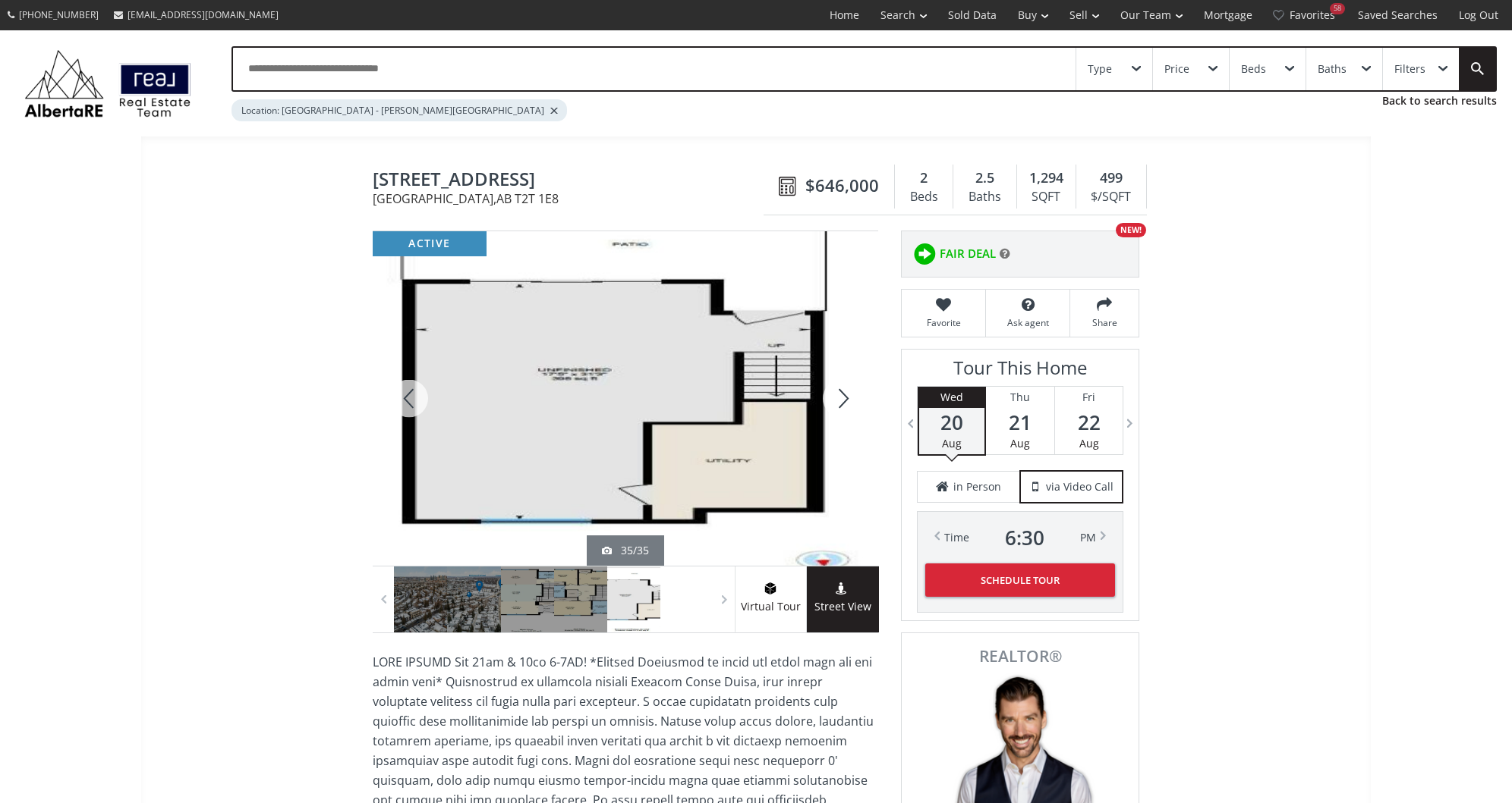
click at [843, 392] on div at bounding box center [841, 399] width 73 height 335
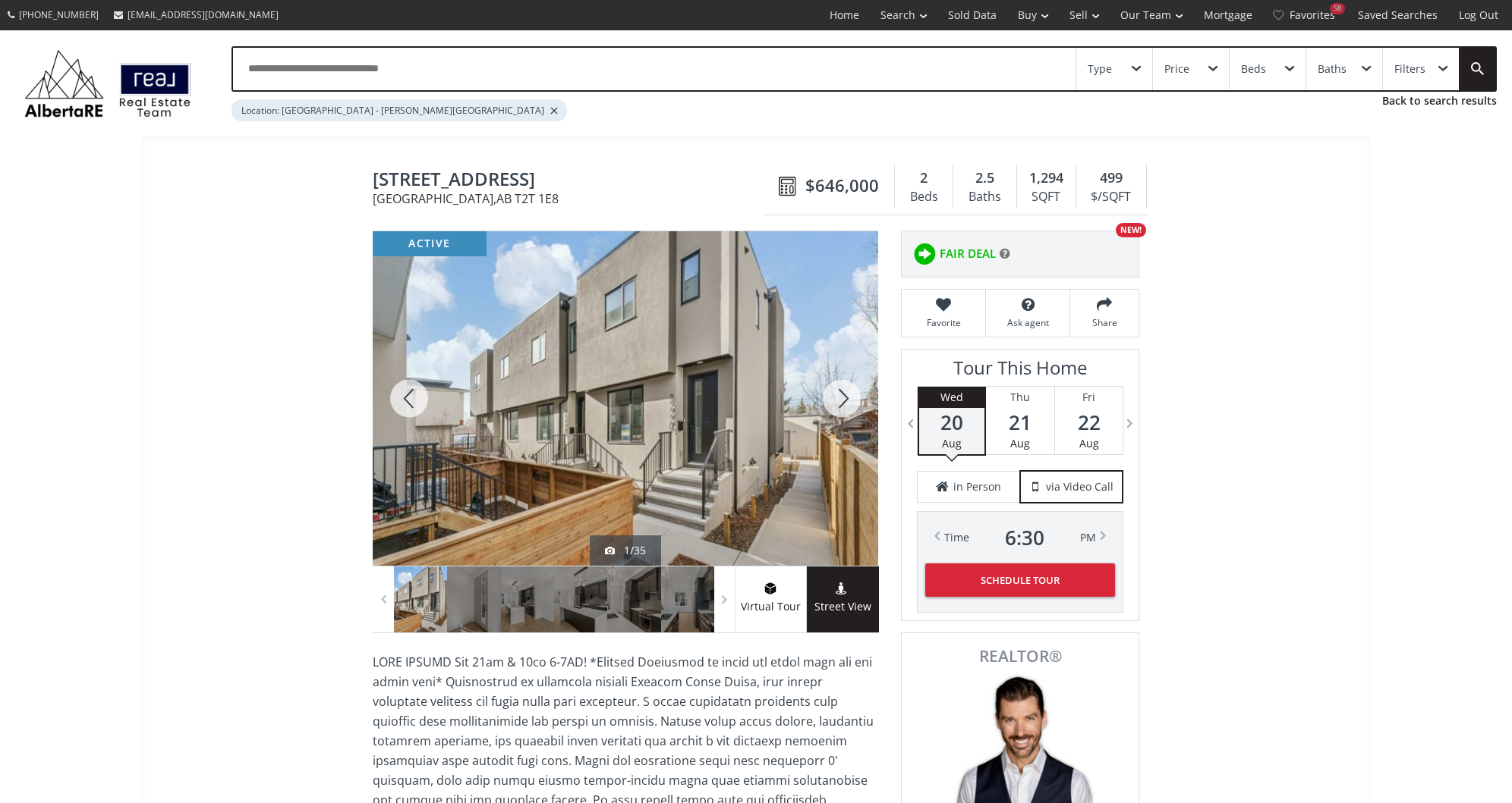
scroll to position [364, 0]
